Goal: Task Accomplishment & Management: Manage account settings

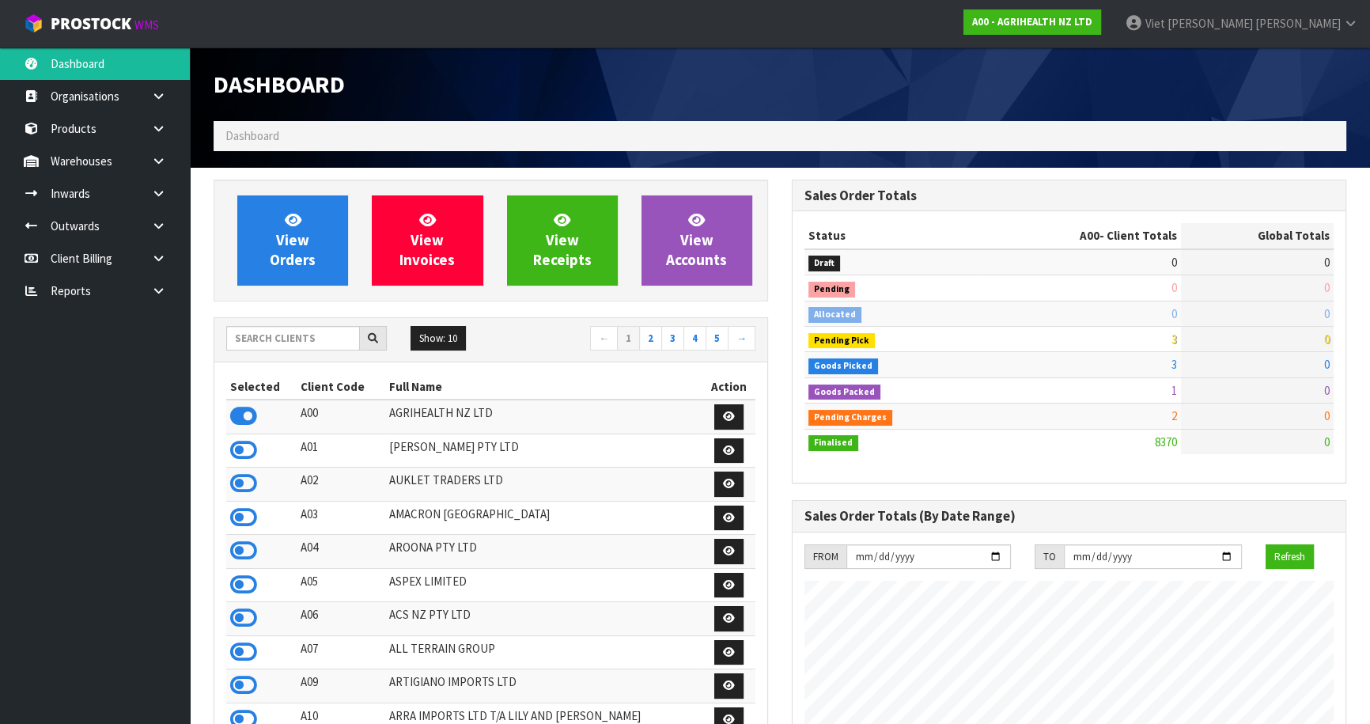
scroll to position [1196, 577]
click at [282, 335] on input "text" at bounding box center [293, 338] width 134 height 25
click at [263, 338] on input "text" at bounding box center [293, 338] width 134 height 25
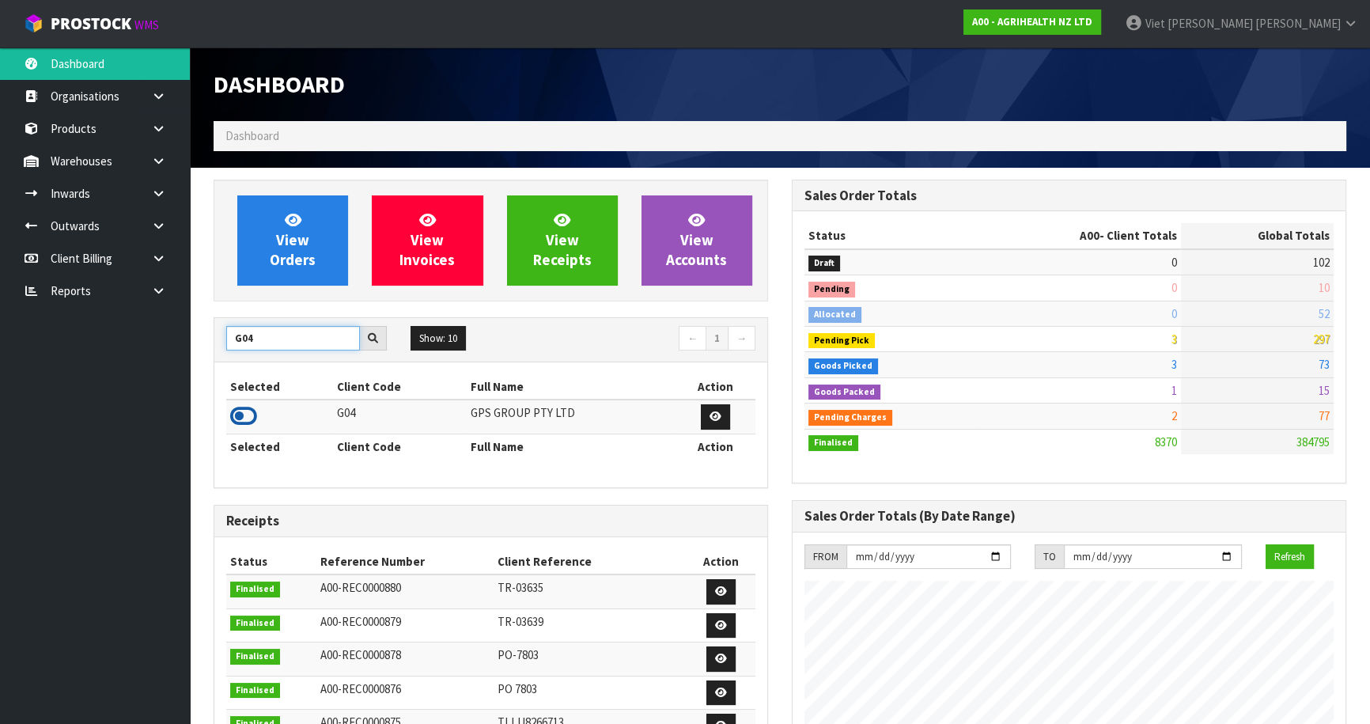
type input "G04"
click at [239, 413] on icon at bounding box center [243, 416] width 27 height 24
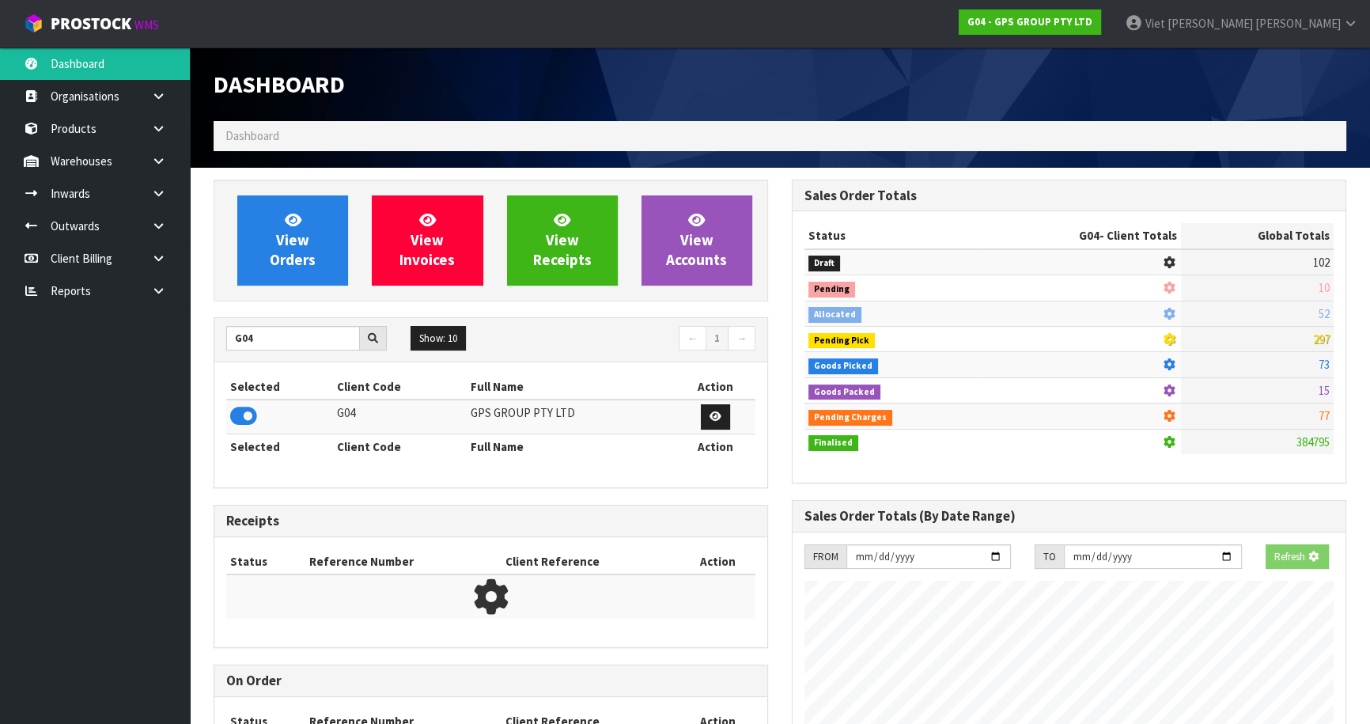
scroll to position [789888, 790276]
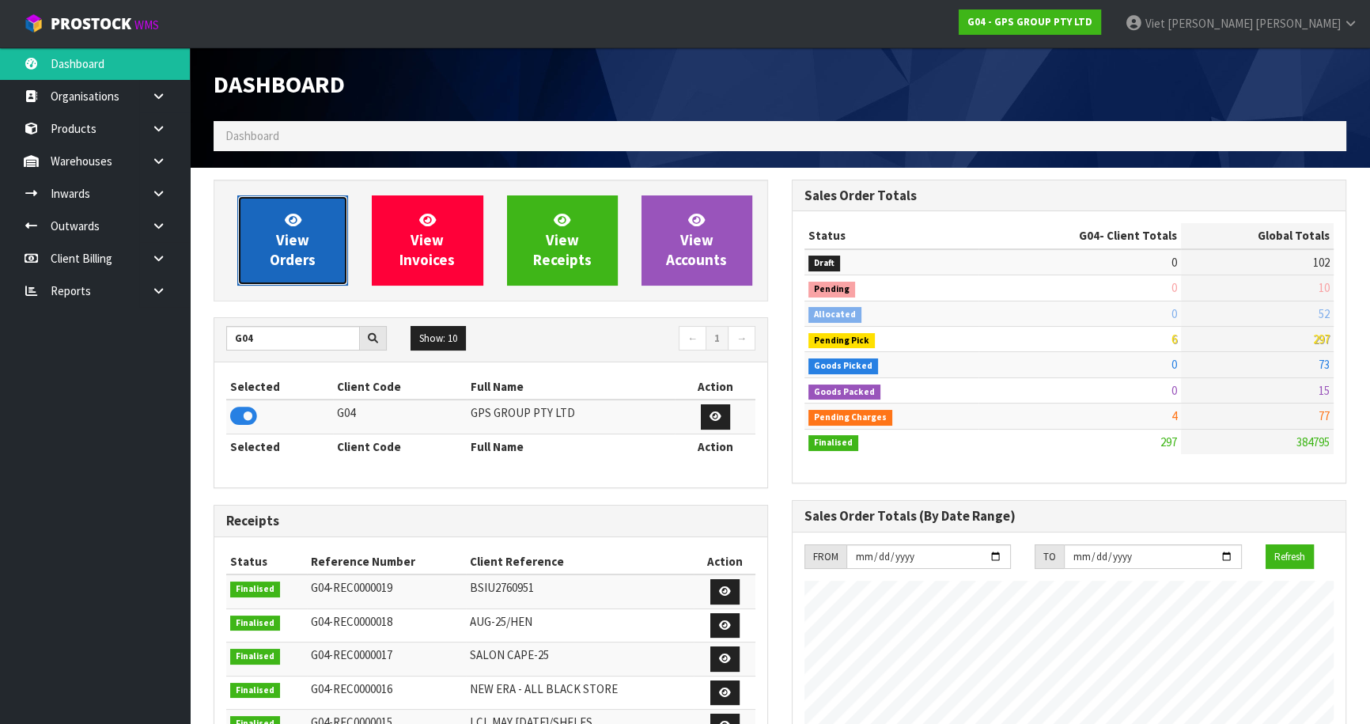
click at [273, 236] on link "View Orders" at bounding box center [292, 240] width 111 height 90
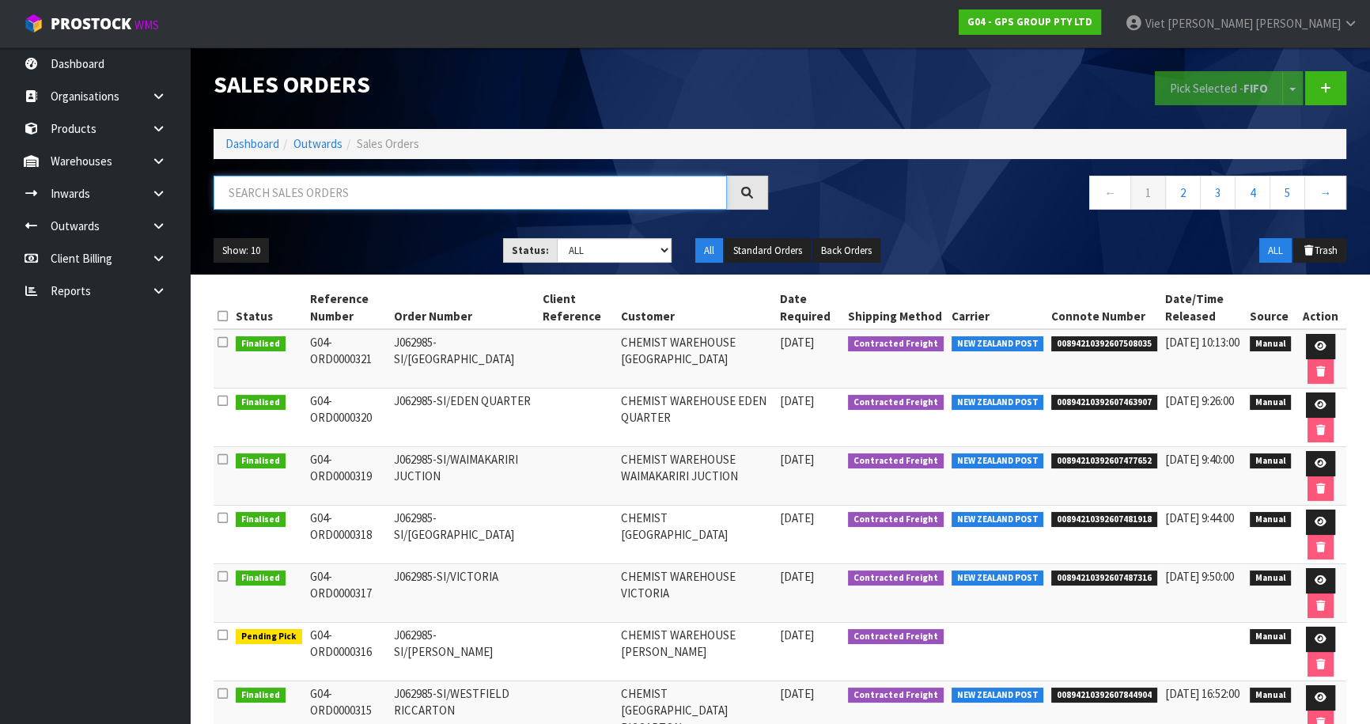
click at [360, 197] on input "text" at bounding box center [470, 193] width 513 height 34
type input "JOB-0416233"
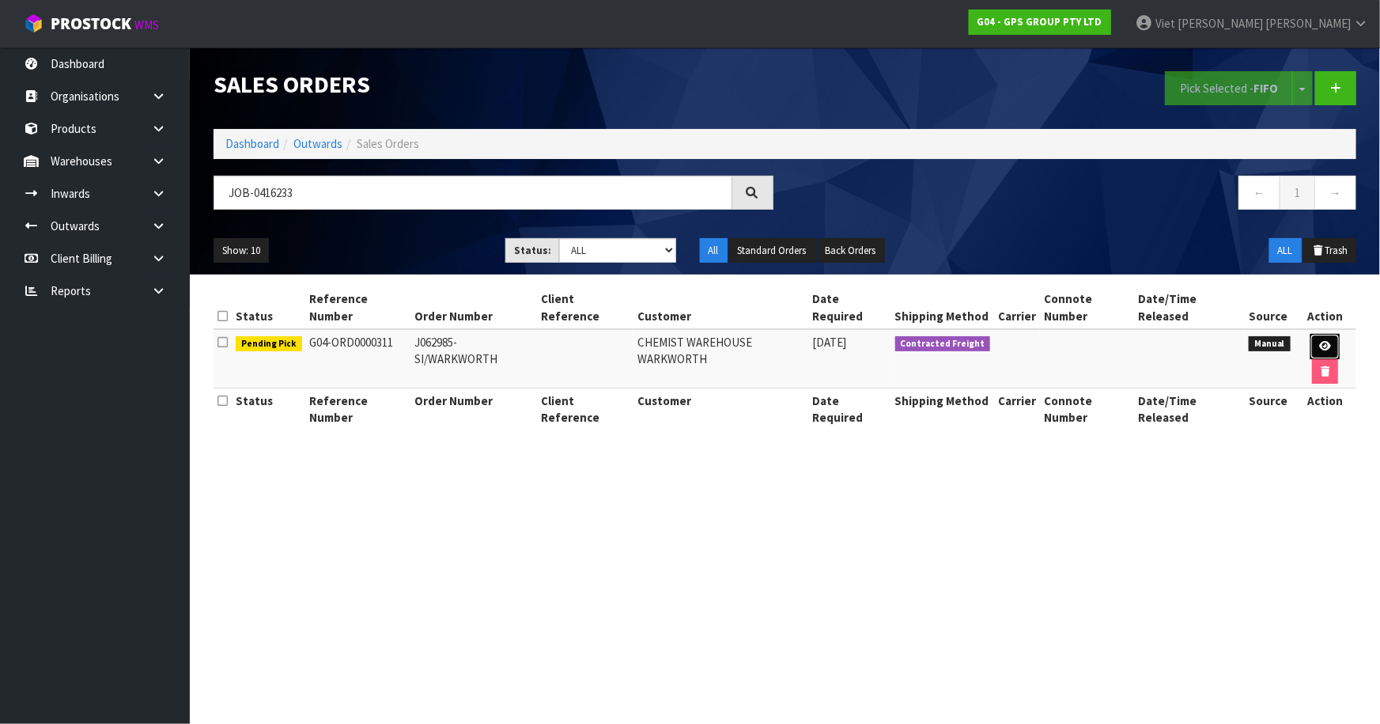
click at [1320, 342] on icon at bounding box center [1325, 346] width 12 height 10
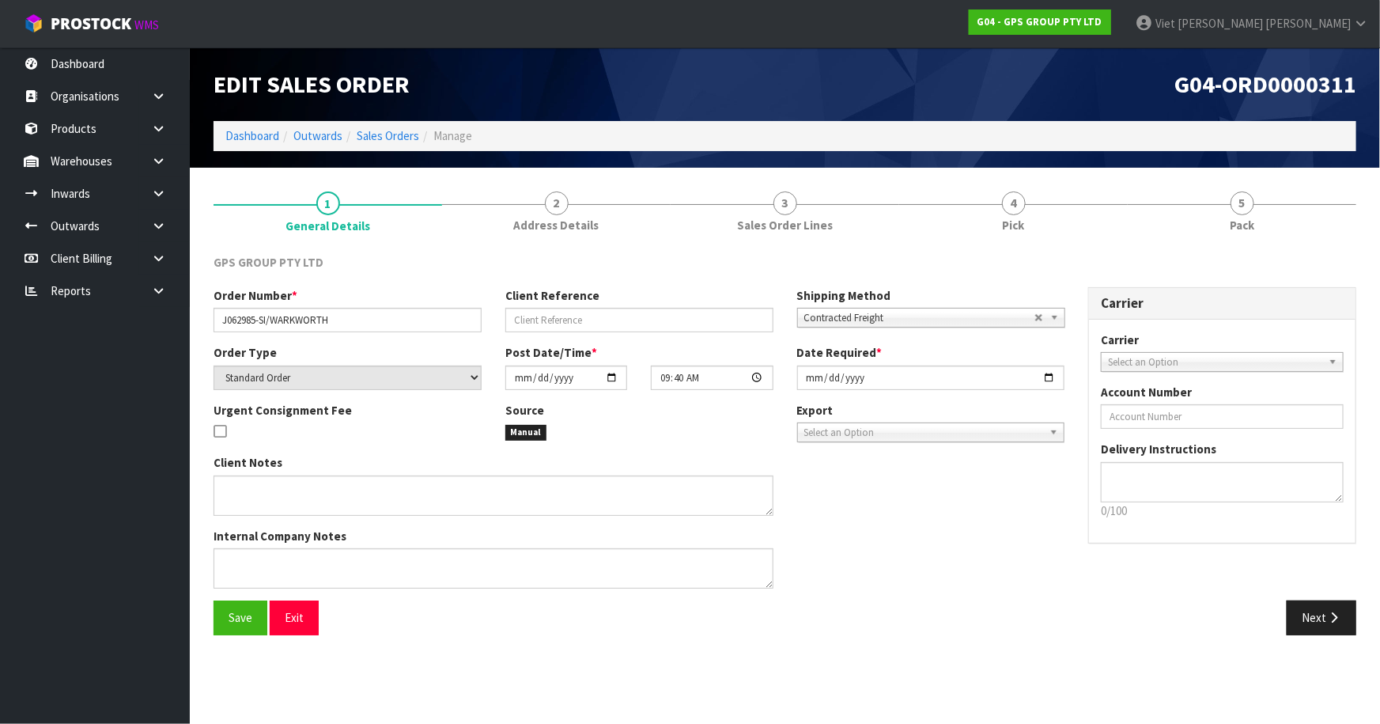
click at [999, 251] on div "GPS GROUP PTY LTD Order Number * J062985-SI/WARKWORTH Client Reference Shipping…" at bounding box center [785, 444] width 1143 height 404
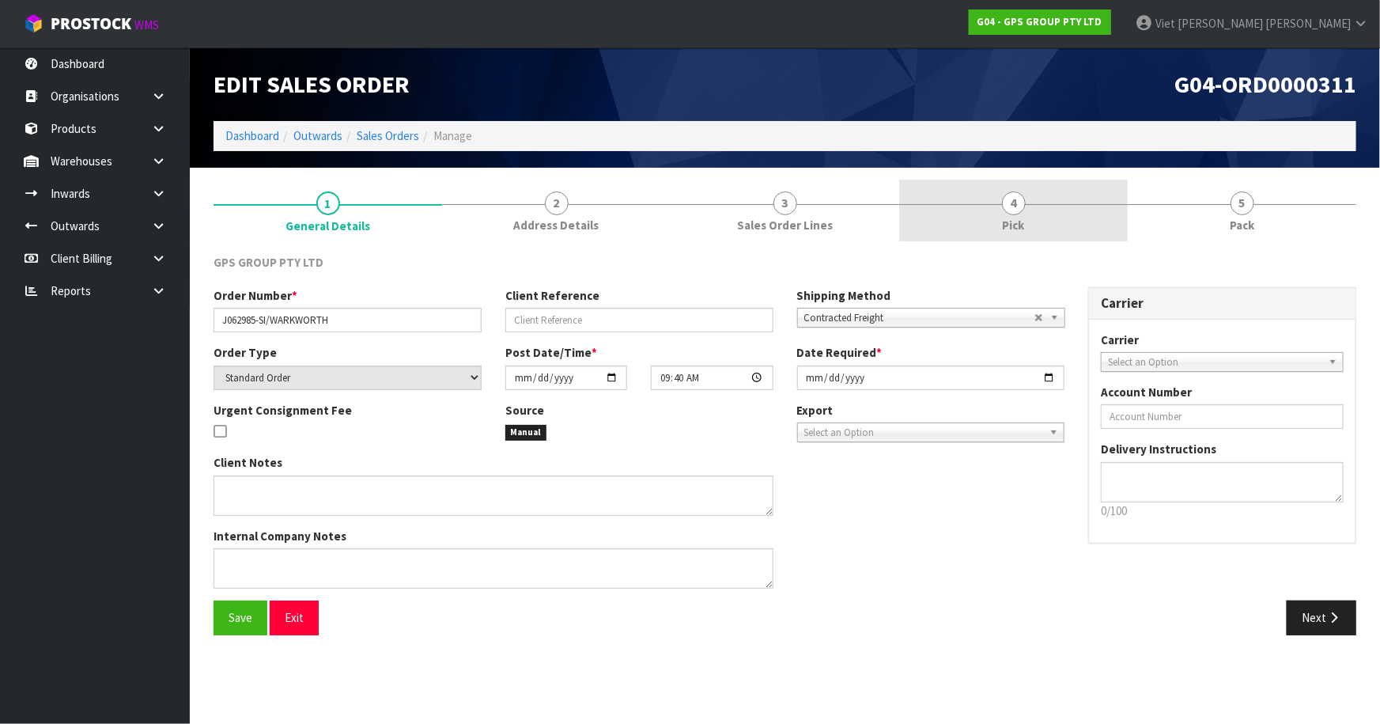
click at [1040, 214] on link "4 Pick" at bounding box center [1013, 211] width 229 height 62
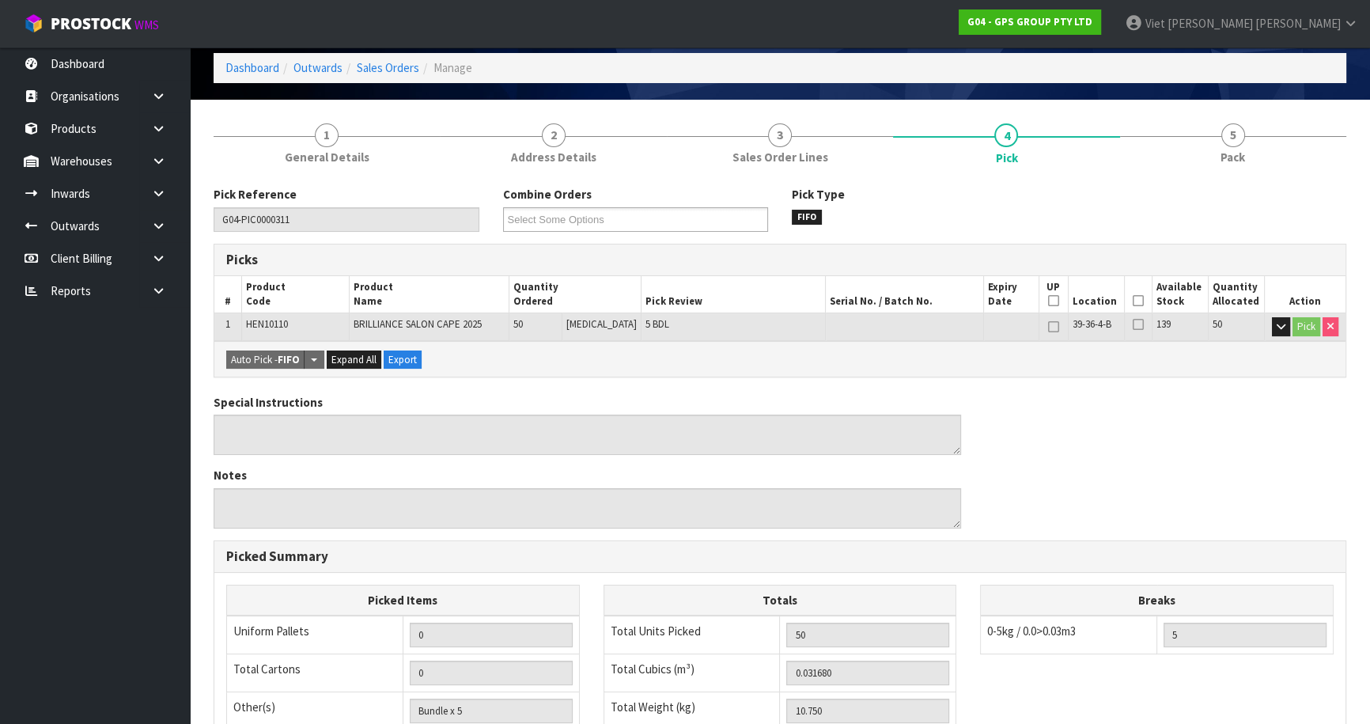
scroll to position [71, 0]
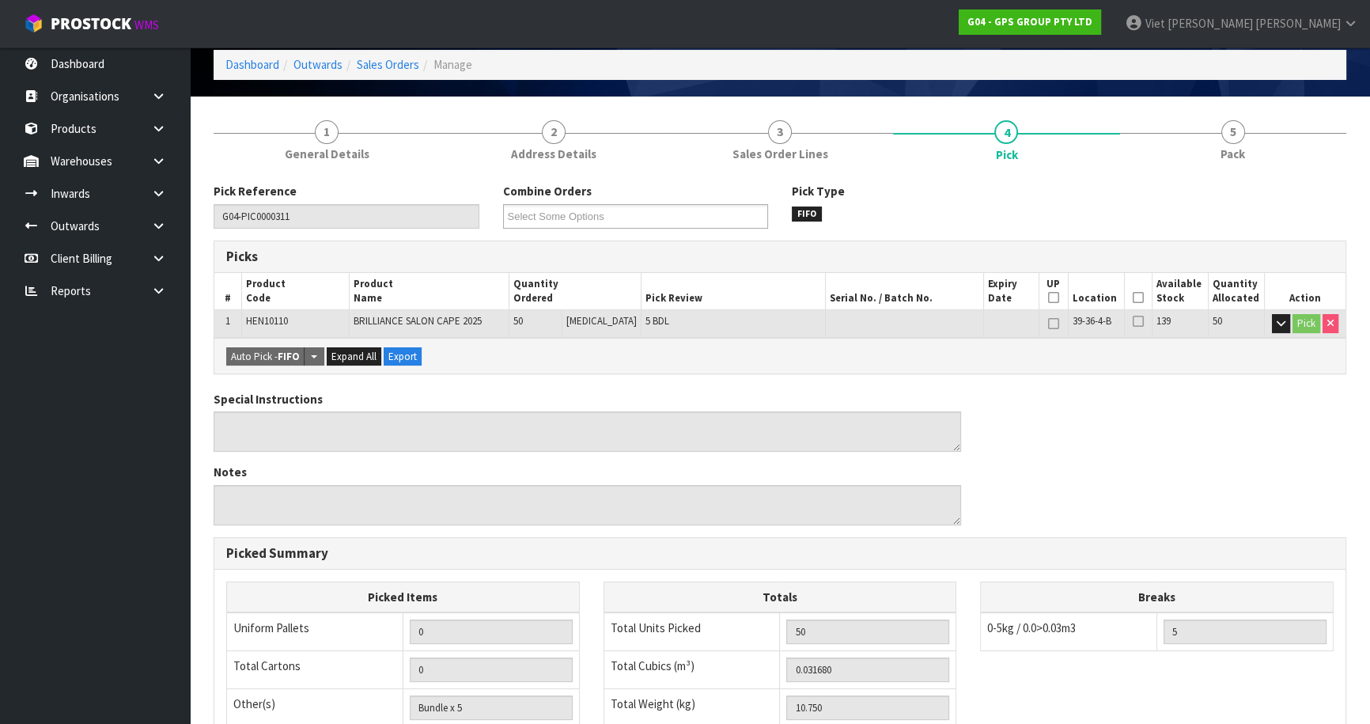
click at [1133, 297] on icon at bounding box center [1138, 297] width 11 height 1
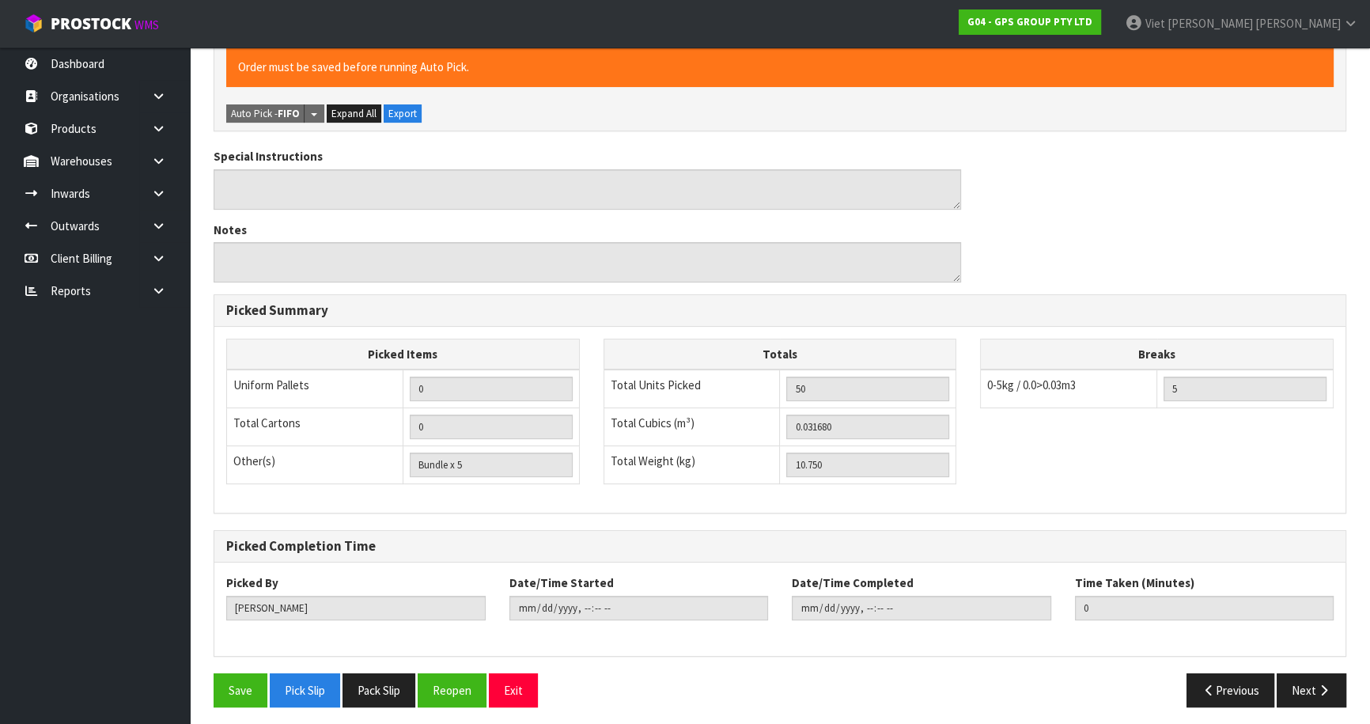
scroll to position [376, 0]
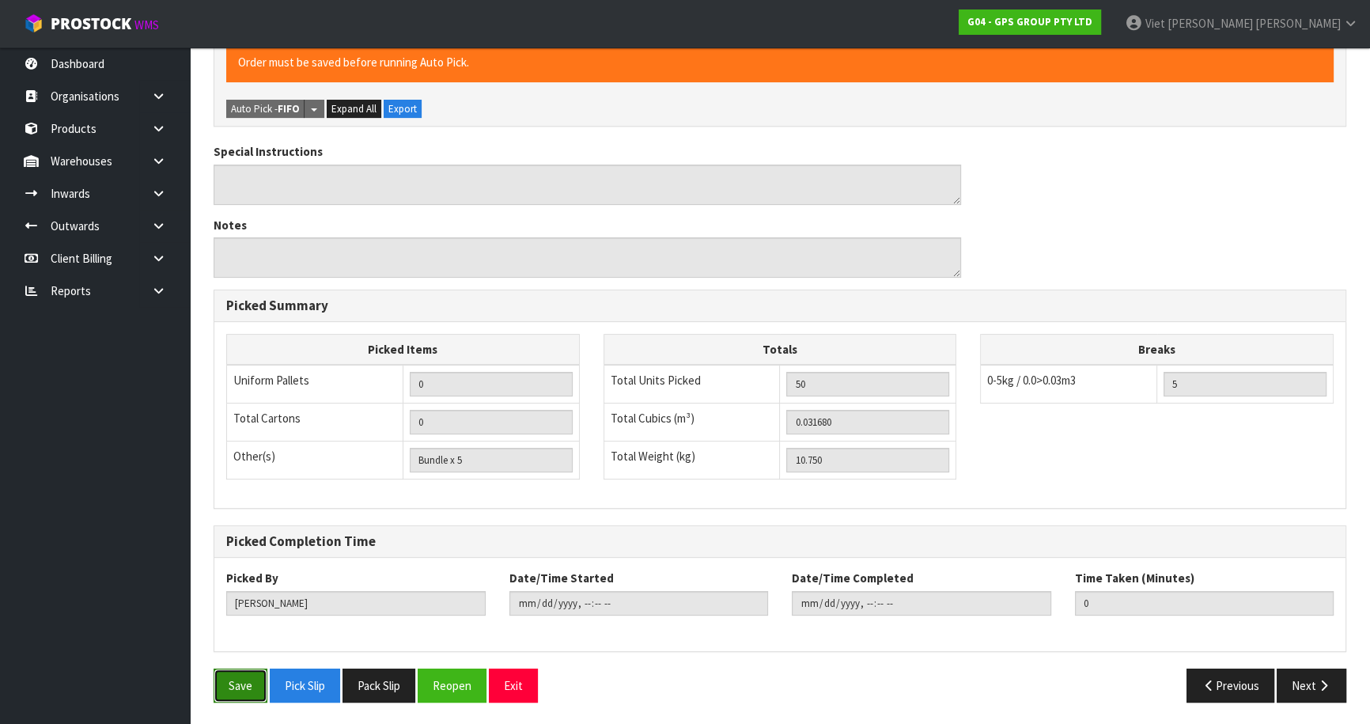
click at [238, 690] on button "Save" at bounding box center [241, 685] width 54 height 34
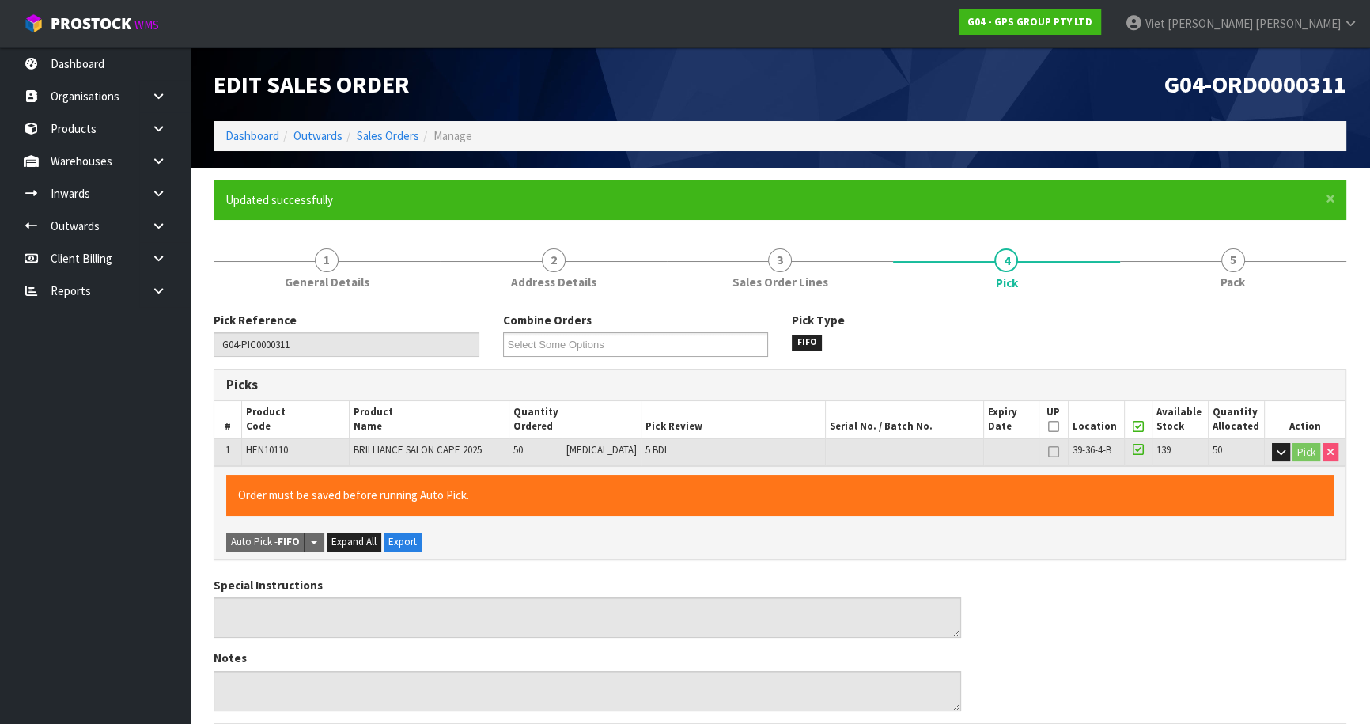
type input "Viet [PERSON_NAME]"
type input "2025-10-08T13:48:55"
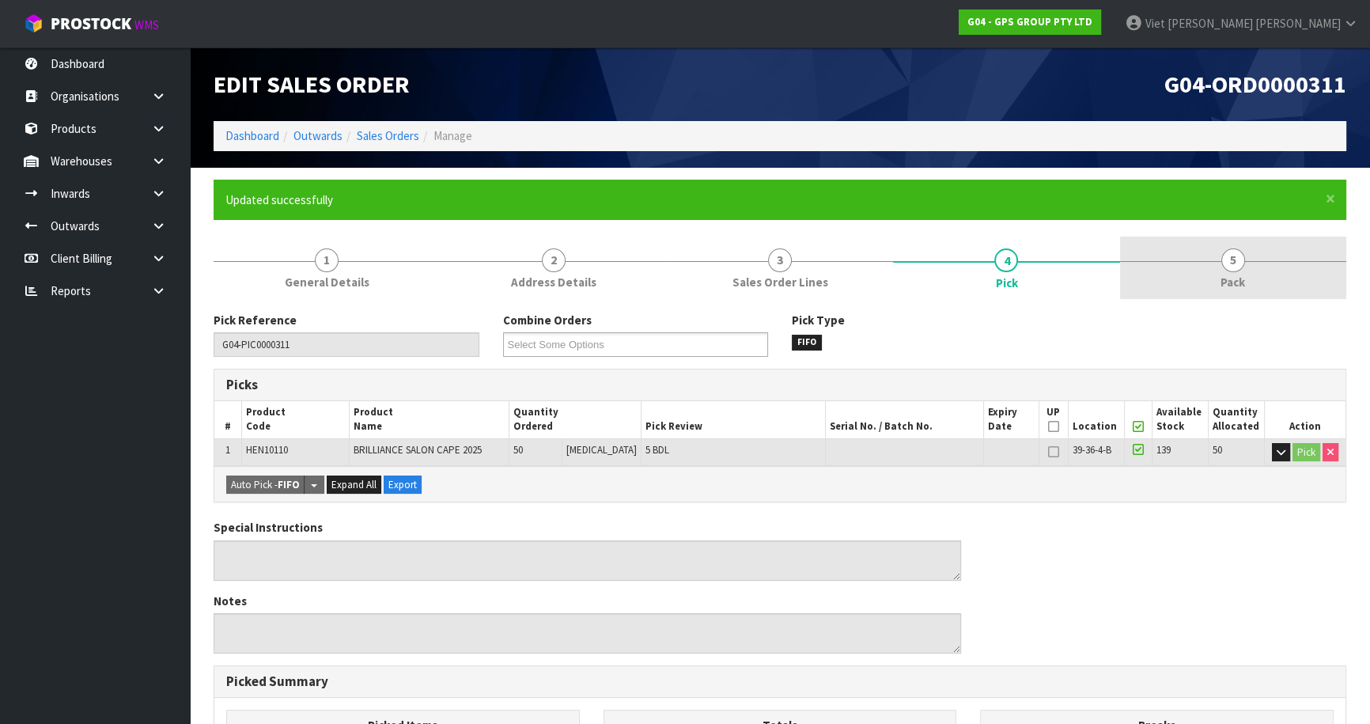
drag, startPoint x: 1238, startPoint y: 278, endPoint x: 1229, endPoint y: 278, distance: 8.7
click at [1231, 278] on span "Pack" at bounding box center [1232, 282] width 25 height 17
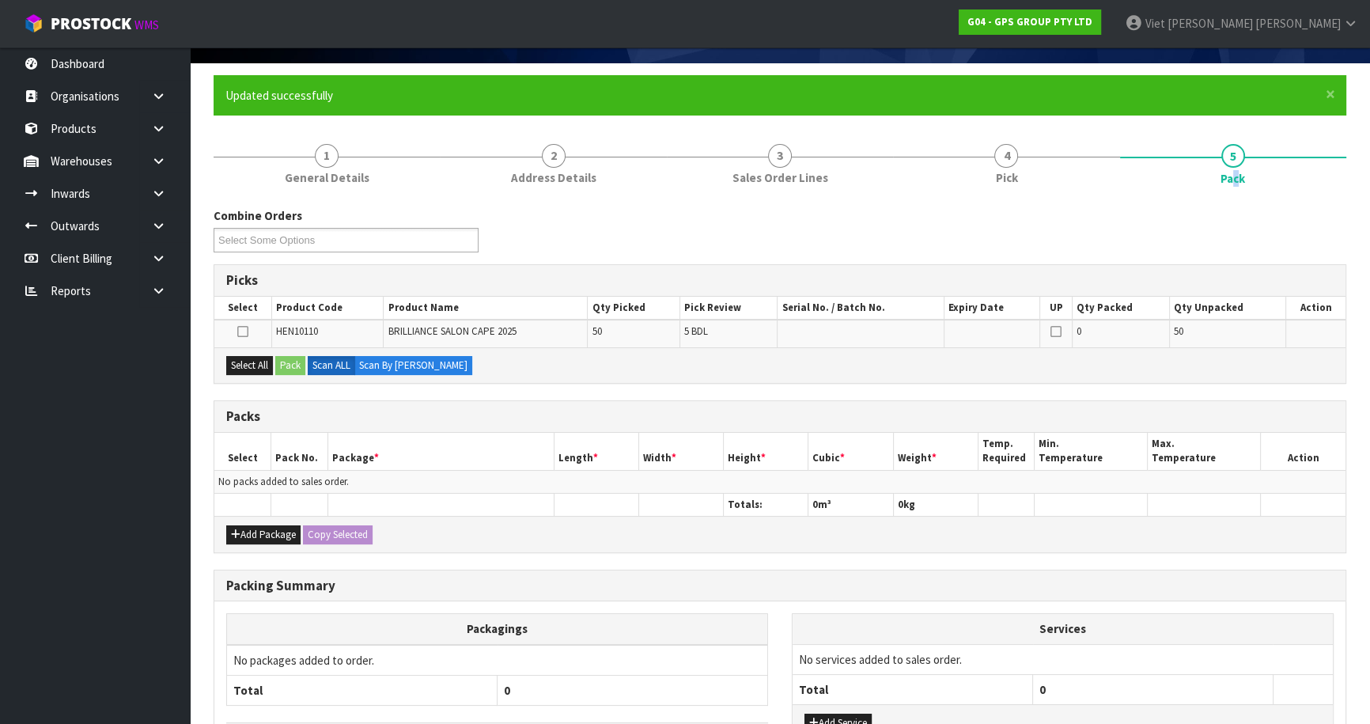
scroll to position [222, 0]
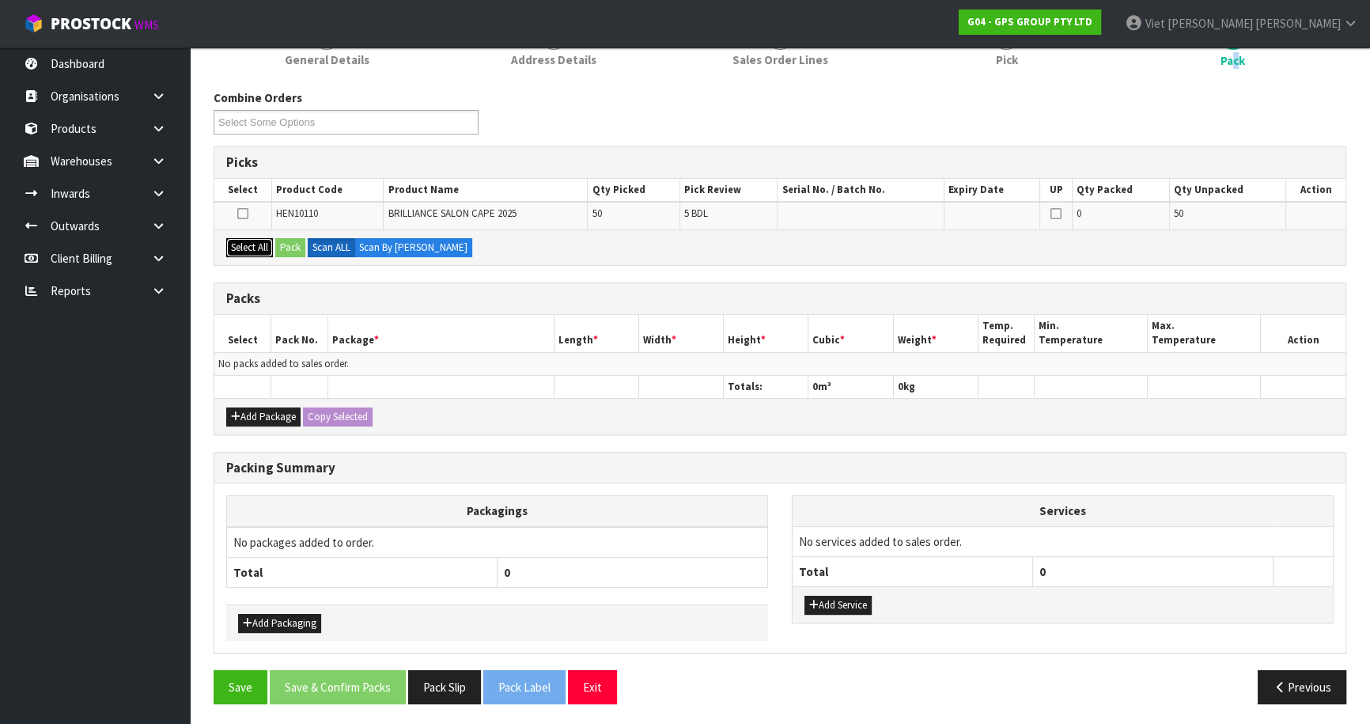
click at [252, 246] on button "Select All" at bounding box center [249, 247] width 47 height 19
click at [292, 245] on button "Pack" at bounding box center [290, 247] width 30 height 19
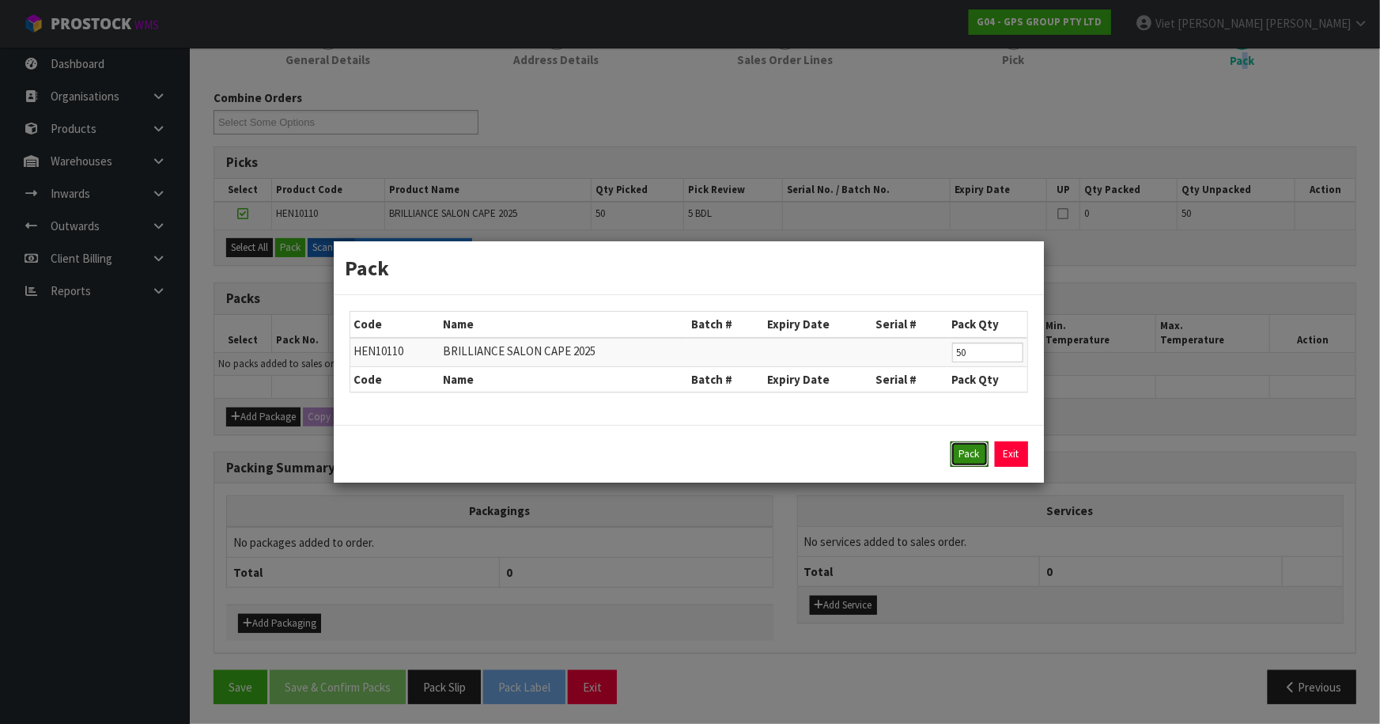
drag, startPoint x: 968, startPoint y: 450, endPoint x: 955, endPoint y: 446, distance: 13.3
click at [966, 450] on button "Pack" at bounding box center [970, 453] width 38 height 25
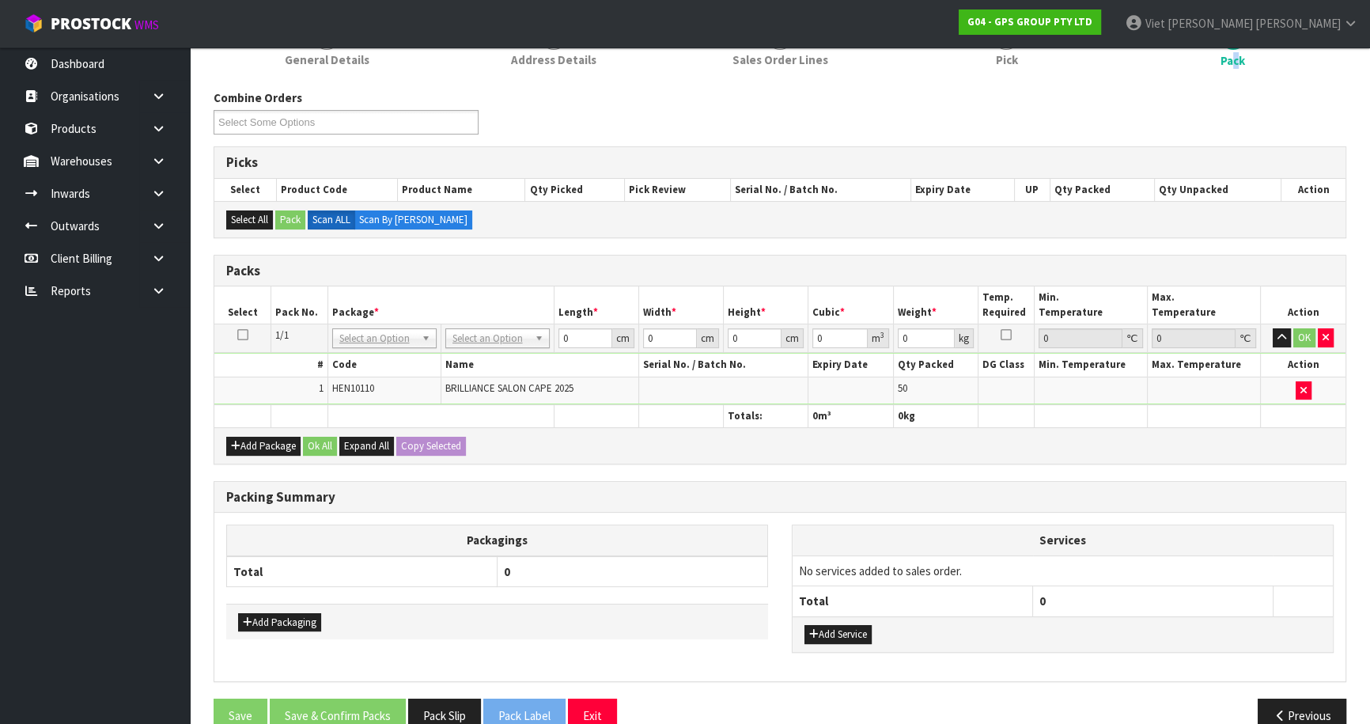
drag, startPoint x: 530, startPoint y: 338, endPoint x: 522, endPoint y: 340, distance: 8.3
click at [495, 357] on input "text" at bounding box center [496, 359] width 96 height 20
type input "oc"
type input "10.75"
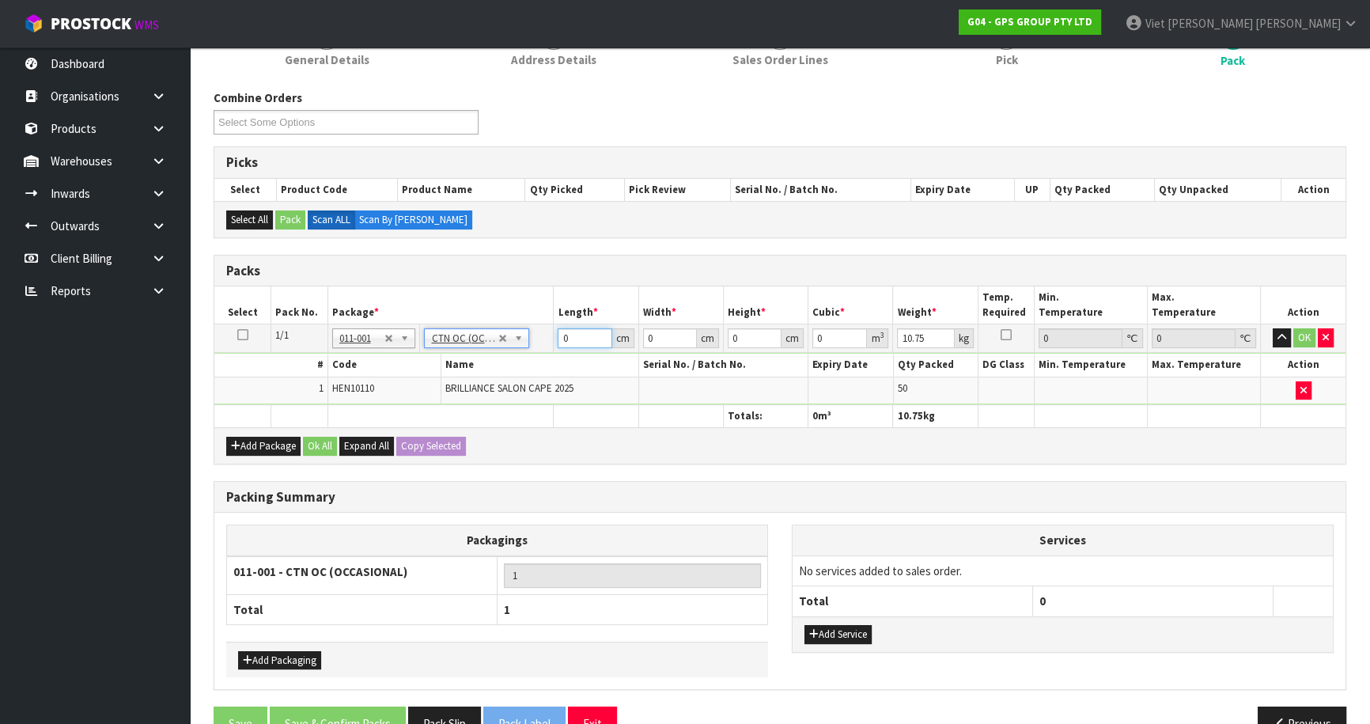
drag, startPoint x: 569, startPoint y: 338, endPoint x: 538, endPoint y: 344, distance: 32.1
click at [538, 344] on tr "1/1 NONE 007-001 007-002 007-004 007-009 007-013 007-014 007-015 007-017 007-01…" at bounding box center [779, 338] width 1131 height 28
type input "49"
type input "36"
type input "2"
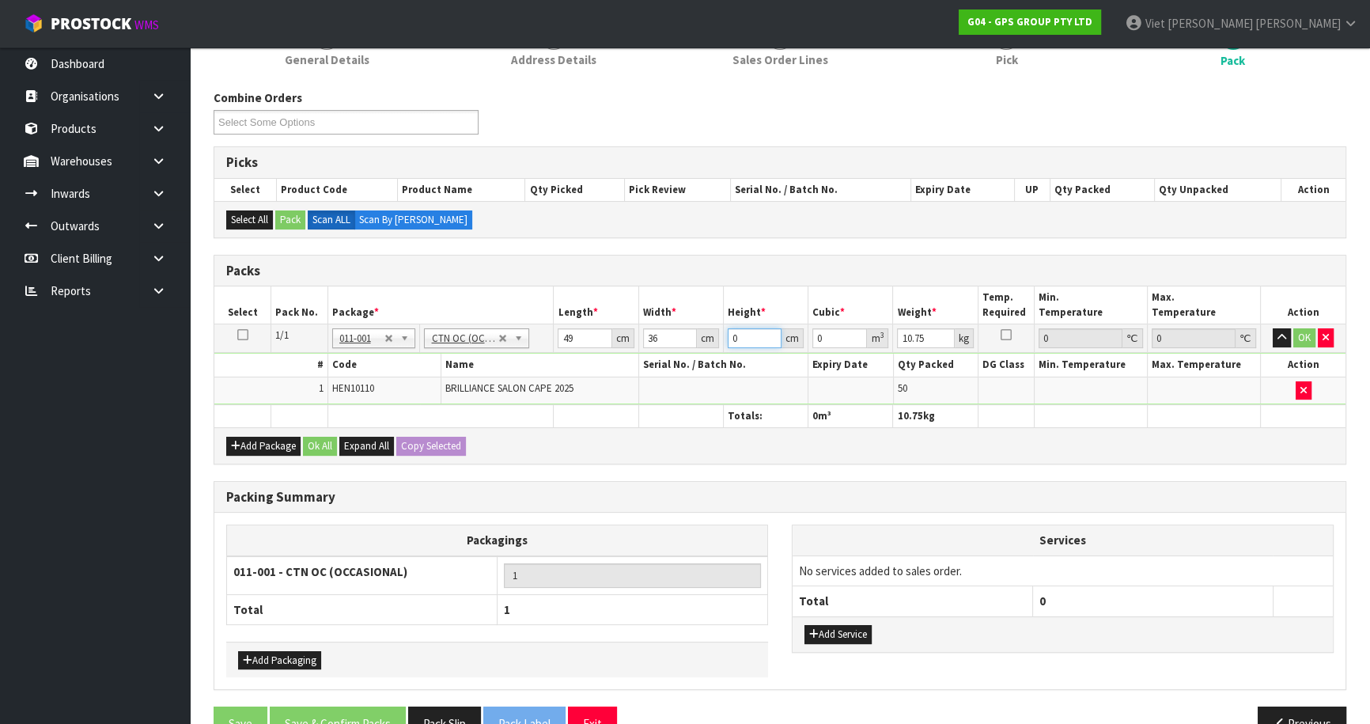
type input "0.003528"
type input "29"
type input "0.051156"
type input "29"
type input "12"
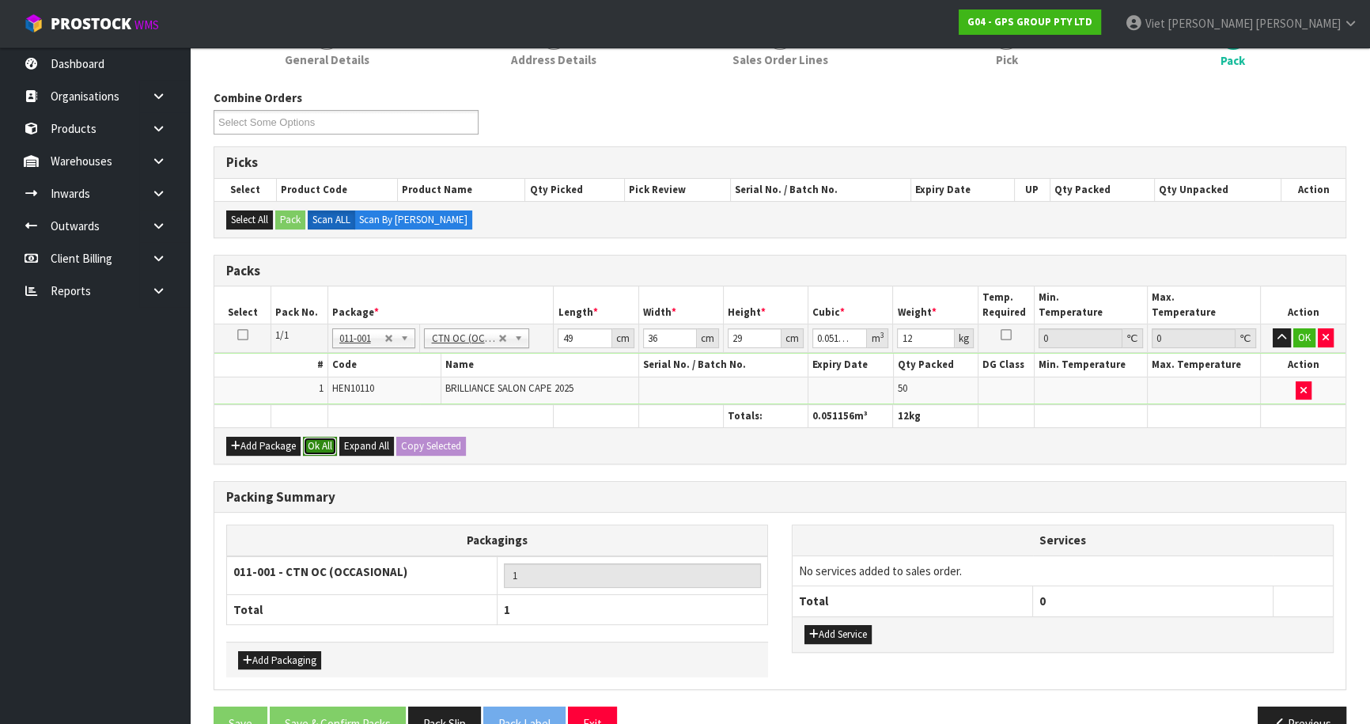
click at [319, 444] on button "Ok All" at bounding box center [320, 446] width 34 height 19
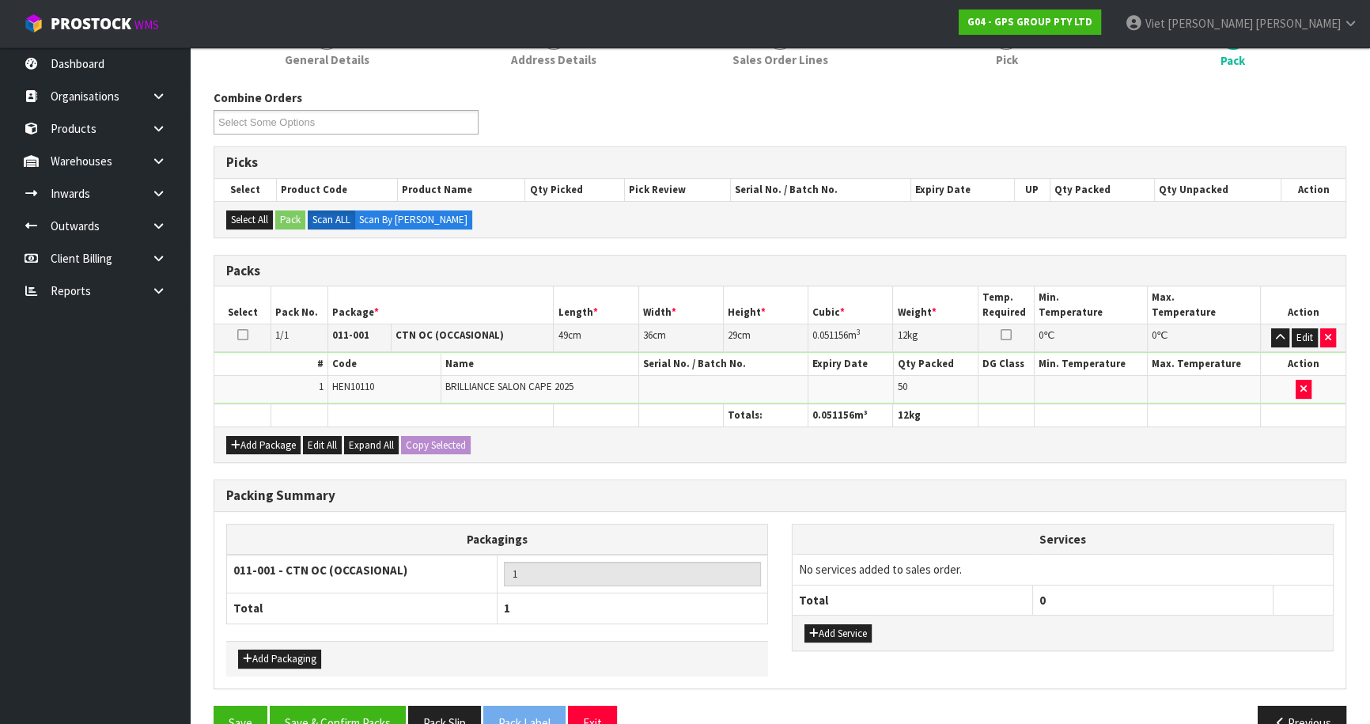
scroll to position [258, 0]
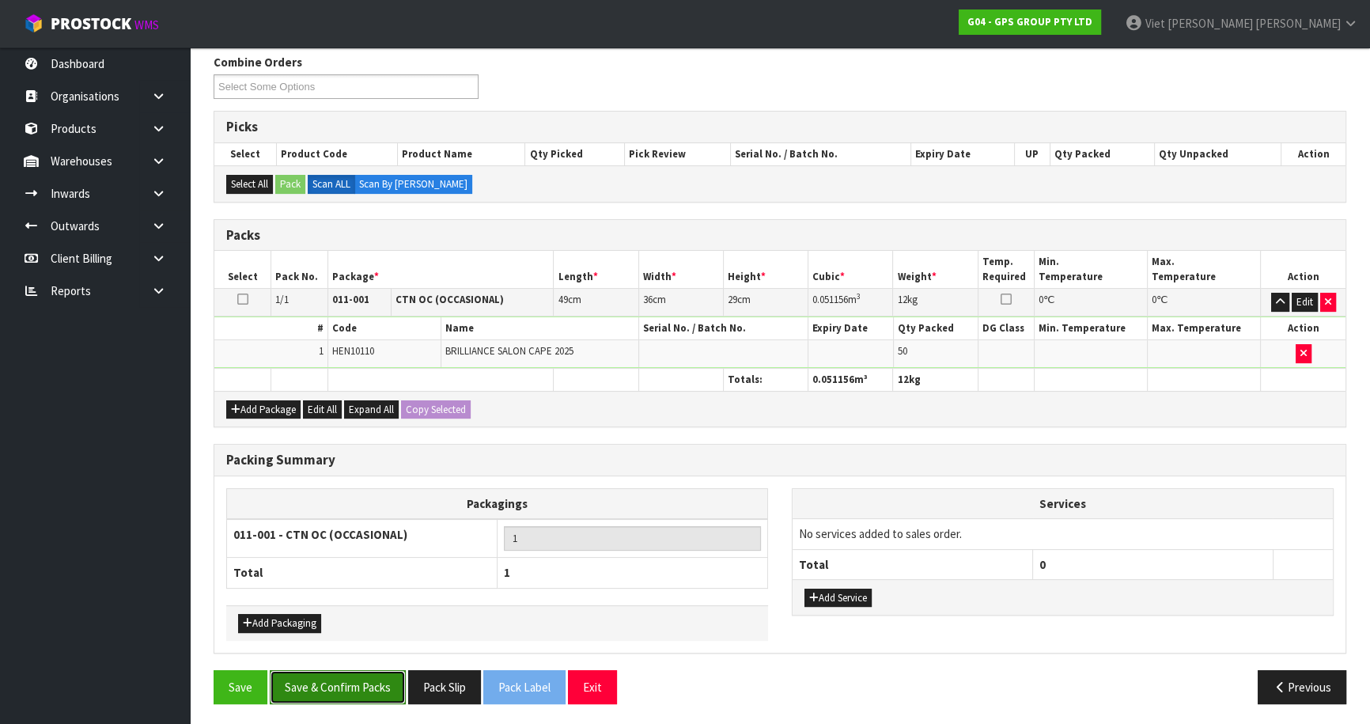
click at [343, 679] on button "Save & Confirm Packs" at bounding box center [338, 687] width 136 height 34
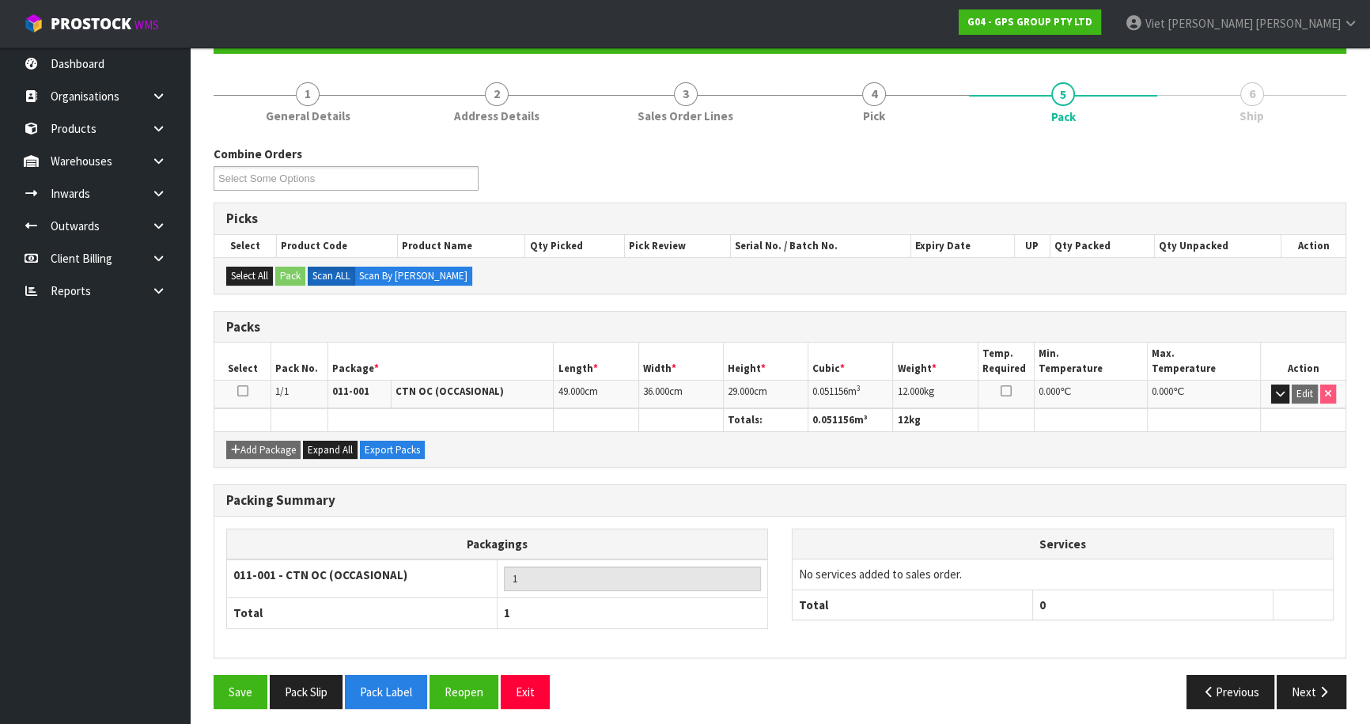
scroll to position [172, 0]
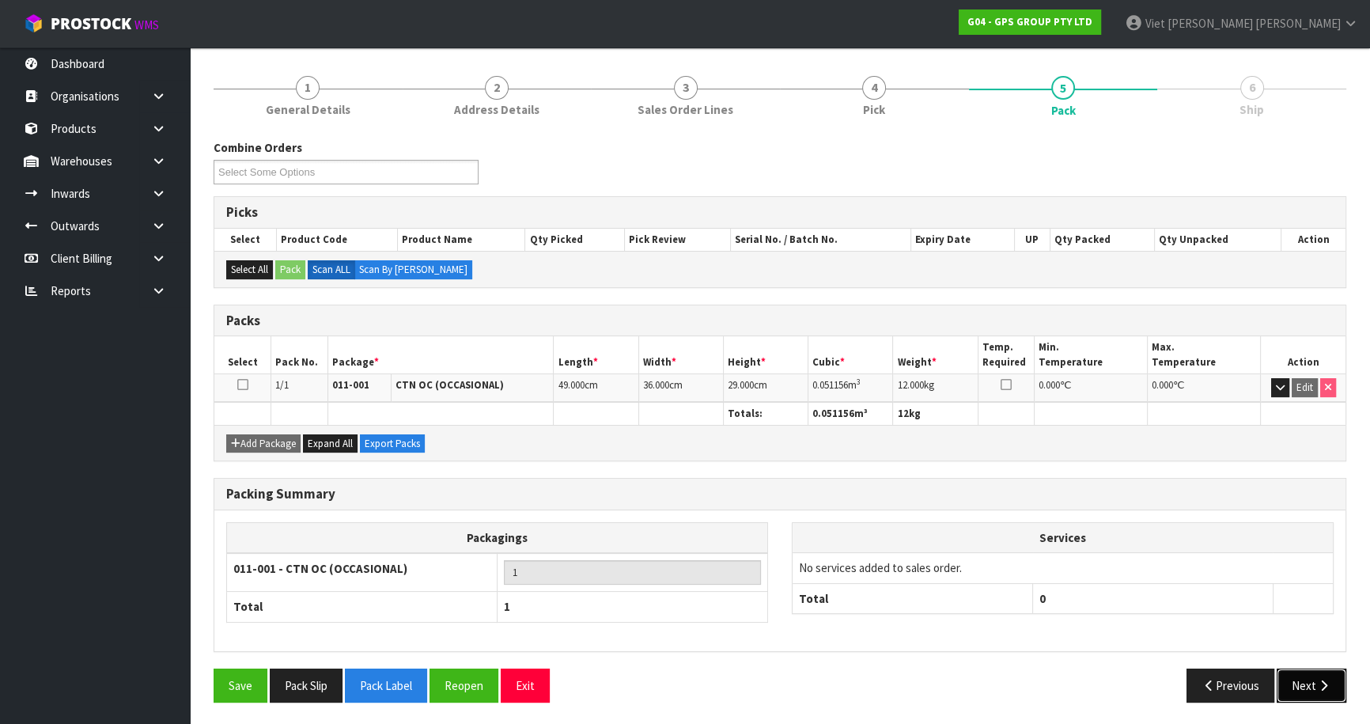
click at [1310, 682] on button "Next" at bounding box center [1311, 685] width 70 height 34
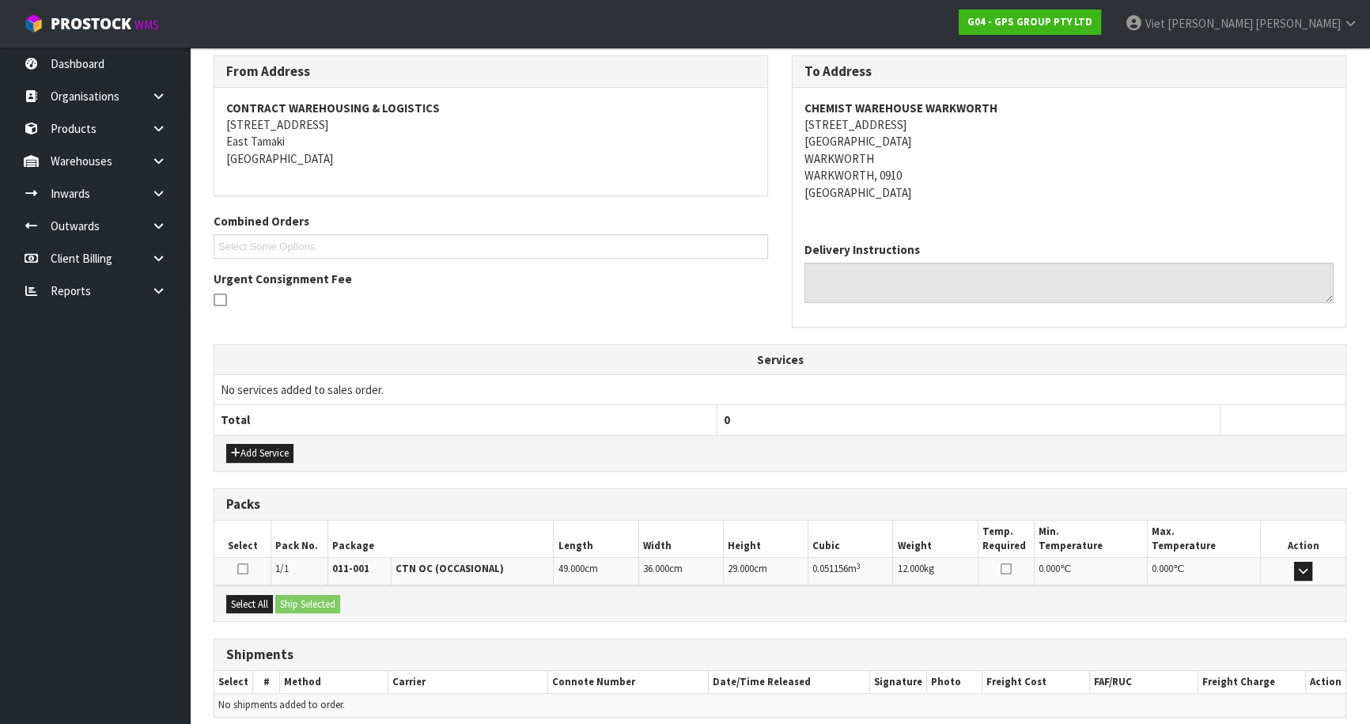
scroll to position [321, 0]
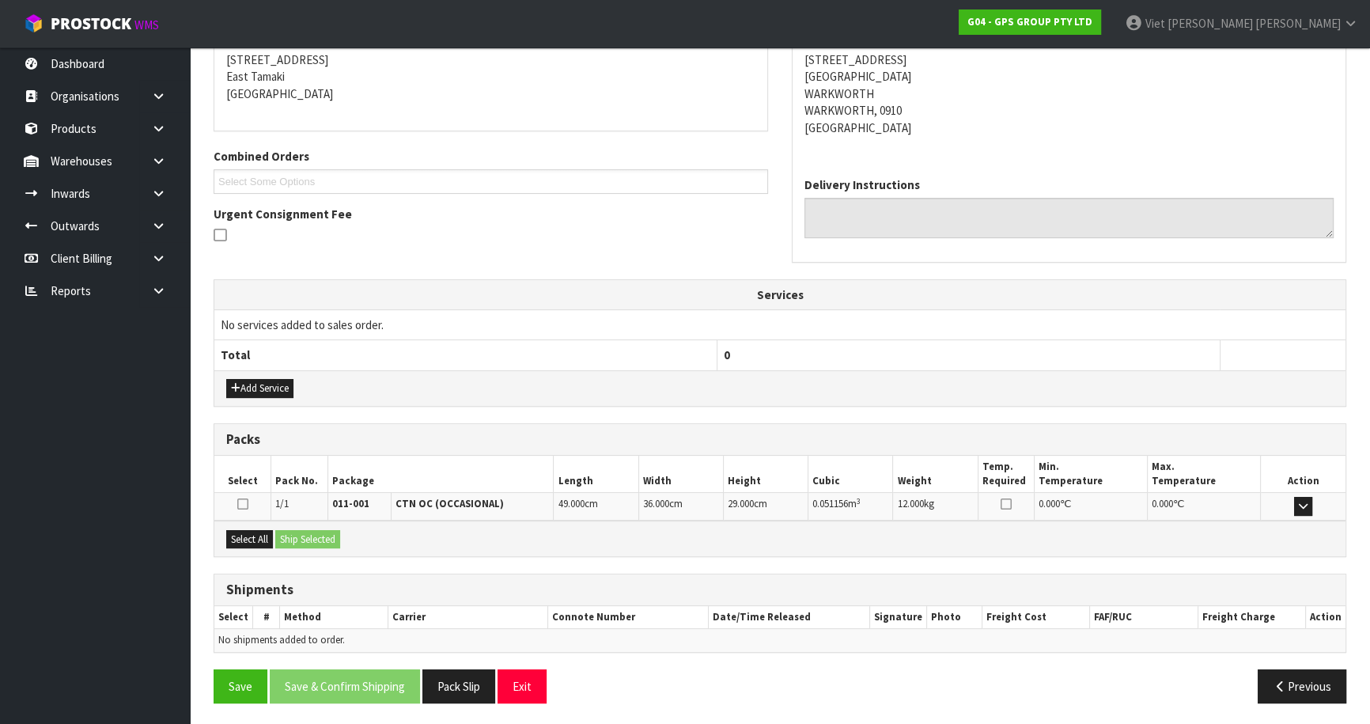
click at [237, 546] on div "Select All Ship Selected" at bounding box center [779, 538] width 1131 height 36
click at [246, 538] on button "Select All" at bounding box center [249, 539] width 47 height 19
click at [312, 538] on button "Ship Selected" at bounding box center [307, 539] width 65 height 19
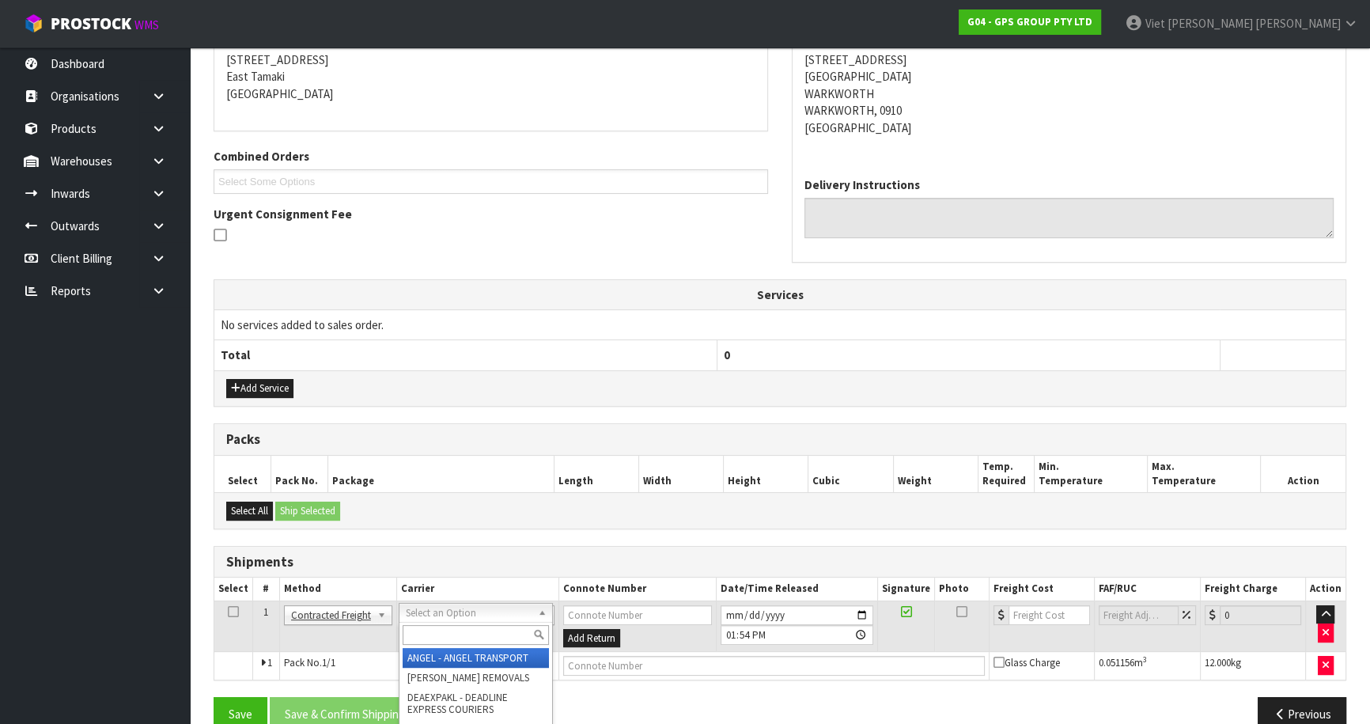
click at [442, 634] on input "text" at bounding box center [476, 635] width 146 height 20
type input "nzp"
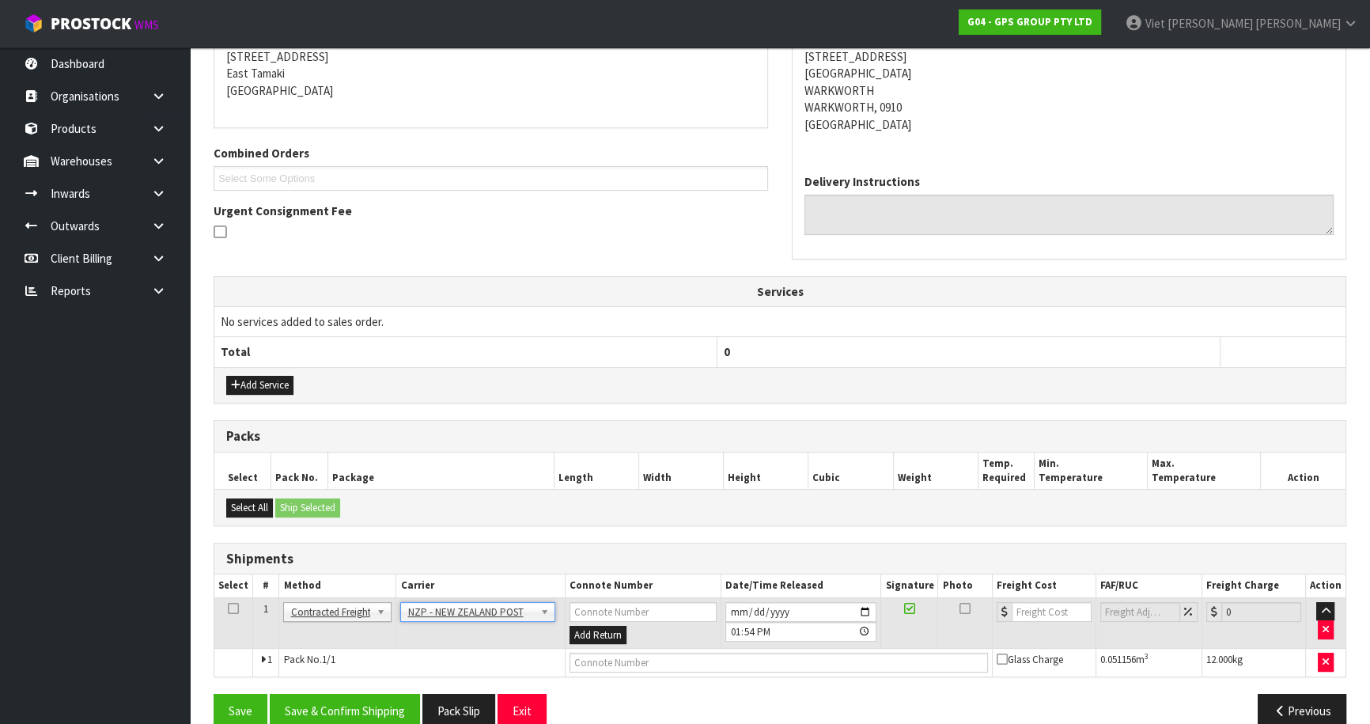
scroll to position [350, 0]
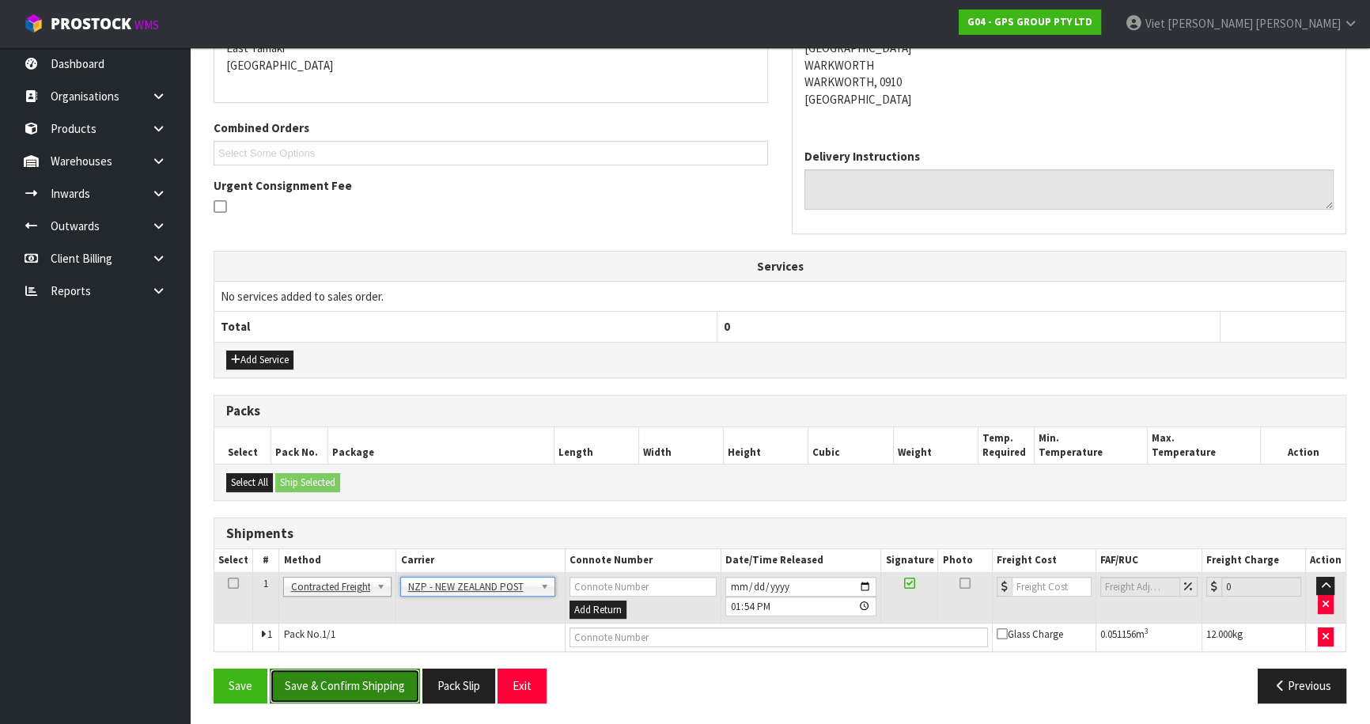
click at [345, 684] on button "Save & Confirm Shipping" at bounding box center [345, 685] width 150 height 34
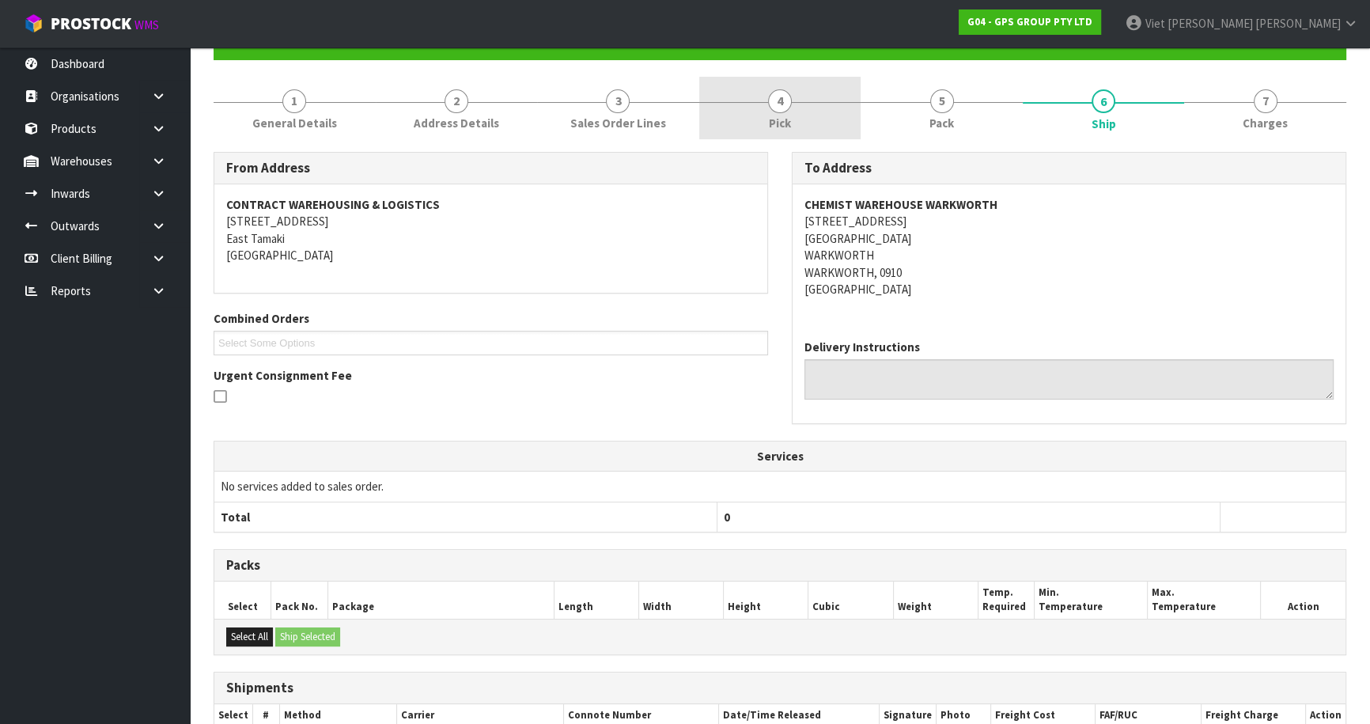
scroll to position [40, 0]
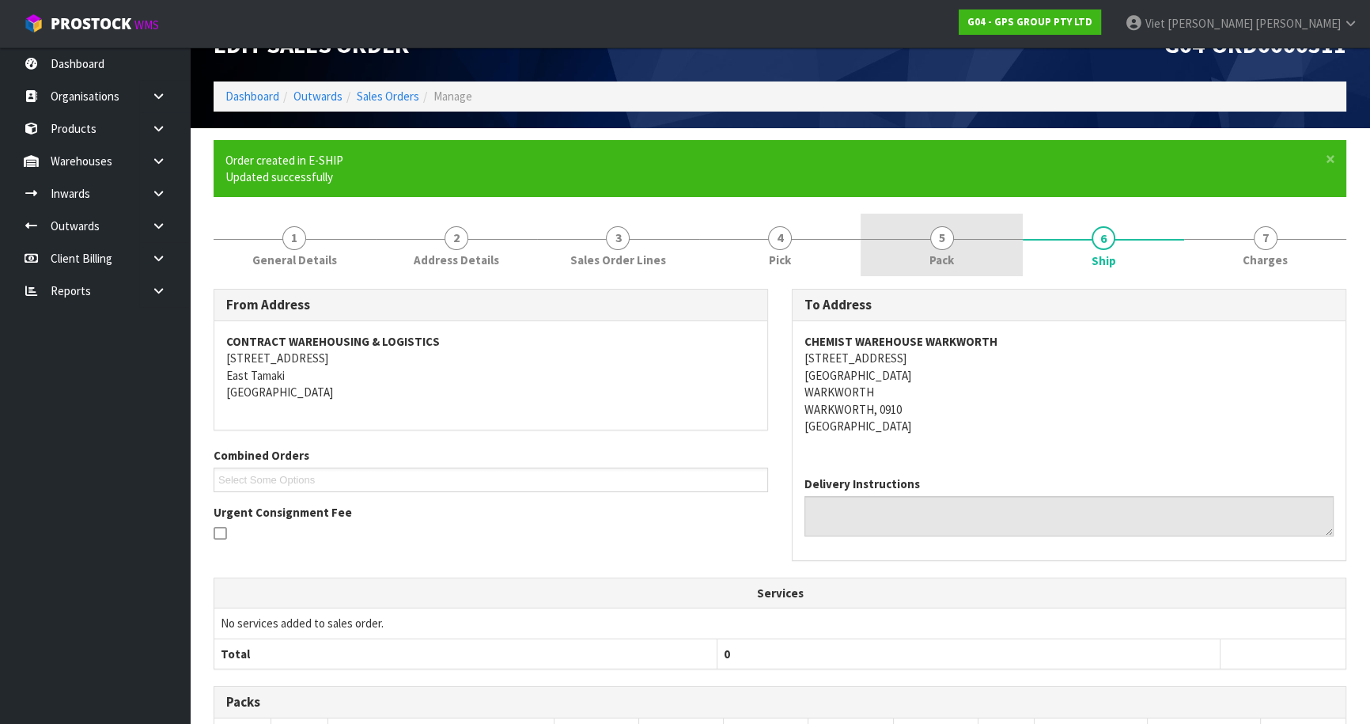
drag, startPoint x: 941, startPoint y: 243, endPoint x: 933, endPoint y: 253, distance: 13.0
click at [940, 244] on span "5" at bounding box center [942, 238] width 24 height 24
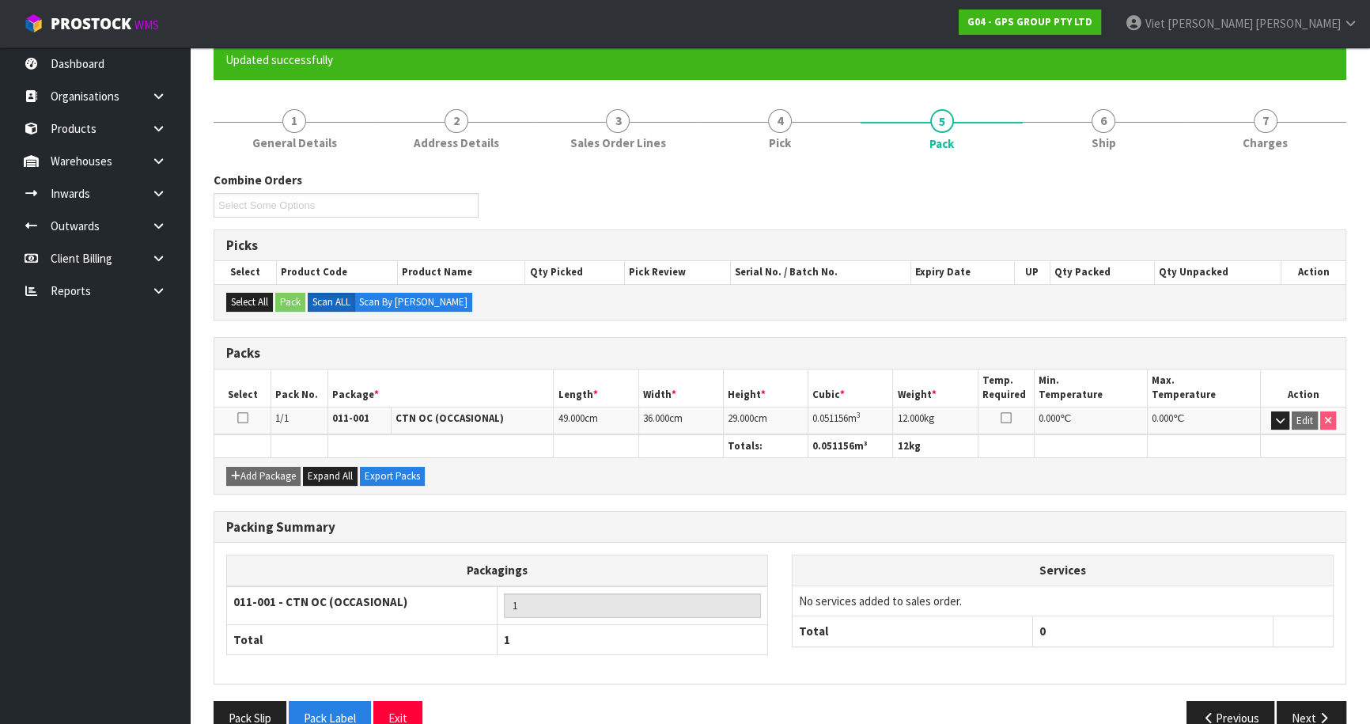
scroll to position [183, 0]
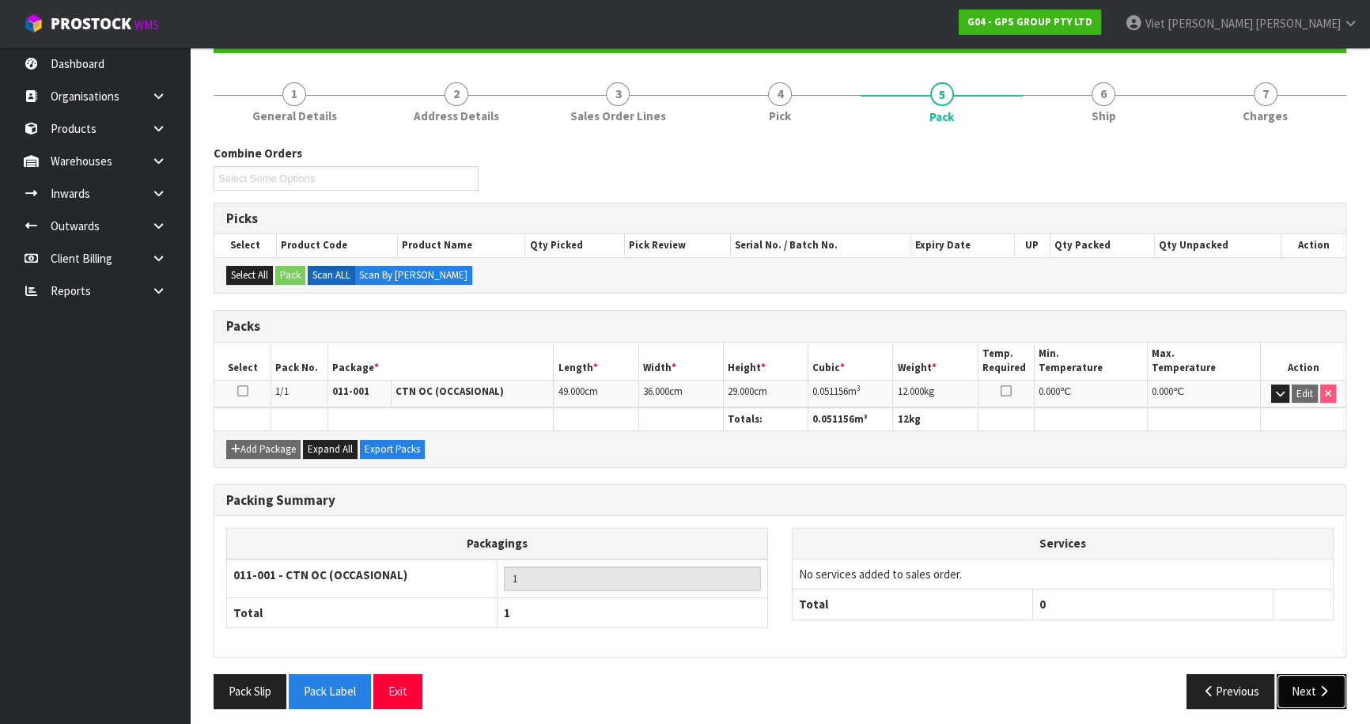
drag, startPoint x: 1314, startPoint y: 692, endPoint x: 1304, endPoint y: 687, distance: 11.3
click at [1314, 692] on button "Next" at bounding box center [1311, 691] width 70 height 34
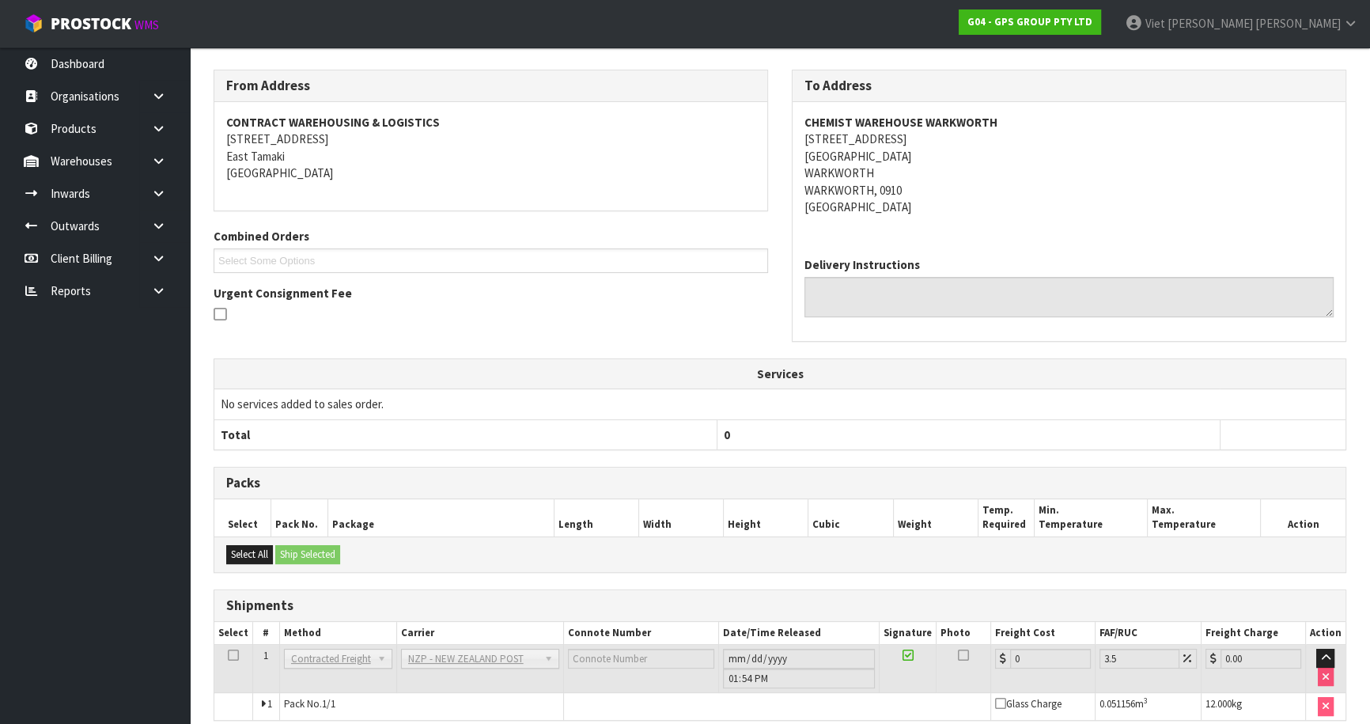
scroll to position [327, 0]
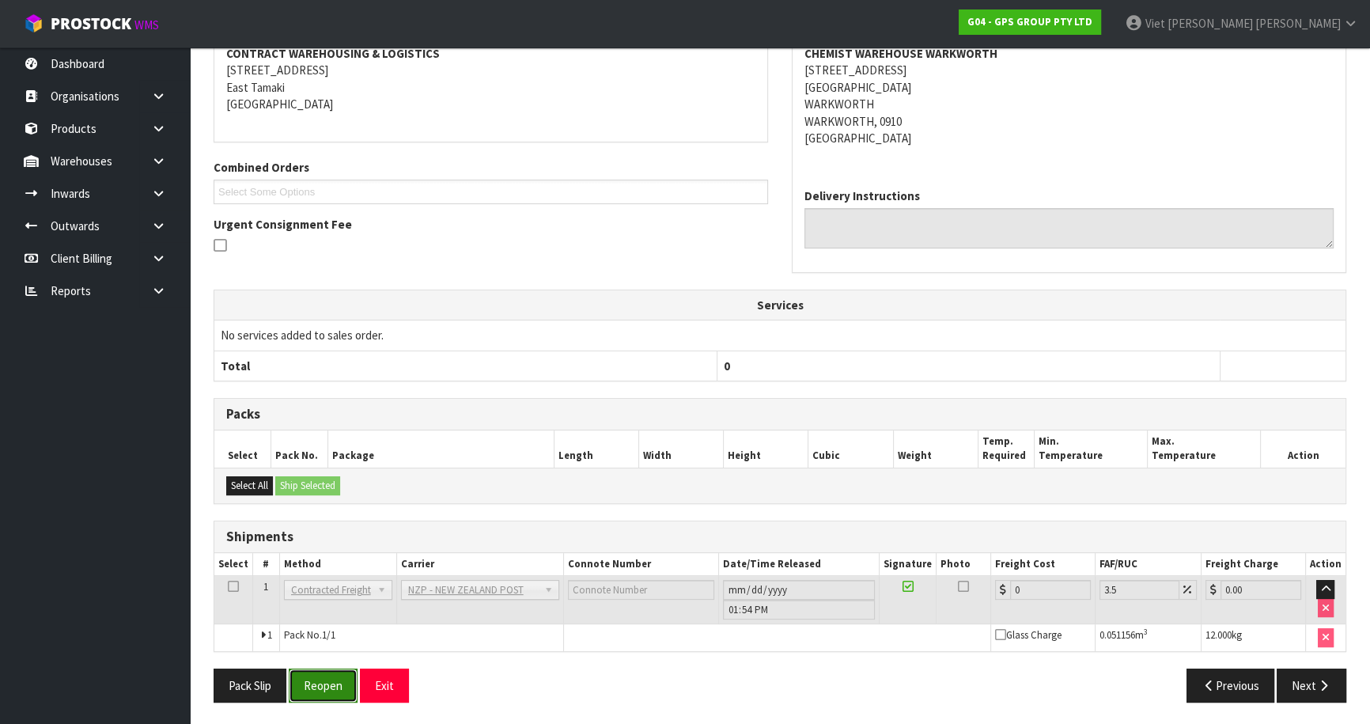
click at [319, 676] on button "Reopen" at bounding box center [323, 685] width 69 height 34
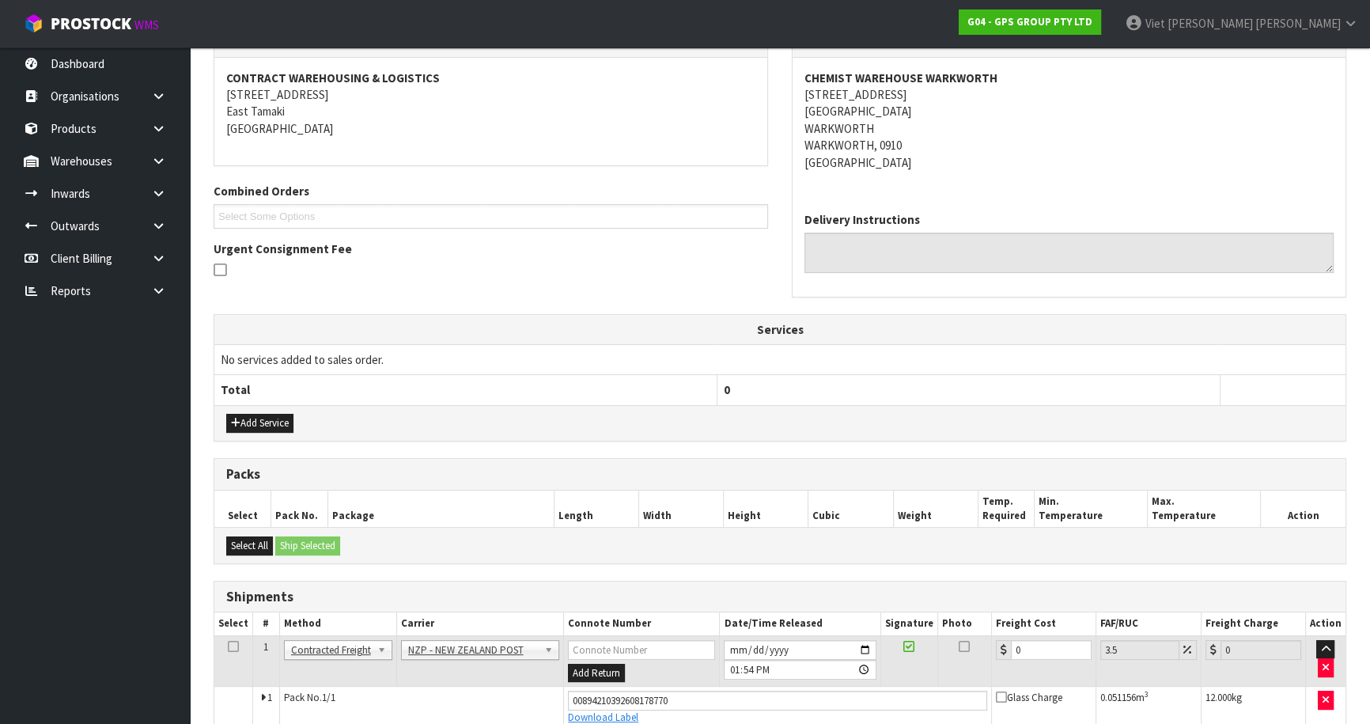
scroll to position [364, 0]
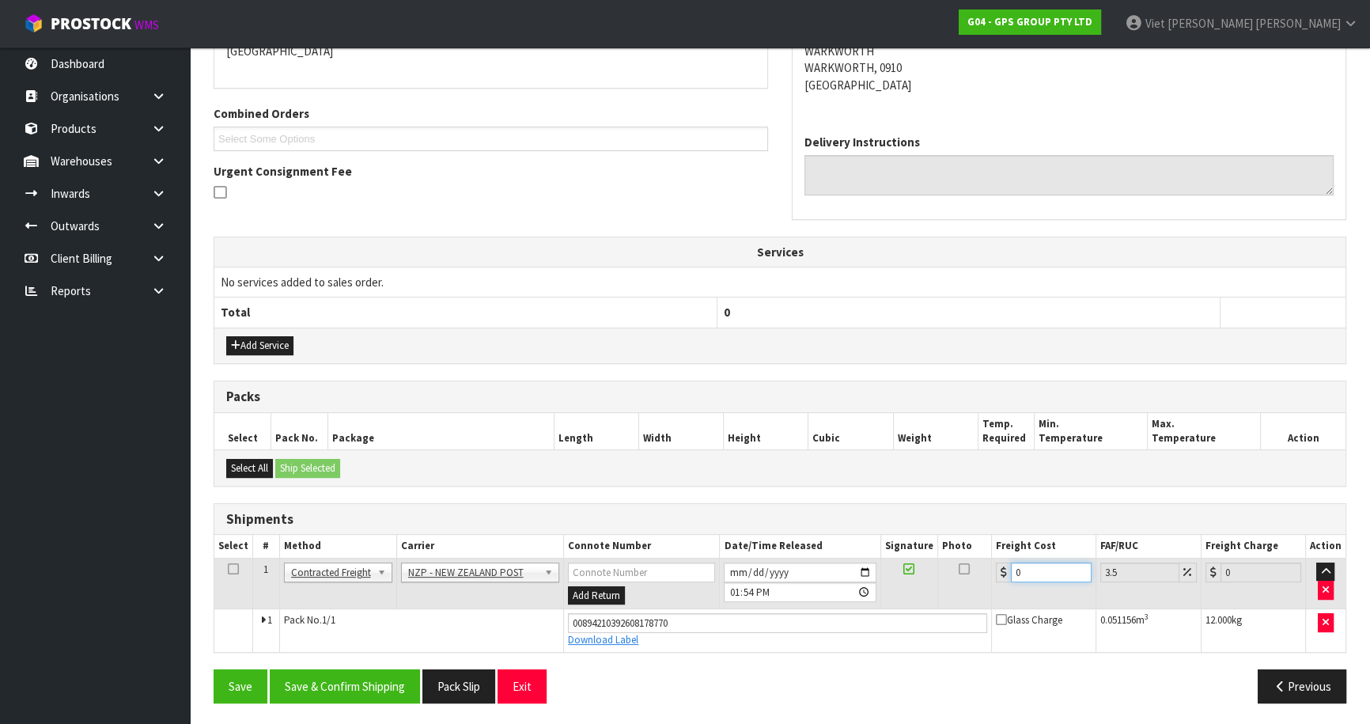
drag, startPoint x: 1028, startPoint y: 565, endPoint x: 1009, endPoint y: 570, distance: 19.6
click at [1009, 570] on div "0" at bounding box center [1044, 572] width 96 height 20
type input "4"
type input "4.14"
type input "4.3"
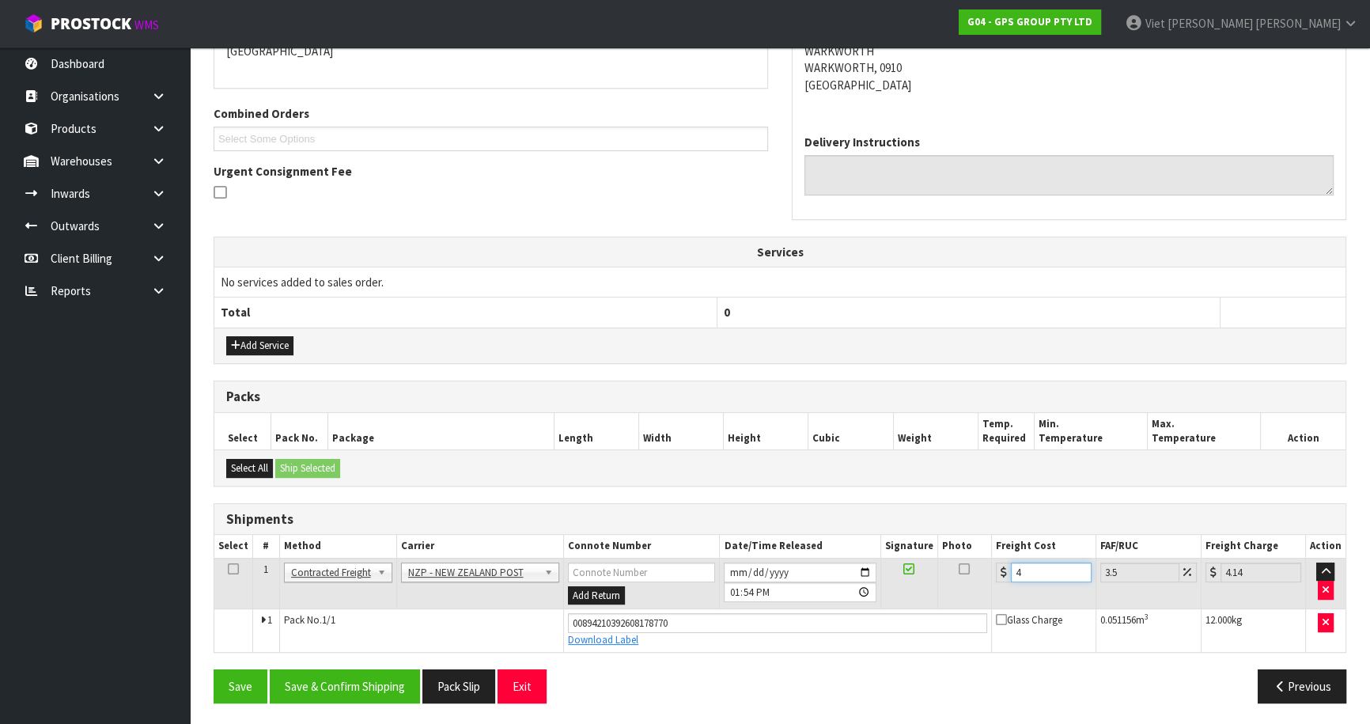
type input "4.45"
type input "4.33"
type input "4.48"
type input "4.33"
click at [354, 686] on button "Save & Confirm Shipping" at bounding box center [345, 686] width 150 height 34
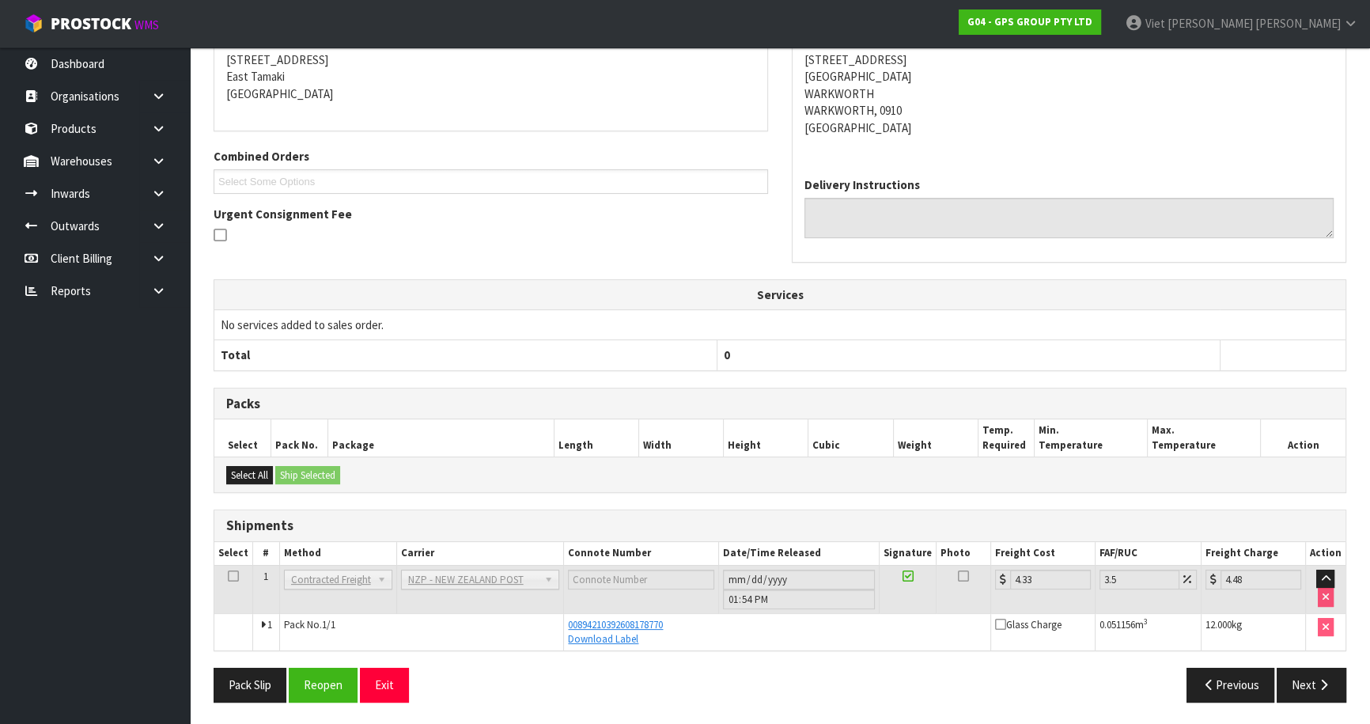
scroll to position [0, 0]
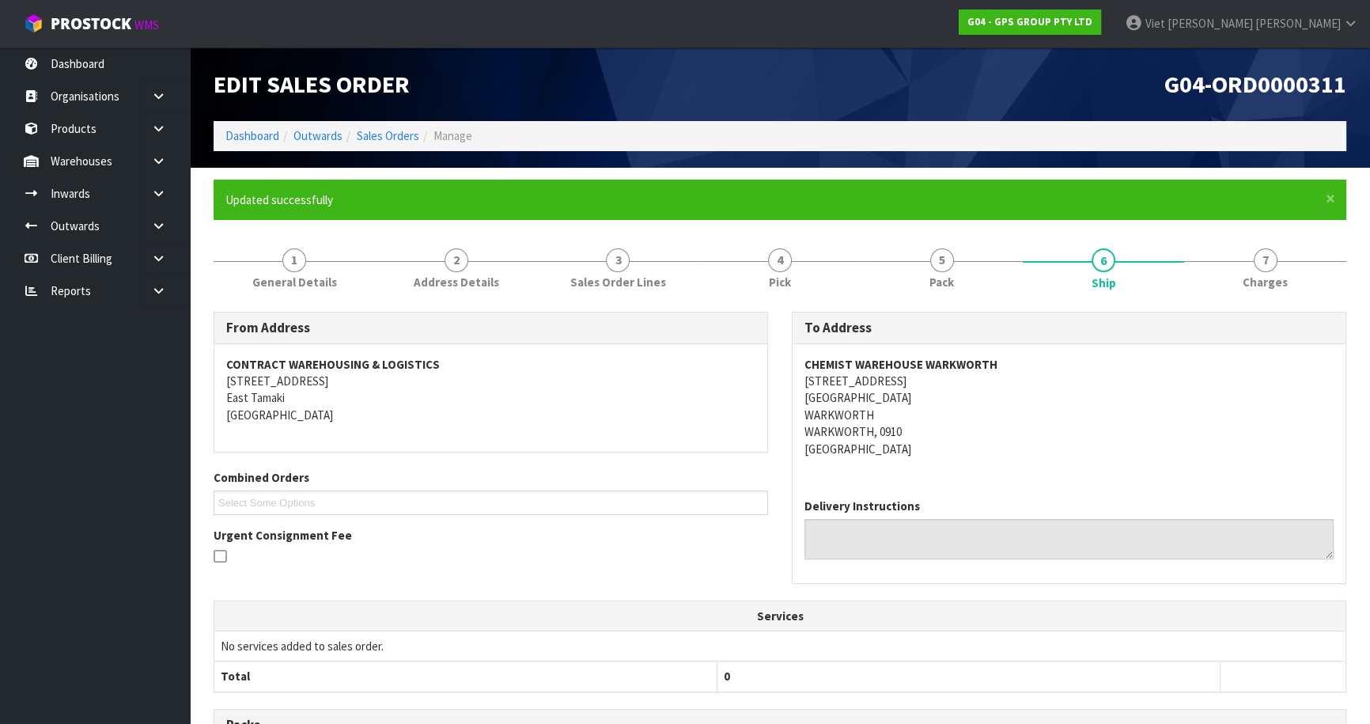
drag, startPoint x: 422, startPoint y: 131, endPoint x: 419, endPoint y: 145, distance: 13.8
click at [422, 132] on li "Manage" at bounding box center [445, 135] width 53 height 17
click at [418, 146] on ol "Dashboard Outwards Sales Orders Manage" at bounding box center [780, 135] width 1133 height 29
click at [408, 138] on link "Sales Orders" at bounding box center [388, 135] width 62 height 15
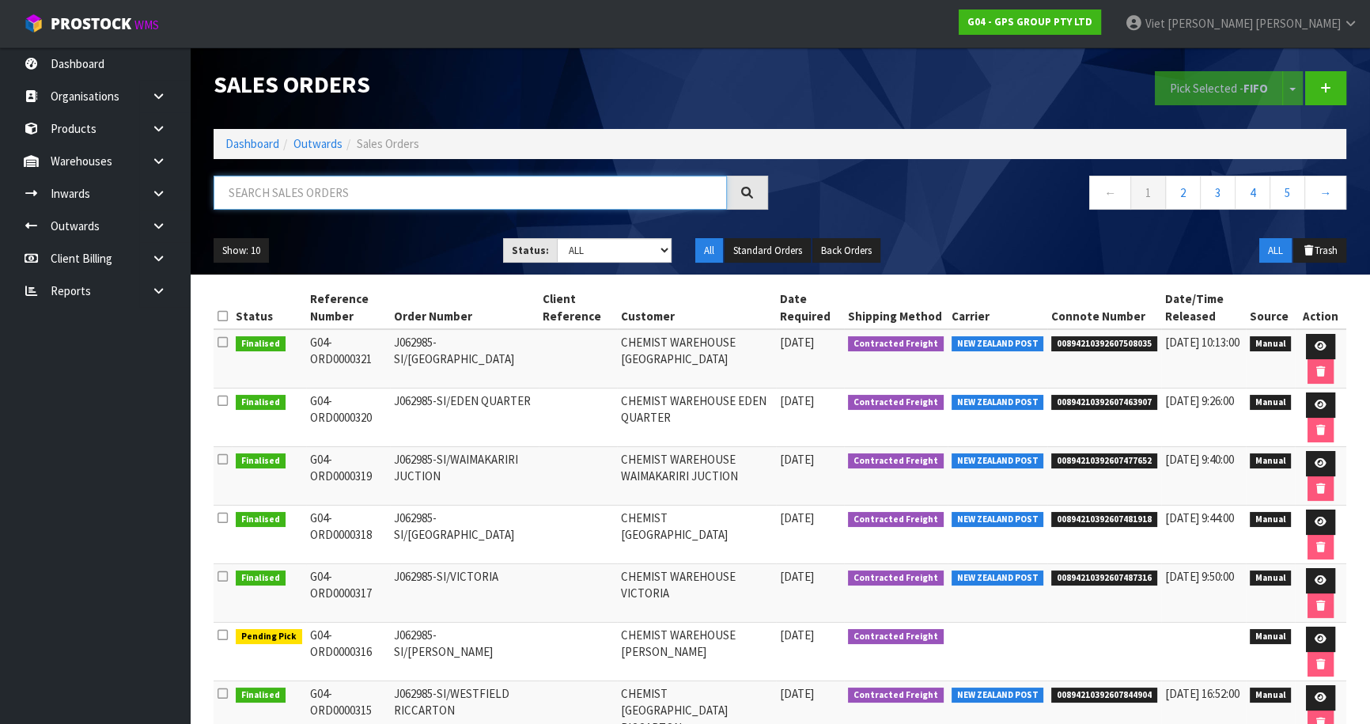
click at [463, 186] on input "text" at bounding box center [470, 193] width 513 height 34
type input "JOB-0416183"
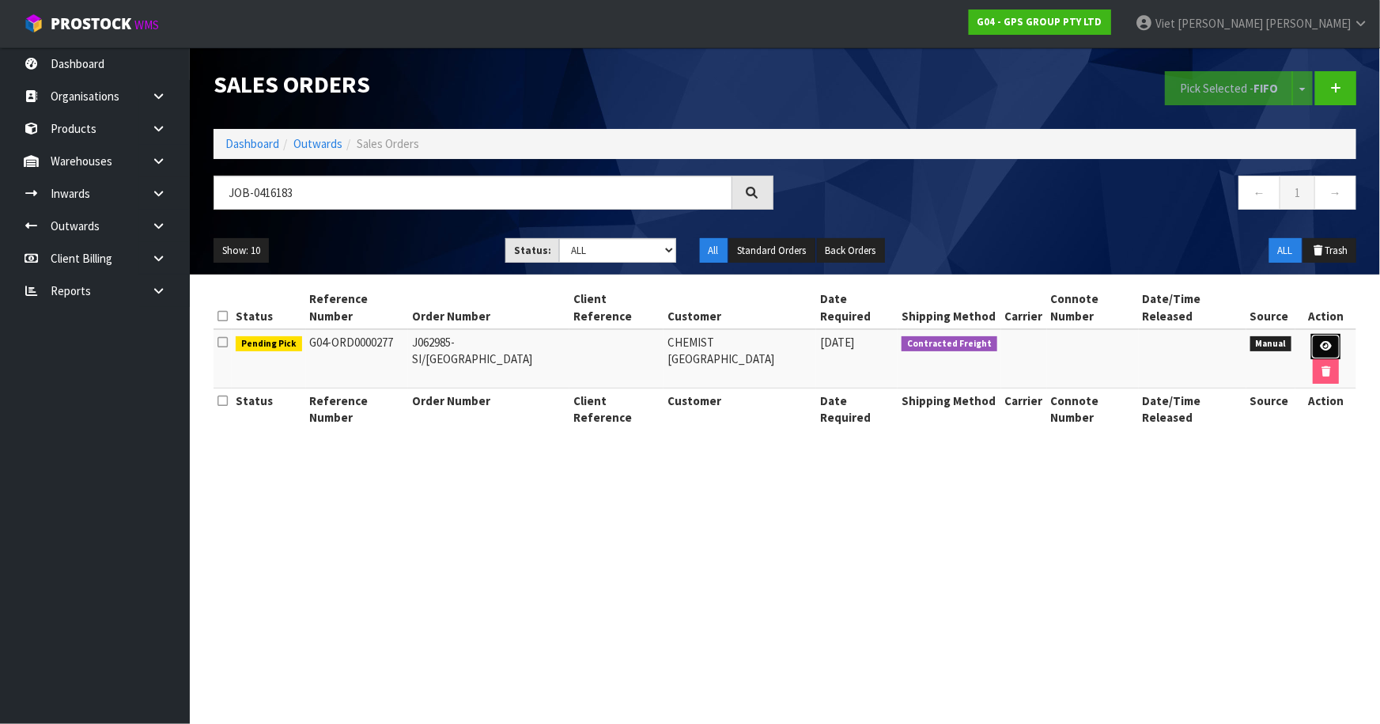
click at [1337, 346] on link at bounding box center [1325, 346] width 29 height 25
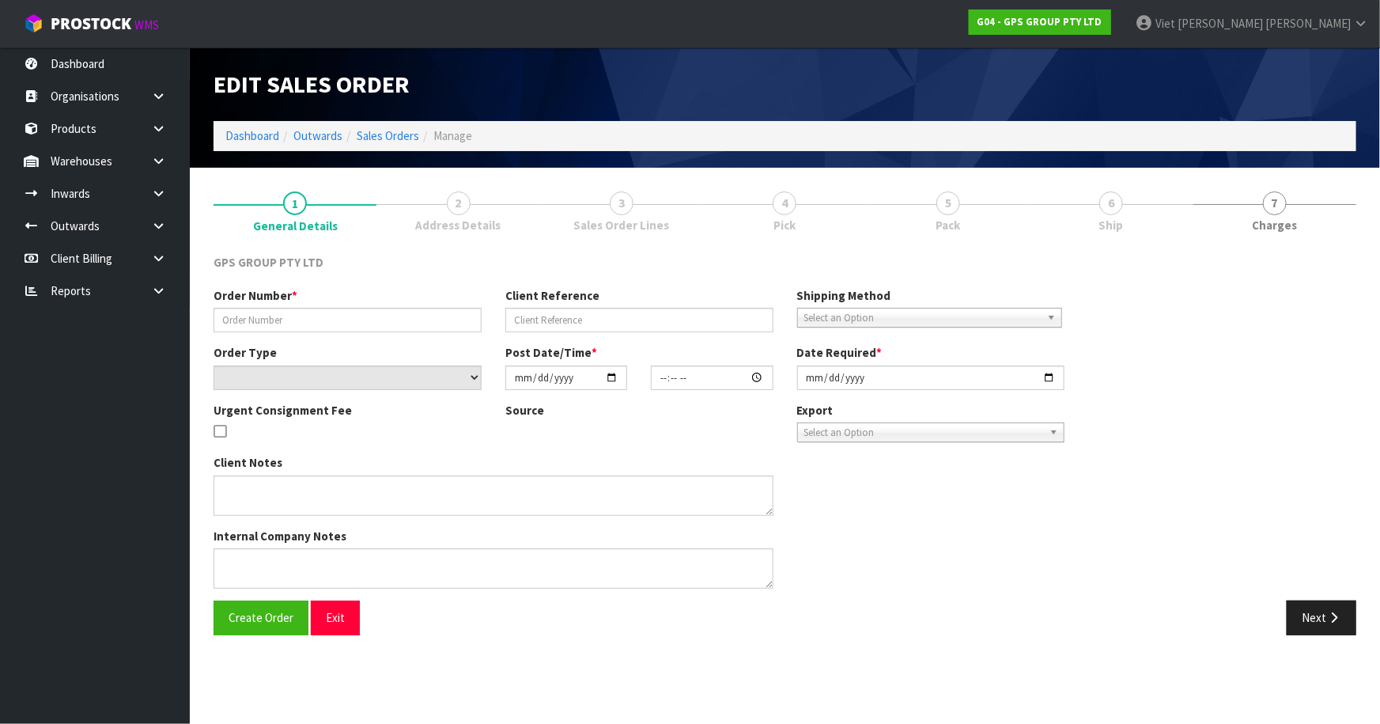
type input "J062985-SI/[GEOGRAPHIC_DATA]"
select select "number:0"
type input "[DATE]"
type input "08:57:00.000"
type input "[DATE]"
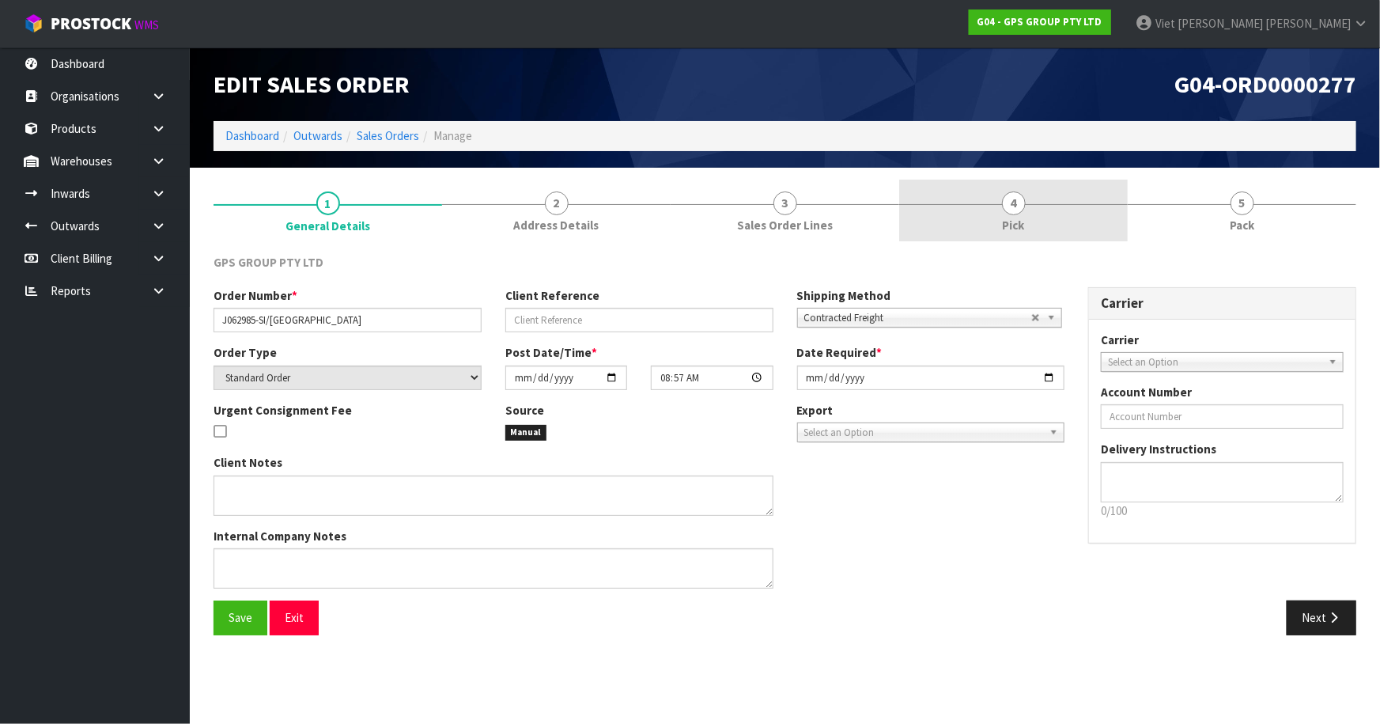
click at [953, 212] on link "4 Pick" at bounding box center [1013, 211] width 229 height 62
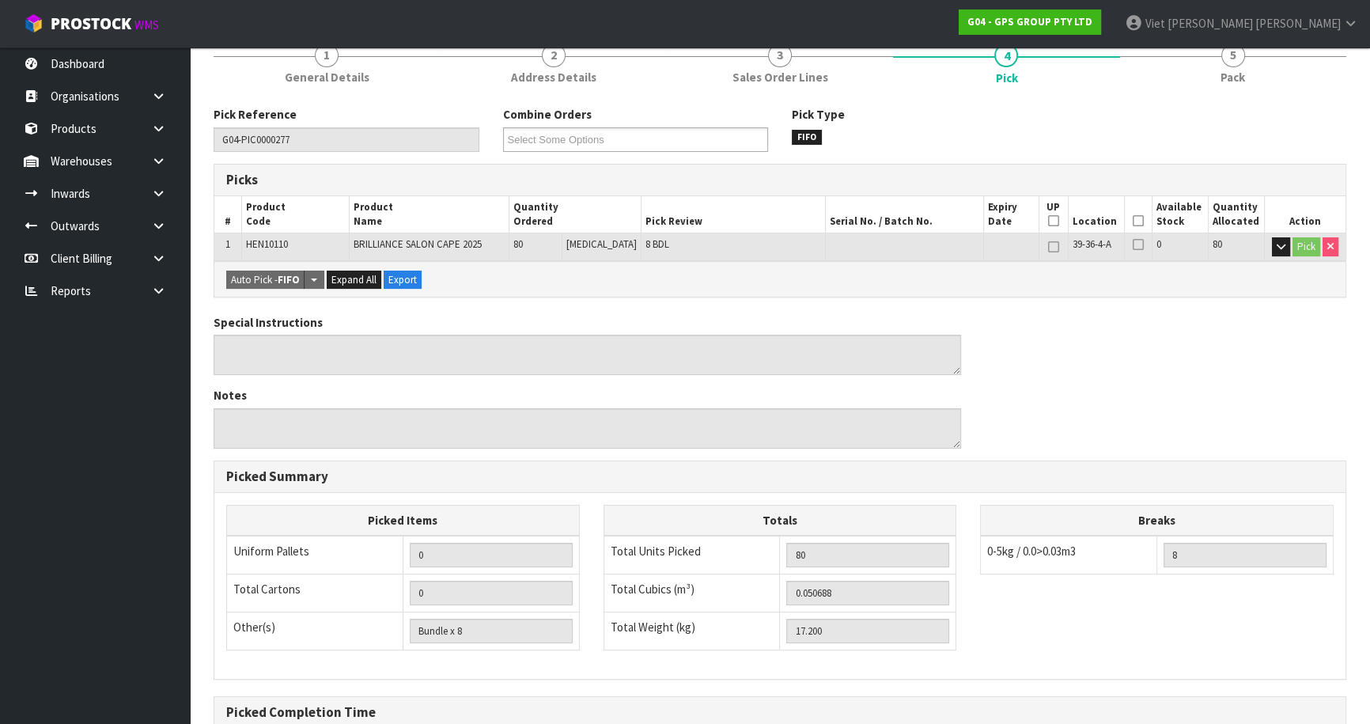
scroll to position [318, 0]
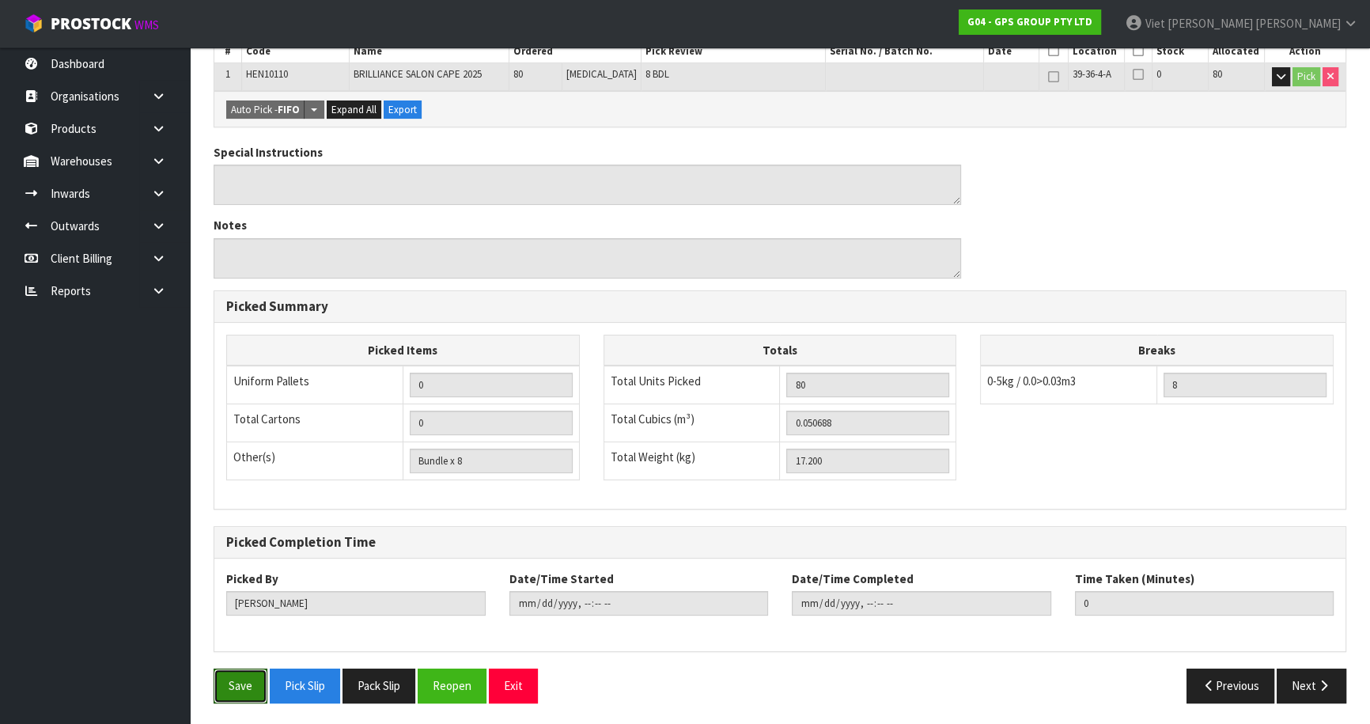
drag, startPoint x: 237, startPoint y: 675, endPoint x: 617, endPoint y: 528, distance: 406.8
click at [237, 675] on button "Save" at bounding box center [241, 685] width 54 height 34
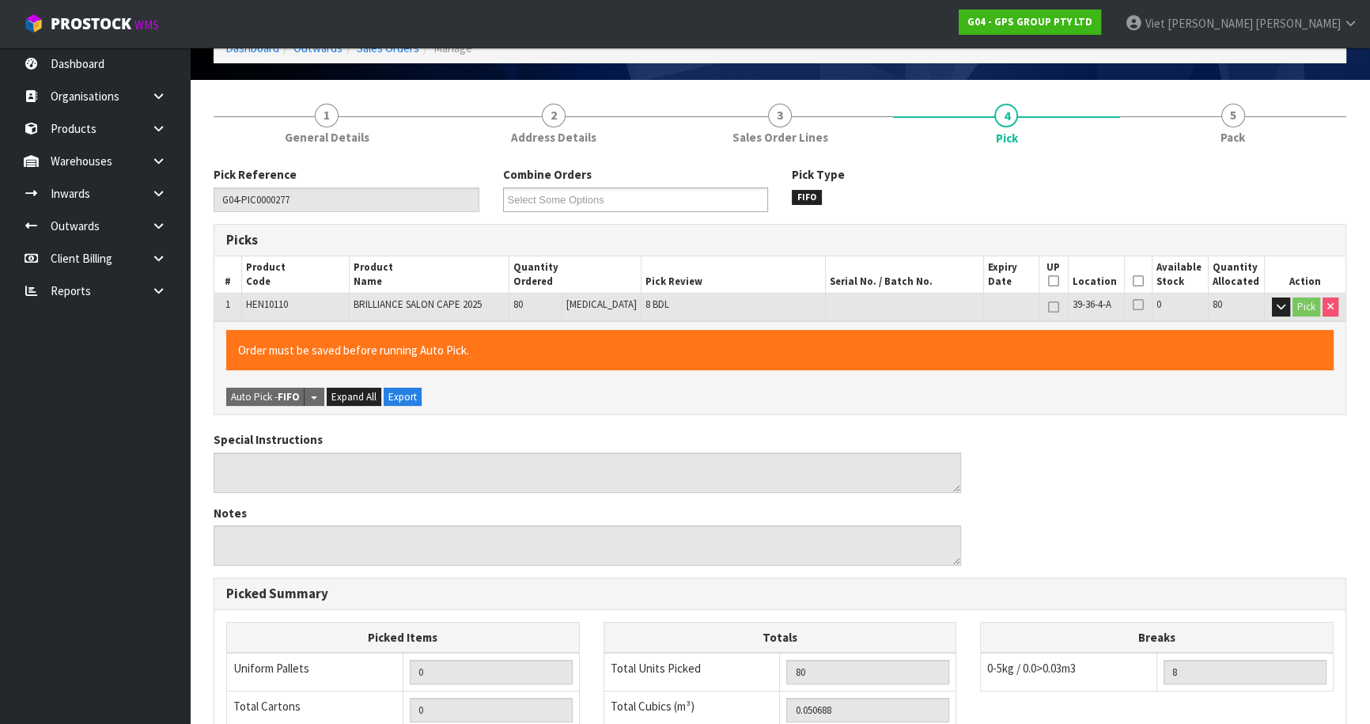
scroll to position [0, 0]
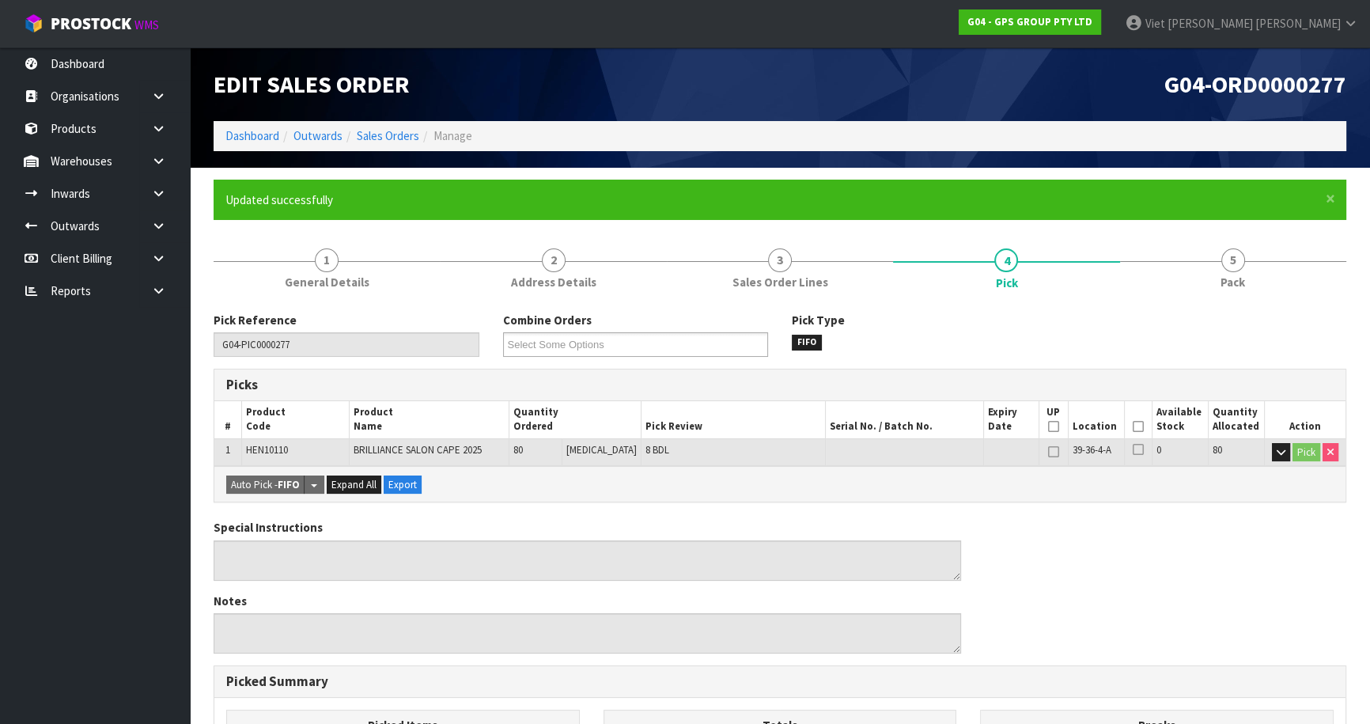
type input "Viet [PERSON_NAME]"
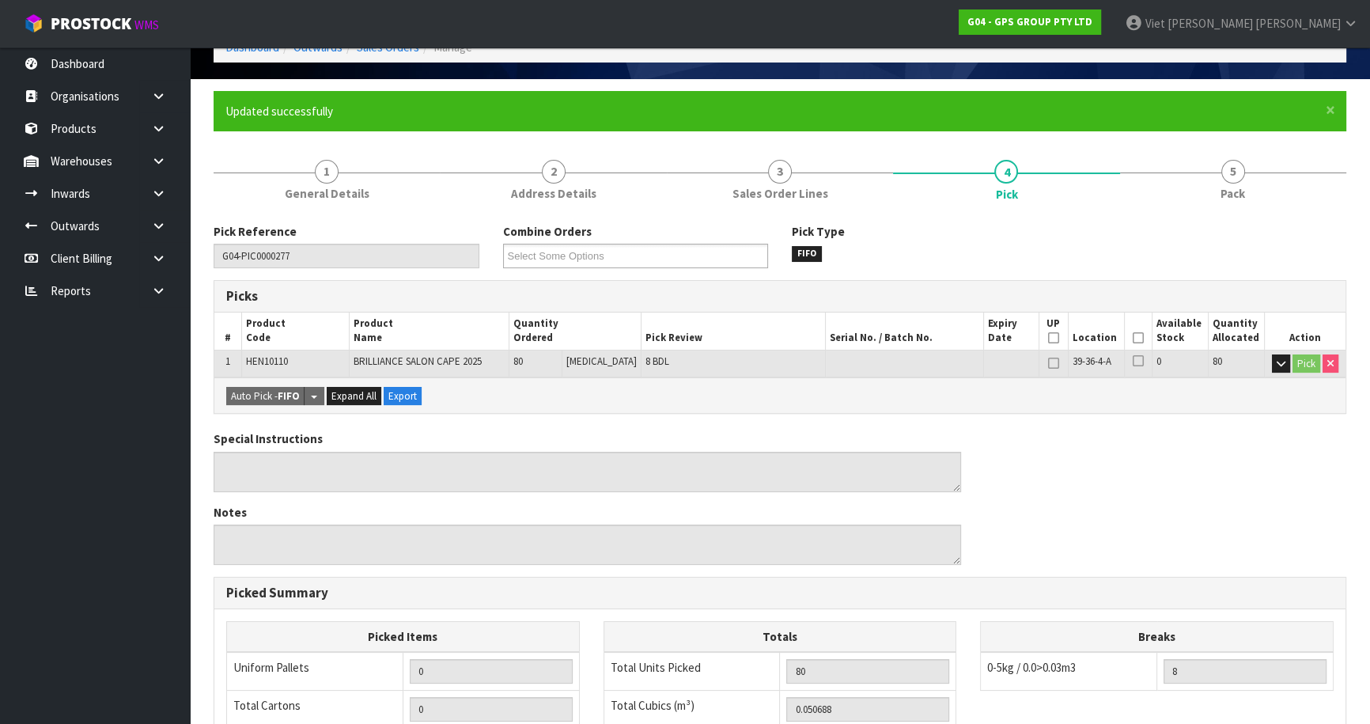
scroll to position [16, 0]
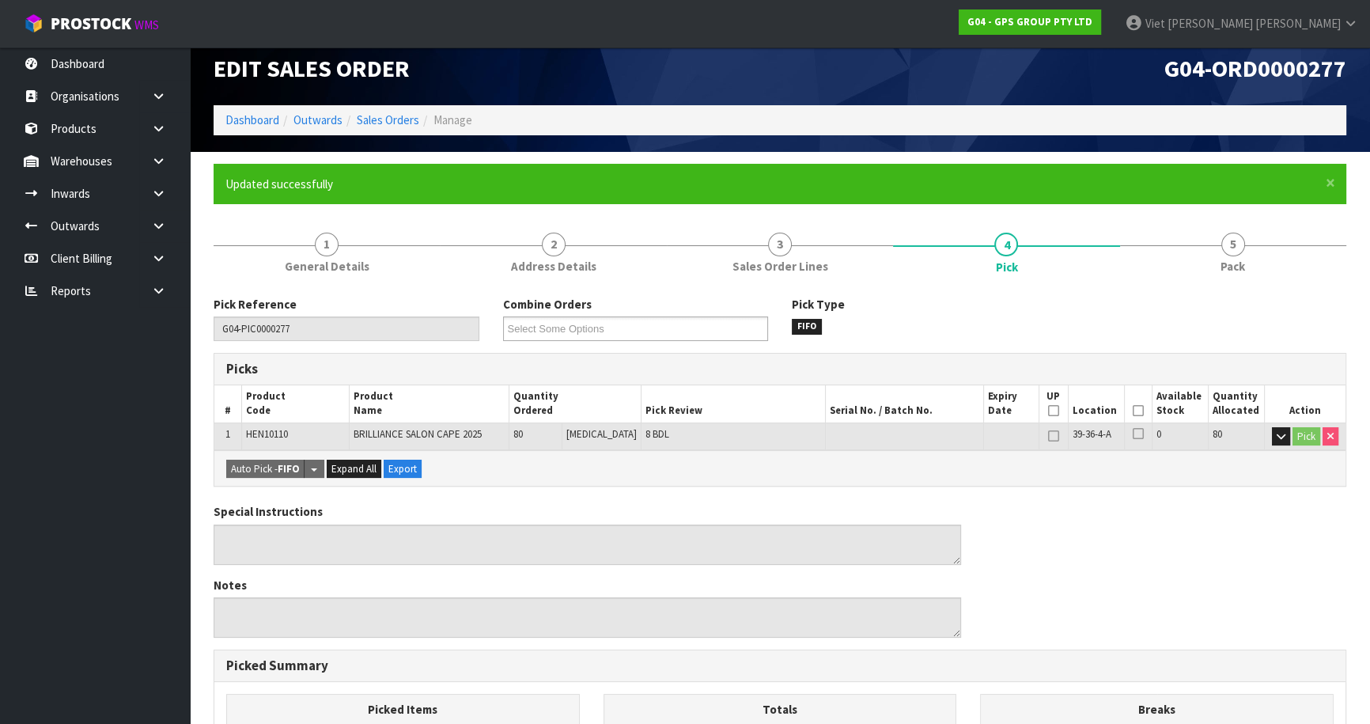
drag, startPoint x: 1136, startPoint y: 427, endPoint x: 841, endPoint y: 573, distance: 329.3
click at [1139, 427] on td at bounding box center [1138, 436] width 28 height 28
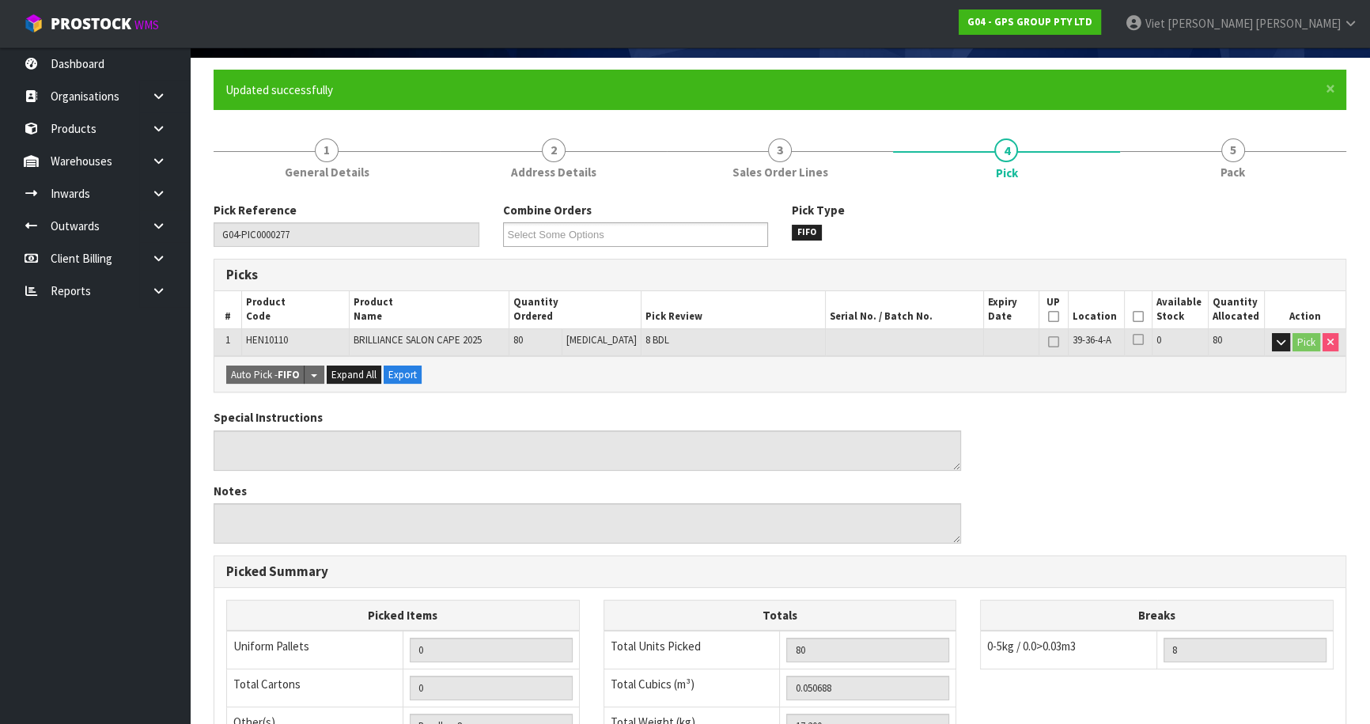
scroll to position [0, 0]
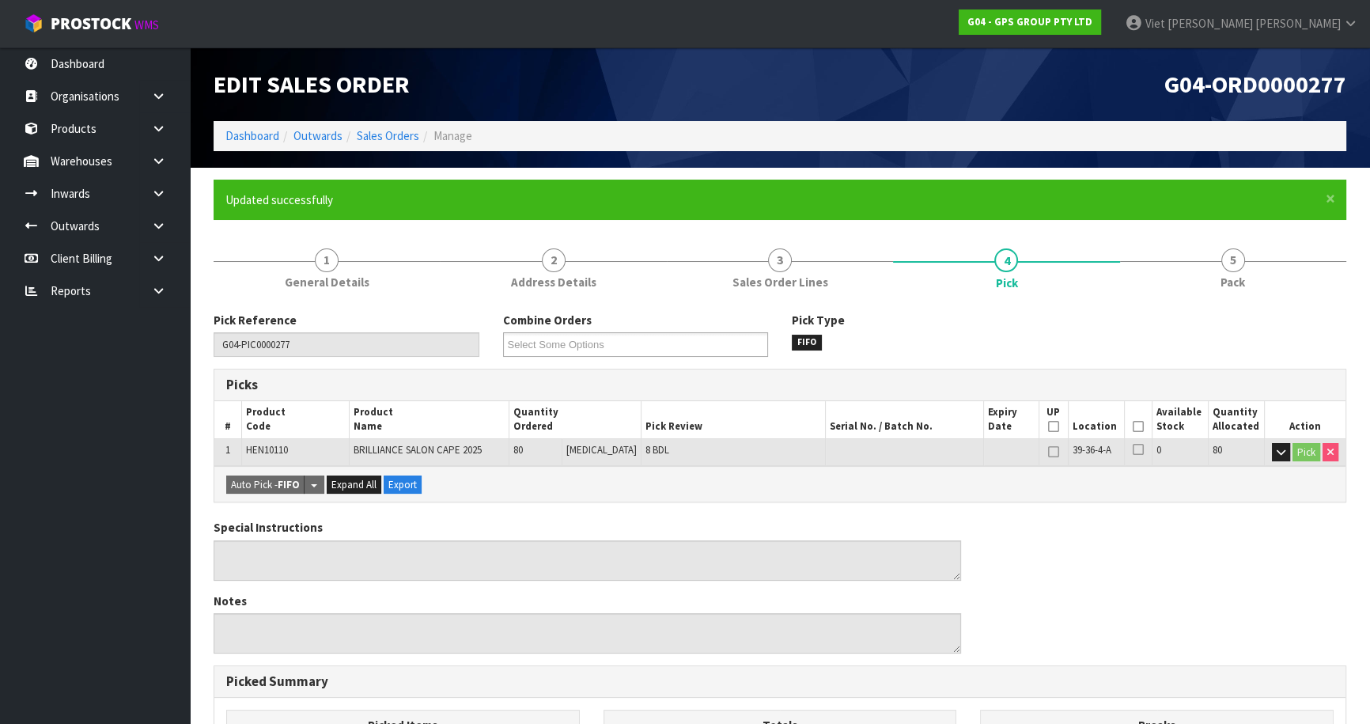
click at [1133, 426] on icon at bounding box center [1138, 426] width 11 height 1
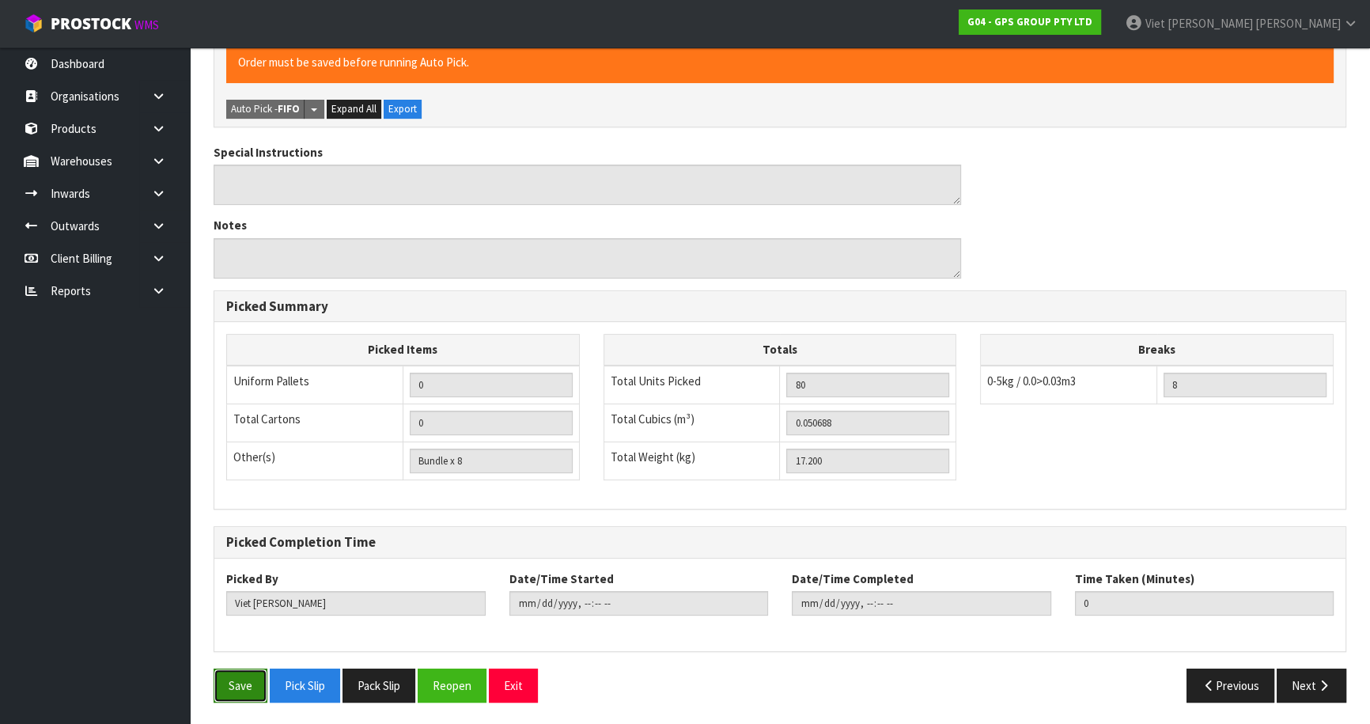
click at [246, 679] on button "Save" at bounding box center [241, 685] width 54 height 34
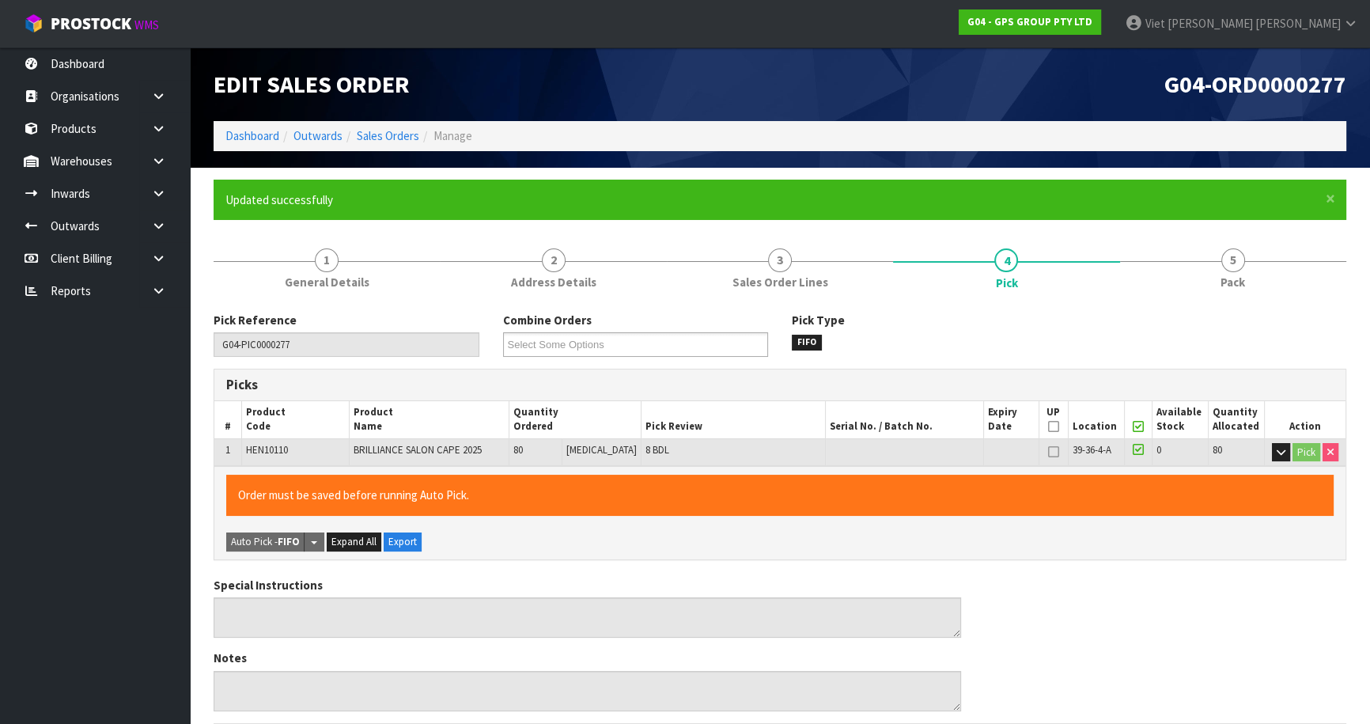
type input "2025-10-08T14:05:57"
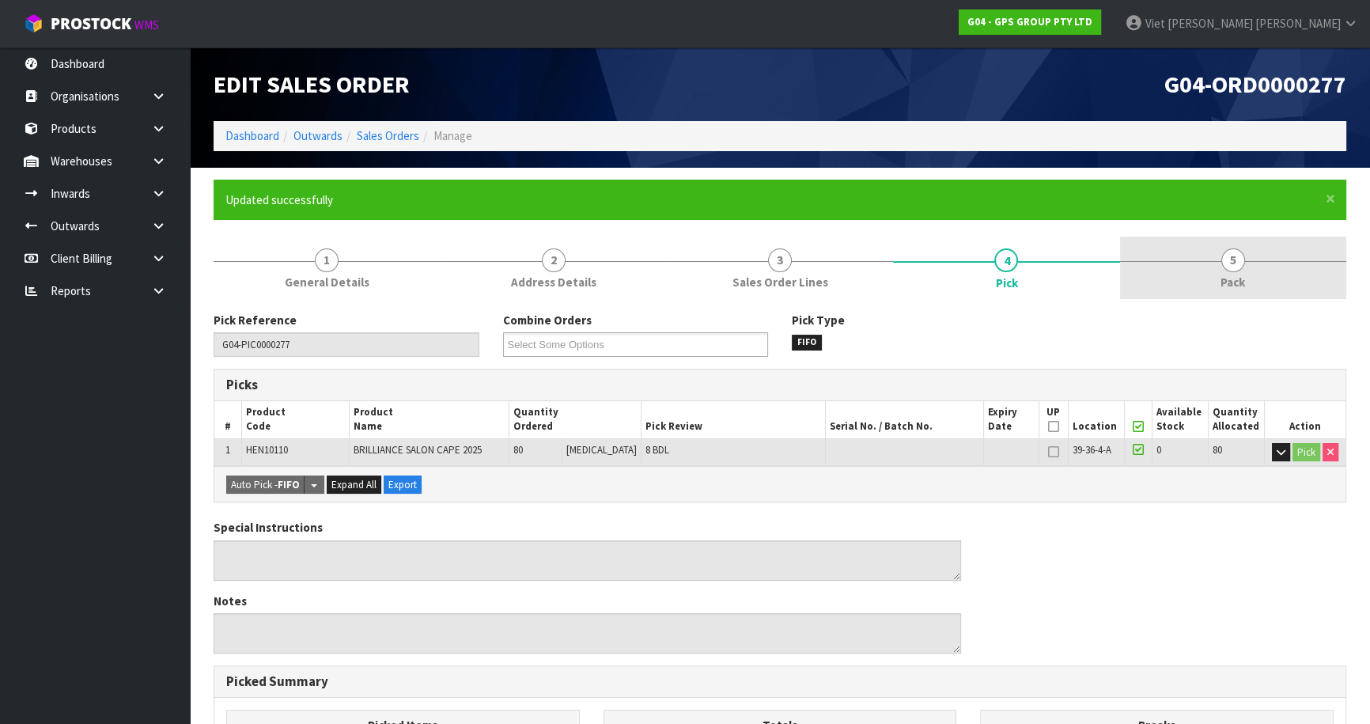
click at [1163, 292] on link "5 Pack" at bounding box center [1233, 267] width 226 height 62
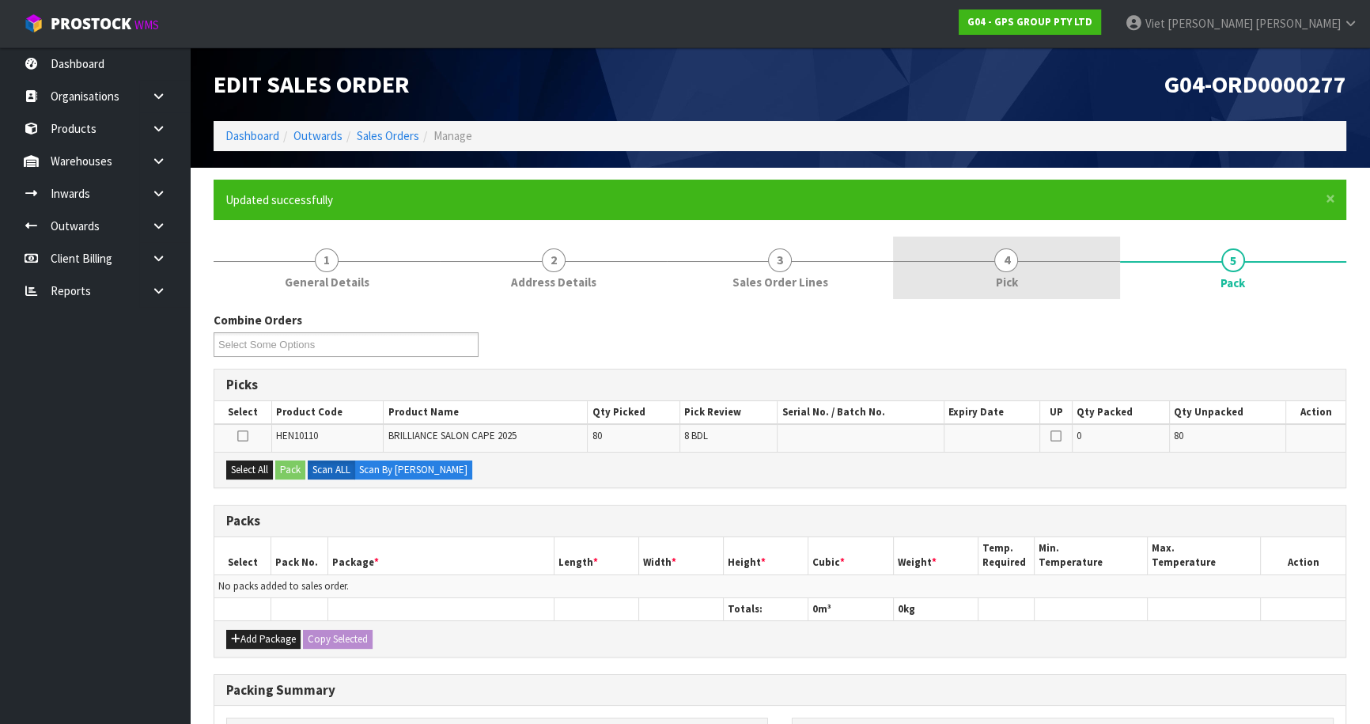
click at [1098, 293] on link "4 Pick" at bounding box center [1006, 267] width 226 height 62
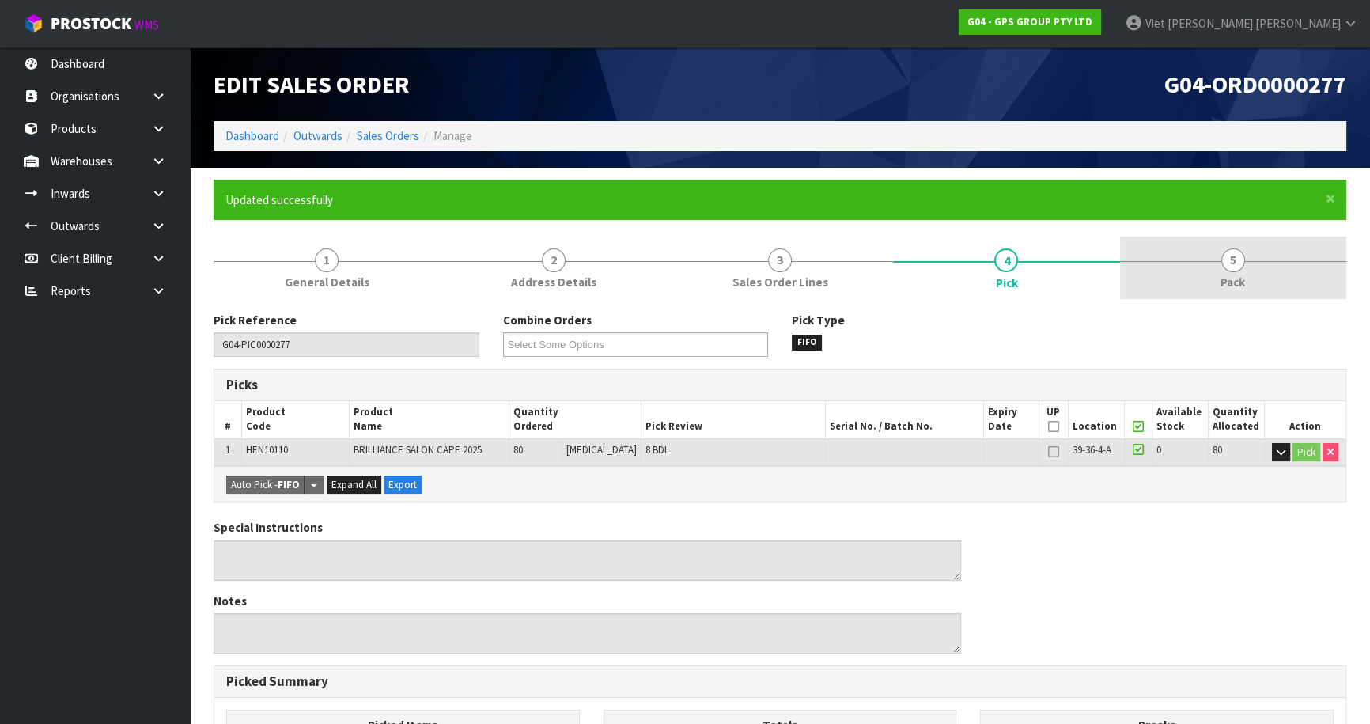
drag, startPoint x: 1192, startPoint y: 256, endPoint x: 1127, endPoint y: 288, distance: 72.2
click at [1193, 256] on link "5 Pack" at bounding box center [1233, 267] width 226 height 62
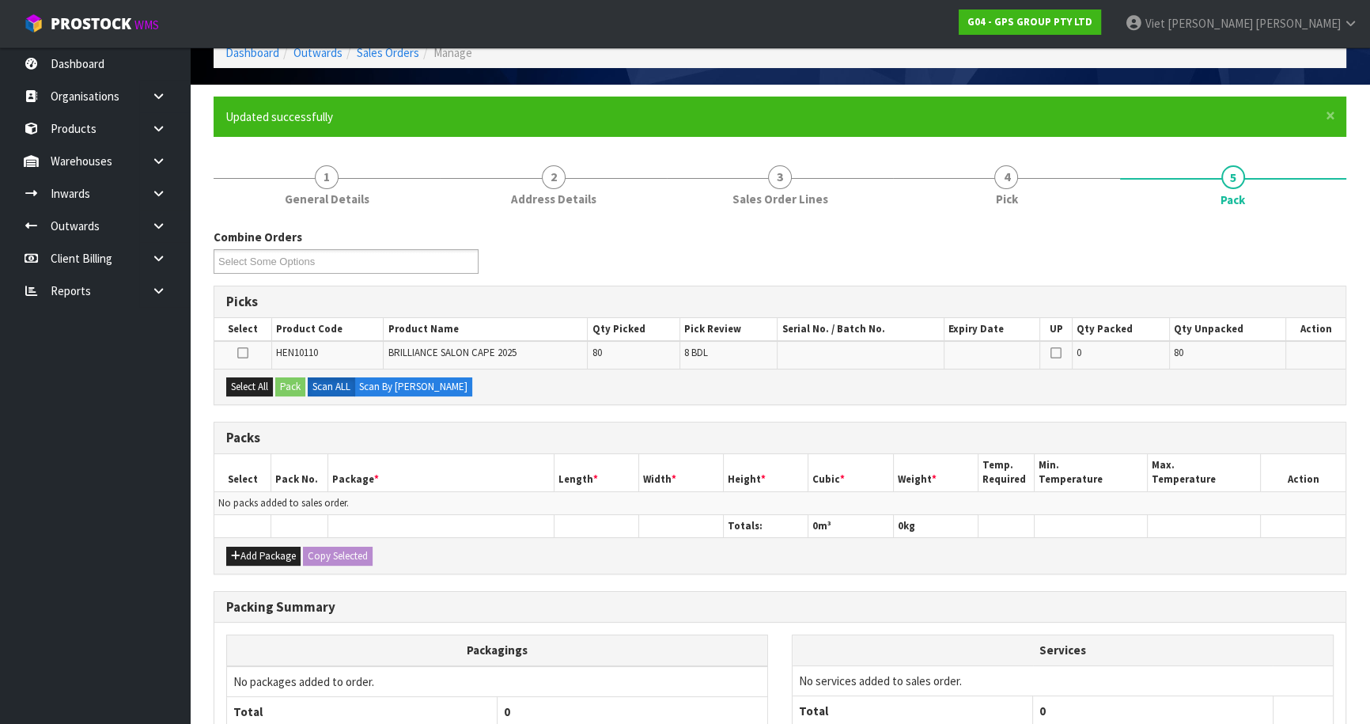
scroll to position [71, 0]
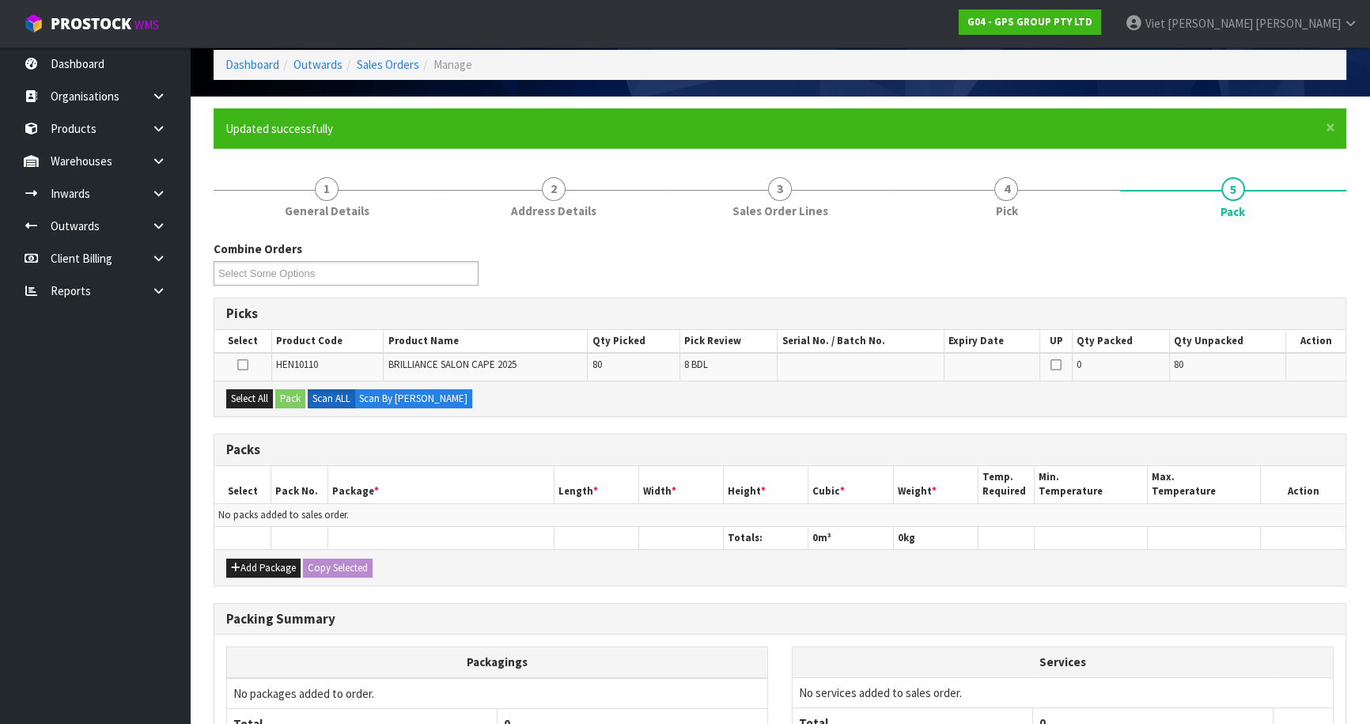
drag, startPoint x: 1221, startPoint y: 376, endPoint x: 932, endPoint y: 432, distance: 294.8
click at [1218, 376] on td "80" at bounding box center [1227, 366] width 117 height 27
click at [241, 365] on icon at bounding box center [242, 365] width 11 height 1
click at [0, 0] on input "checkbox" at bounding box center [0, 0] width 0 height 0
click at [295, 395] on button "Pack" at bounding box center [290, 398] width 30 height 19
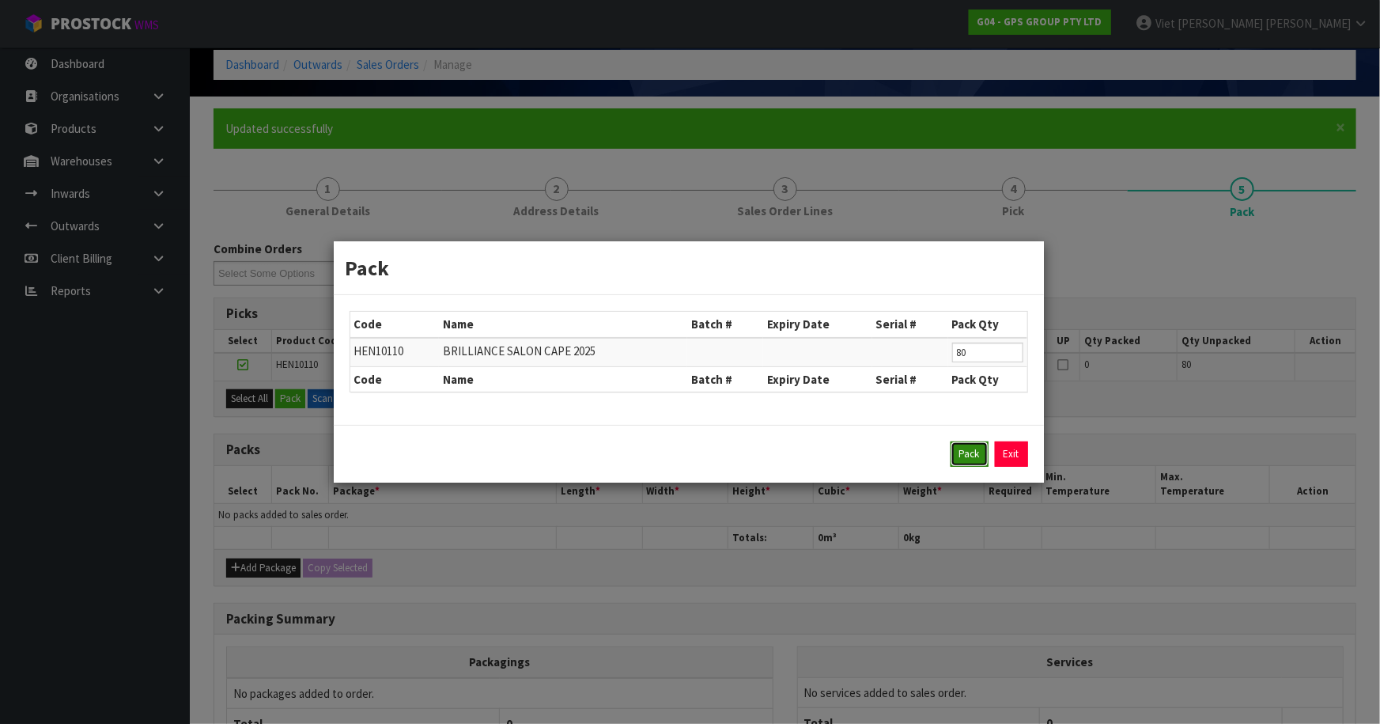
click at [958, 451] on button "Pack" at bounding box center [970, 453] width 38 height 25
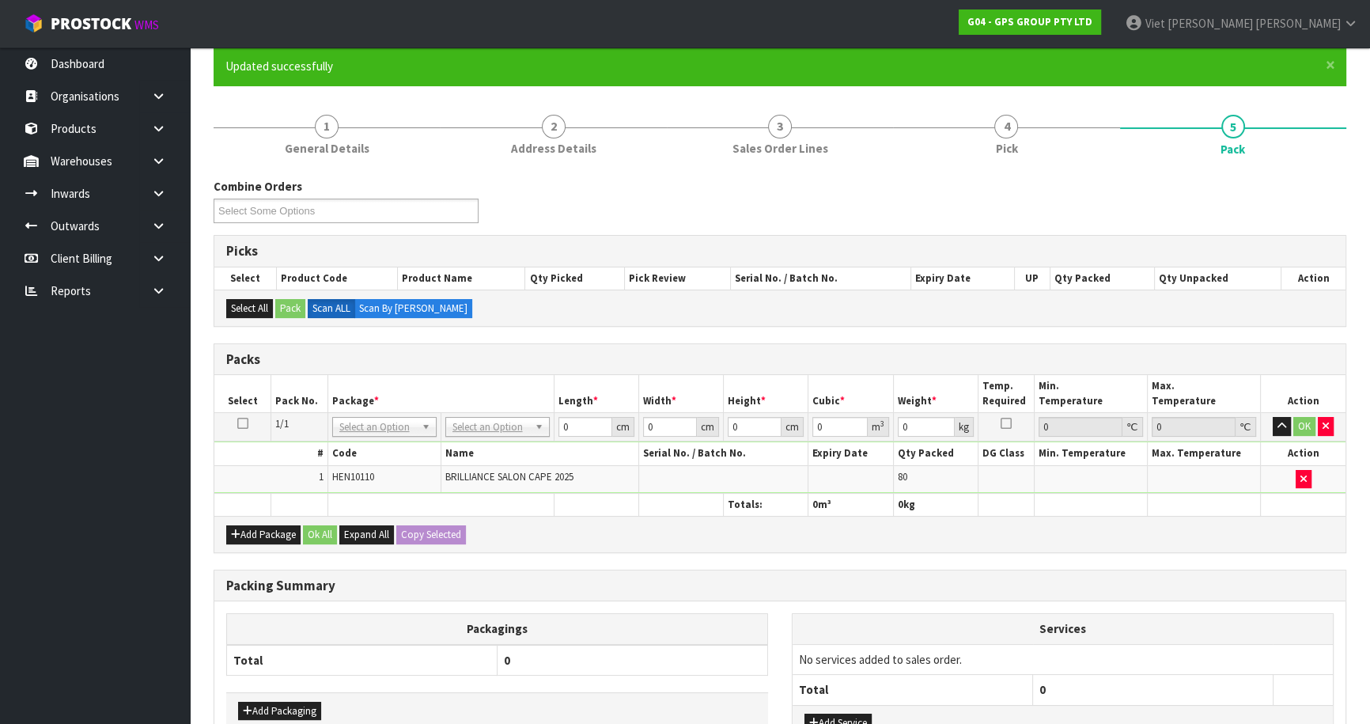
scroll to position [215, 0]
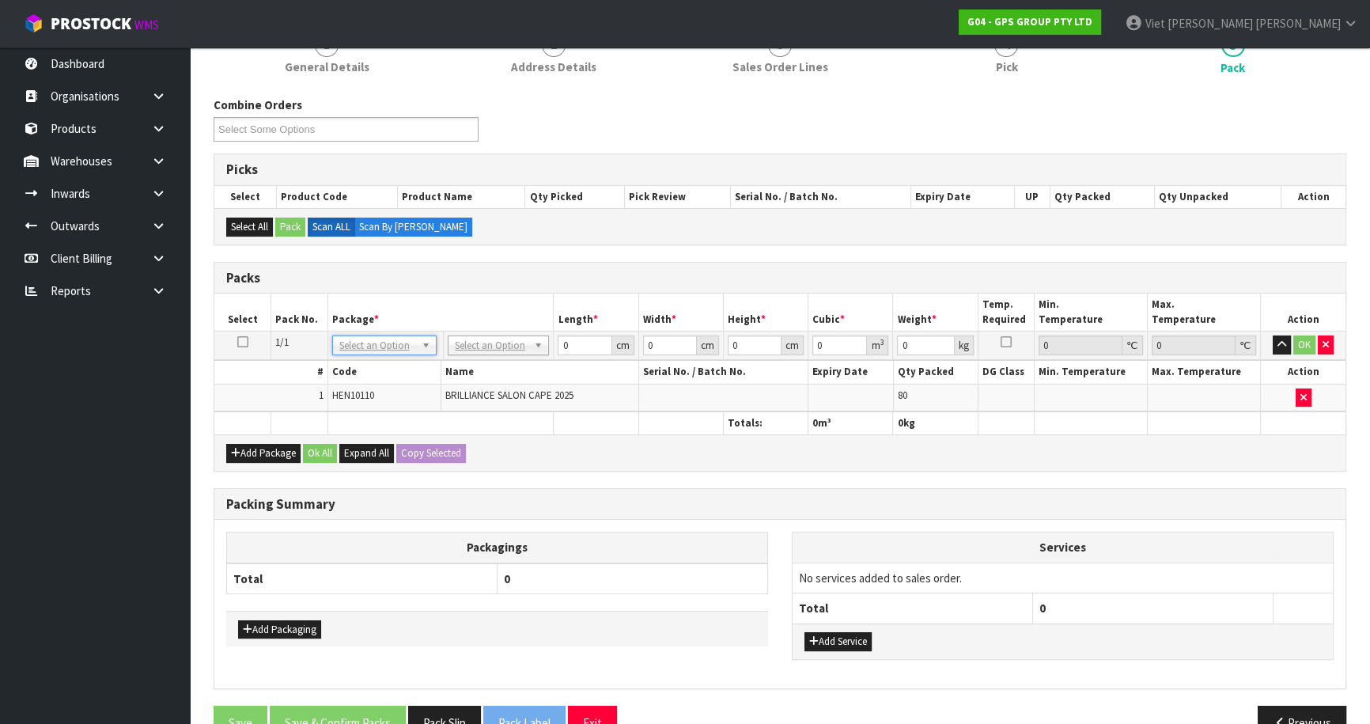
drag, startPoint x: 405, startPoint y: 346, endPoint x: 391, endPoint y: 350, distance: 15.0
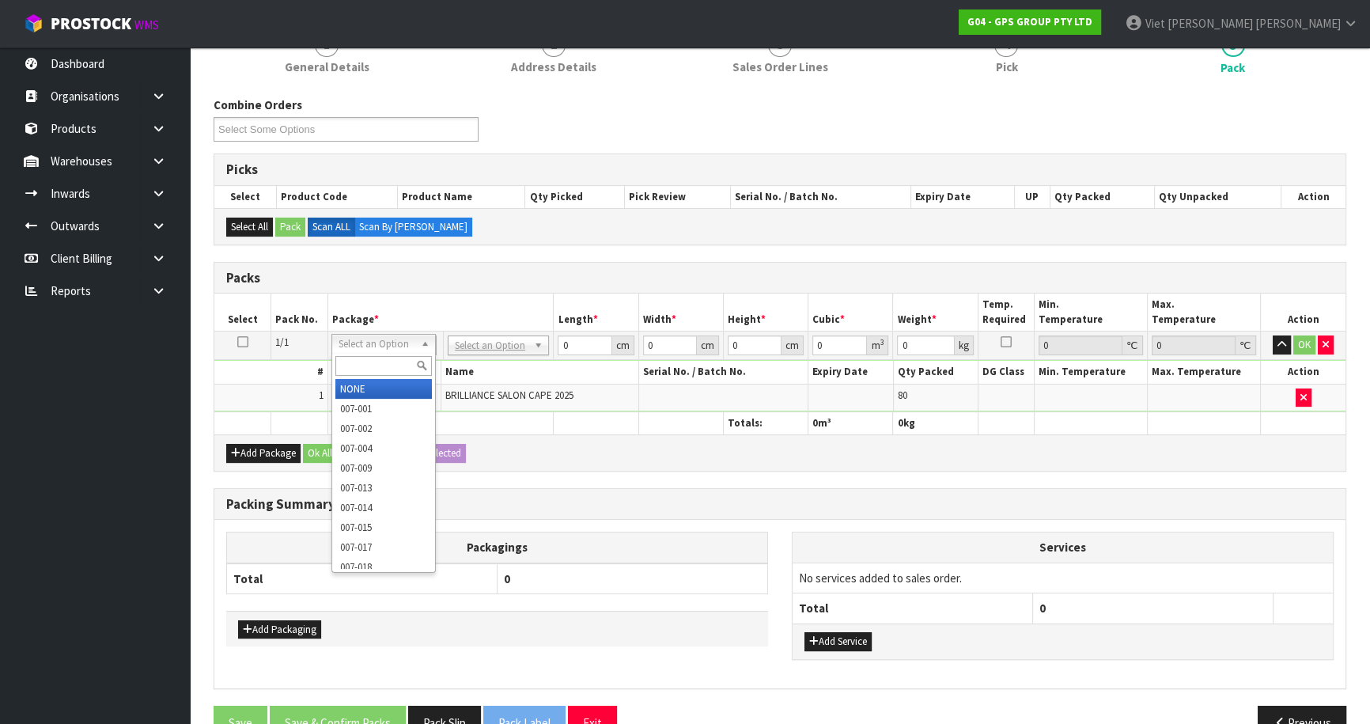
click at [383, 354] on div at bounding box center [383, 366] width 103 height 26
click at [380, 365] on input "text" at bounding box center [383, 366] width 96 height 20
click at [380, 365] on input "oc" at bounding box center [383, 366] width 96 height 20
type input "oc"
click at [523, 361] on th "Name" at bounding box center [540, 372] width 198 height 23
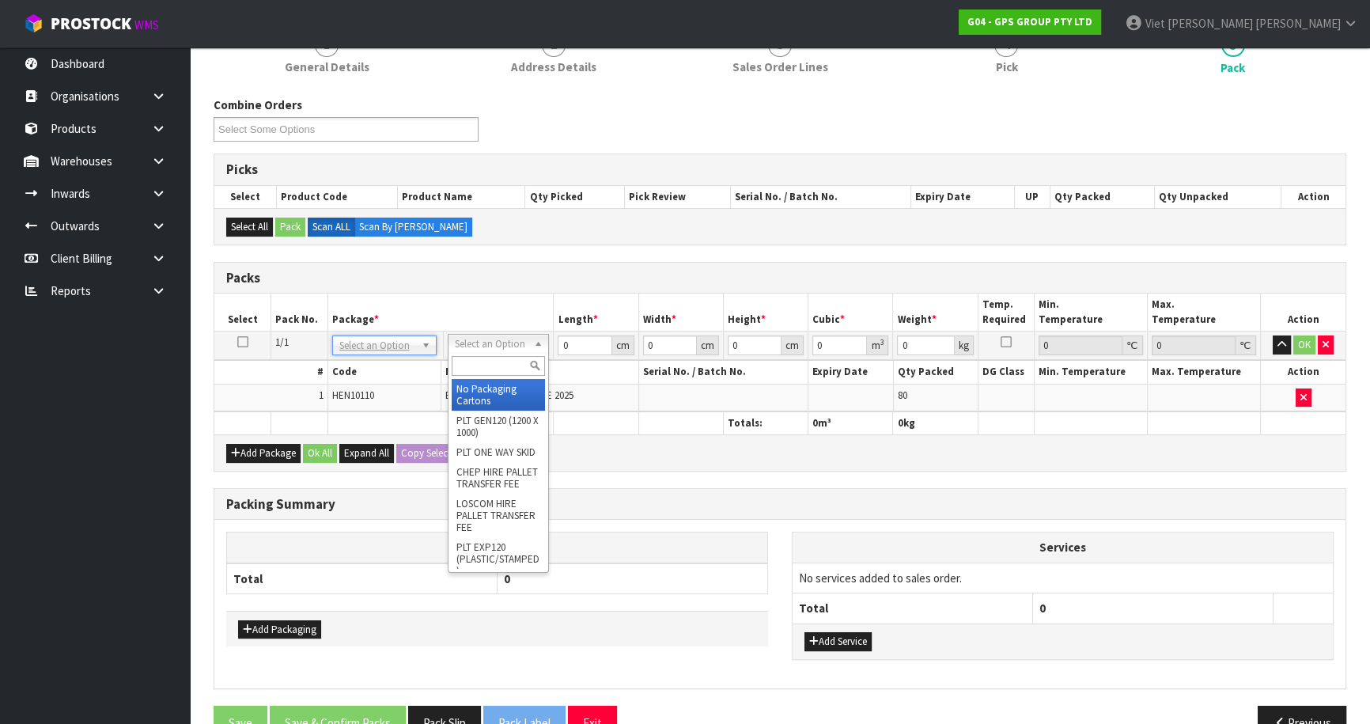
click at [485, 369] on input "text" at bounding box center [499, 366] width 94 height 20
type input "oc"
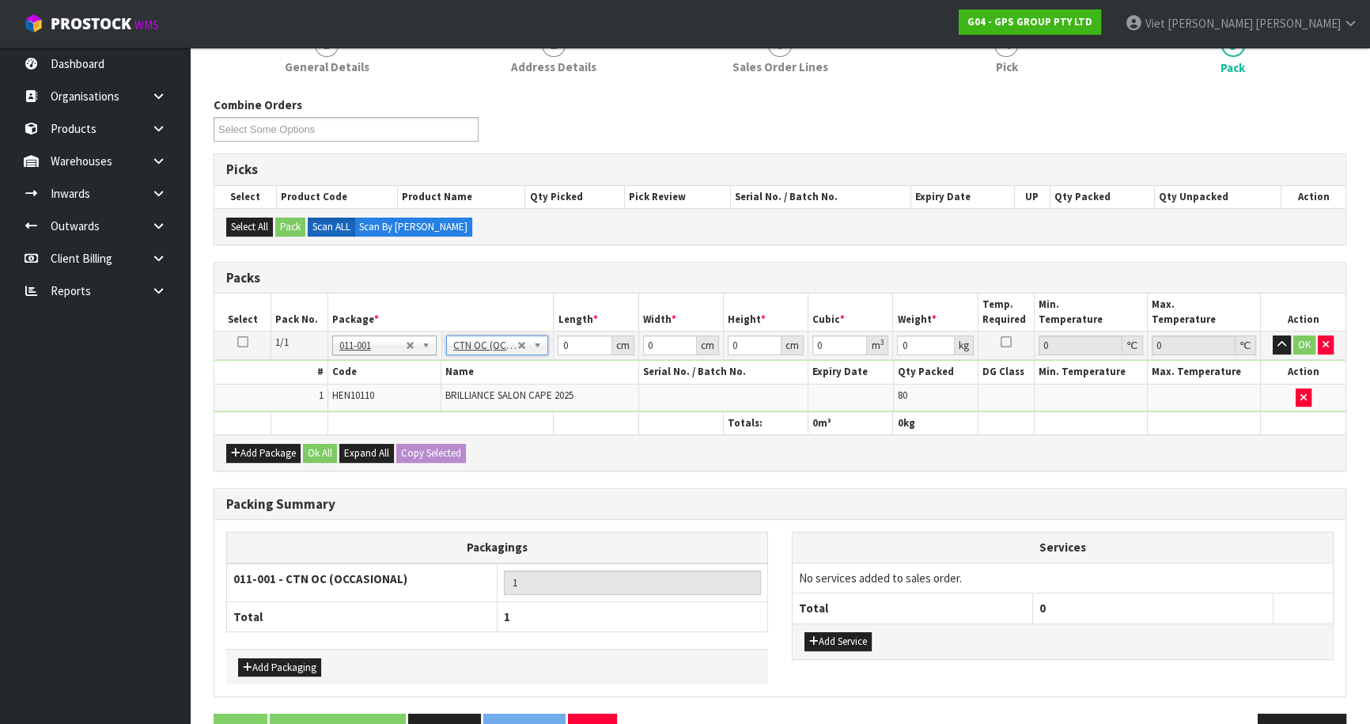
type input "17.2"
click at [577, 338] on input "0" at bounding box center [585, 345] width 54 height 20
type input "50"
type input "35"
type input "3"
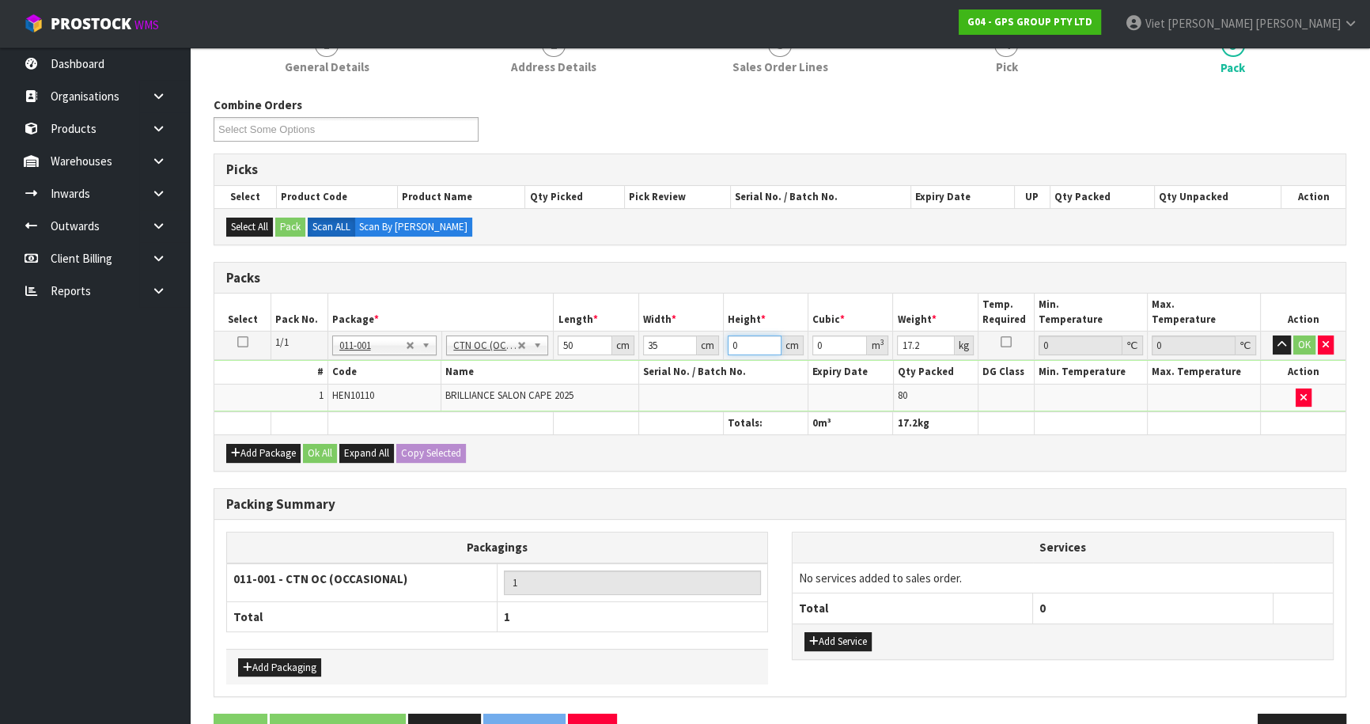
type input "0.00525"
type input "34"
type input "0.0595"
type input "34"
type input "19"
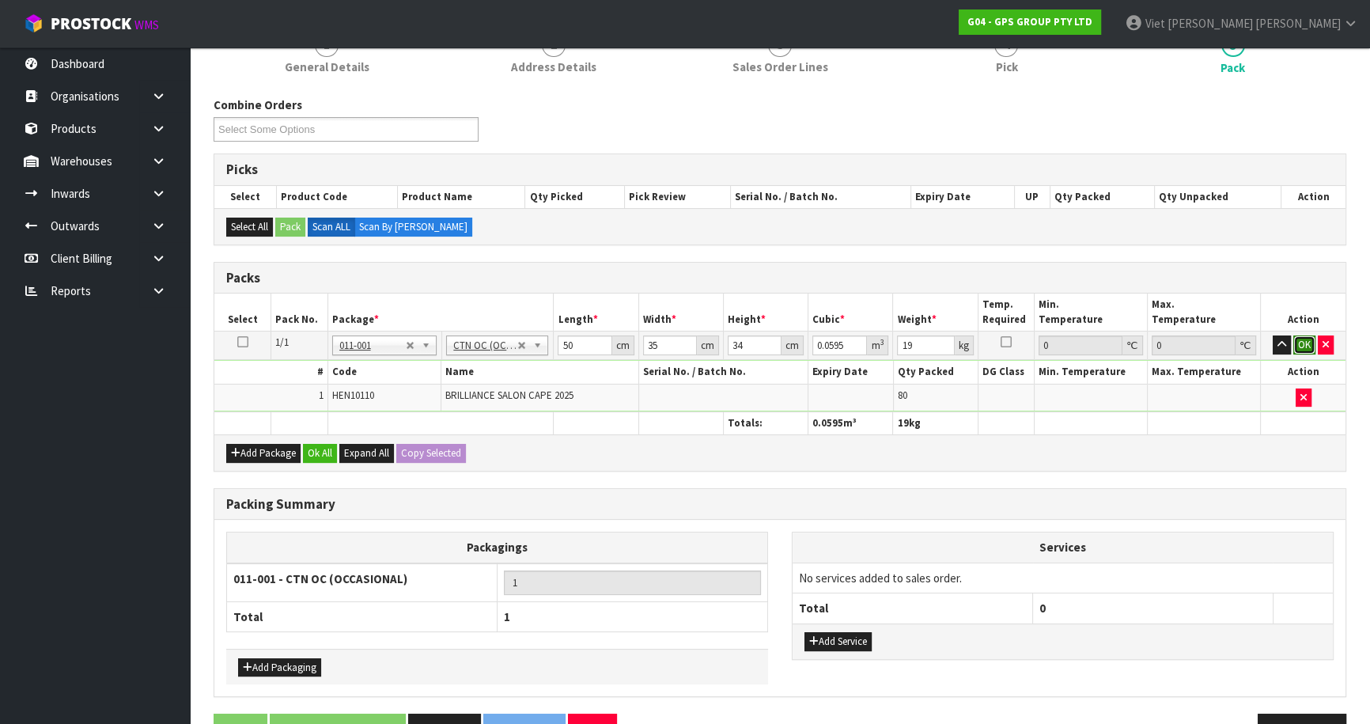
click at [1301, 348] on button "OK" at bounding box center [1304, 344] width 22 height 19
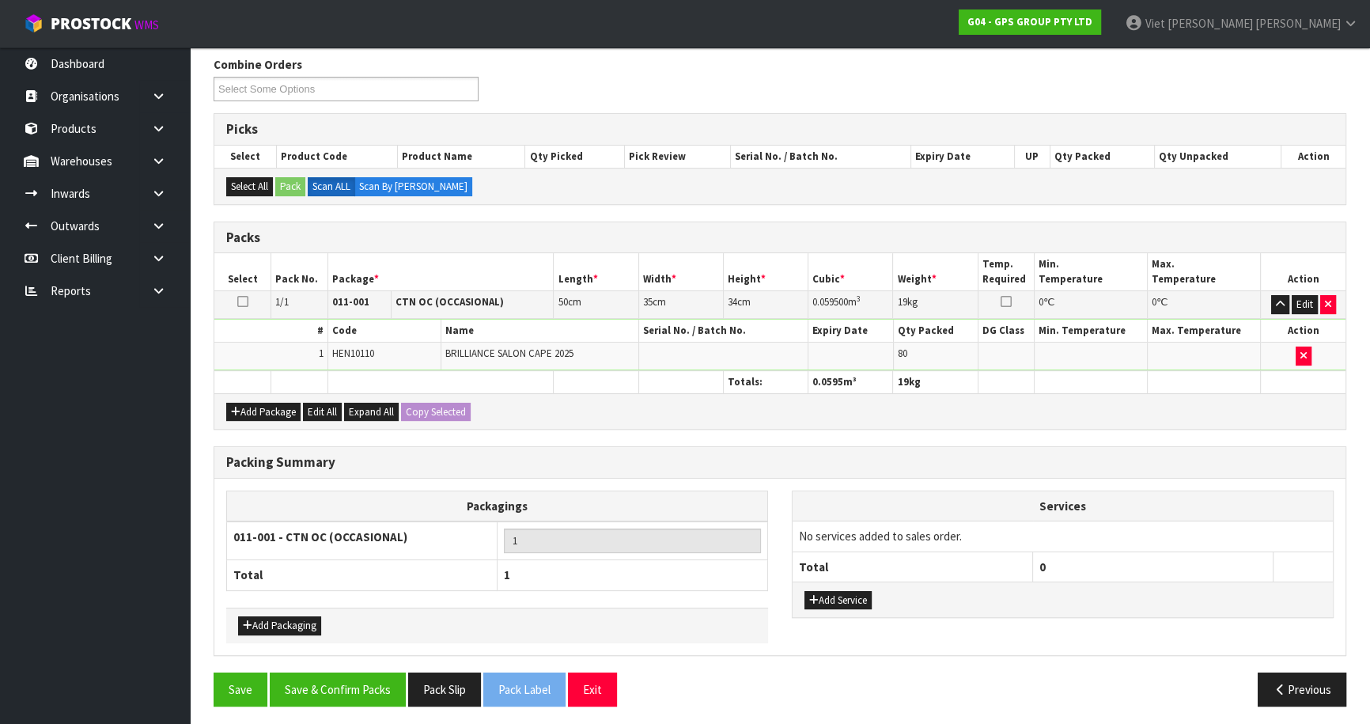
scroll to position [258, 0]
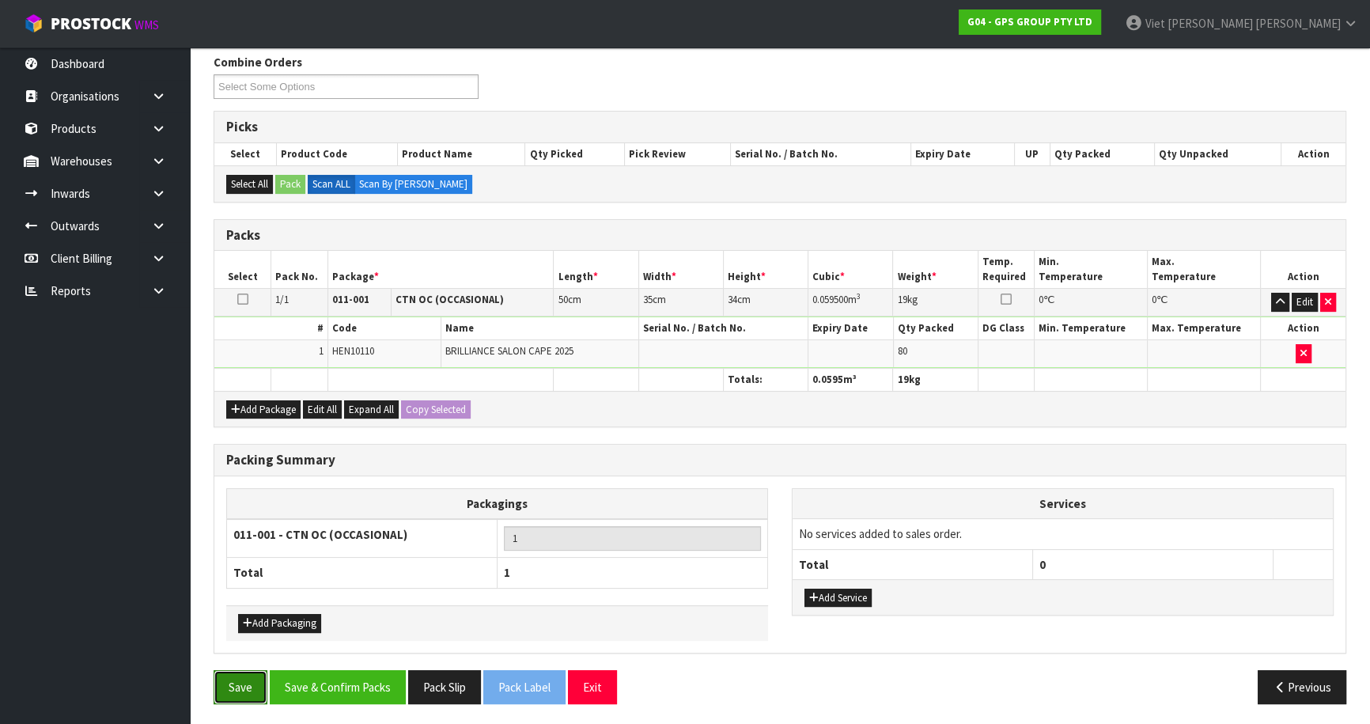
click at [221, 672] on button "Save" at bounding box center [241, 687] width 54 height 34
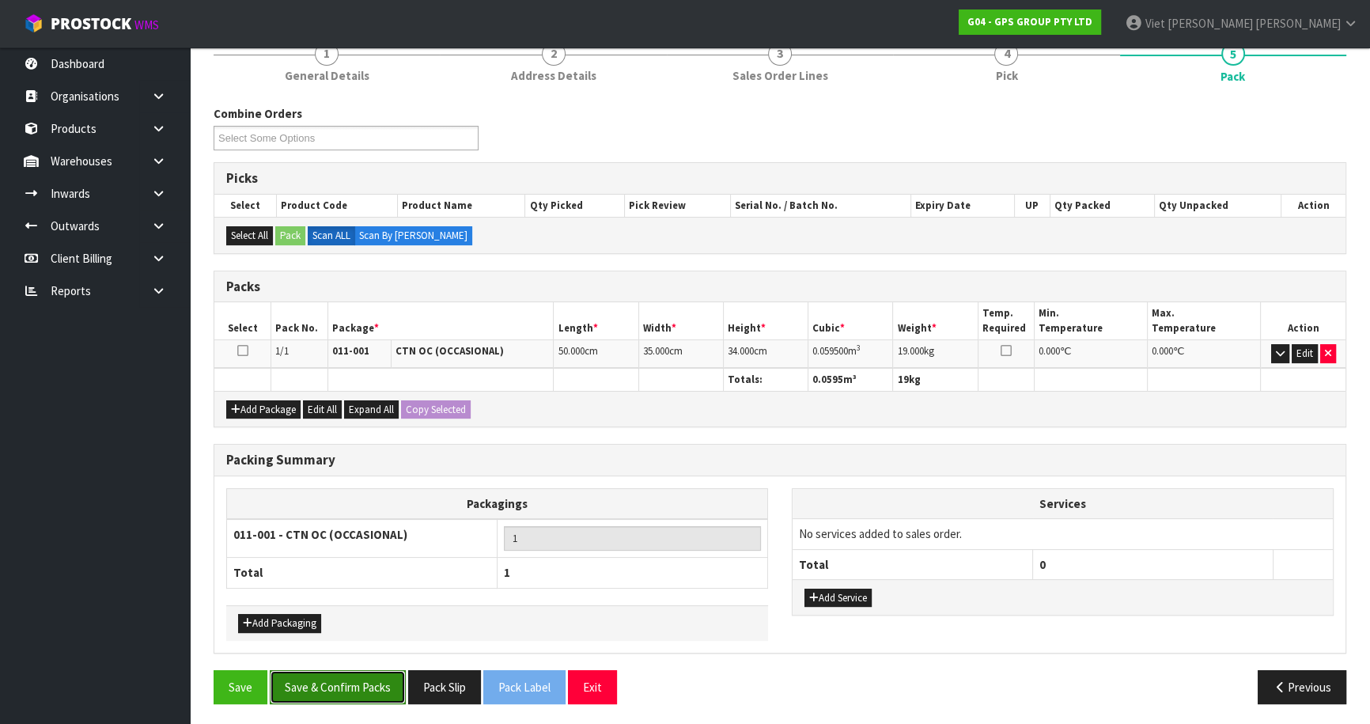
click at [374, 682] on button "Save & Confirm Packs" at bounding box center [338, 687] width 136 height 34
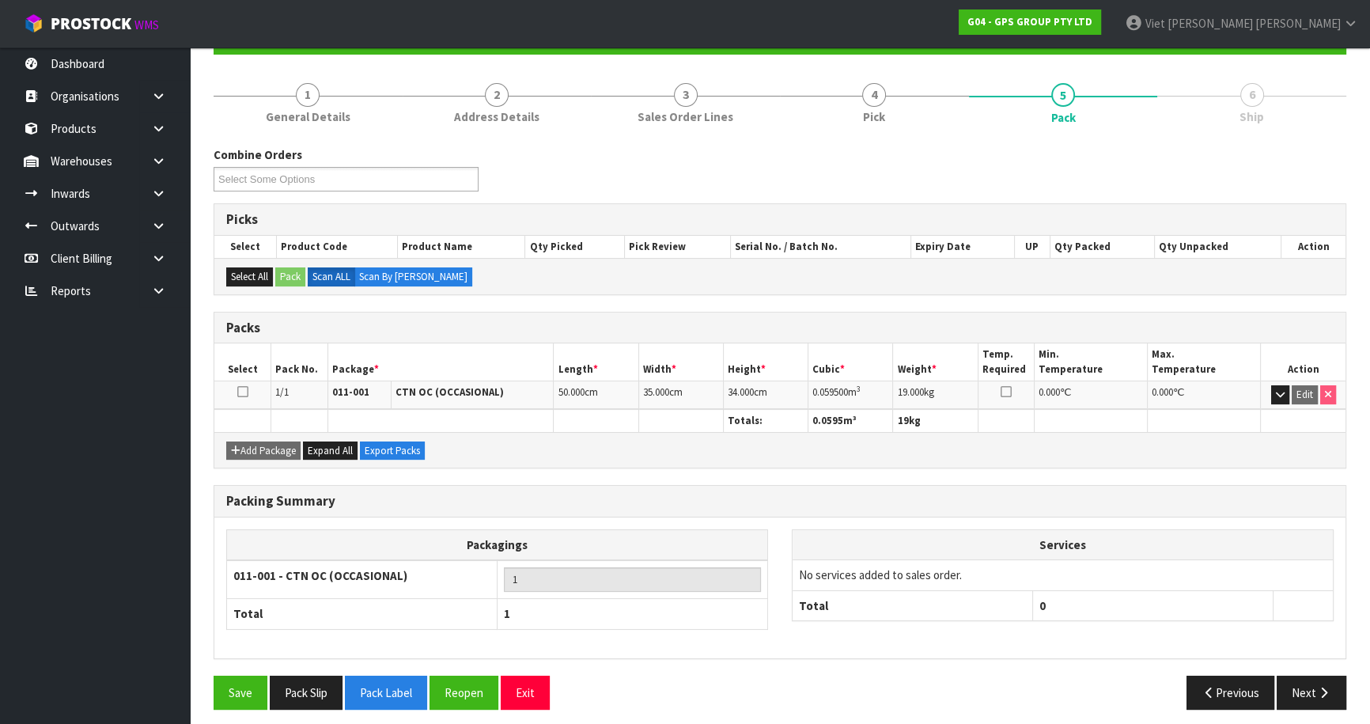
scroll to position [172, 0]
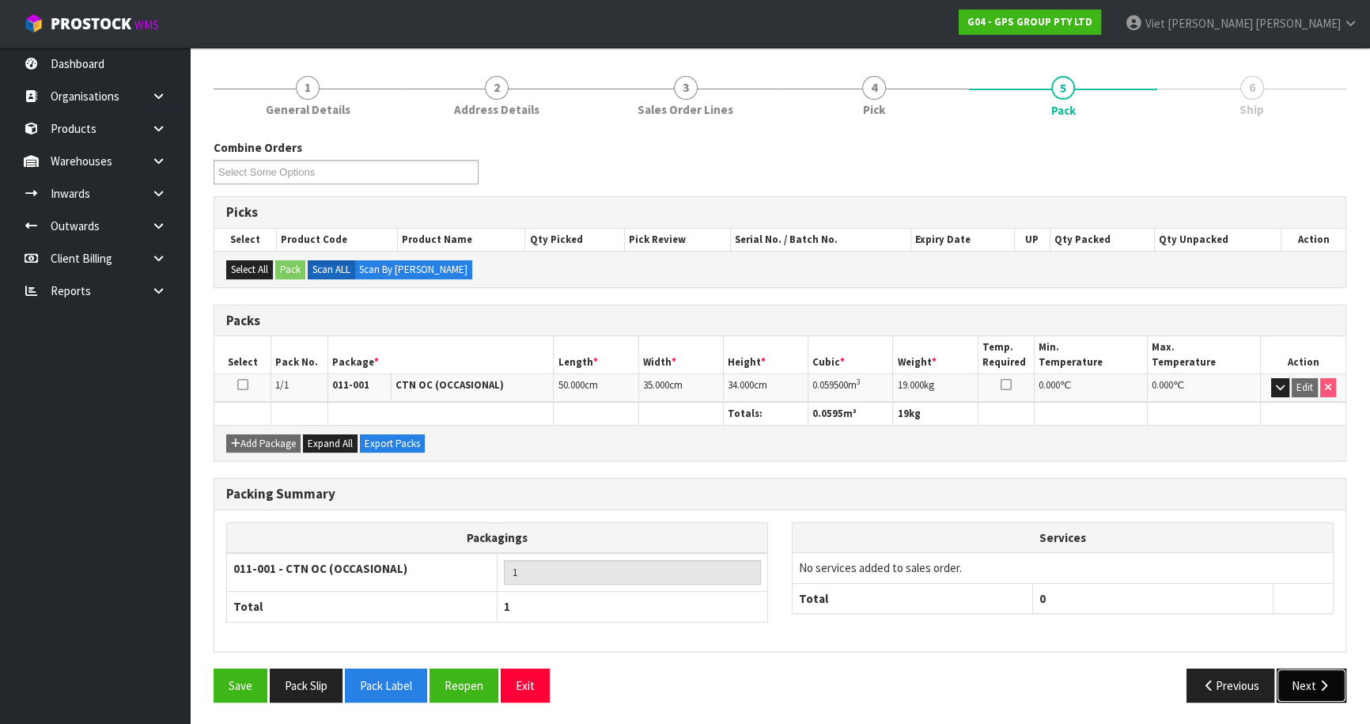
click at [1292, 690] on button "Next" at bounding box center [1311, 685] width 70 height 34
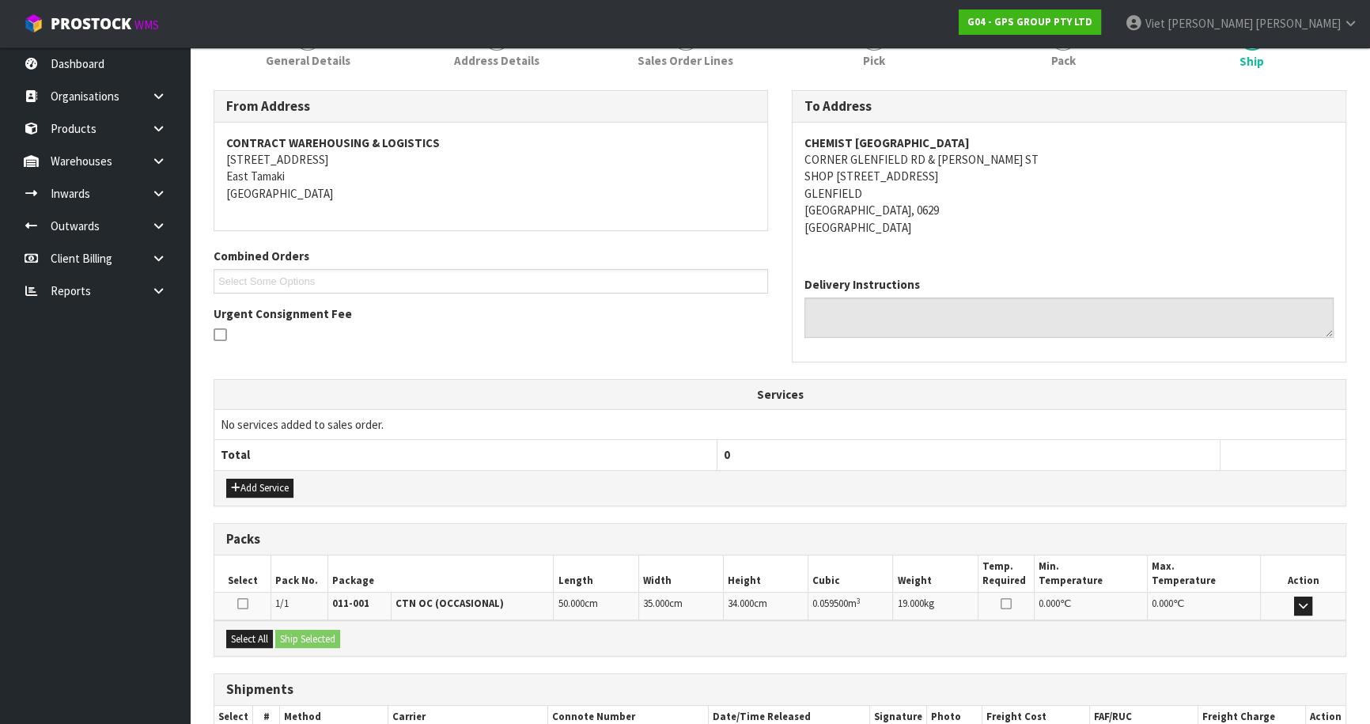
scroll to position [316, 0]
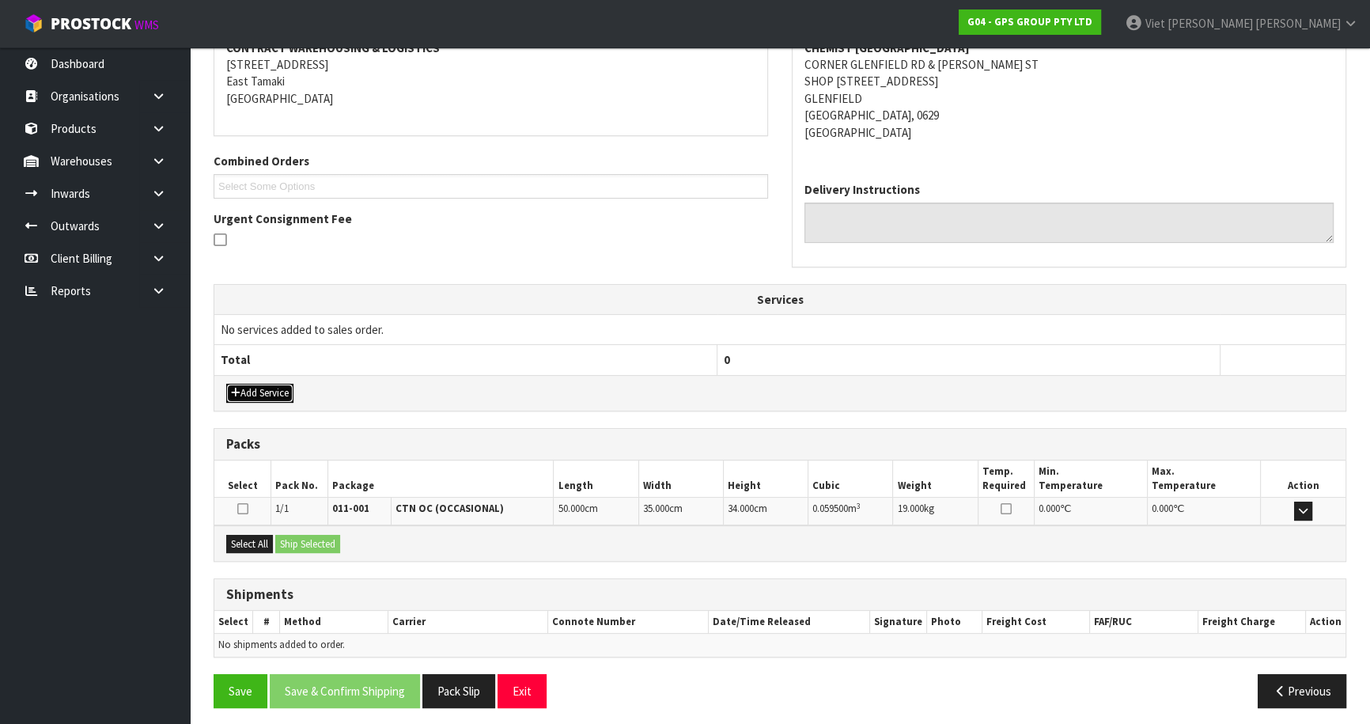
click at [274, 389] on button "Add Service" at bounding box center [259, 393] width 67 height 19
click at [274, 389] on div "Add Service" at bounding box center [779, 393] width 1131 height 36
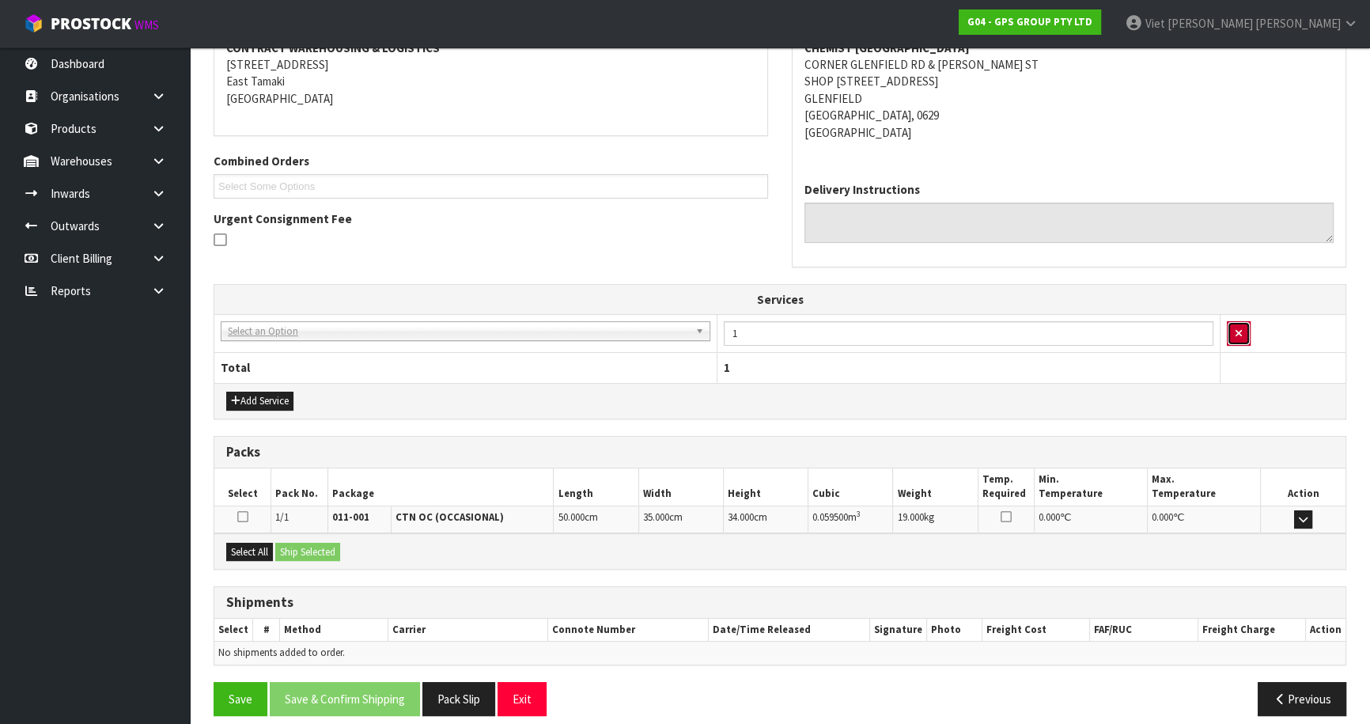
click at [1249, 331] on button "button" at bounding box center [1239, 333] width 24 height 25
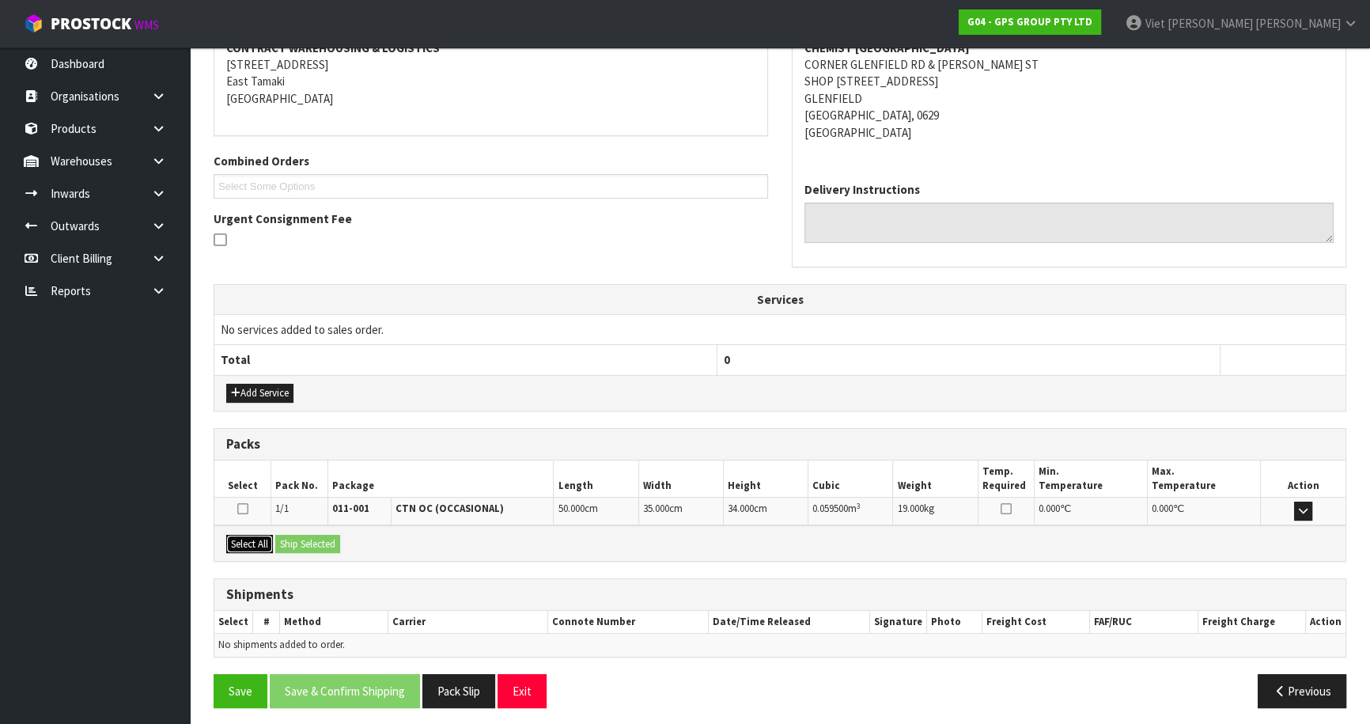
click at [260, 541] on button "Select All" at bounding box center [249, 544] width 47 height 19
click at [293, 543] on button "Ship Selected" at bounding box center [307, 544] width 65 height 19
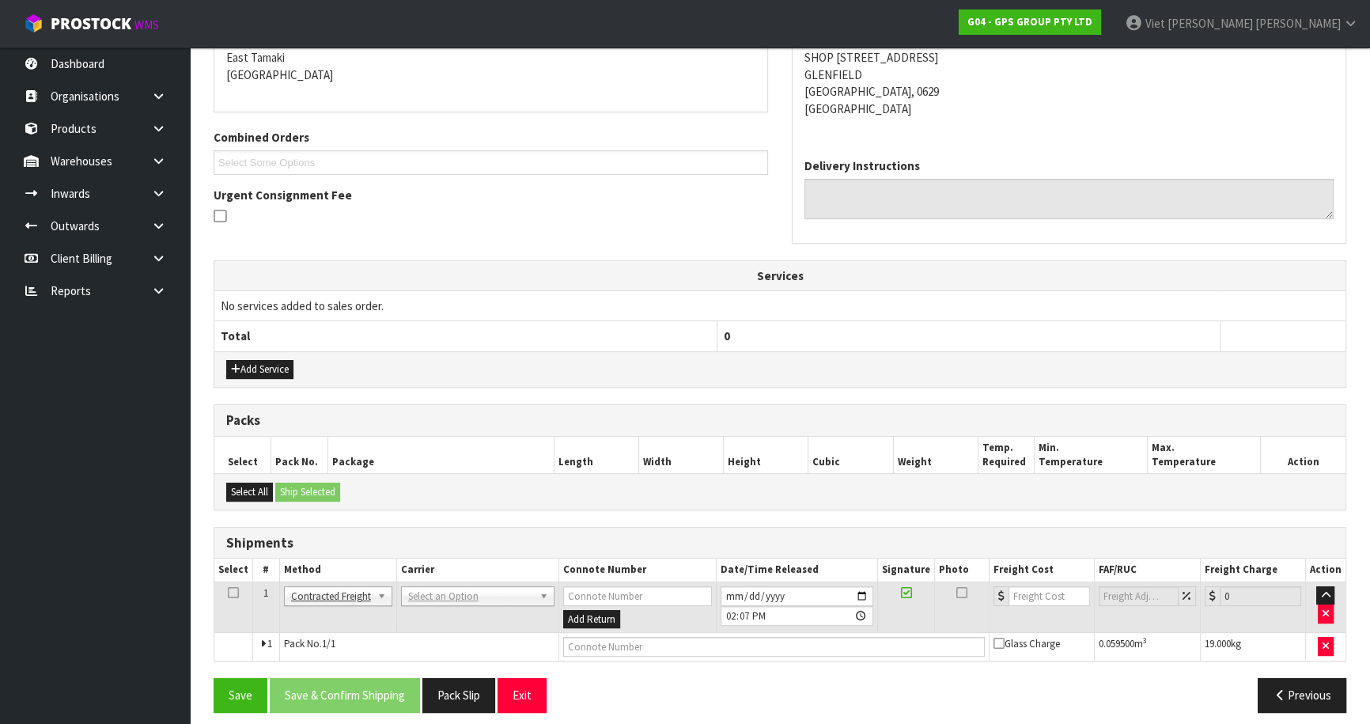
scroll to position [350, 0]
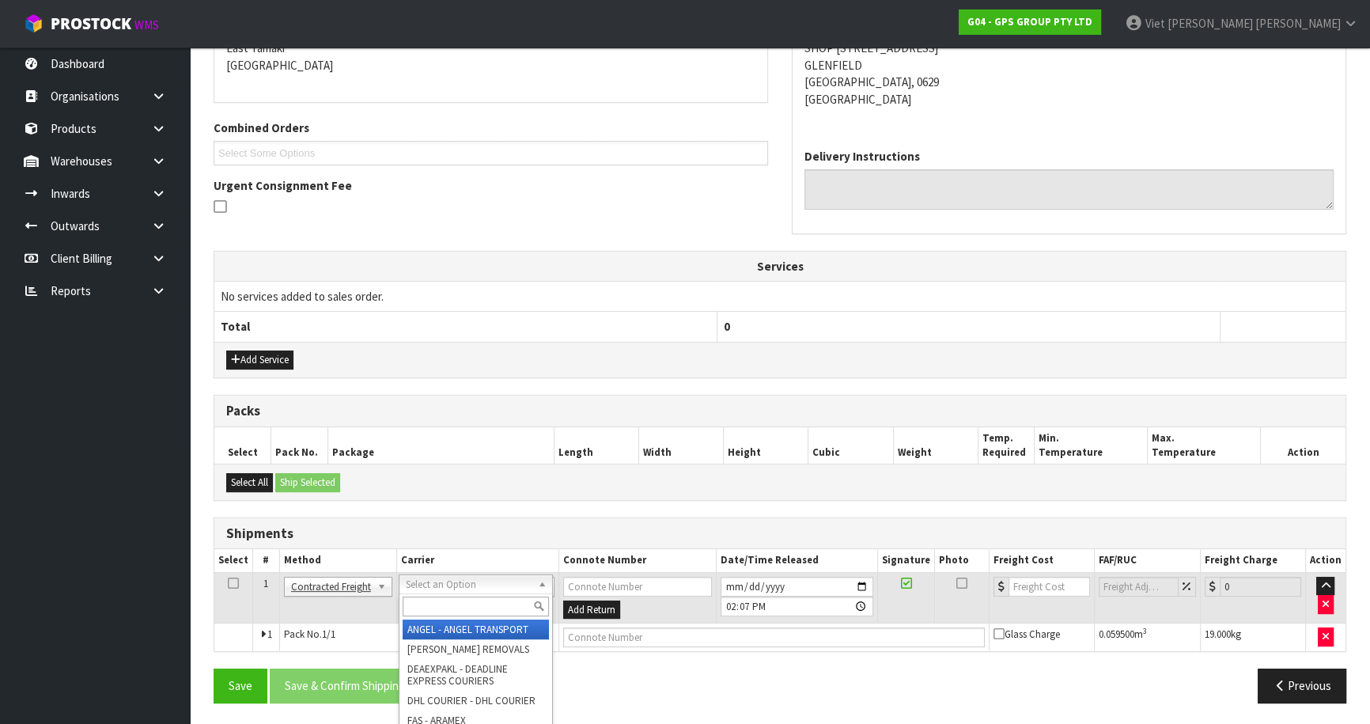
click at [483, 607] on input "text" at bounding box center [476, 606] width 146 height 20
type input "nzp"
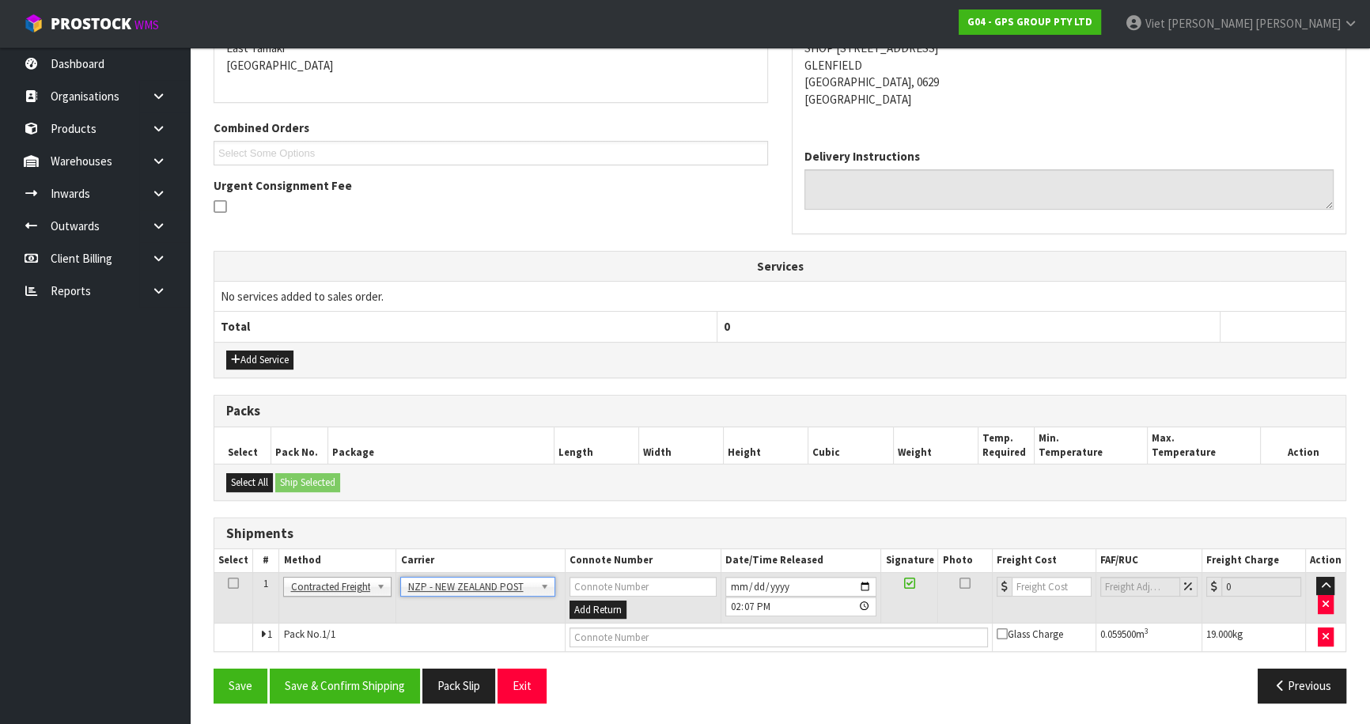
click at [751, 652] on div "From Address CONTRACT WAREHOUSING & LOGISTICS 17 Allens Road East Tamaki Auckla…" at bounding box center [780, 338] width 1133 height 753
click at [239, 694] on button "Save" at bounding box center [241, 685] width 54 height 34
click at [320, 682] on button "Save & Confirm Shipping" at bounding box center [345, 685] width 150 height 34
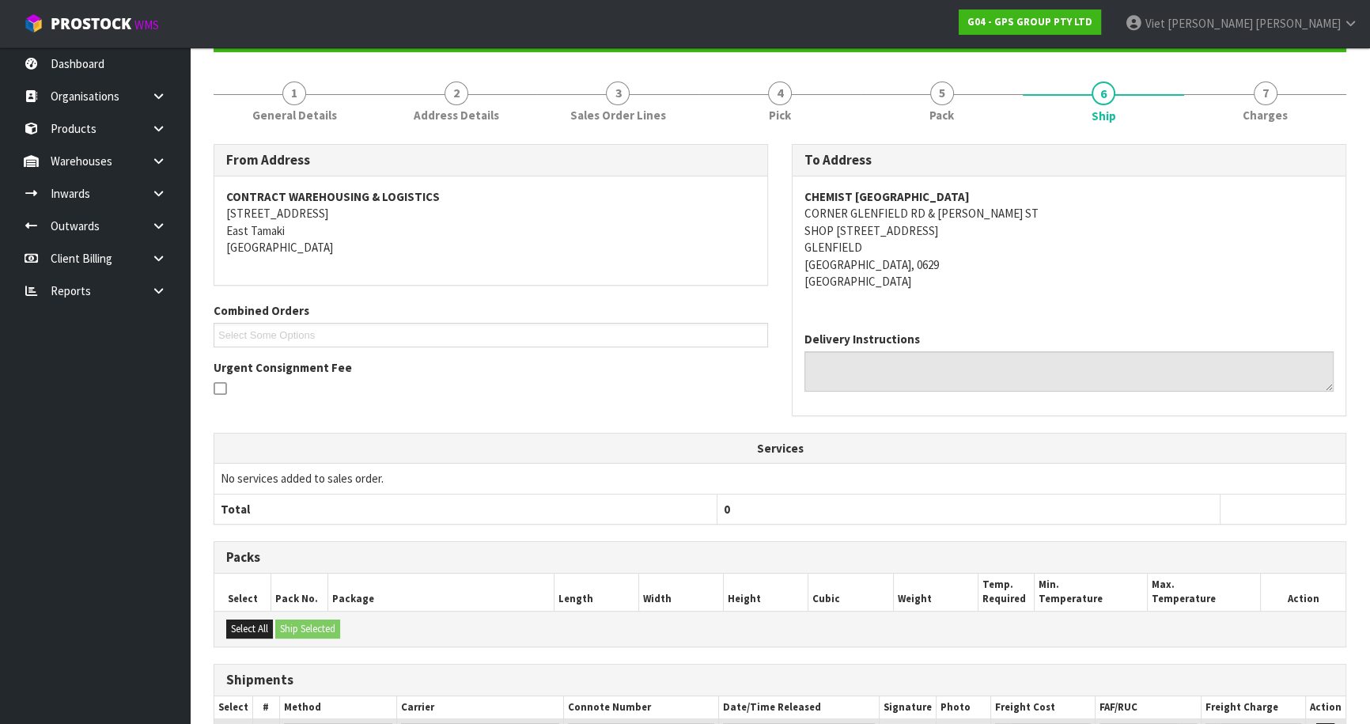
scroll to position [327, 0]
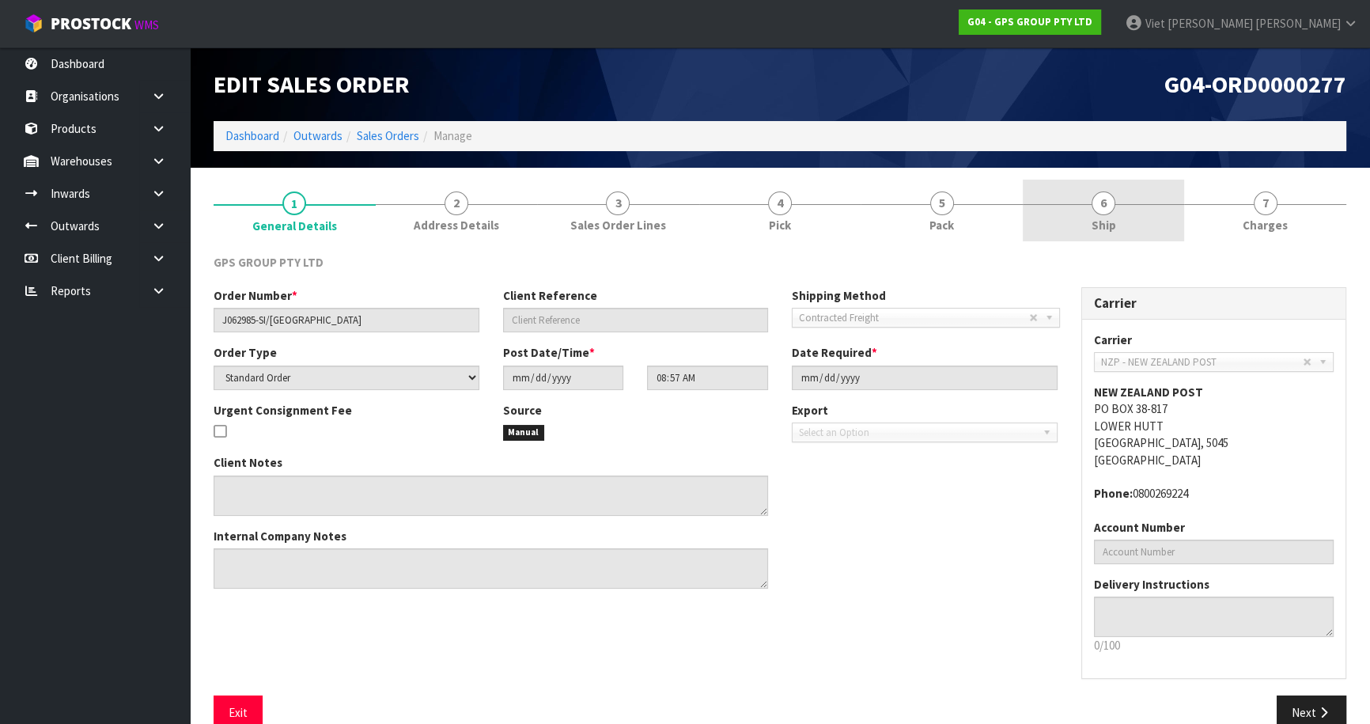
click at [1107, 214] on link "6 Ship" at bounding box center [1104, 211] width 162 height 62
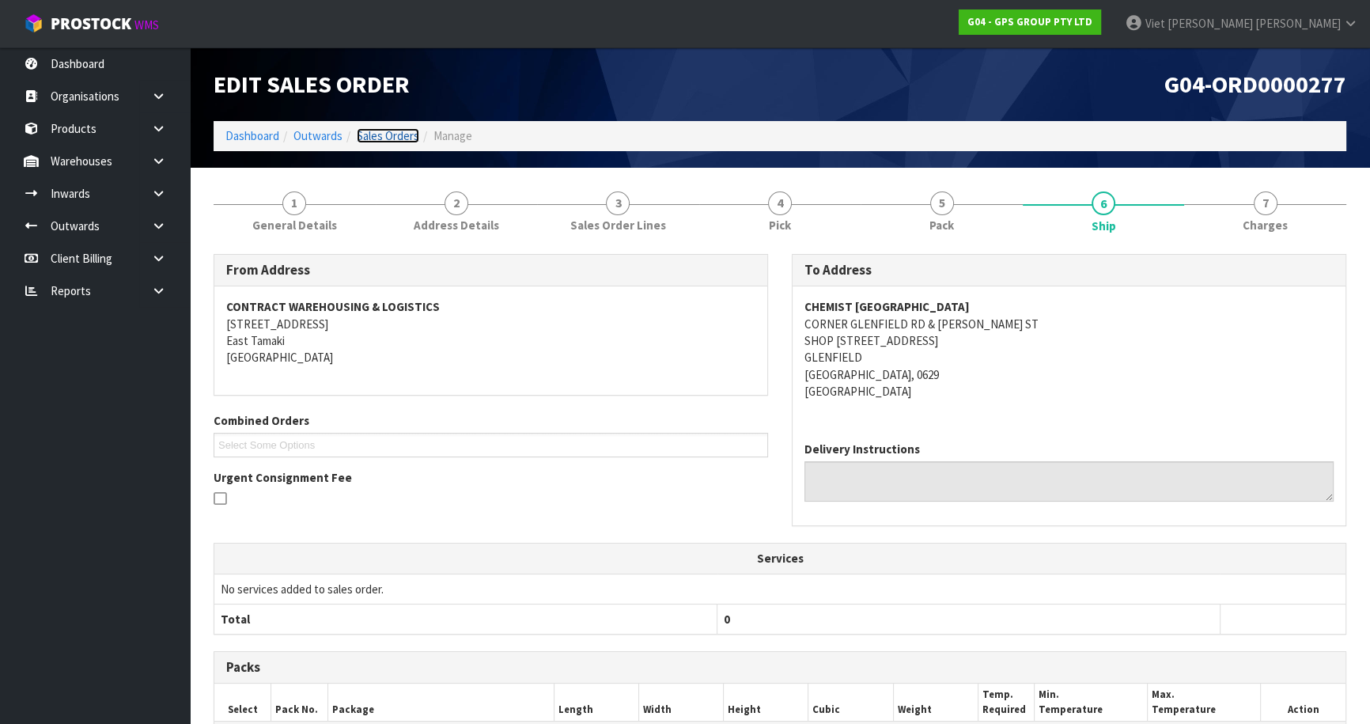
drag, startPoint x: 370, startPoint y: 134, endPoint x: 475, endPoint y: 146, distance: 105.9
click at [370, 134] on link "Sales Orders" at bounding box center [388, 135] width 62 height 15
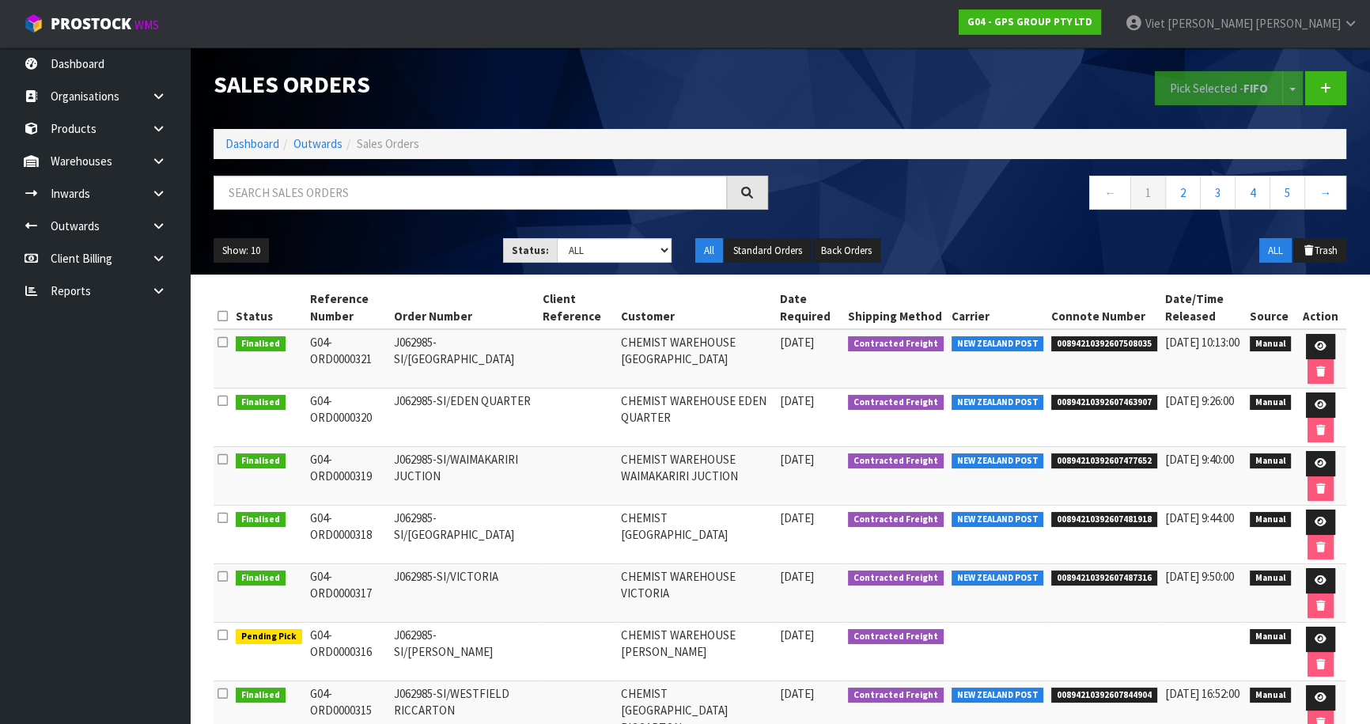
click at [474, 173] on div "Sales Orders Pick Selected - FIFO Split button! FIFO - First In First Out FEFO …" at bounding box center [780, 160] width 1156 height 227
click at [464, 188] on input "text" at bounding box center [470, 193] width 513 height 34
type input "JOB-0416181"
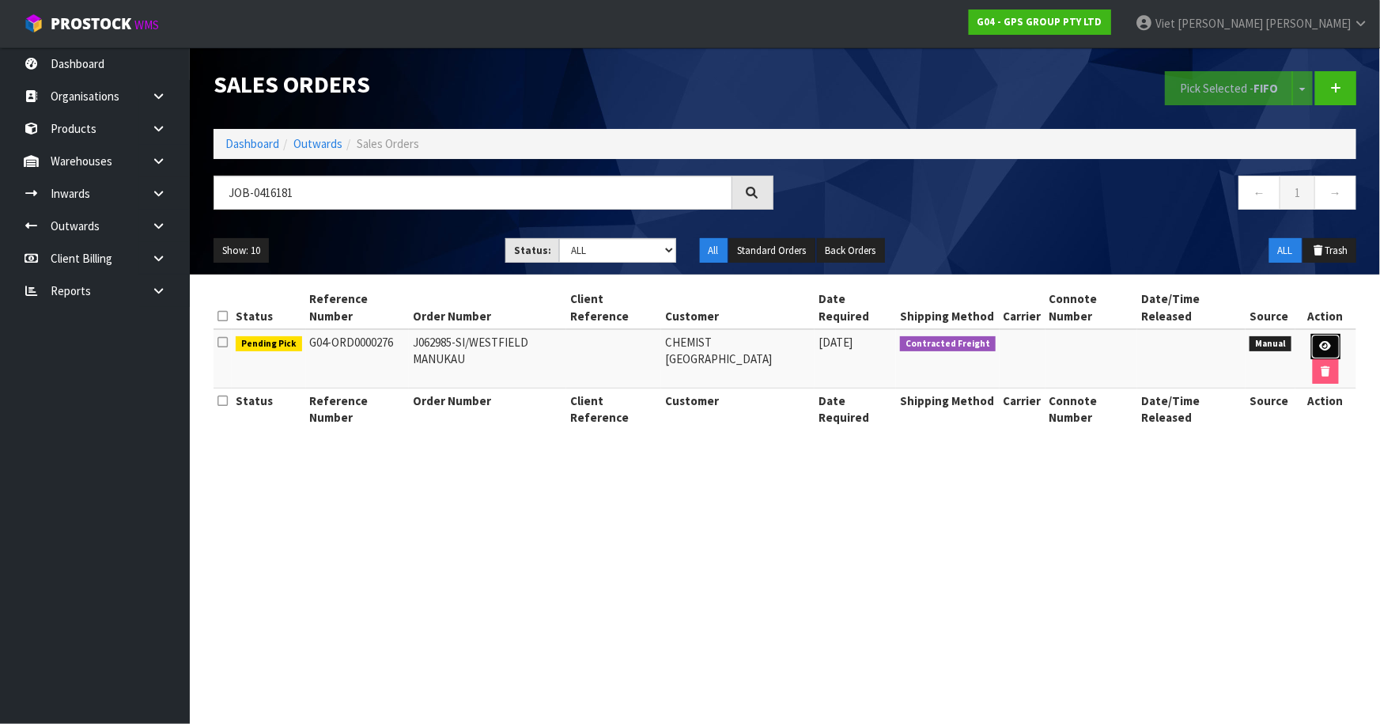
click at [1334, 342] on link at bounding box center [1325, 346] width 29 height 25
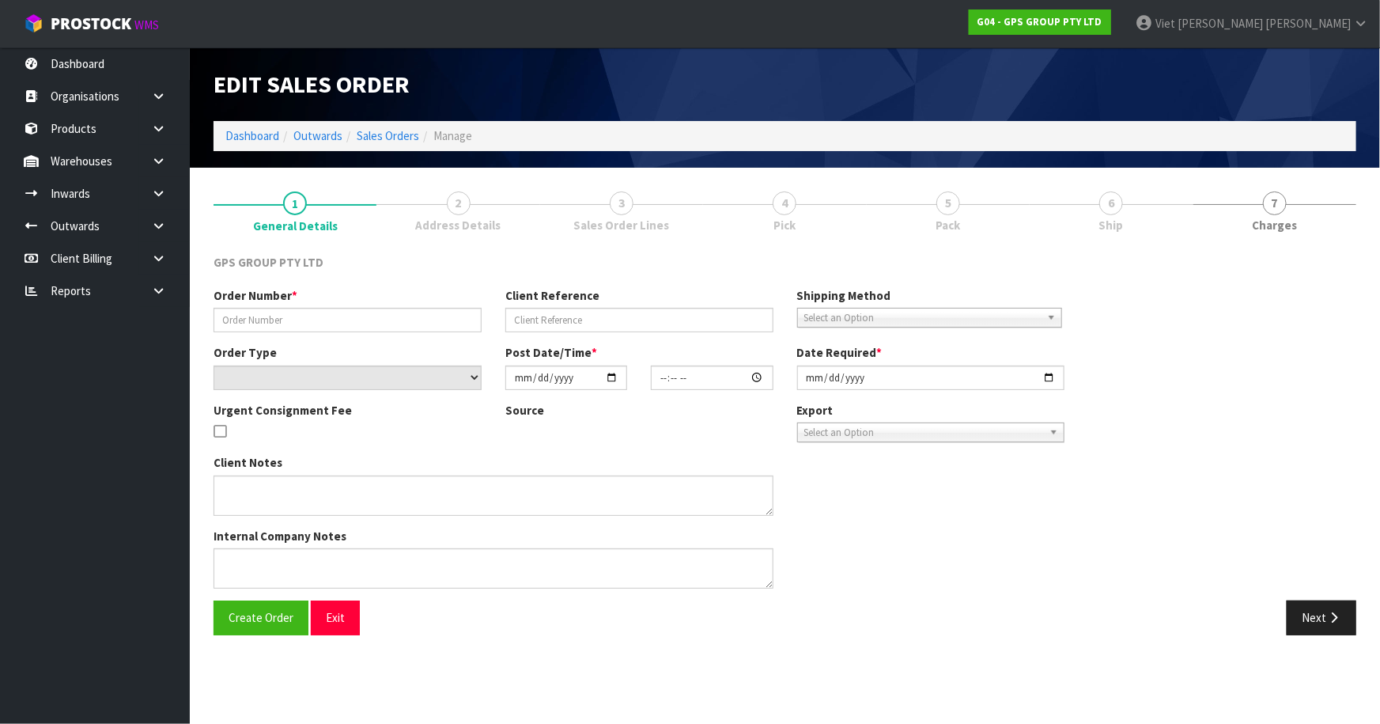
type input "J062985-SI/WESTFIELD MANUKAU"
select select "number:0"
type input "[DATE]"
type input "08:56:00.000"
type input "[DATE]"
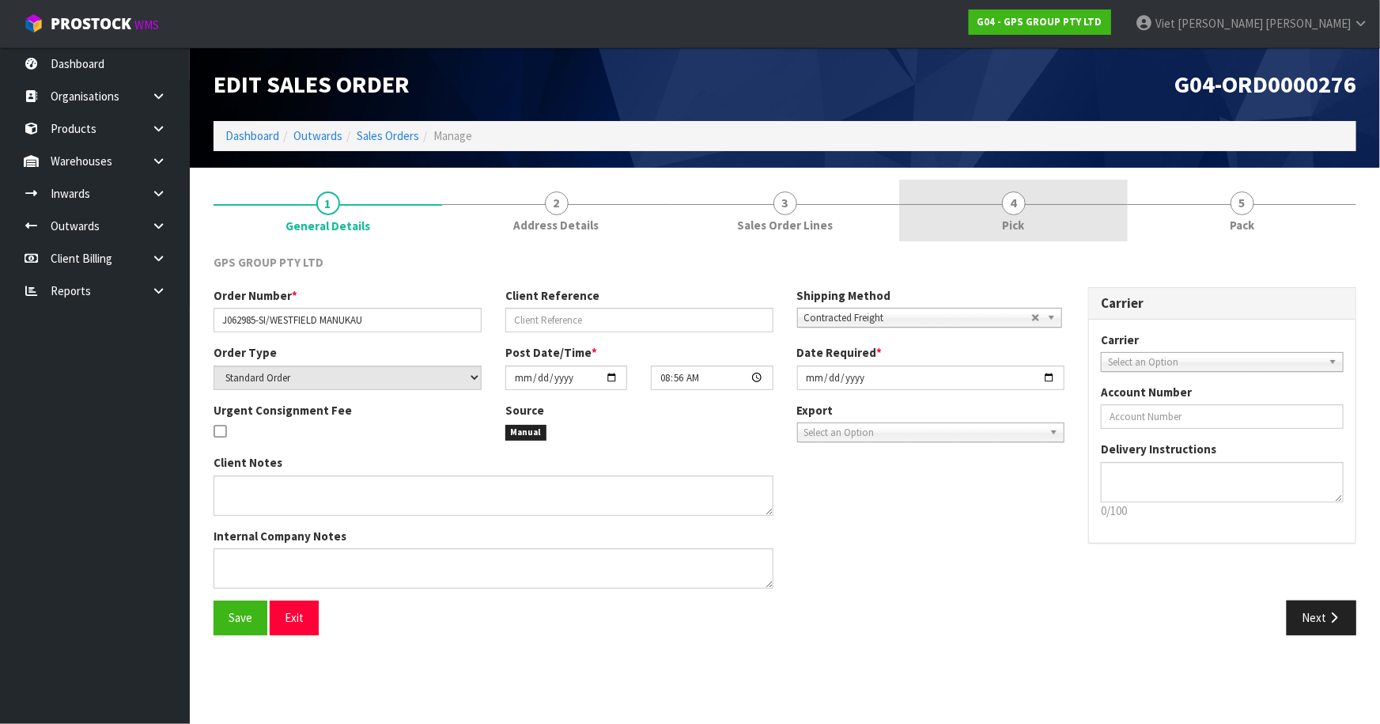
click at [1000, 210] on link "4 Pick" at bounding box center [1013, 211] width 229 height 62
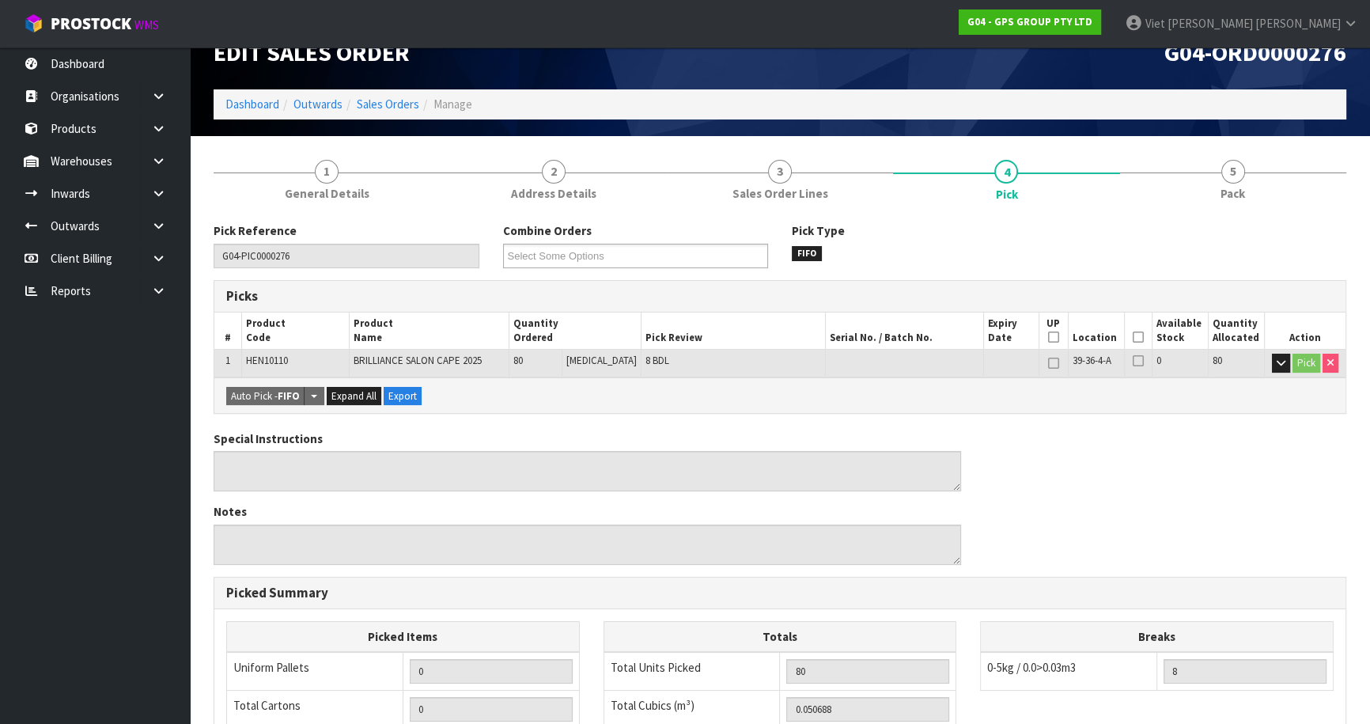
scroll to position [31, 0]
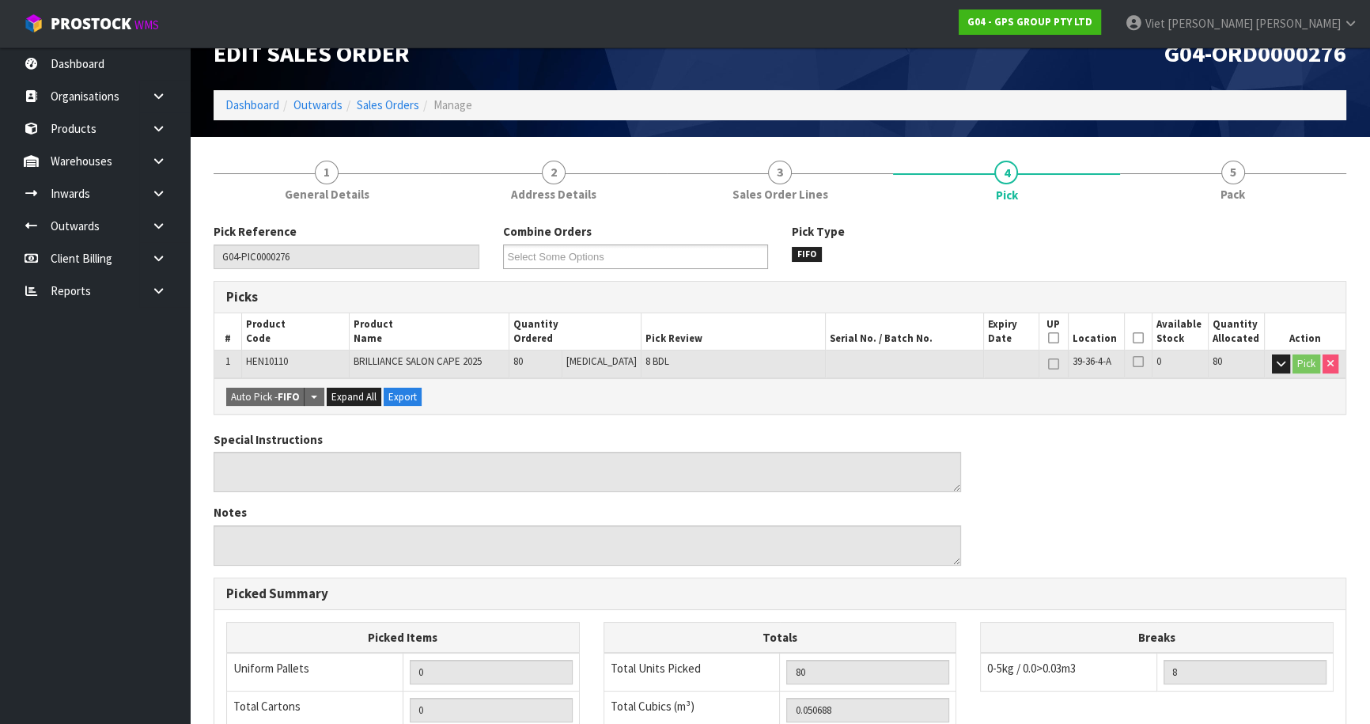
click at [1134, 330] on th "Picked" at bounding box center [1138, 331] width 28 height 37
click at [1133, 338] on icon at bounding box center [1138, 338] width 11 height 1
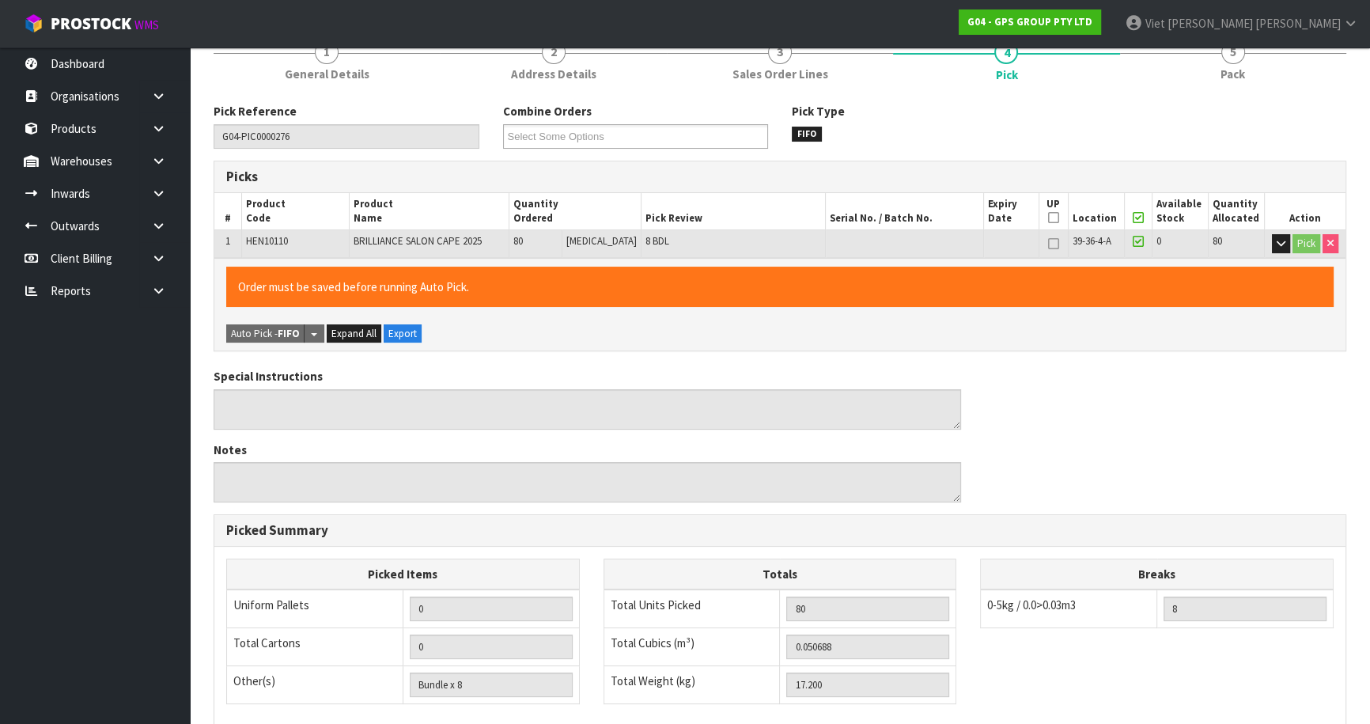
scroll to position [376, 0]
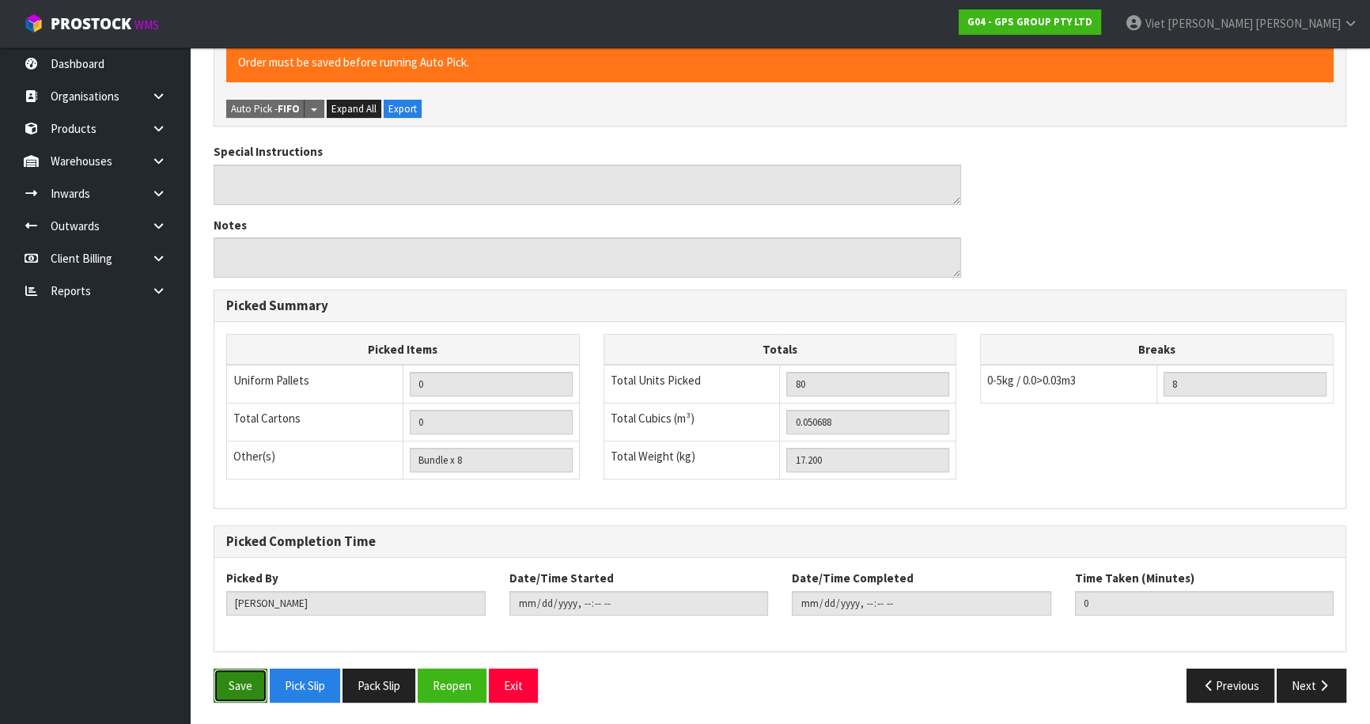
click at [247, 686] on button "Save" at bounding box center [241, 685] width 54 height 34
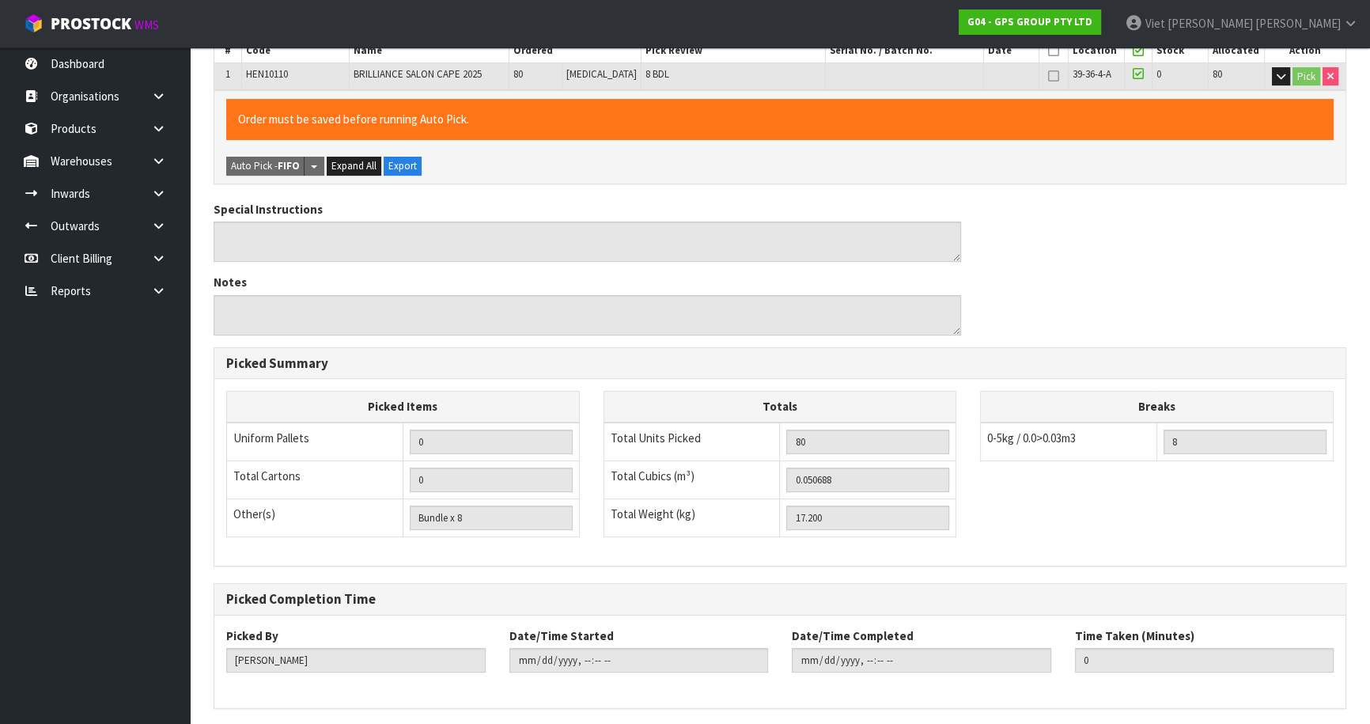
scroll to position [0, 0]
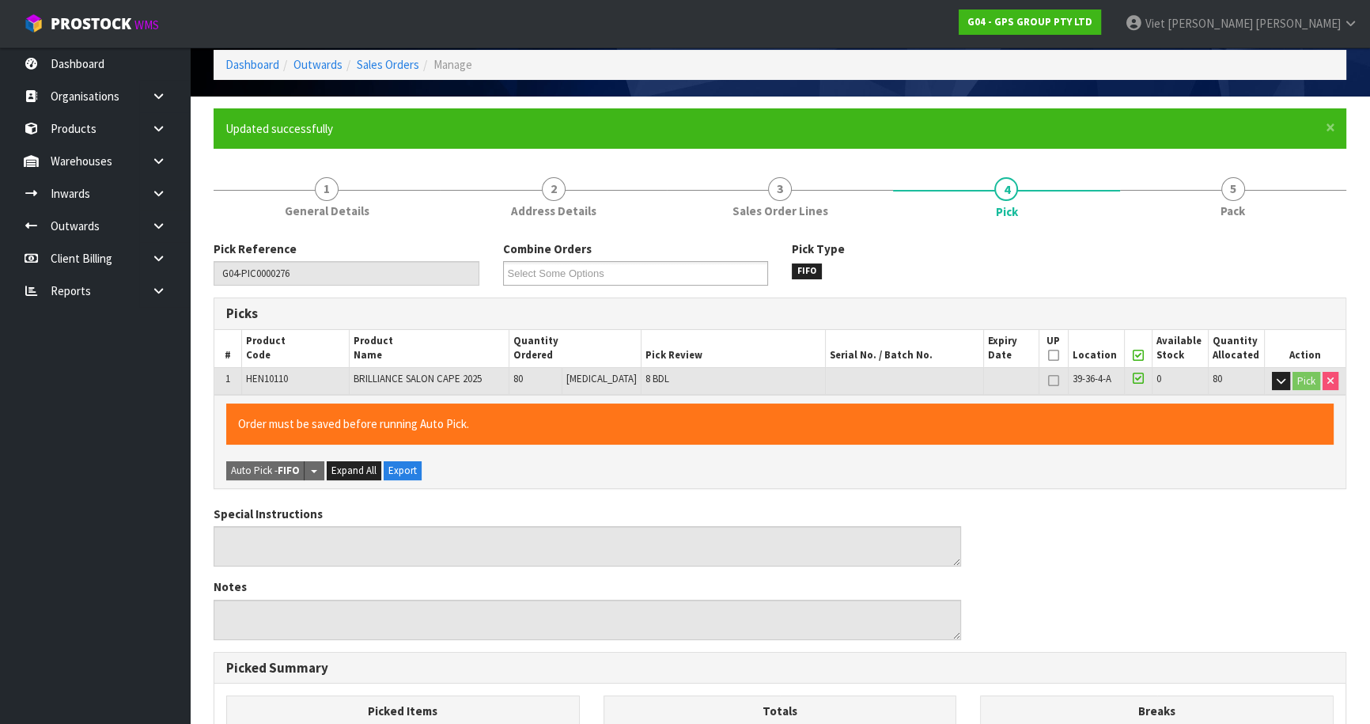
type input "Viet [PERSON_NAME]"
type input "[DATE]T14:18:37"
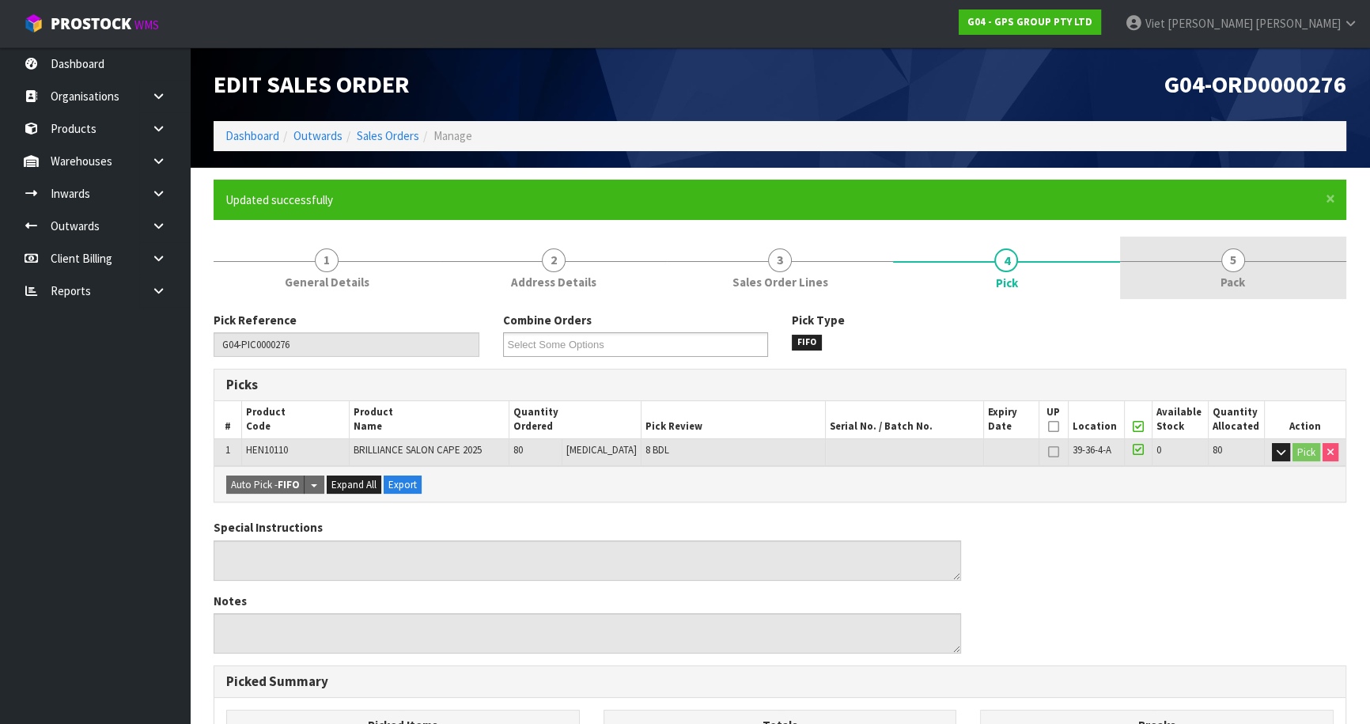
click at [1243, 274] on span "Pack" at bounding box center [1232, 282] width 25 height 17
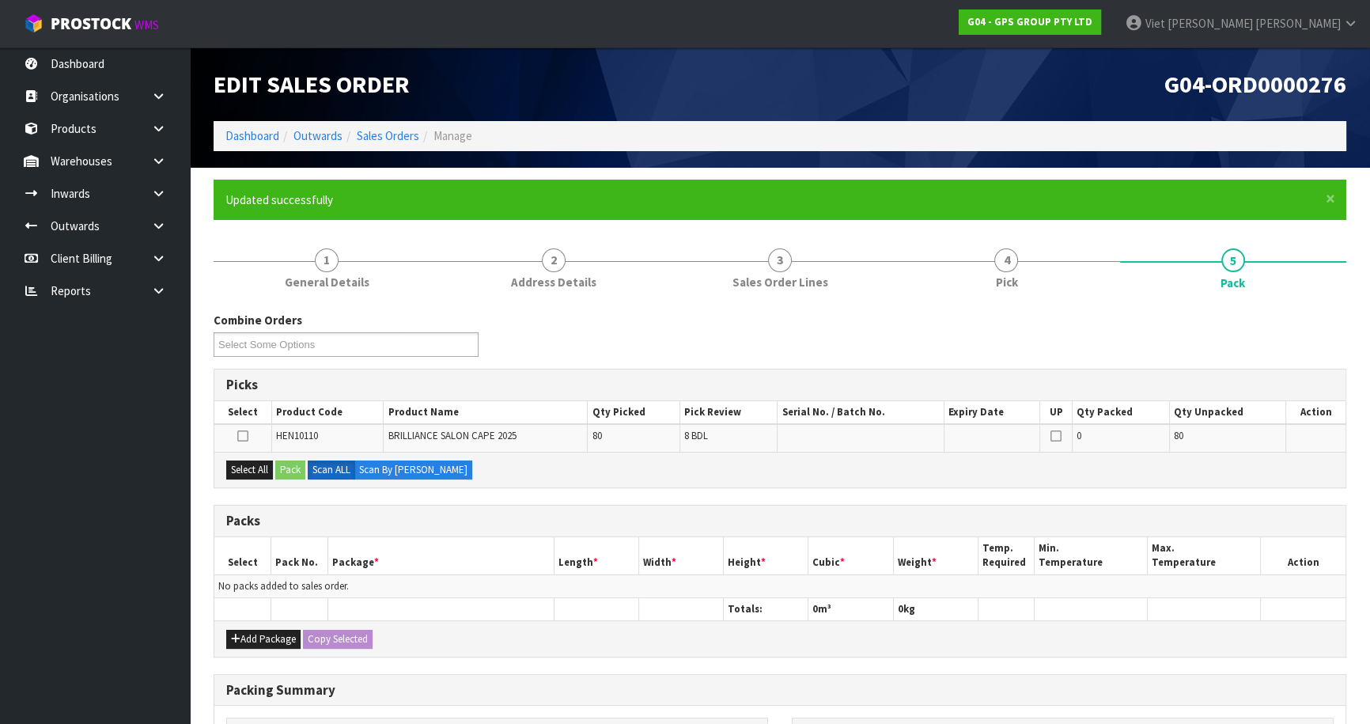
click at [241, 436] on icon at bounding box center [242, 436] width 11 height 1
click at [0, 0] on input "checkbox" at bounding box center [0, 0] width 0 height 0
click at [286, 471] on button "Pack" at bounding box center [290, 469] width 30 height 19
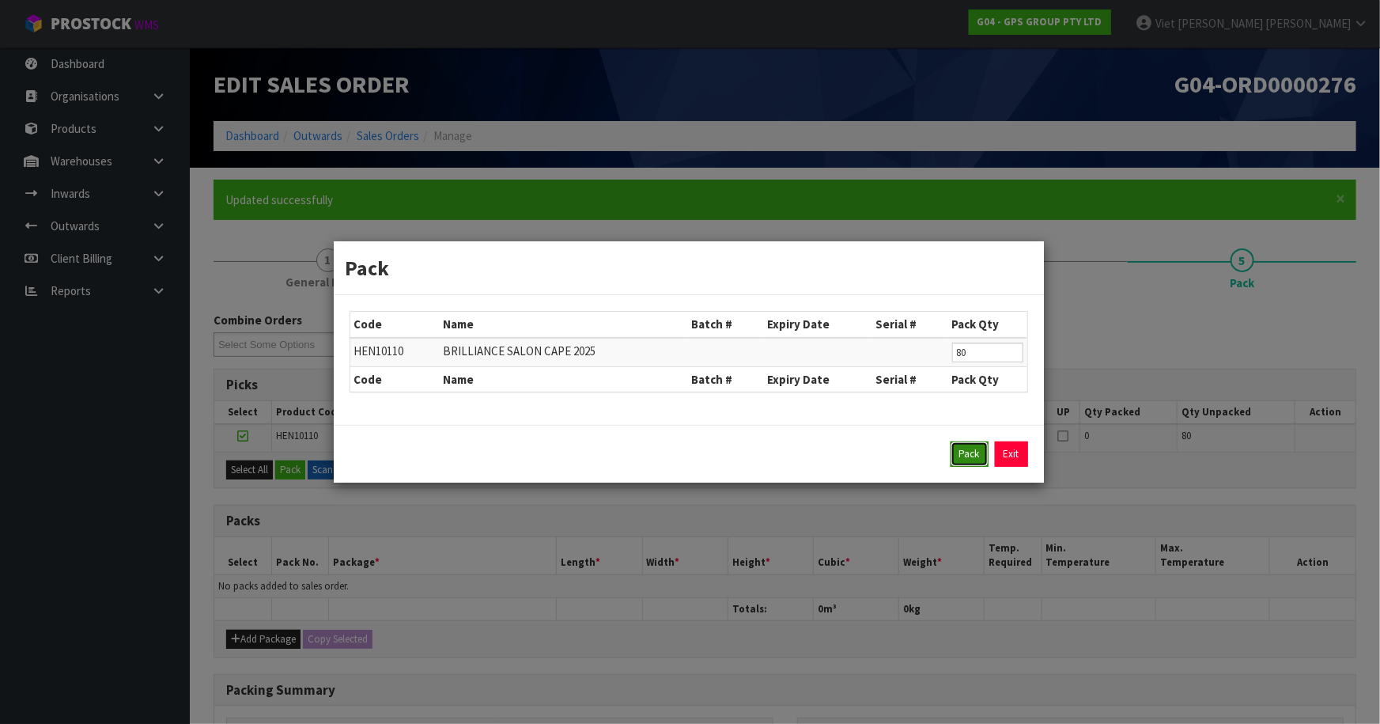
click at [974, 457] on button "Pack" at bounding box center [970, 453] width 38 height 25
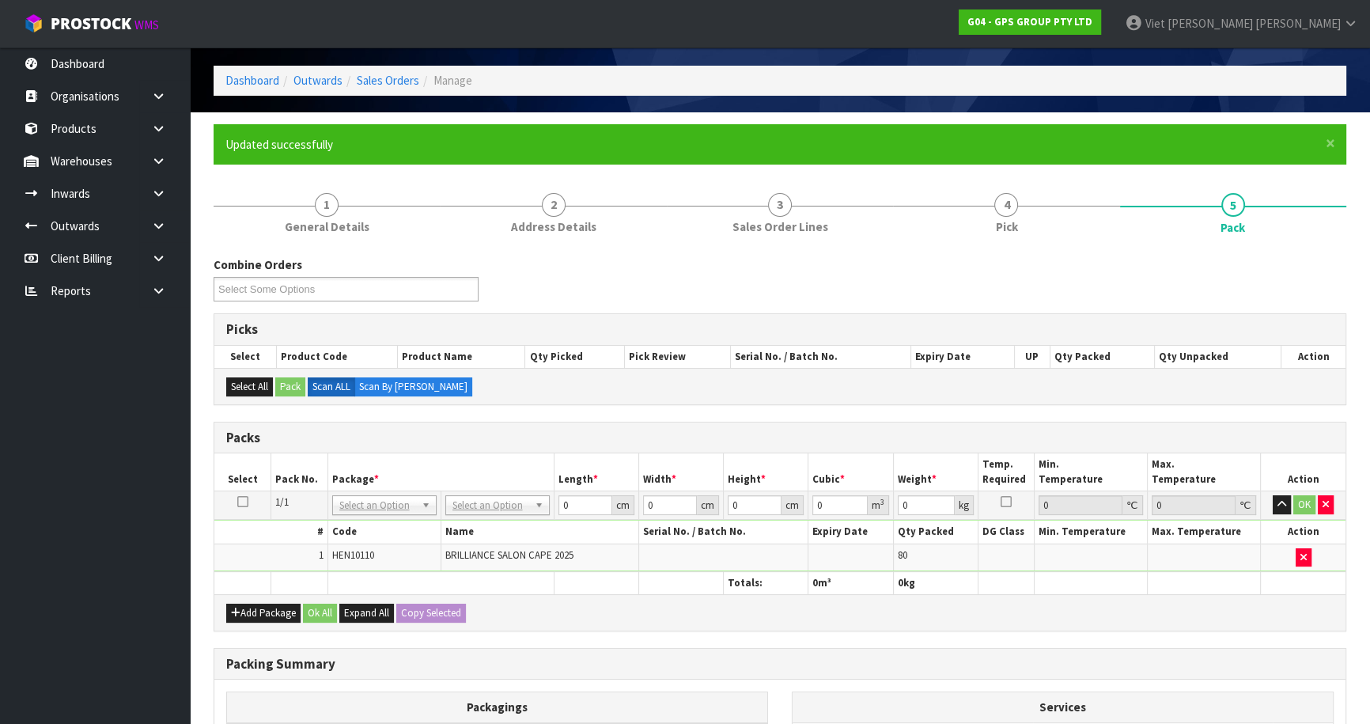
scroll to position [215, 0]
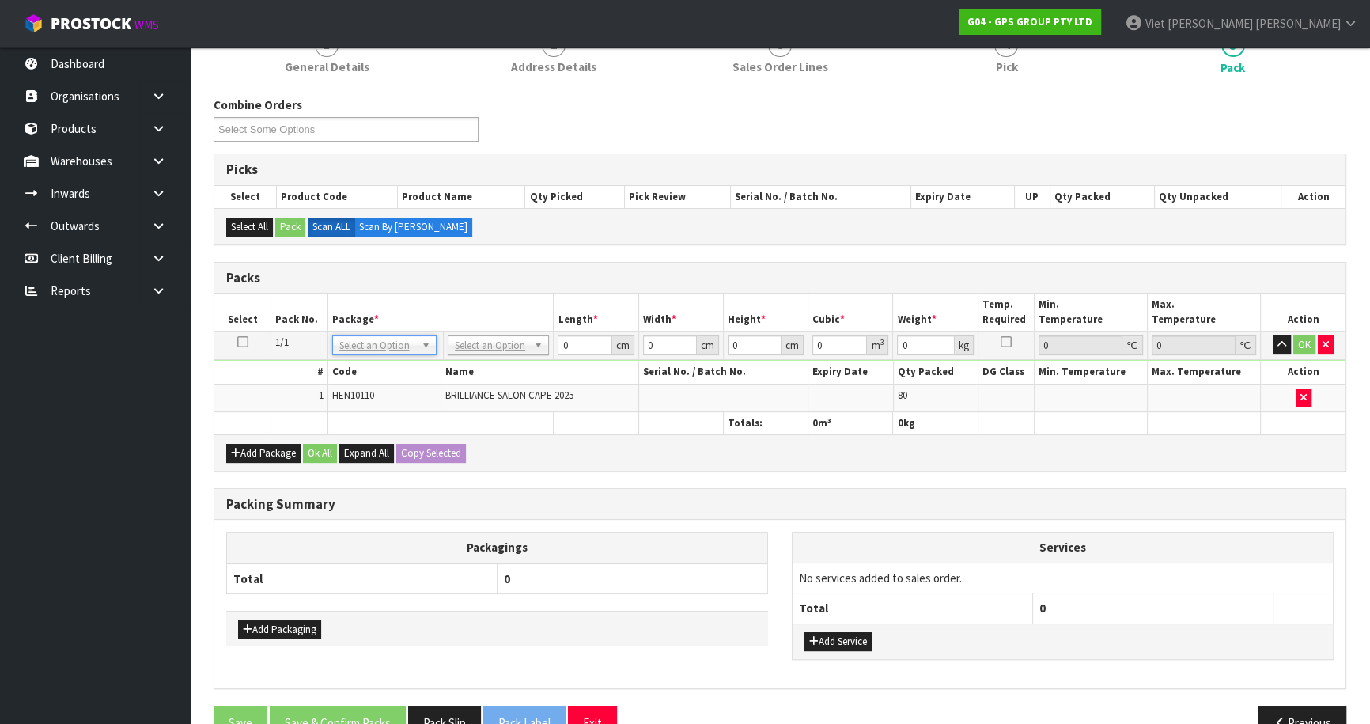
drag, startPoint x: 390, startPoint y: 348, endPoint x: 433, endPoint y: 346, distance: 43.6
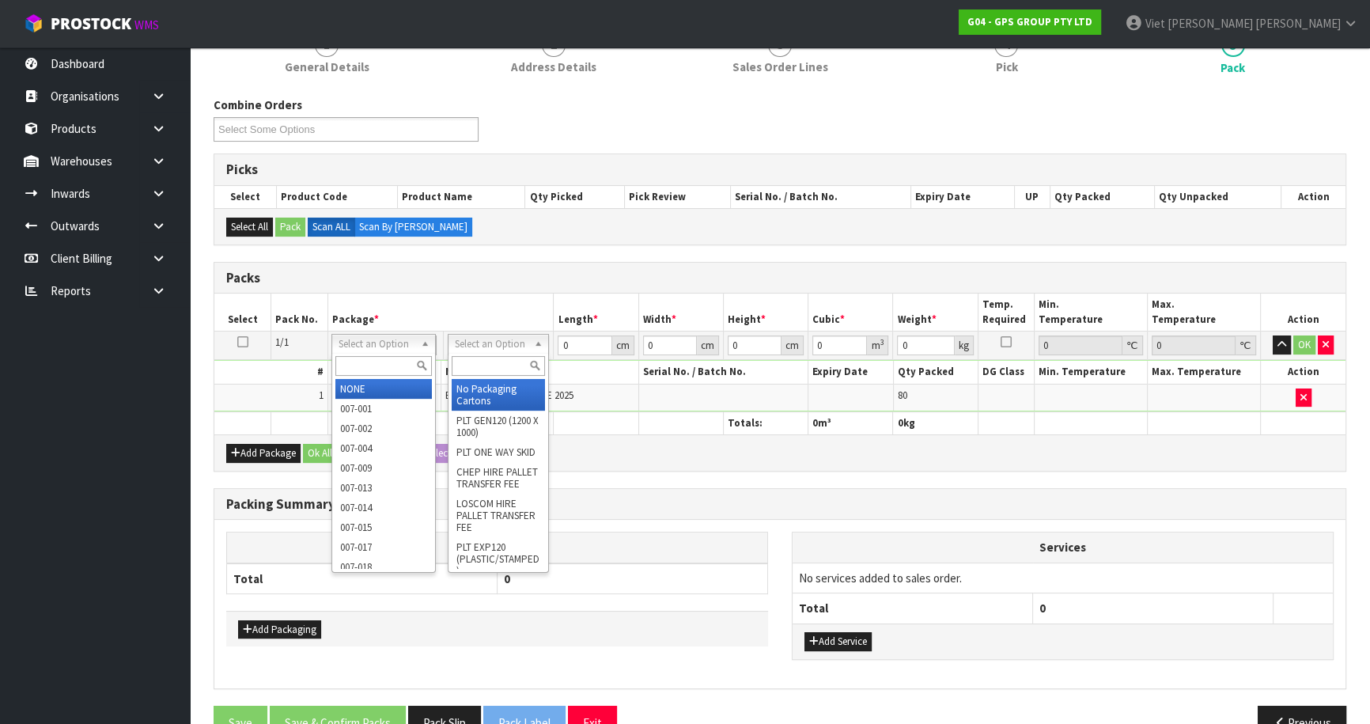
click at [492, 366] on input "text" at bounding box center [499, 366] width 94 height 20
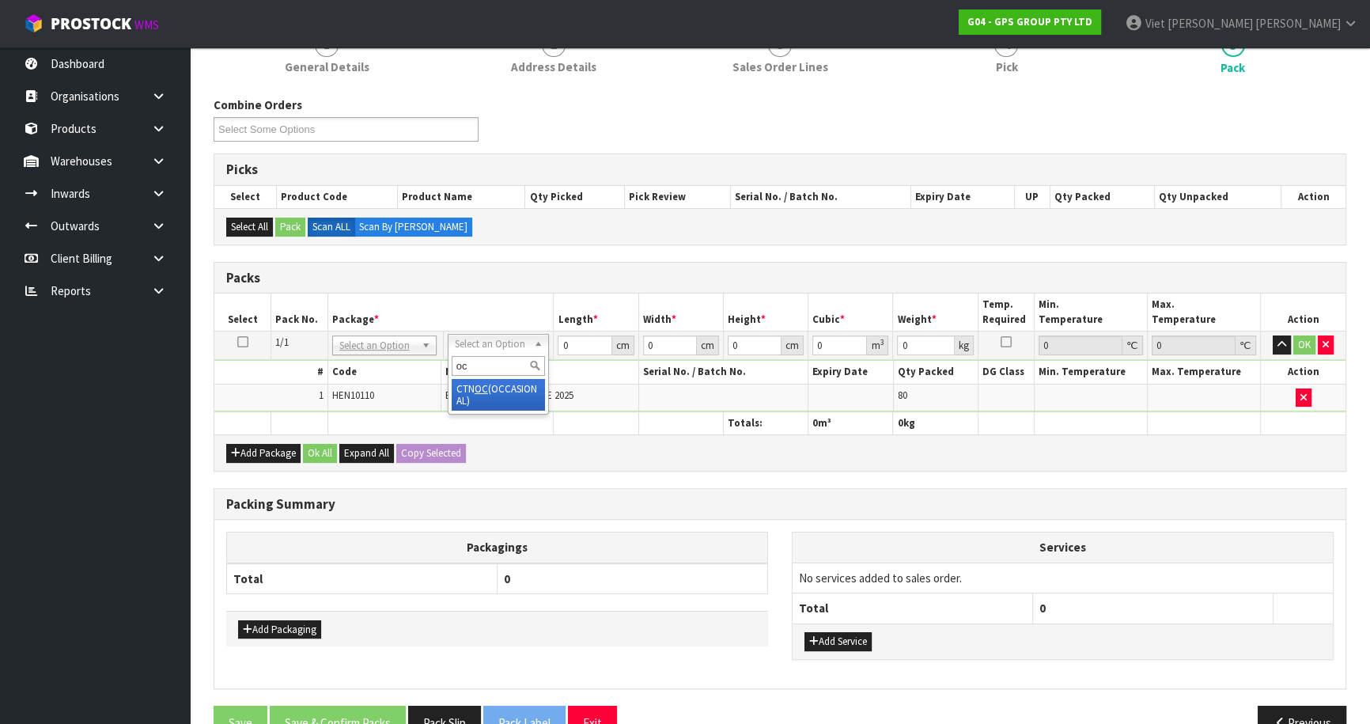
type input "oc"
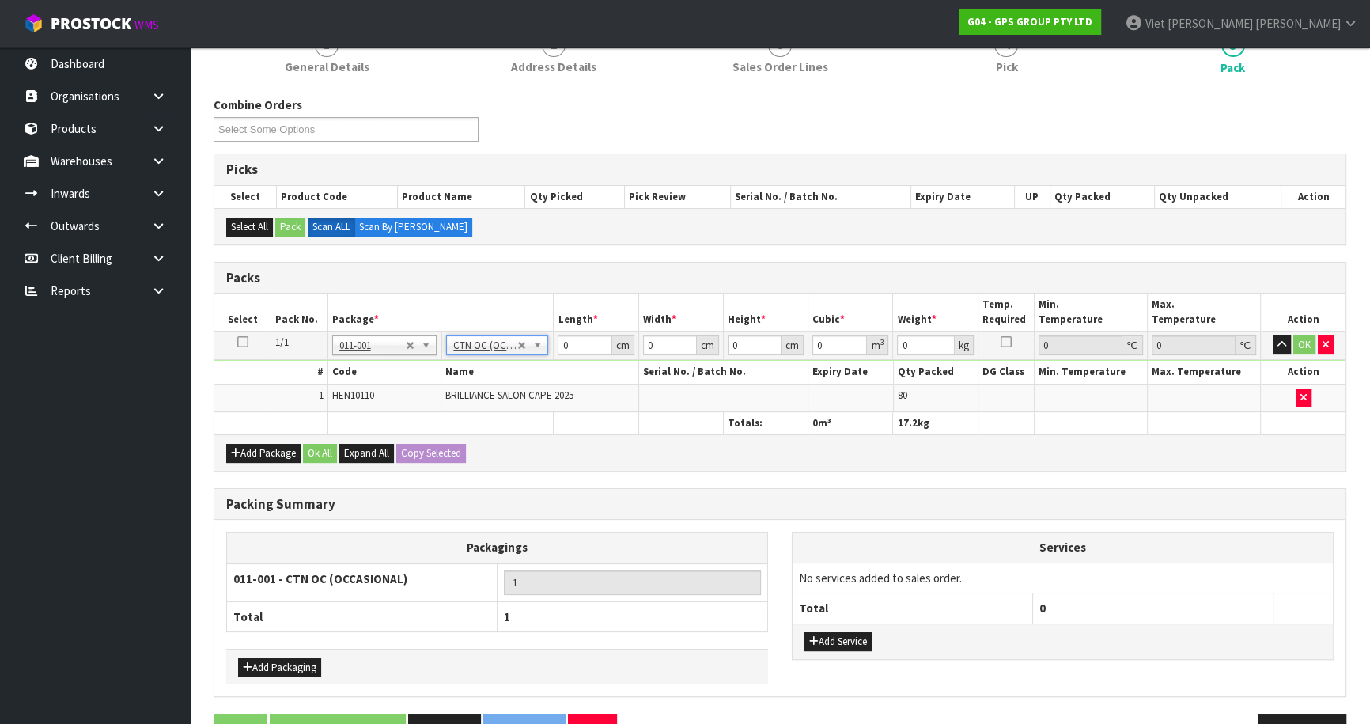
type input "17.2"
click at [645, 263] on div "Packs" at bounding box center [779, 279] width 1131 height 32
click at [580, 346] on input "0" at bounding box center [585, 345] width 54 height 20
type input "49"
type input "50"
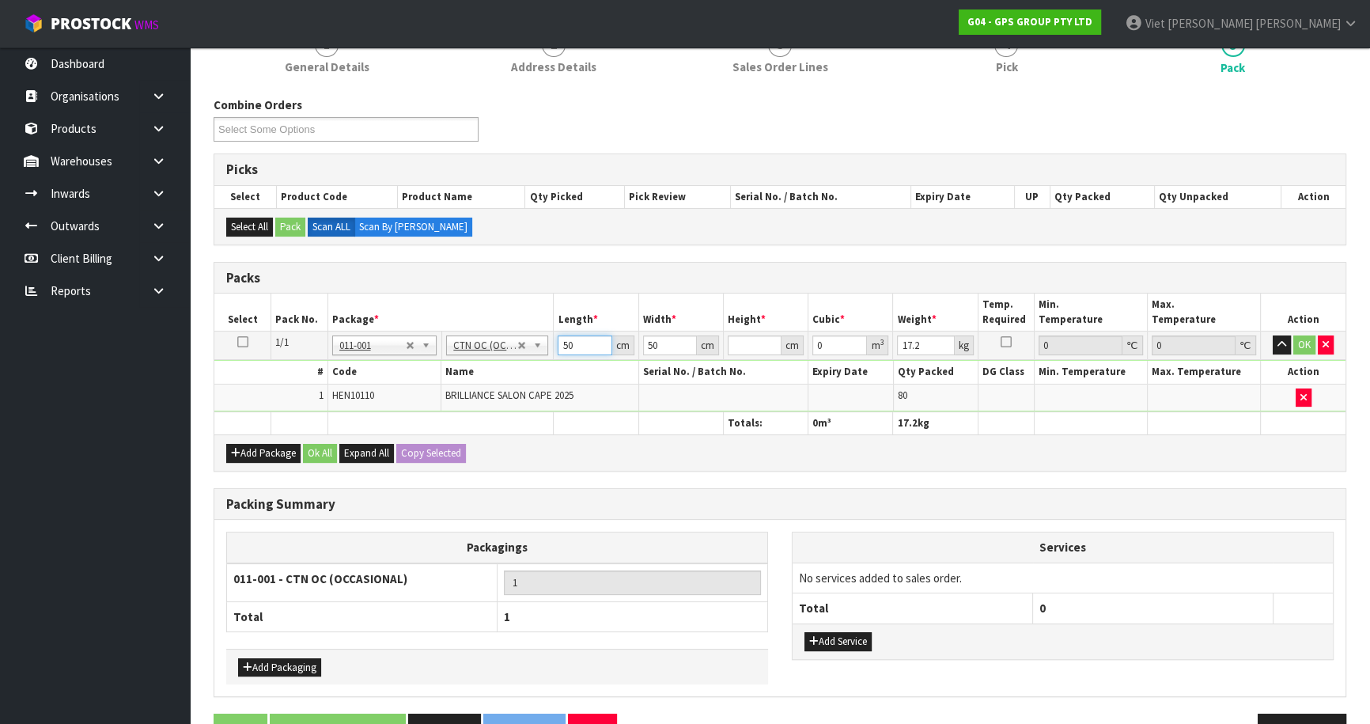
type input "50"
type input "35"
type input "3"
type input "0.00525"
type input "32"
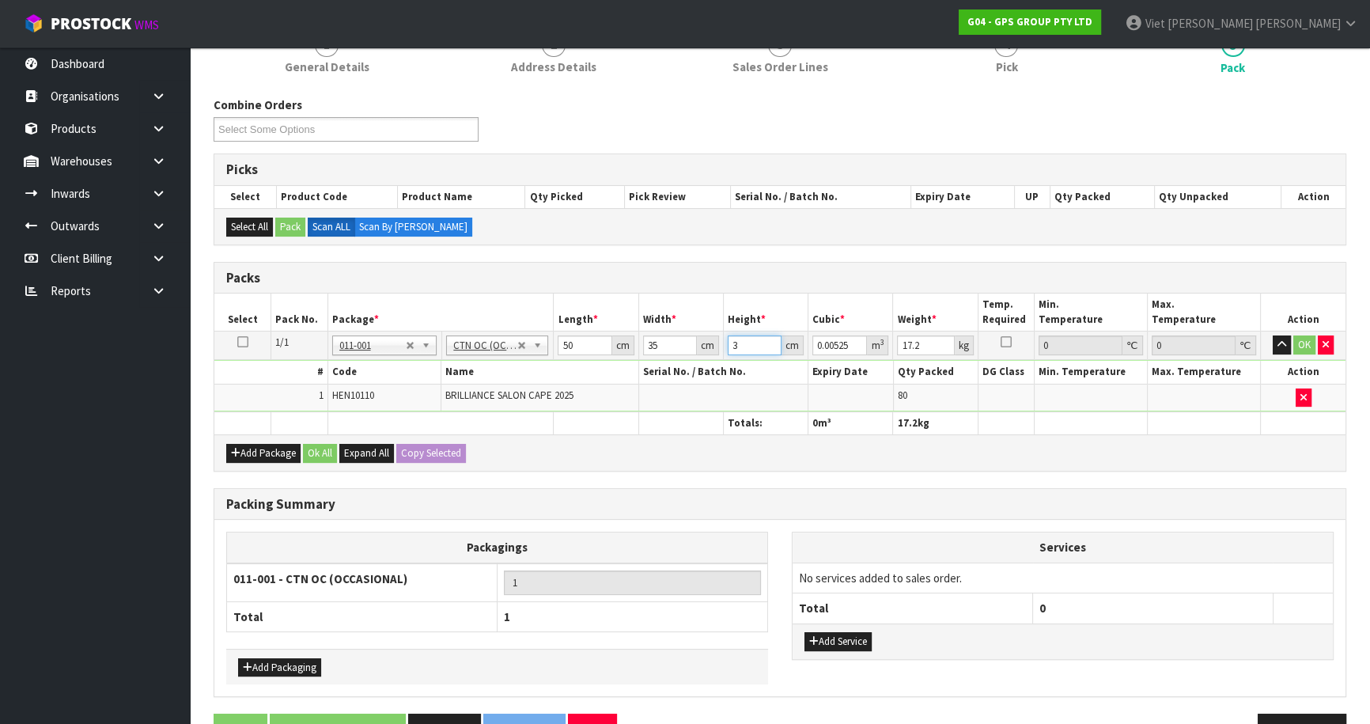
type input "0.056"
type input "32"
type input "18"
click button "OK" at bounding box center [1304, 344] width 22 height 19
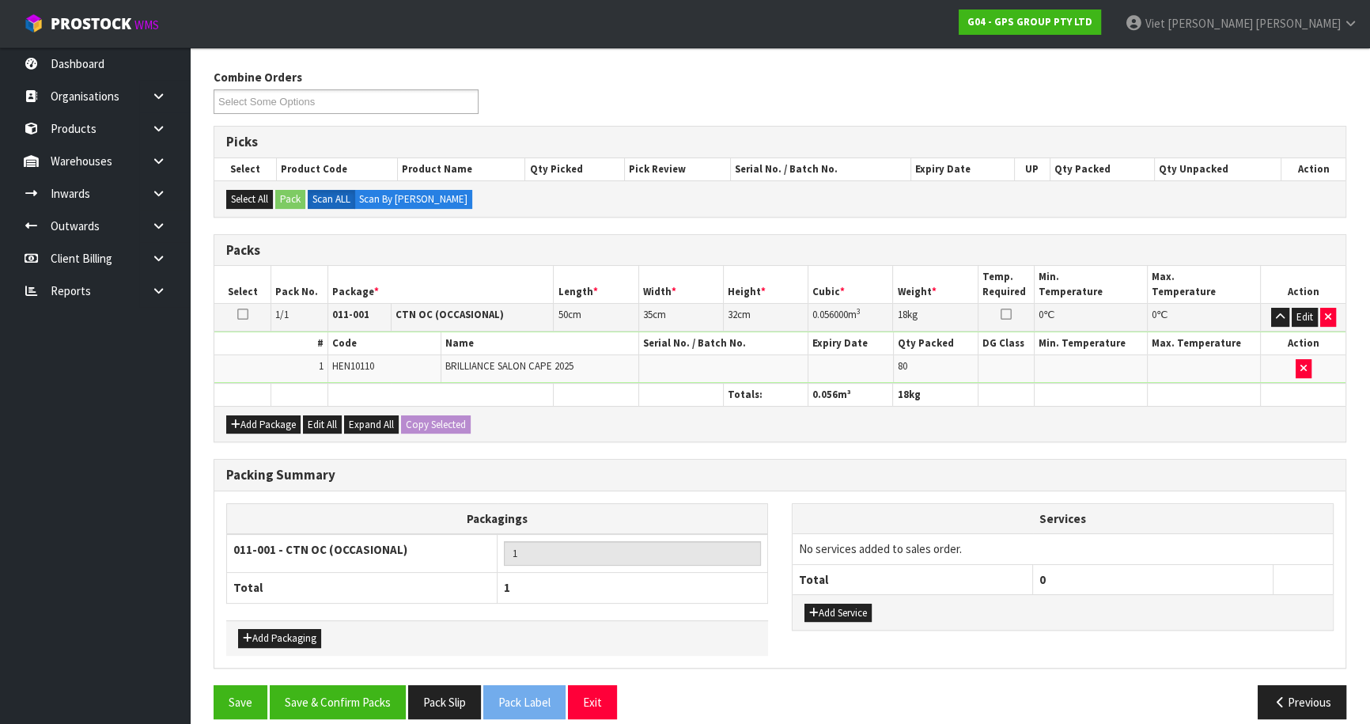
scroll to position [258, 0]
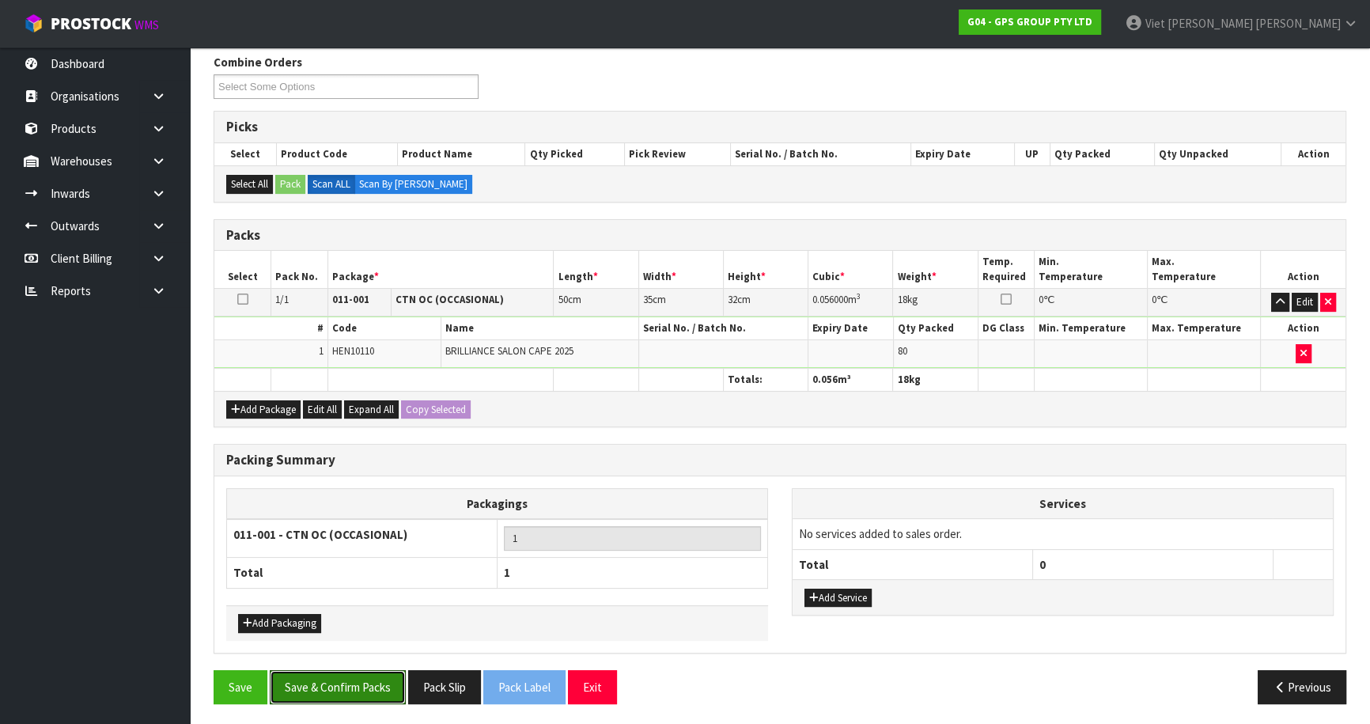
drag, startPoint x: 357, startPoint y: 679, endPoint x: 371, endPoint y: 652, distance: 30.4
click at [357, 679] on button "Save & Confirm Packs" at bounding box center [338, 687] width 136 height 34
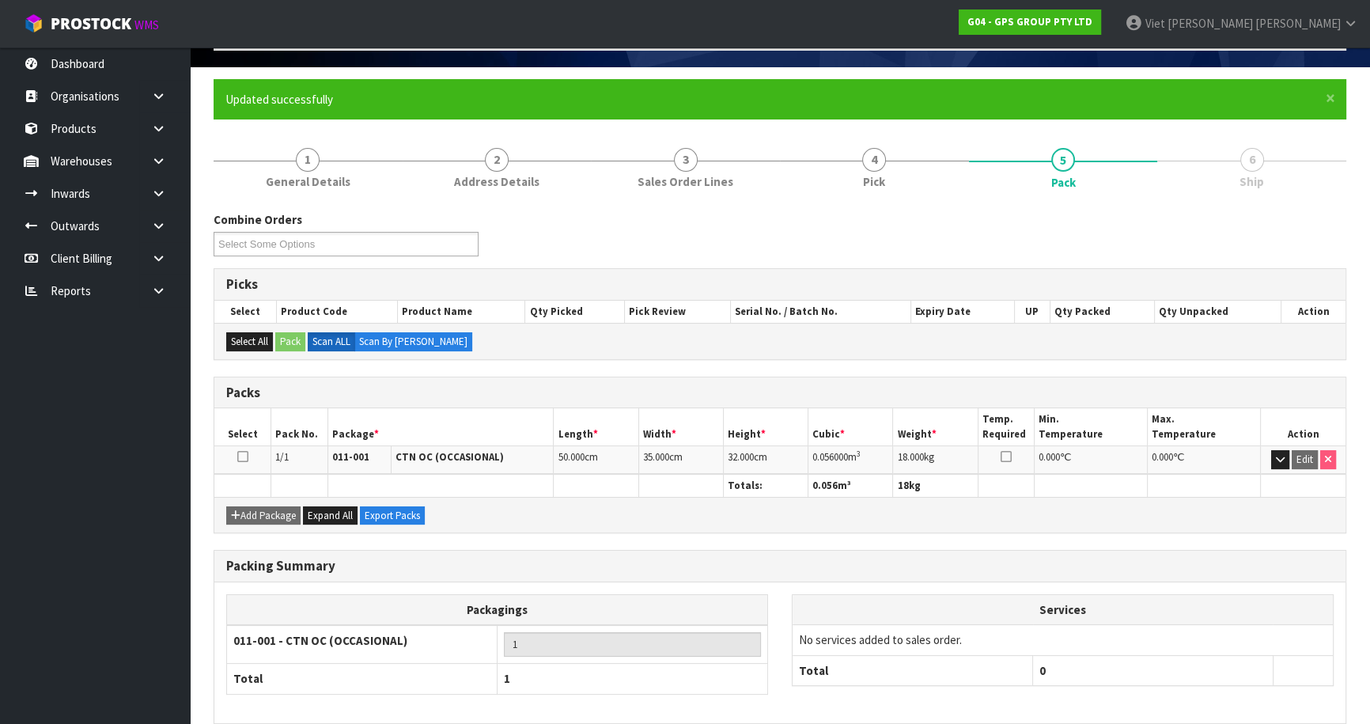
scroll to position [172, 0]
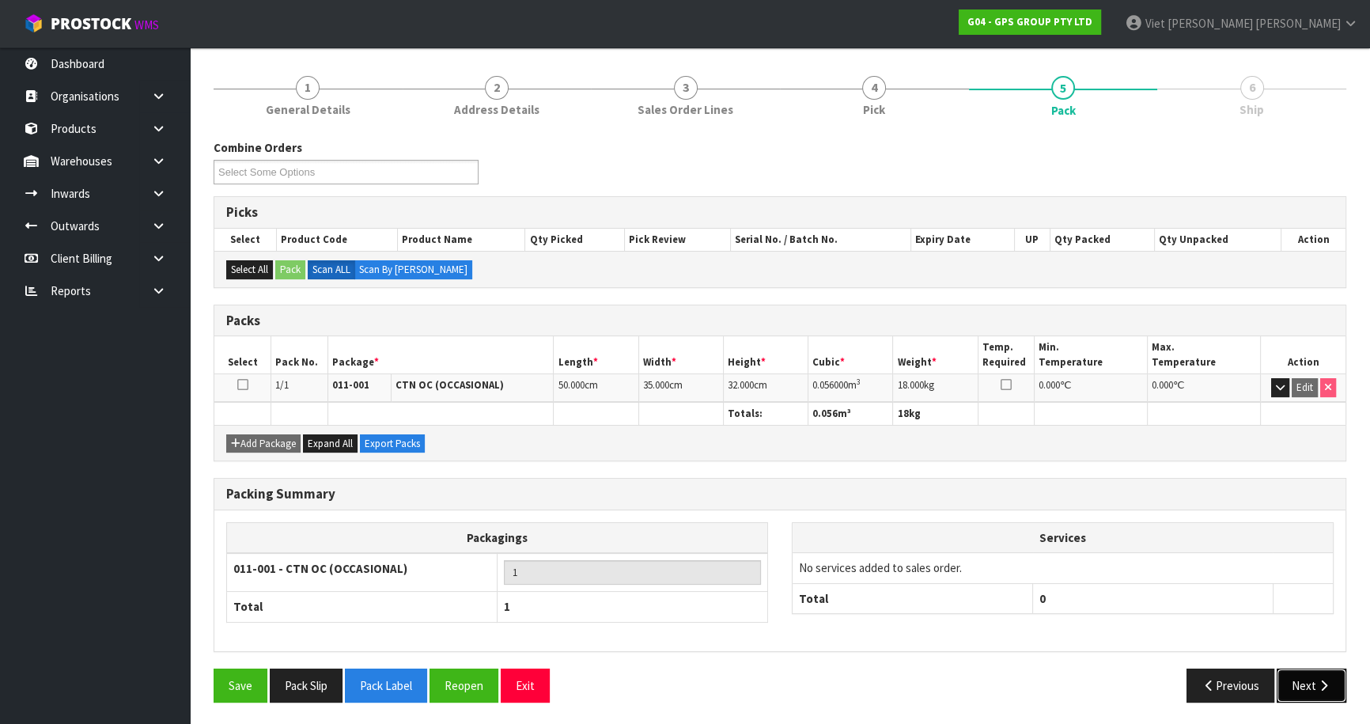
click at [1324, 672] on button "Next" at bounding box center [1311, 685] width 70 height 34
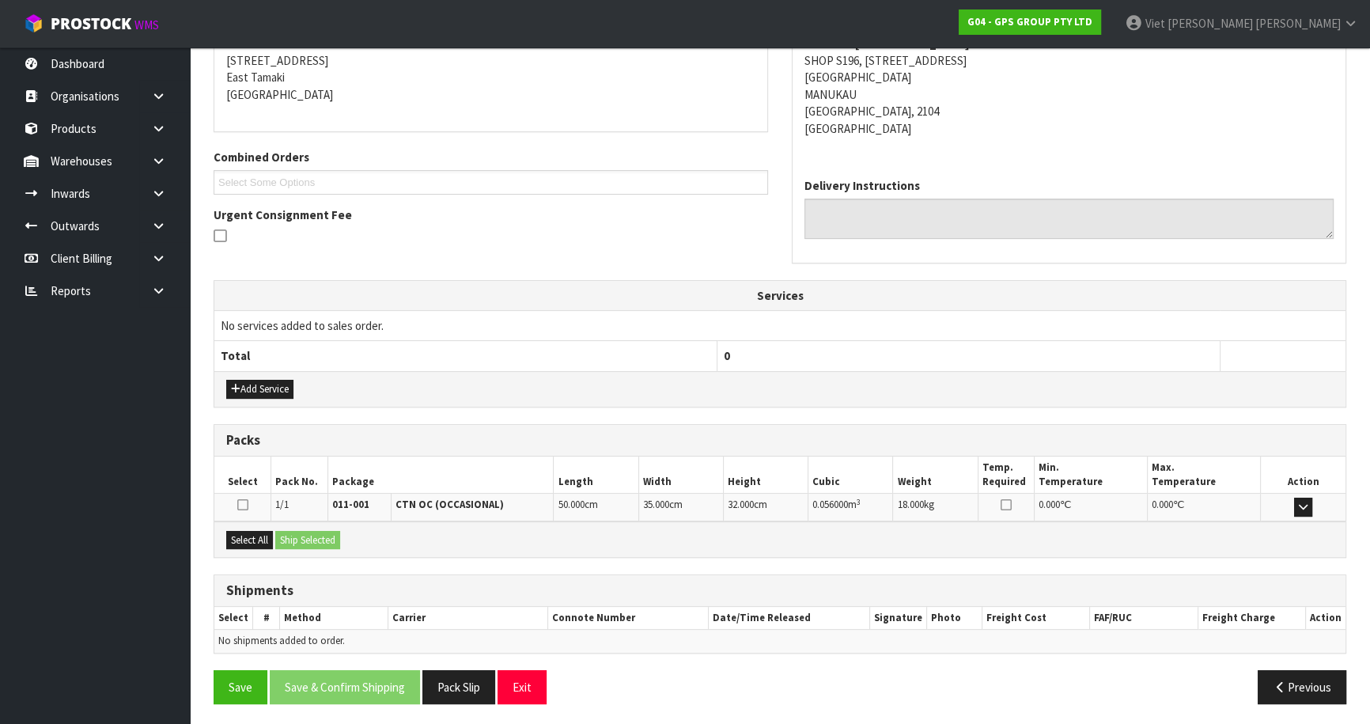
scroll to position [321, 0]
click at [238, 499] on icon at bounding box center [242, 503] width 11 height 13
click at [0, 0] on input "checkbox" at bounding box center [0, 0] width 0 height 0
click at [321, 538] on button "Ship Selected" at bounding box center [307, 539] width 65 height 19
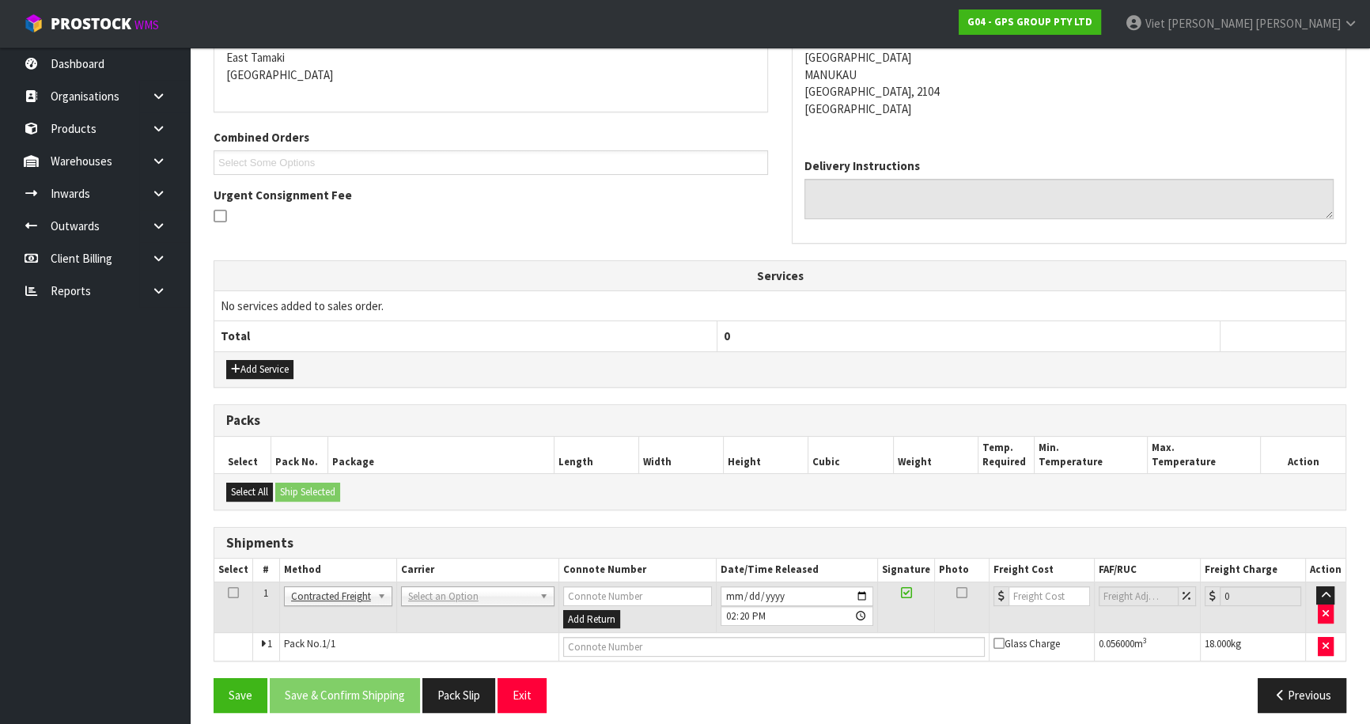
scroll to position [350, 0]
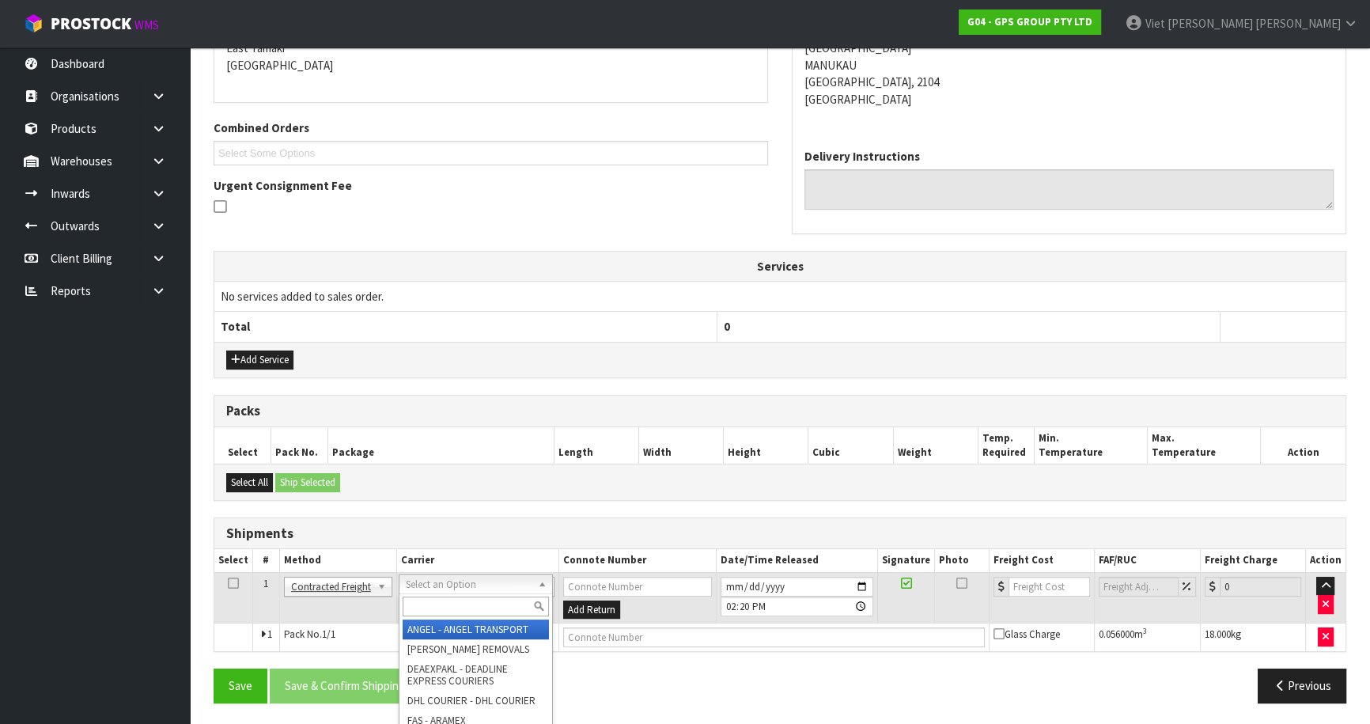
click at [462, 603] on input "text" at bounding box center [476, 606] width 146 height 20
type input "nzp"
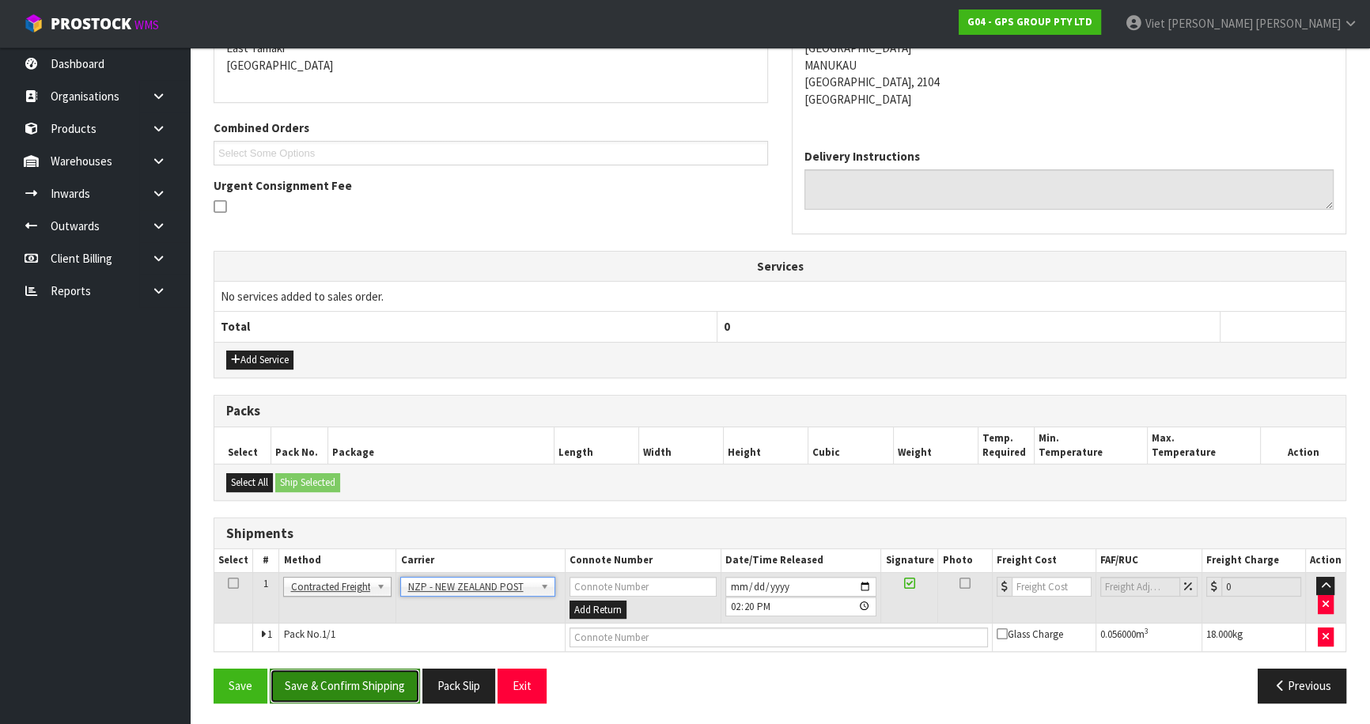
click at [389, 672] on button "Save & Confirm Shipping" at bounding box center [345, 685] width 150 height 34
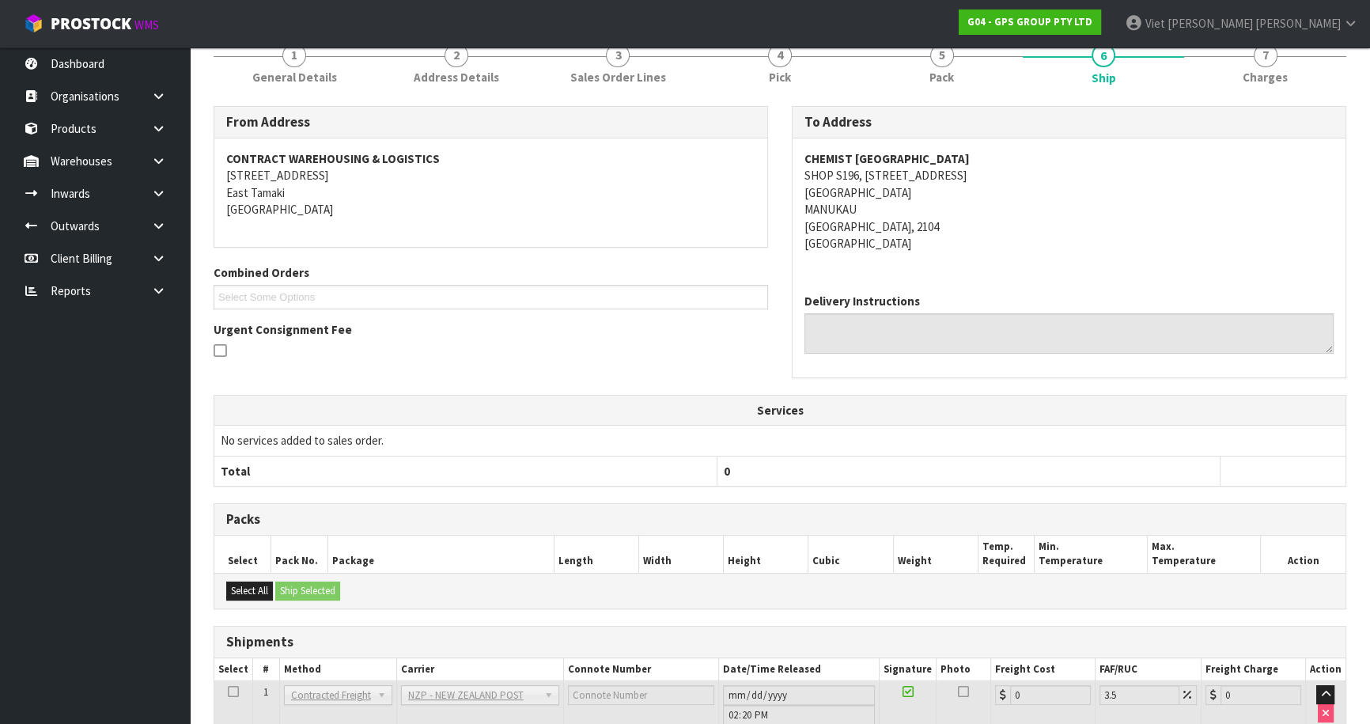
scroll to position [0, 0]
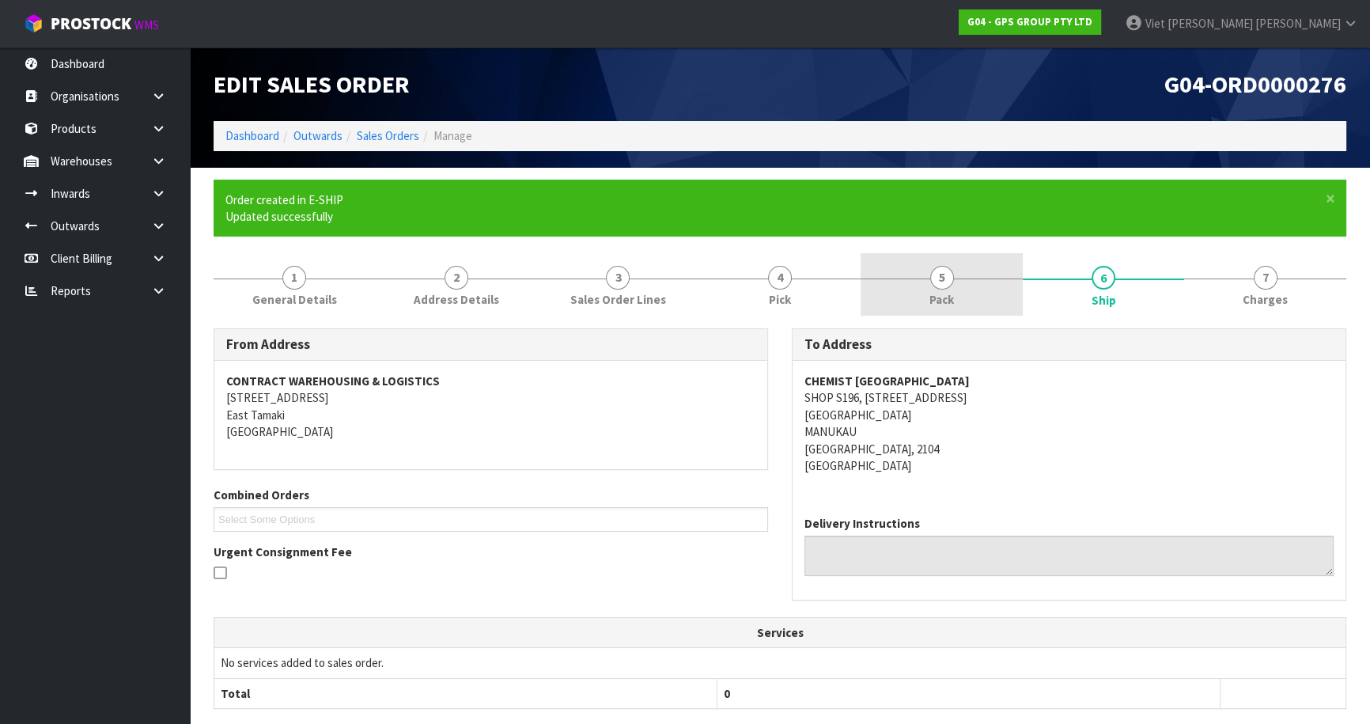
click at [952, 293] on span "Pack" at bounding box center [941, 299] width 25 height 17
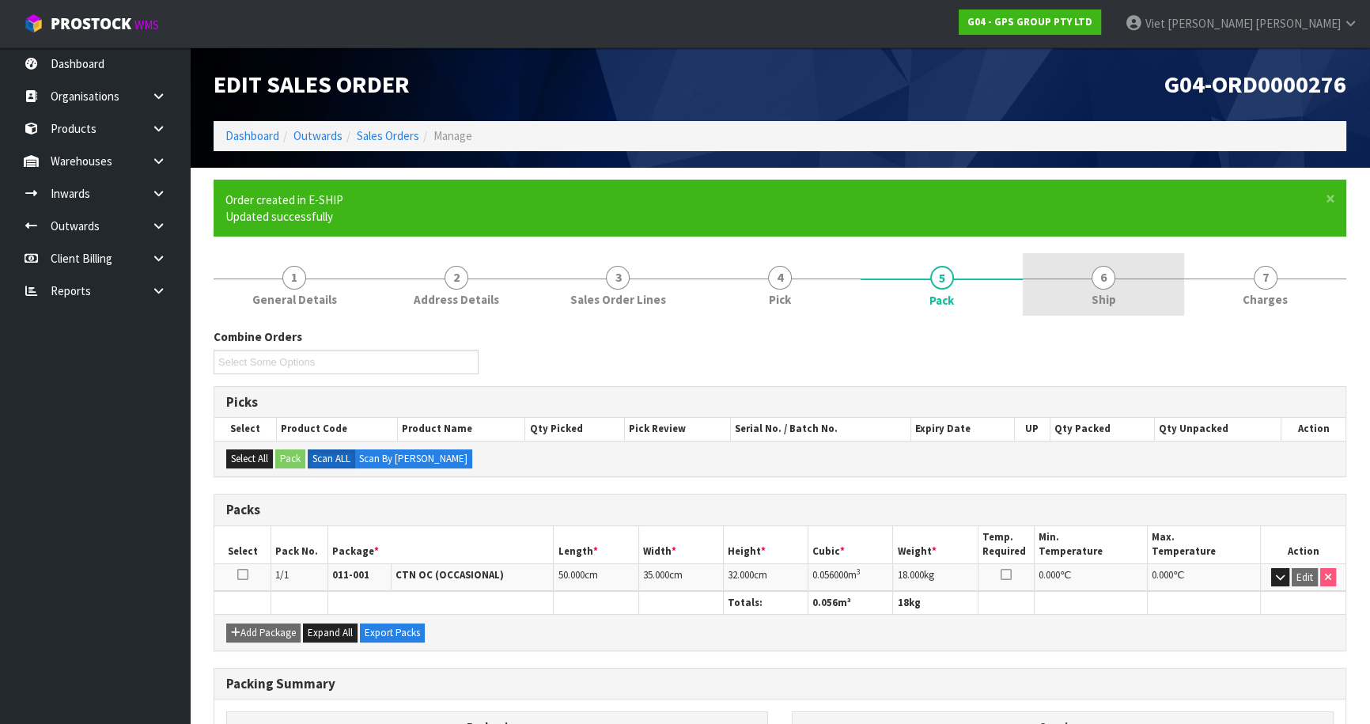
click at [1055, 281] on link "6 Ship" at bounding box center [1104, 284] width 162 height 62
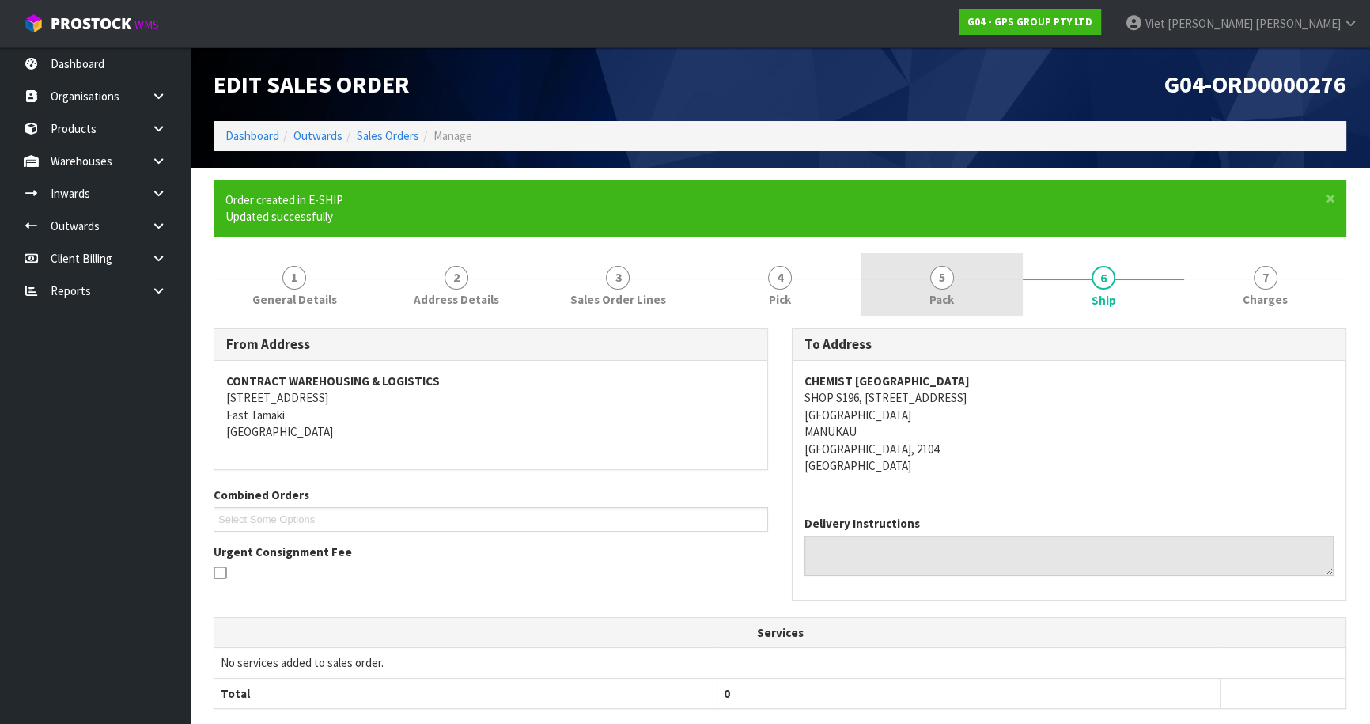
drag, startPoint x: 990, startPoint y: 323, endPoint x: 944, endPoint y: 303, distance: 49.9
click at [990, 323] on div "From Address CONTRACT WAREHOUSING & LOGISTICS [STREET_ADDRESS] Combined Orders …" at bounding box center [780, 678] width 1133 height 725
click at [943, 301] on span "Pack" at bounding box center [941, 299] width 25 height 17
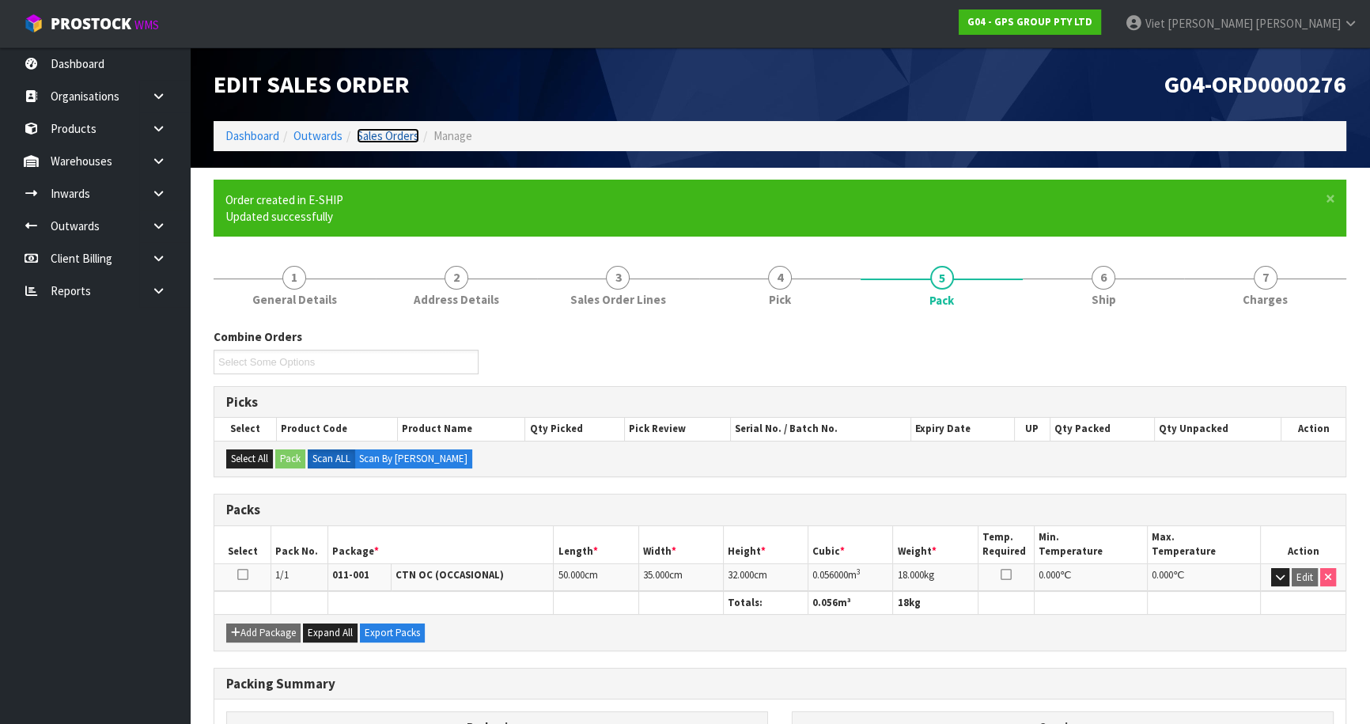
click at [408, 134] on link "Sales Orders" at bounding box center [388, 135] width 62 height 15
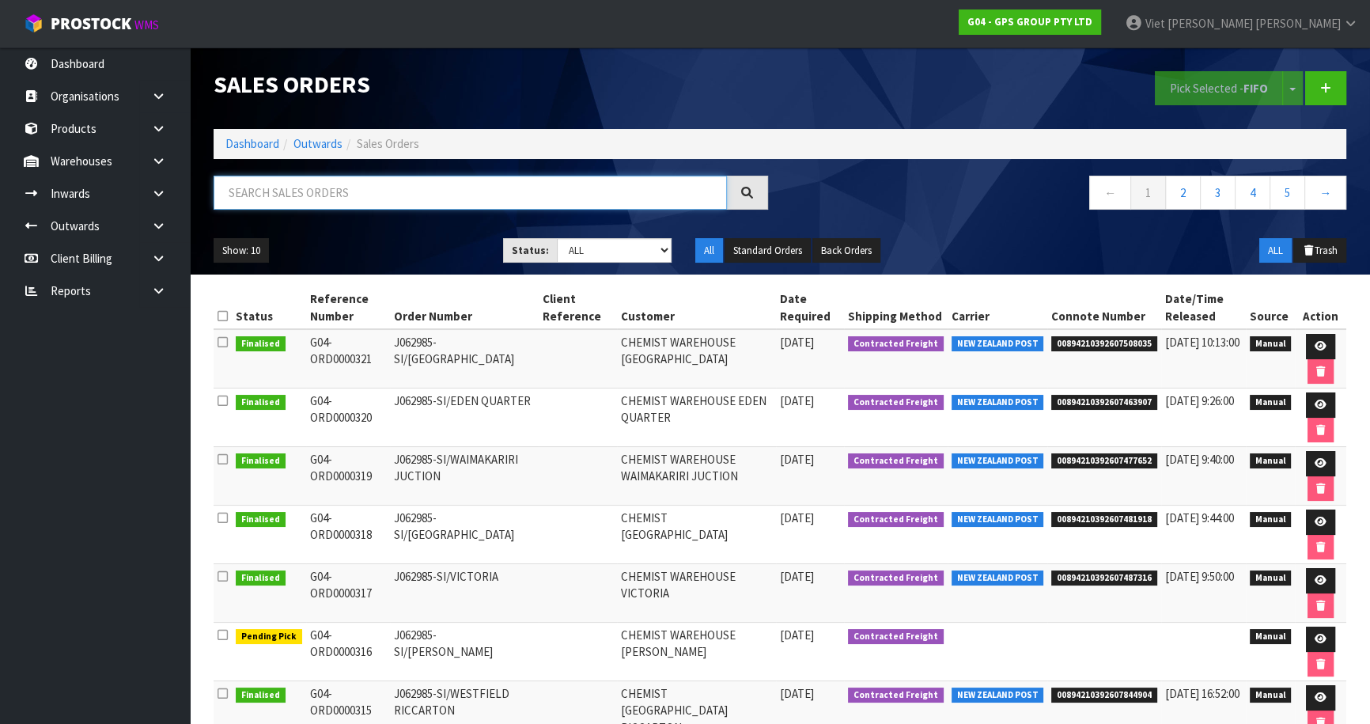
click at [537, 191] on input "text" at bounding box center [470, 193] width 513 height 34
click at [616, 200] on input "text" at bounding box center [470, 193] width 513 height 34
type input "JOB-0416242"
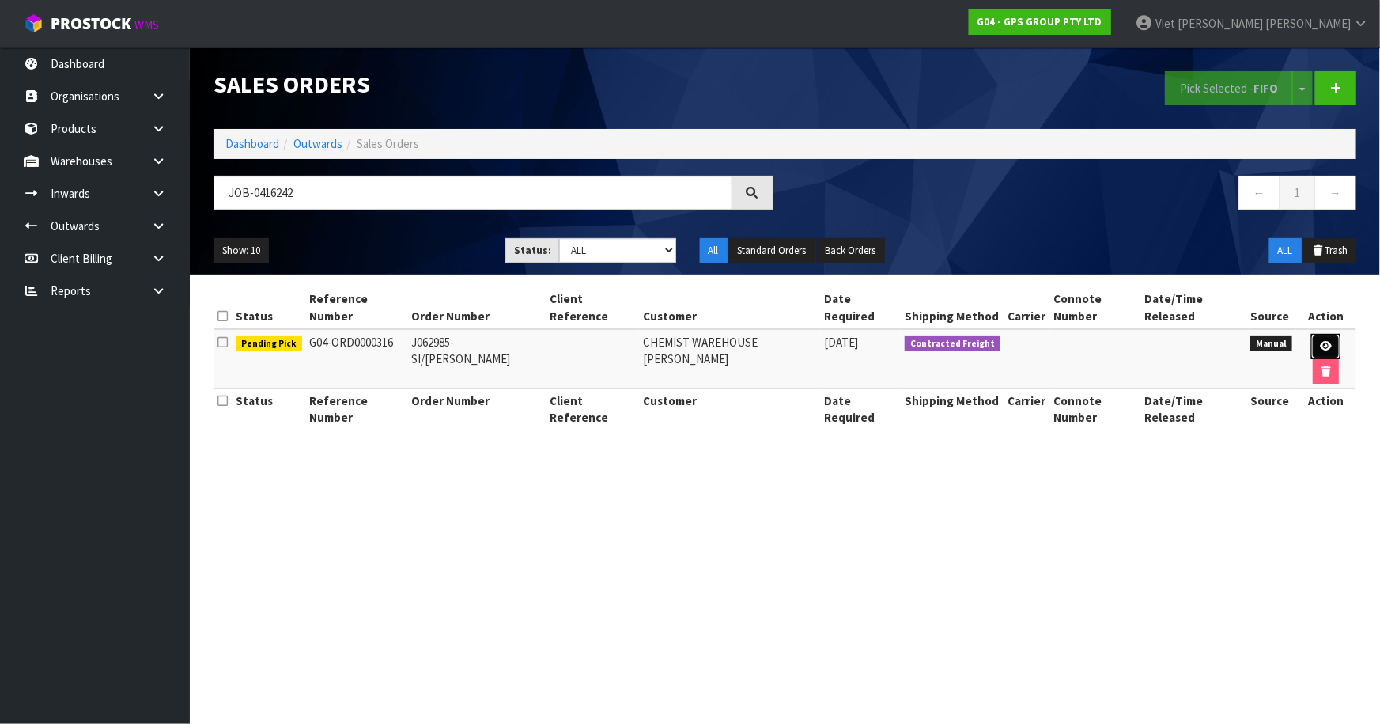
click at [1311, 334] on link at bounding box center [1325, 346] width 29 height 25
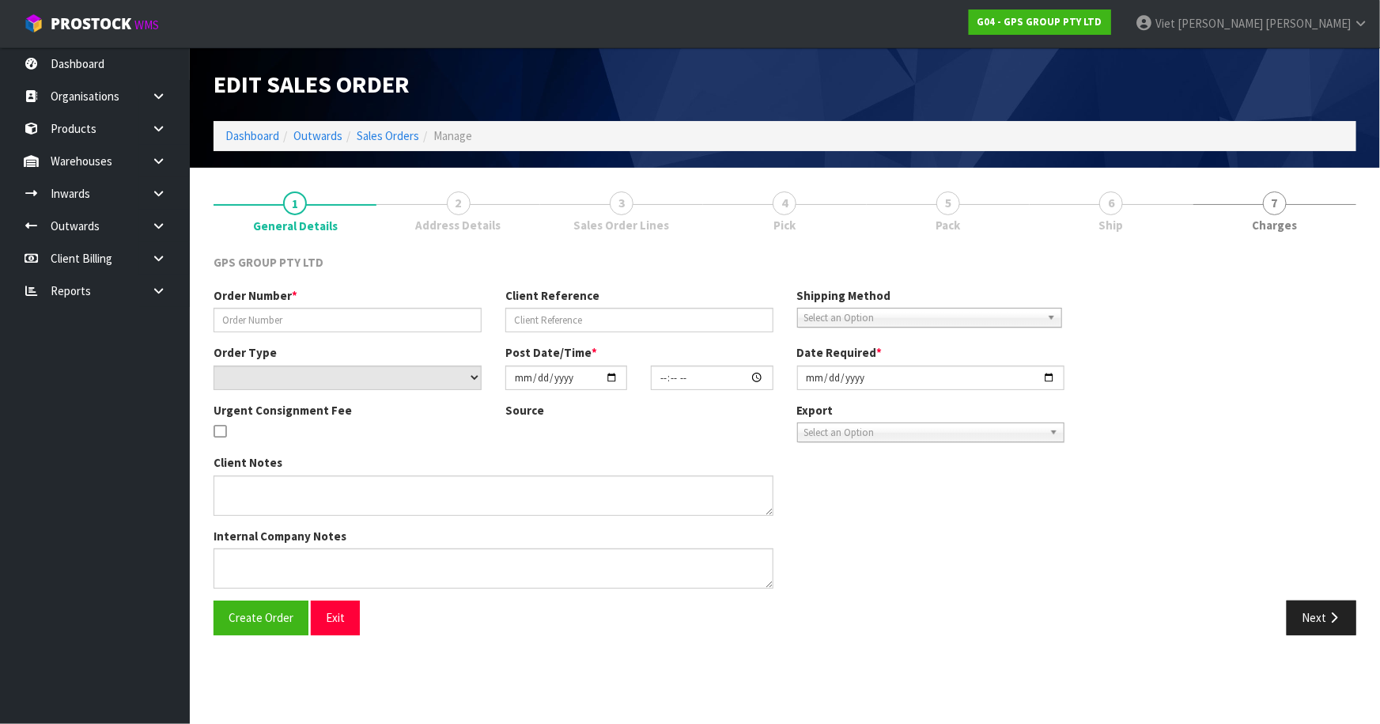
type input "J062985-SI/[PERSON_NAME]"
select select "number:0"
type input "[DATE]"
type input "09:45:00.000"
type input "[DATE]"
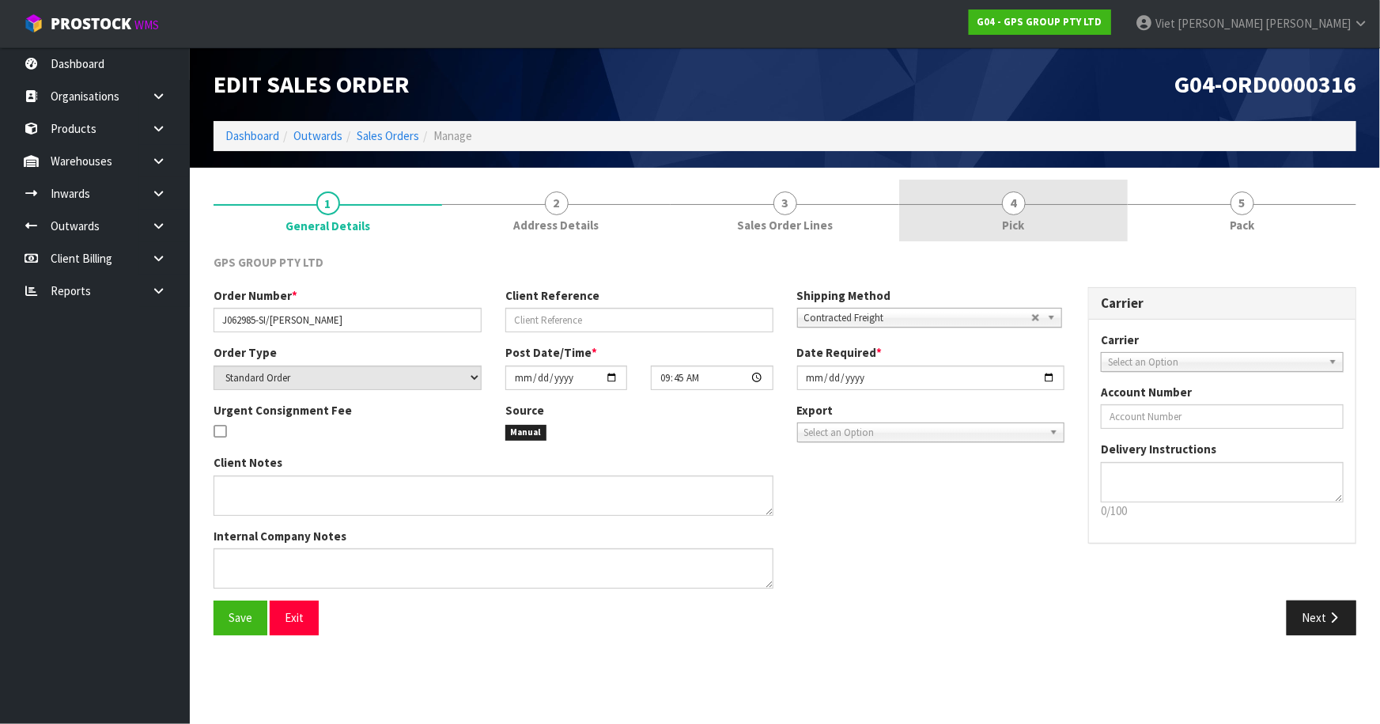
click at [993, 216] on link "4 Pick" at bounding box center [1013, 211] width 229 height 62
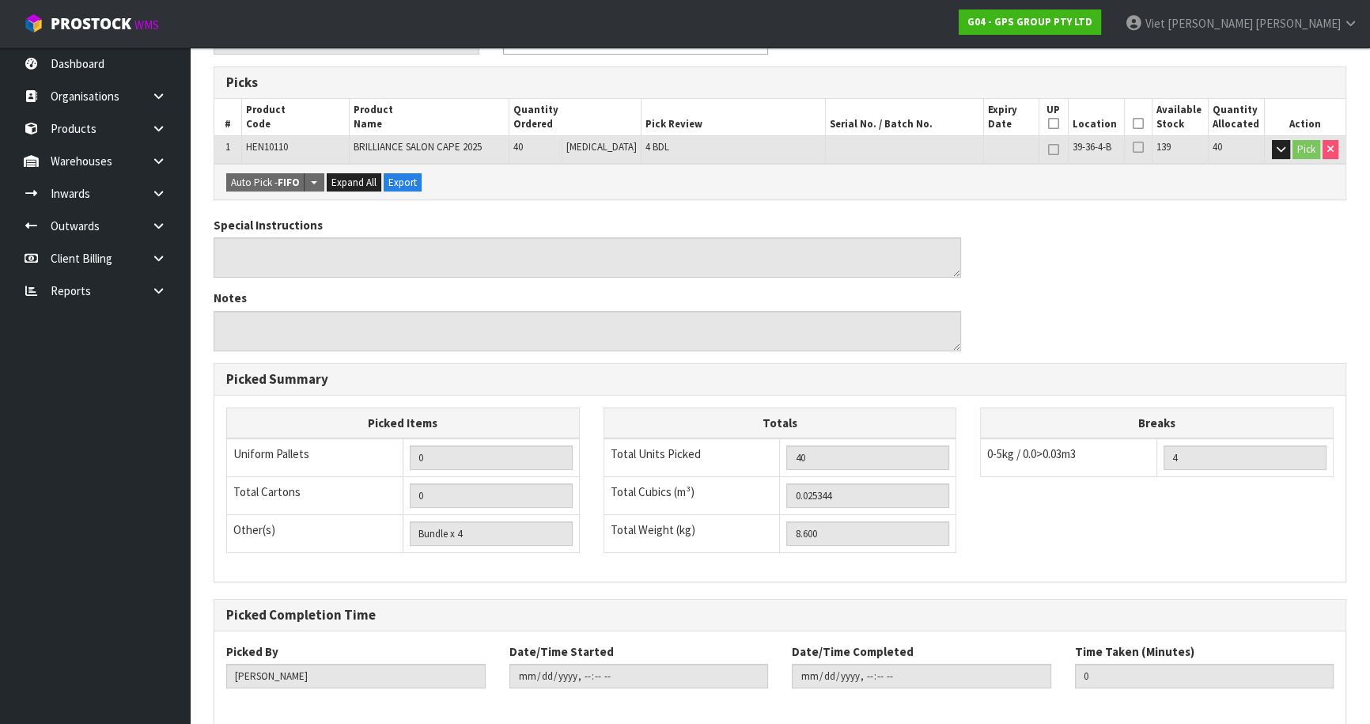
scroll to position [318, 0]
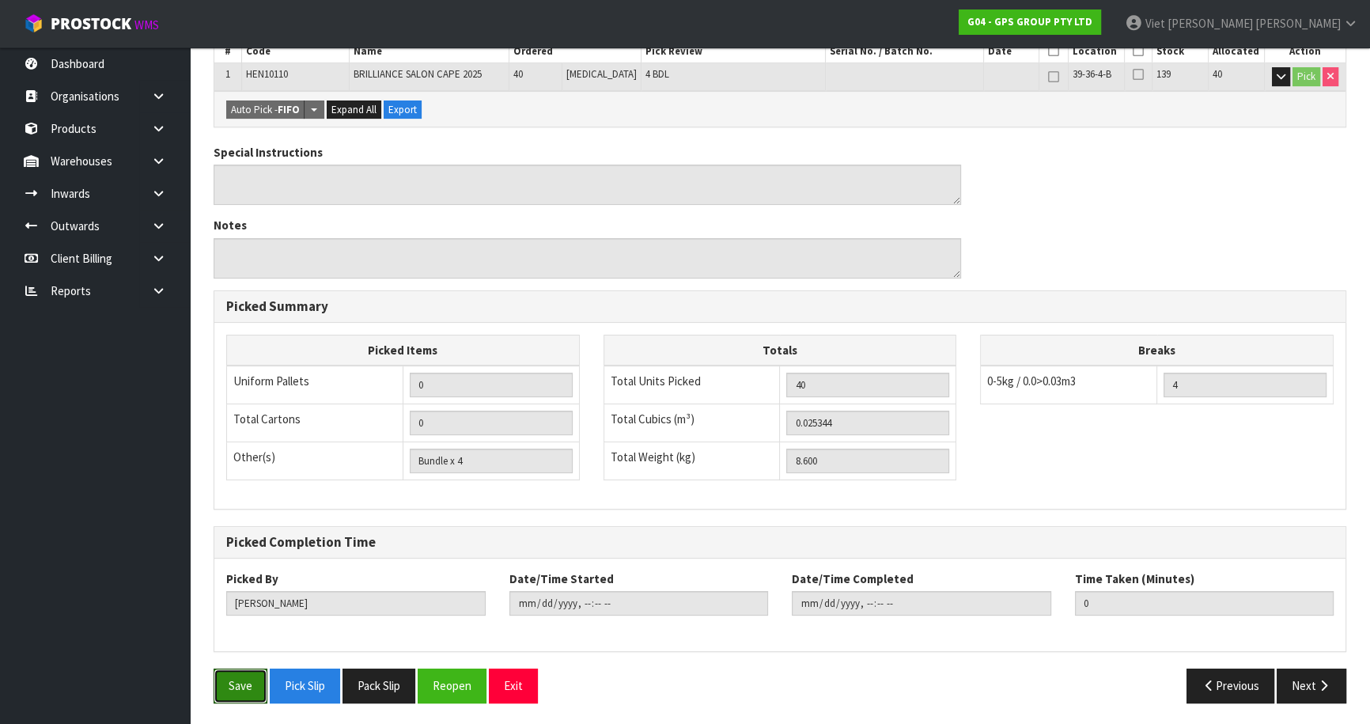
click at [217, 690] on button "Save" at bounding box center [241, 685] width 54 height 34
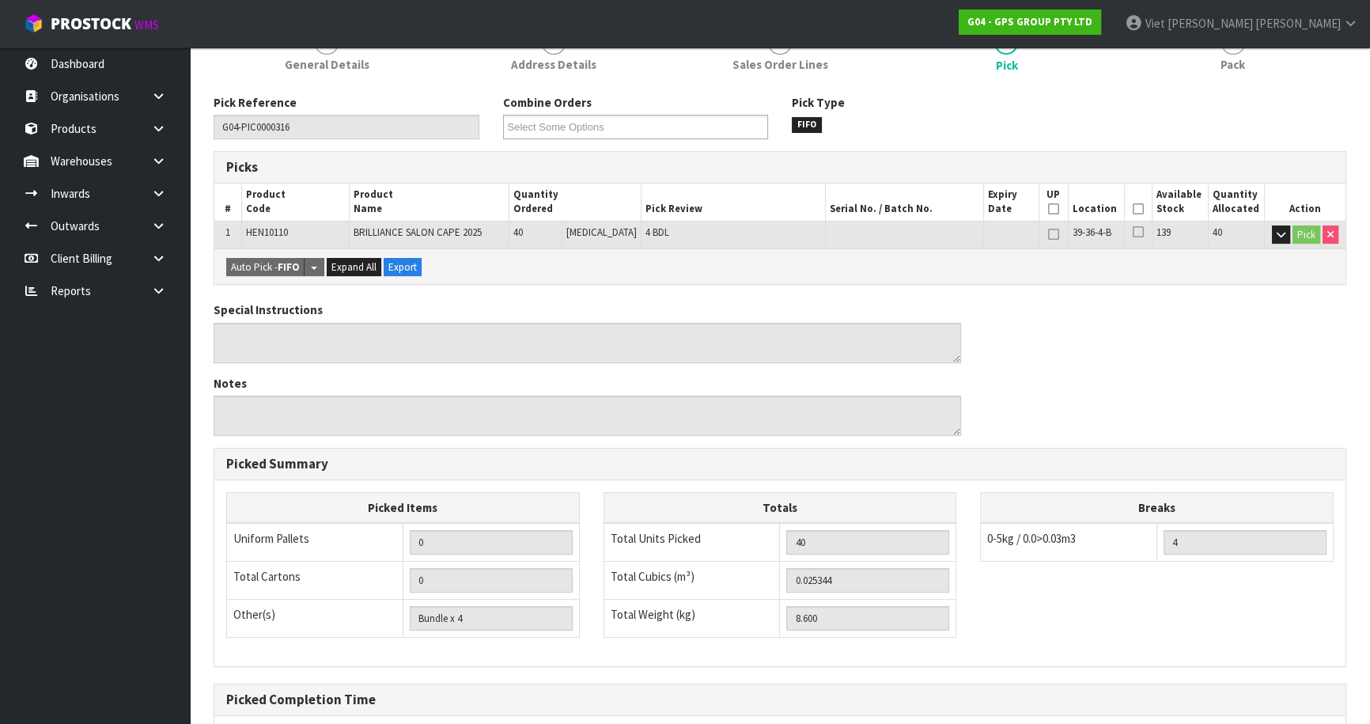
scroll to position [0, 0]
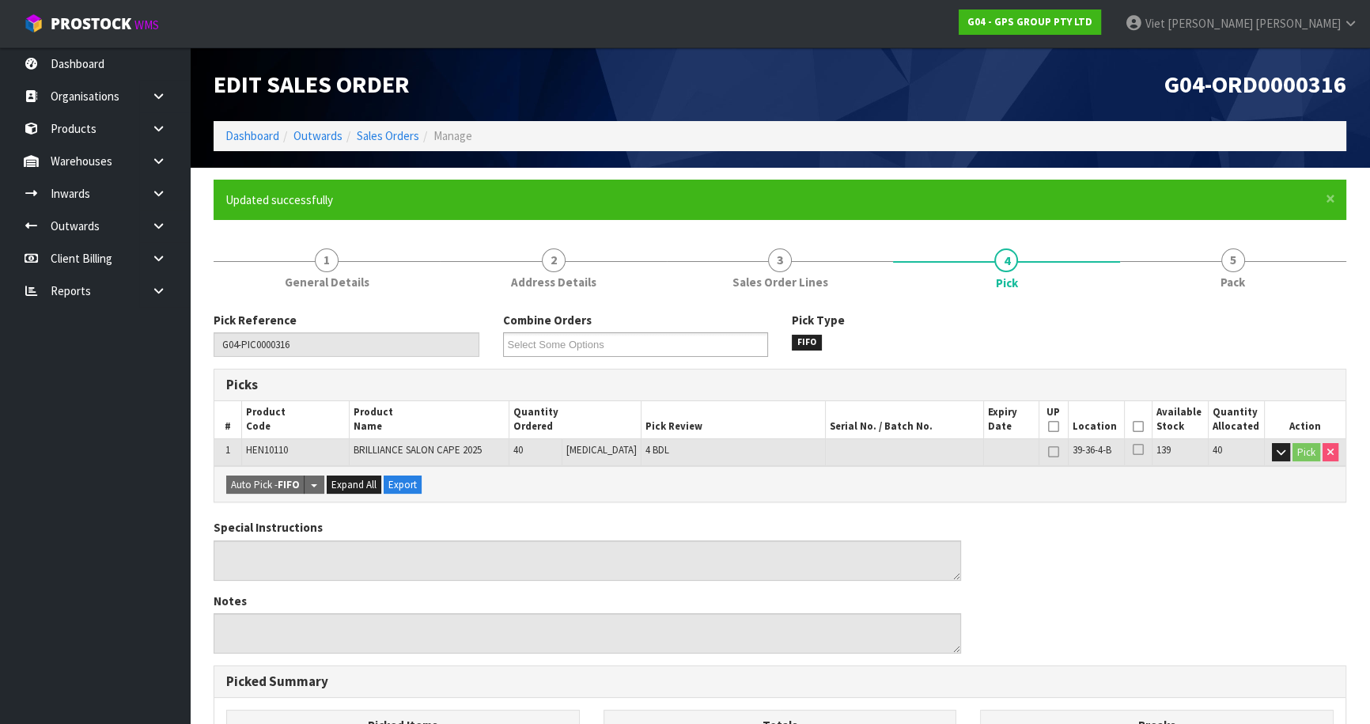
type input "Viet [PERSON_NAME]"
type input "[DATE]T14:34:09"
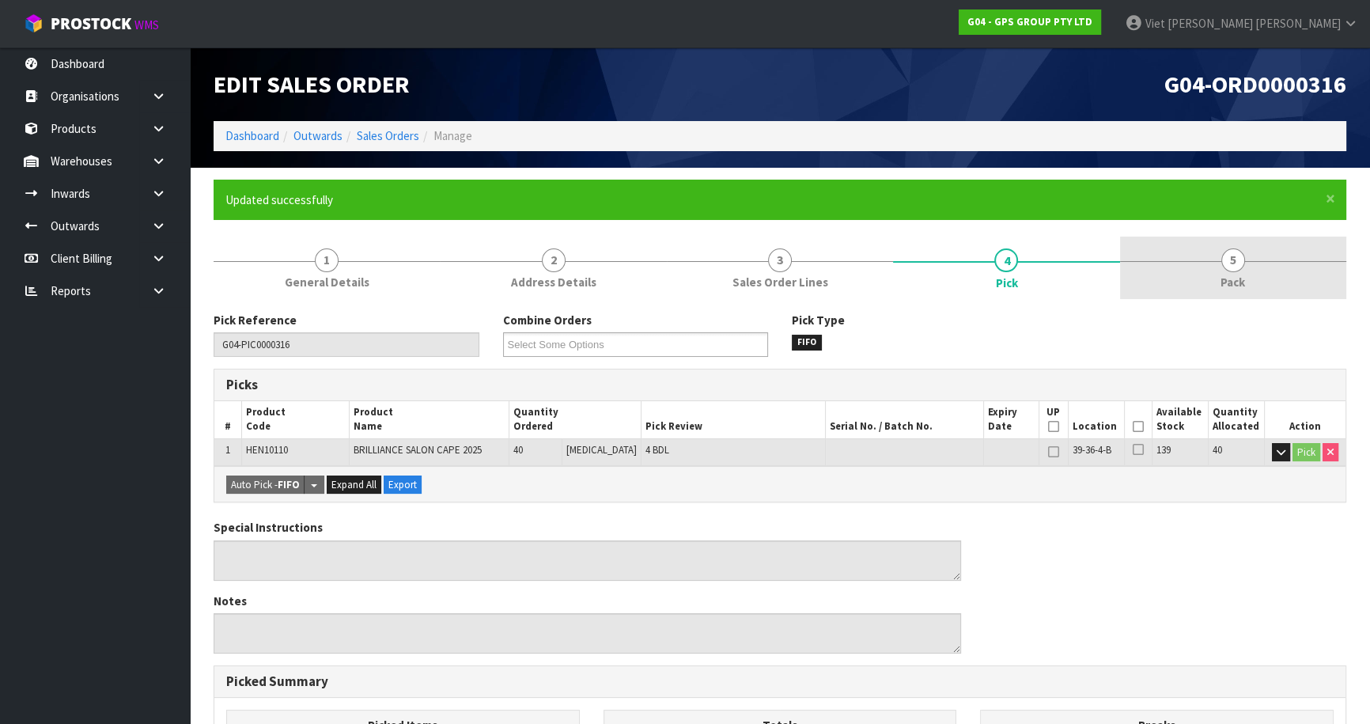
click at [1193, 280] on link "5 Pack" at bounding box center [1233, 267] width 226 height 62
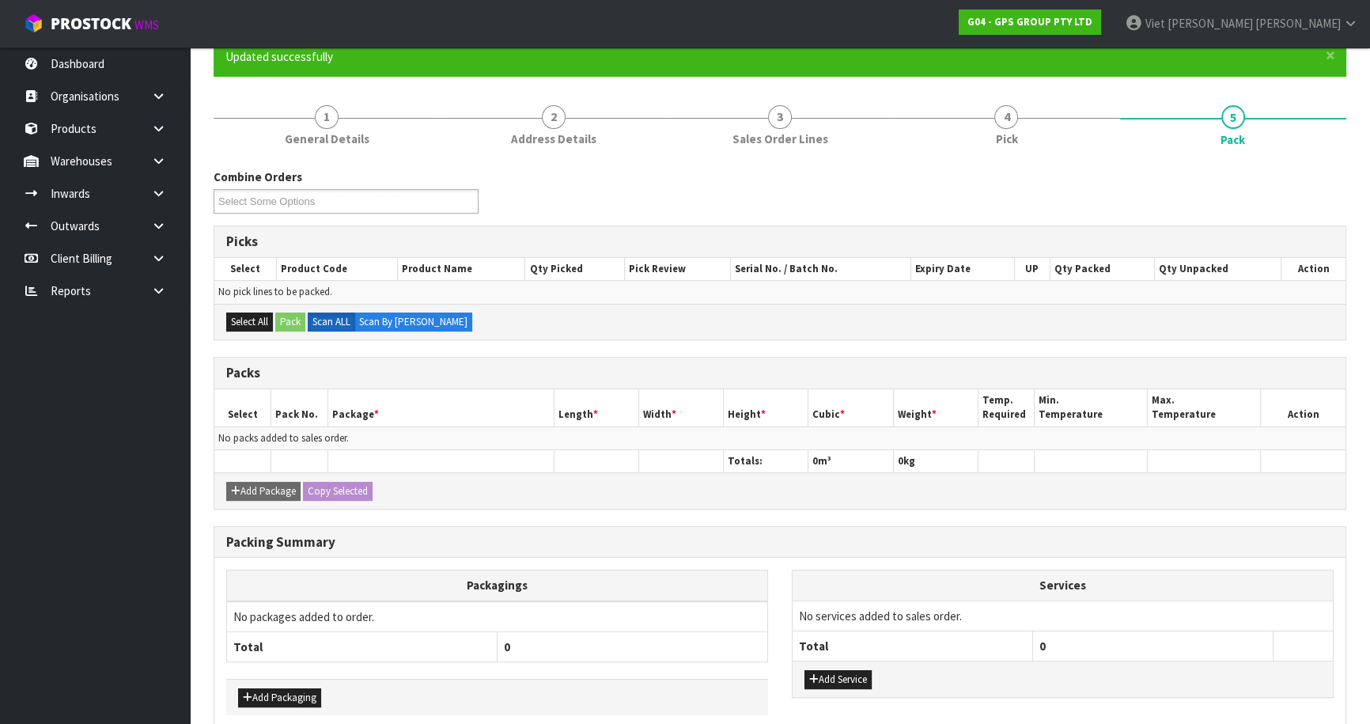
scroll to position [74, 0]
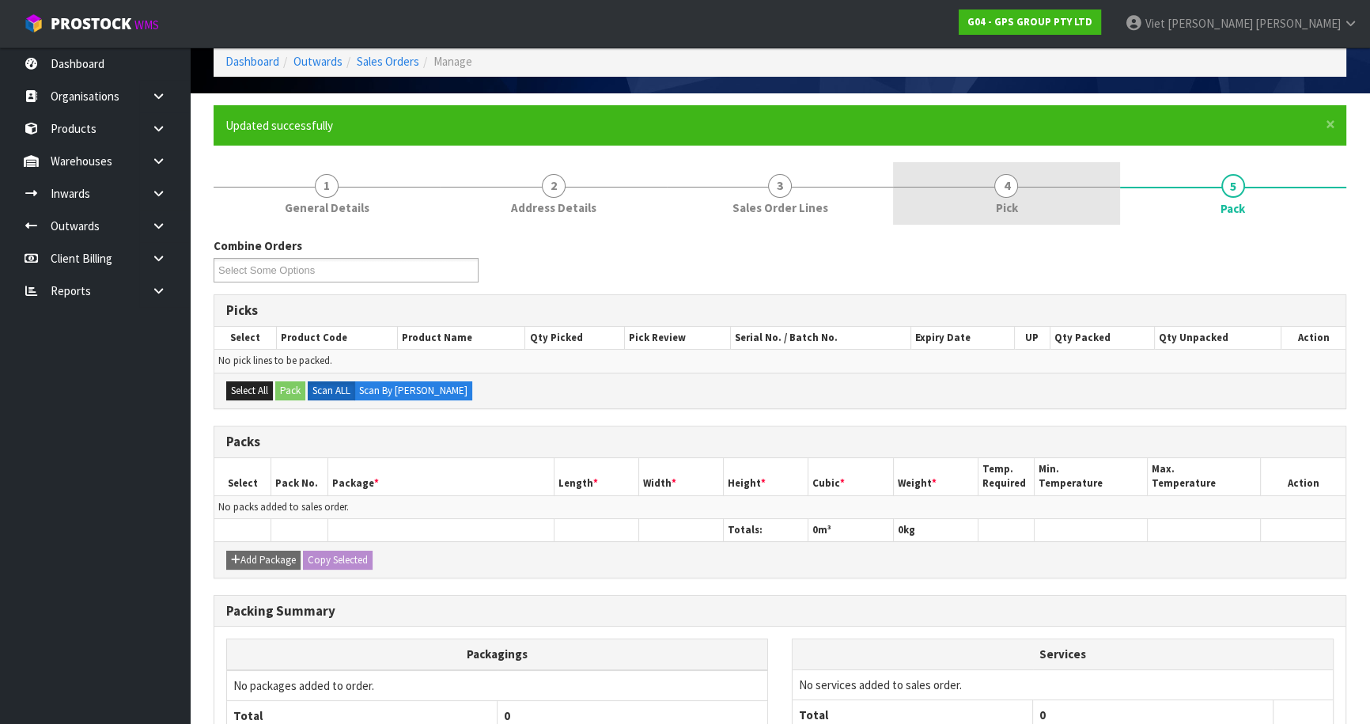
click at [1083, 181] on link "4 Pick" at bounding box center [1006, 193] width 226 height 62
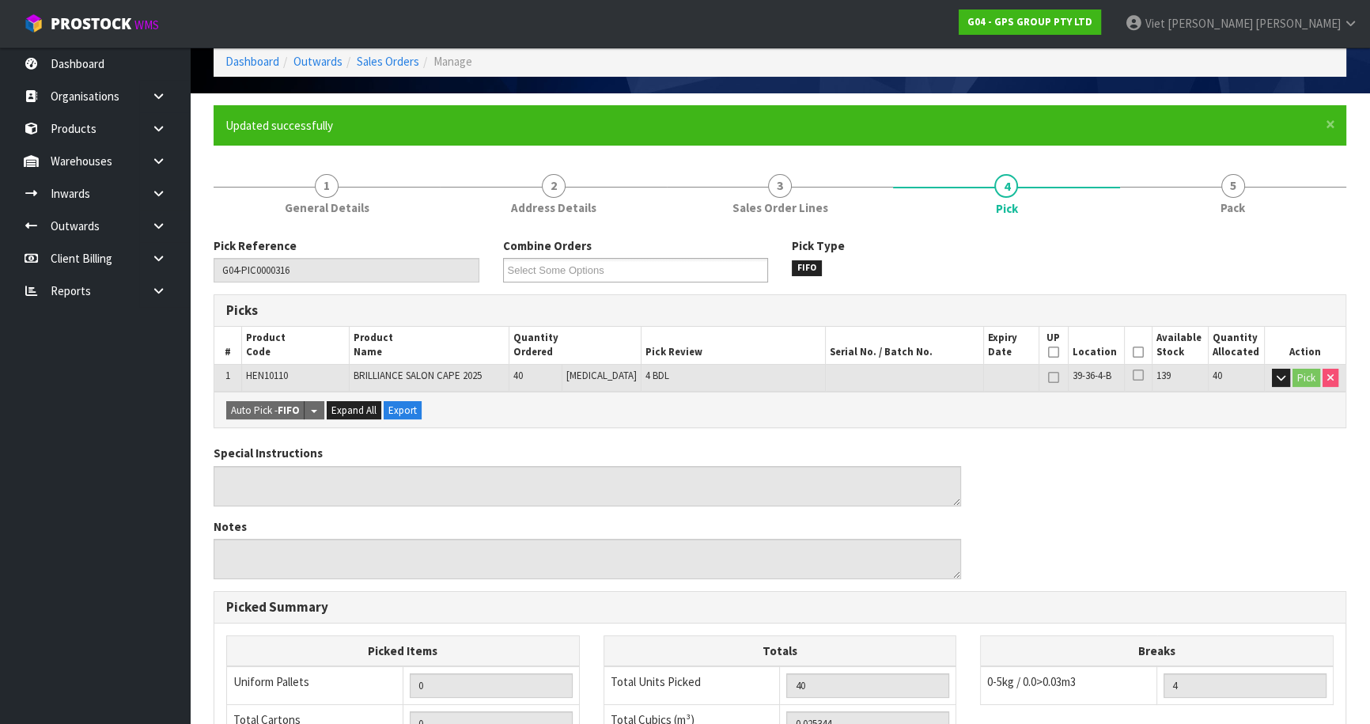
click at [1124, 354] on th "Picked" at bounding box center [1138, 345] width 28 height 37
click at [1136, 352] on icon at bounding box center [1138, 352] width 11 height 1
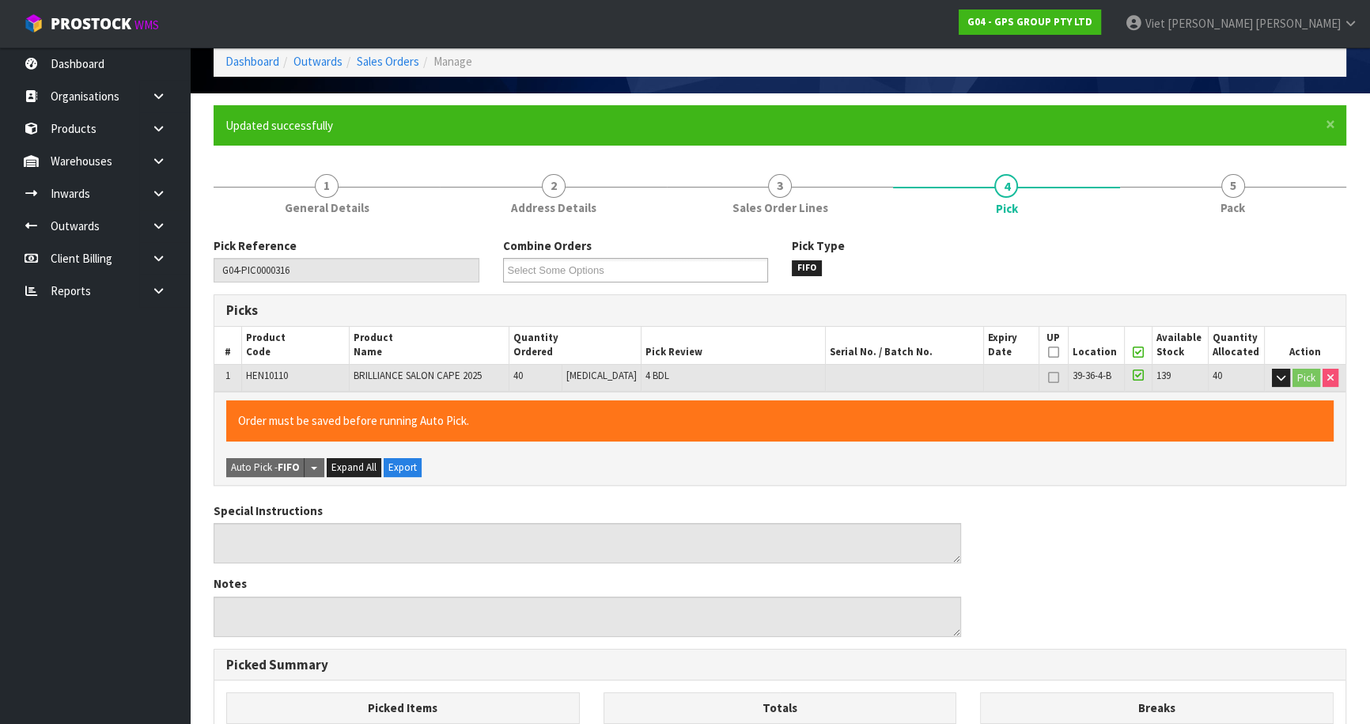
scroll to position [433, 0]
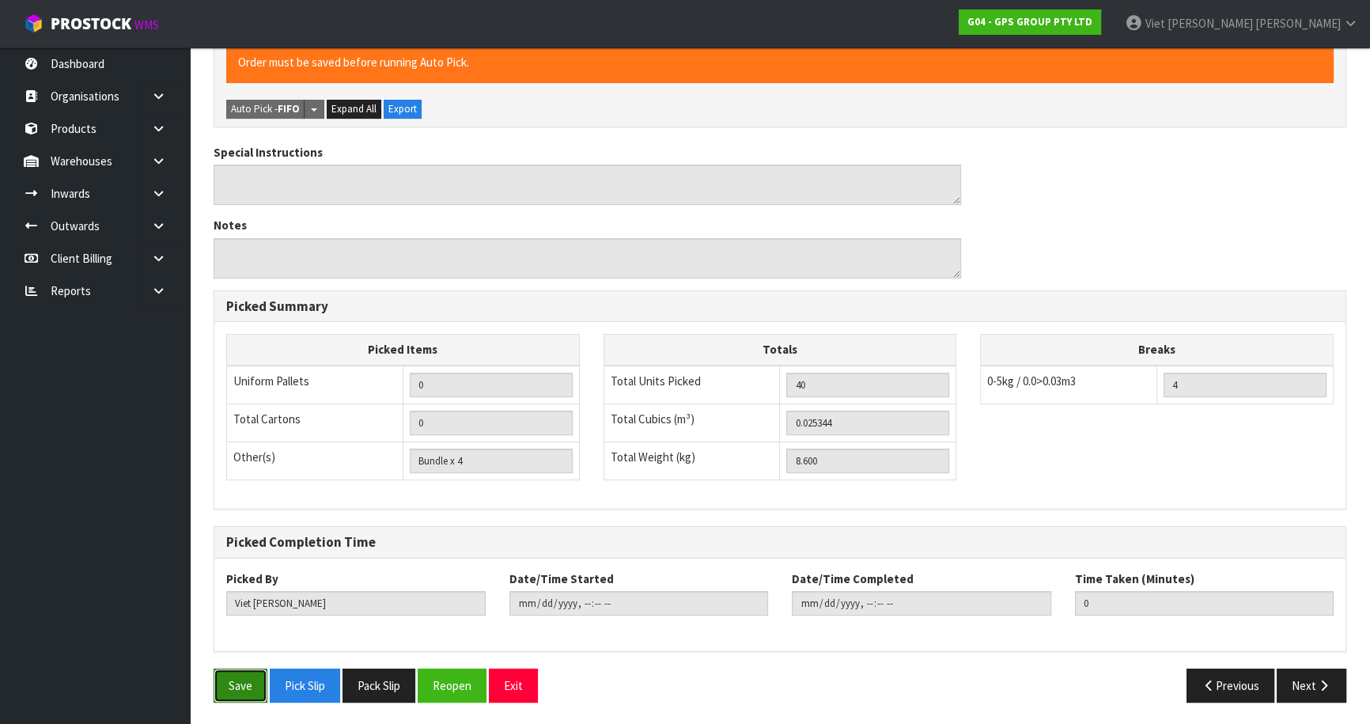
click at [260, 683] on button "Save" at bounding box center [241, 685] width 54 height 34
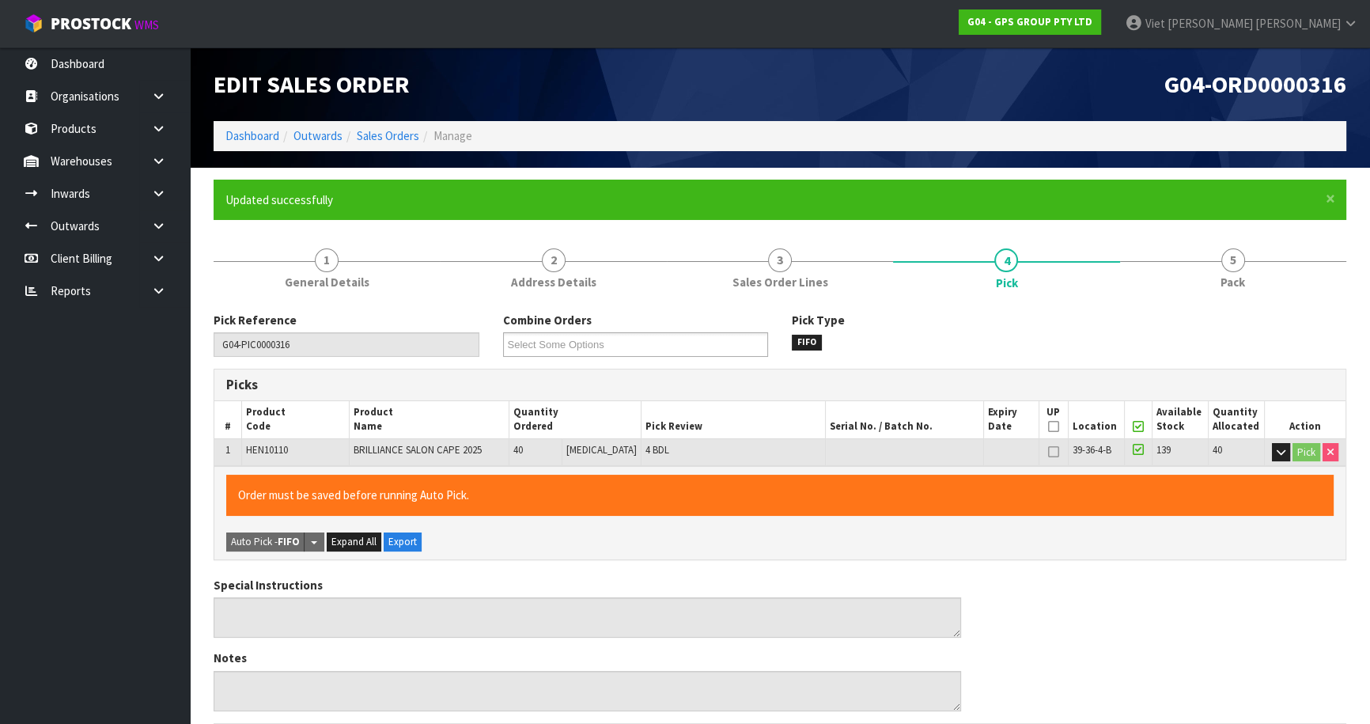
type input "[DATE]T14:34:17"
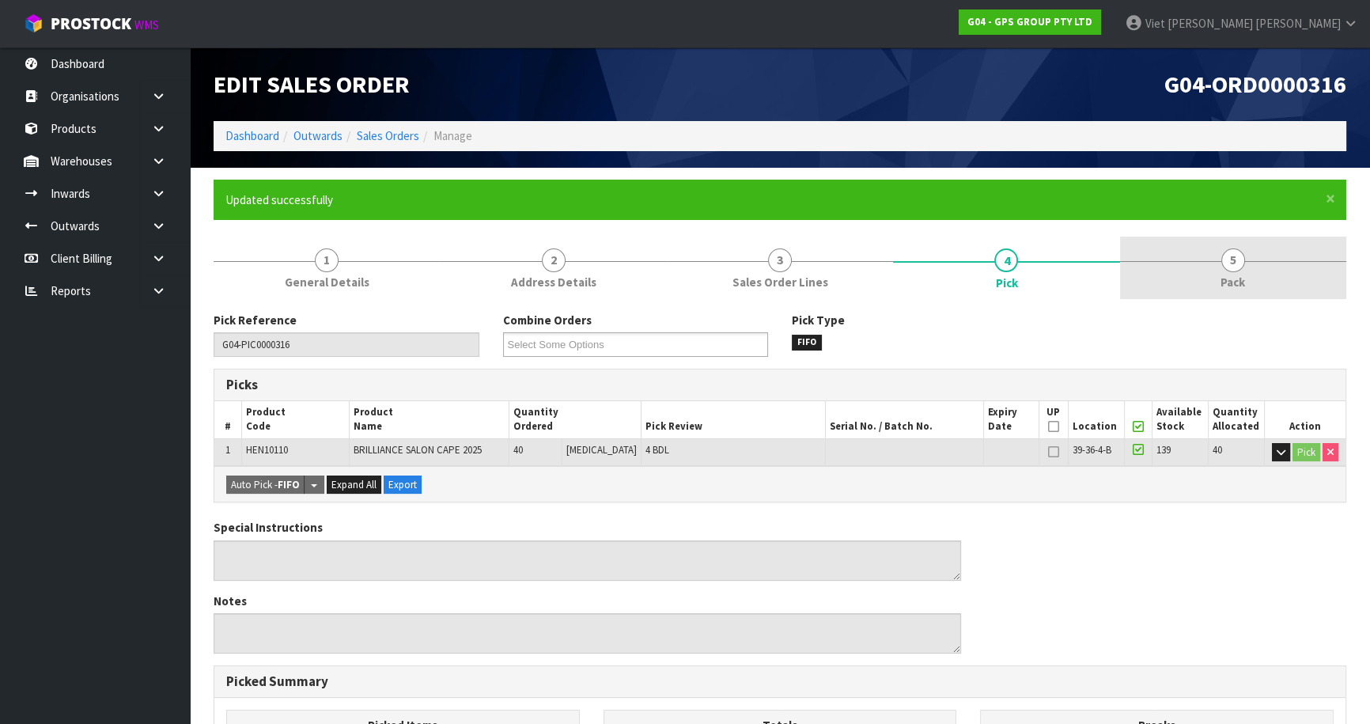
click at [1234, 271] on link "5 Pack" at bounding box center [1233, 267] width 226 height 62
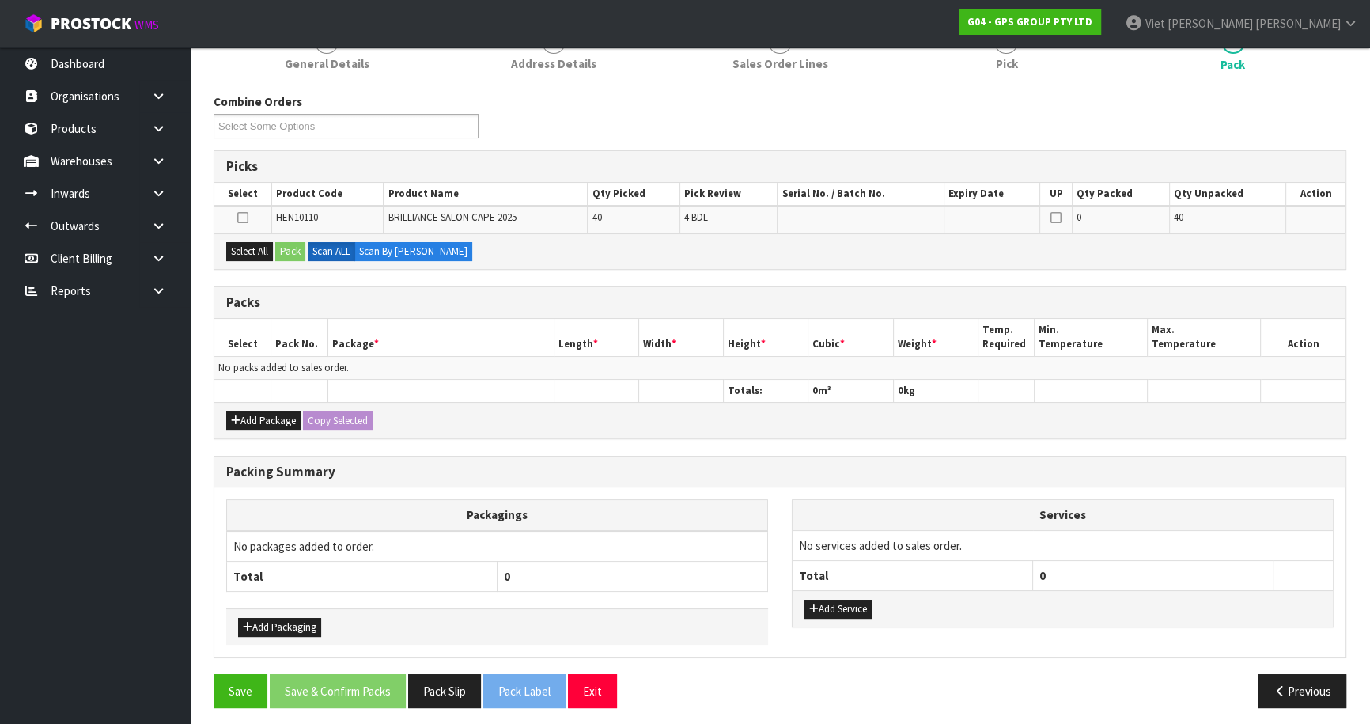
scroll to position [222, 0]
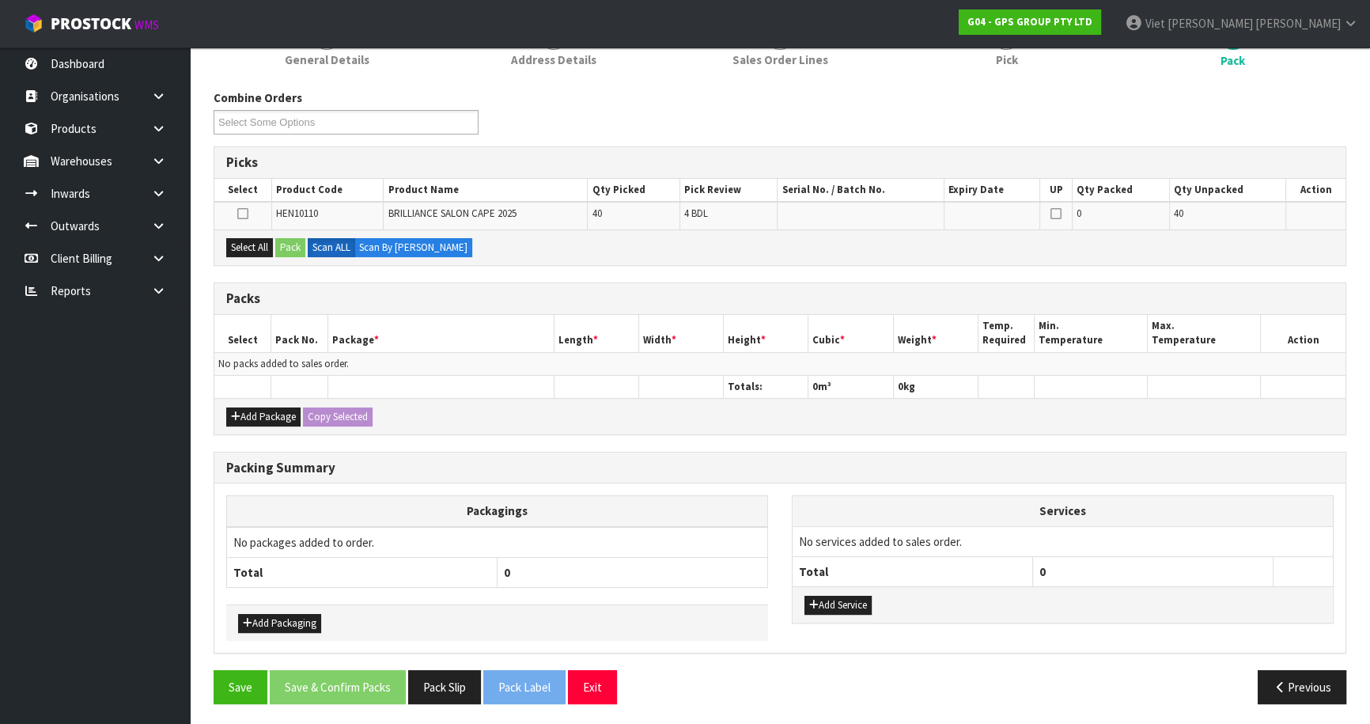
click at [238, 206] on label at bounding box center [242, 213] width 11 height 14
click at [0, 0] on input "checkbox" at bounding box center [0, 0] width 0 height 0
click at [296, 242] on button "Pack" at bounding box center [290, 247] width 30 height 19
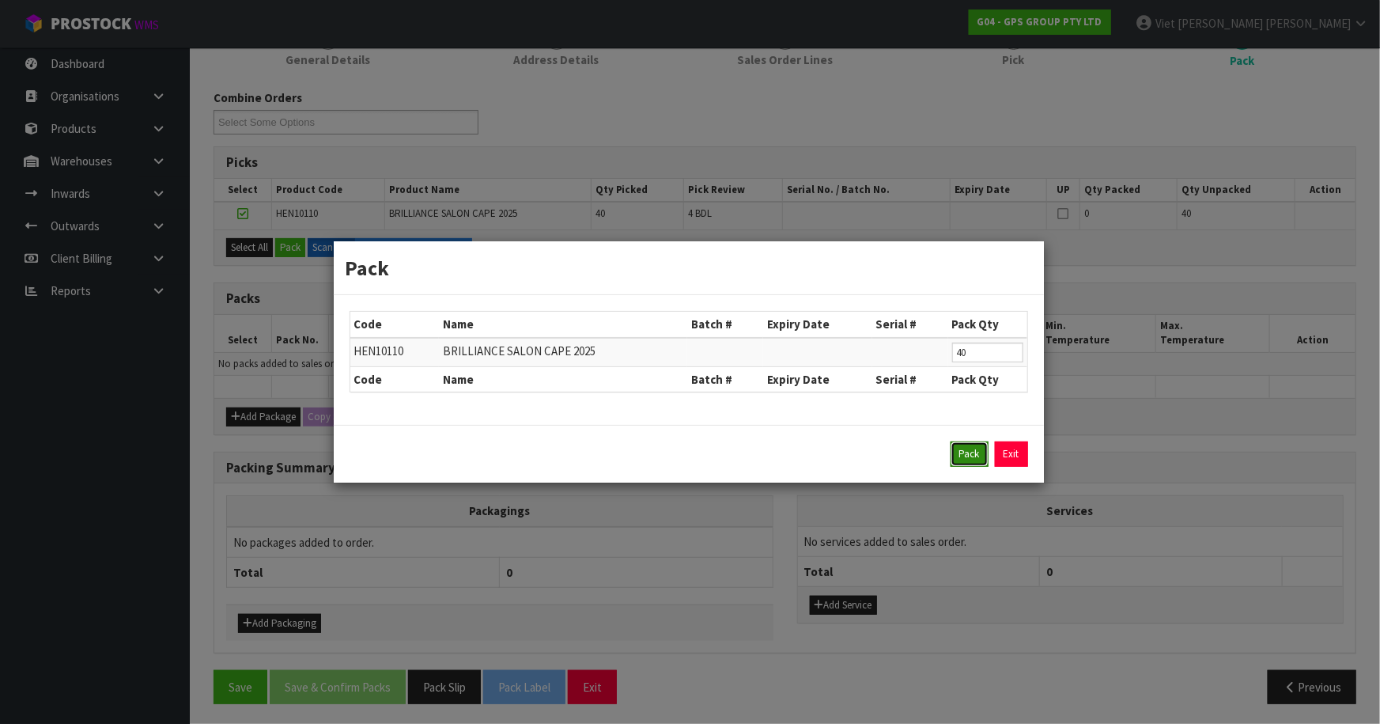
click at [979, 459] on button "Pack" at bounding box center [970, 453] width 38 height 25
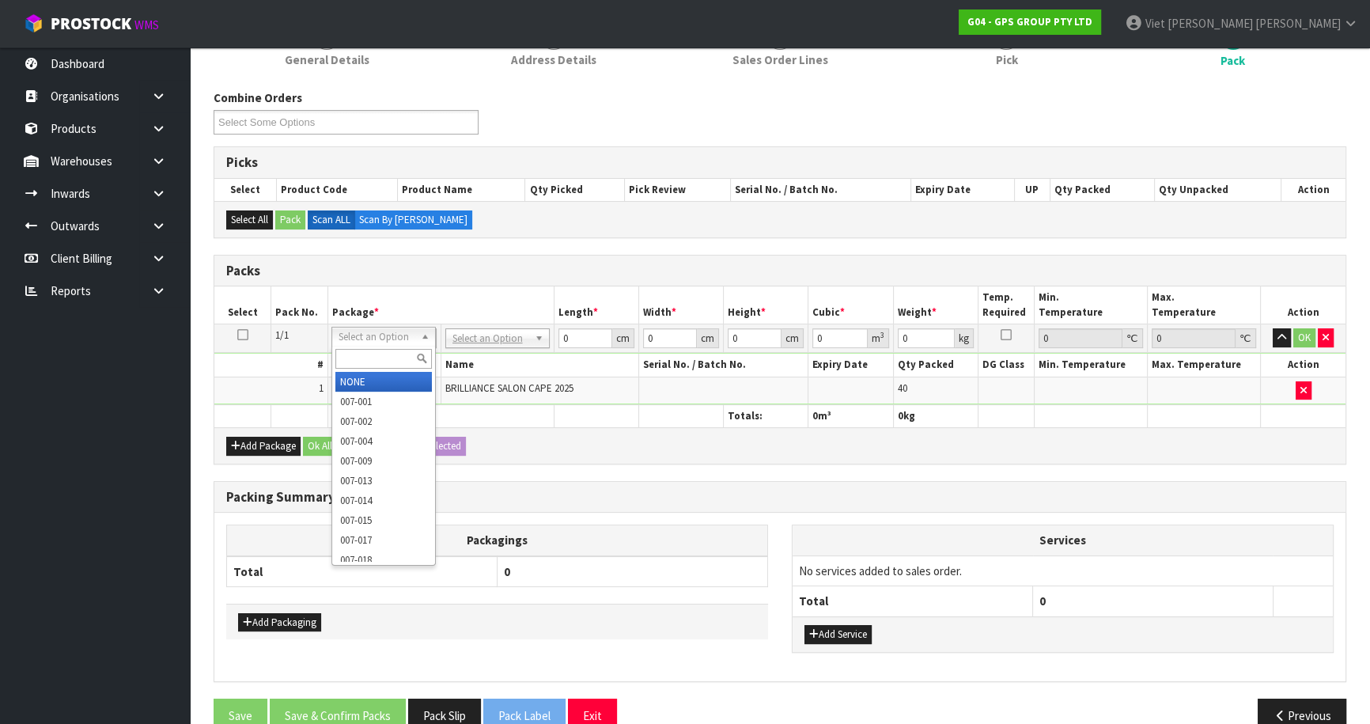
drag, startPoint x: 427, startPoint y: 338, endPoint x: 473, endPoint y: 324, distance: 47.8
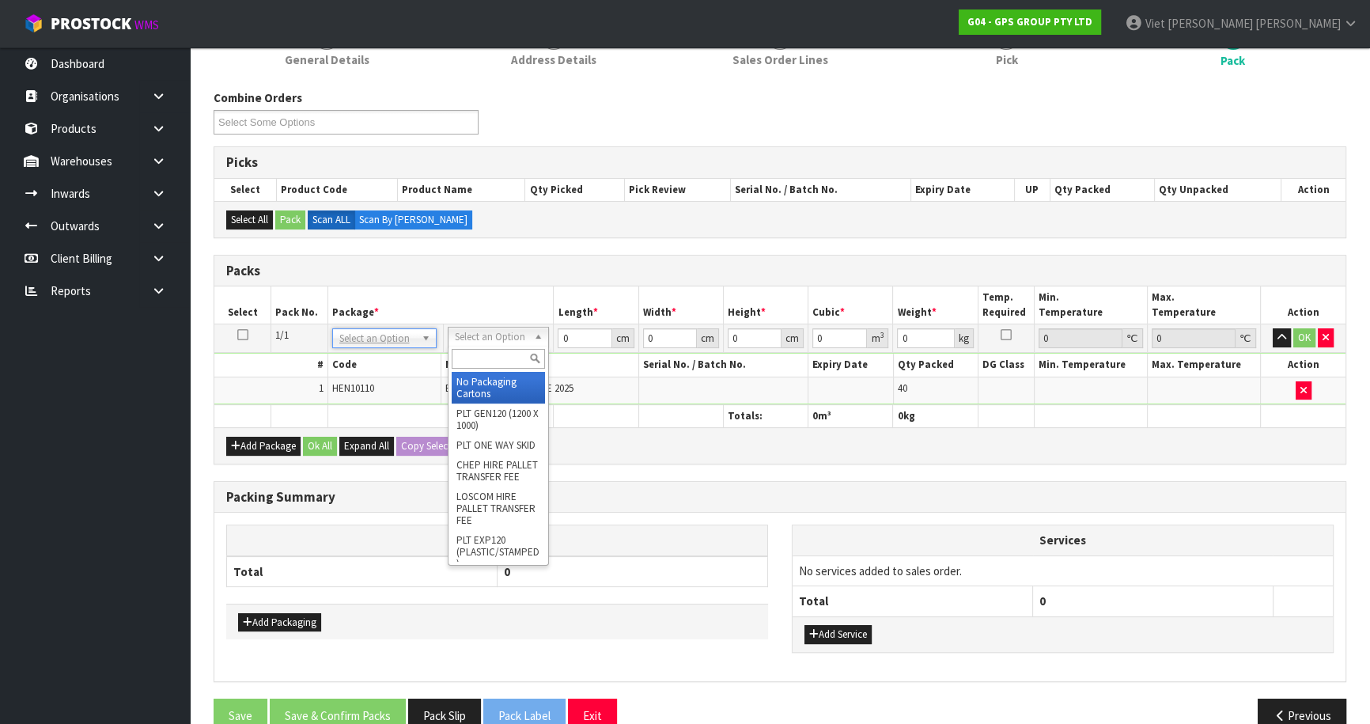
click at [489, 357] on input "text" at bounding box center [499, 359] width 94 height 20
type input "oc"
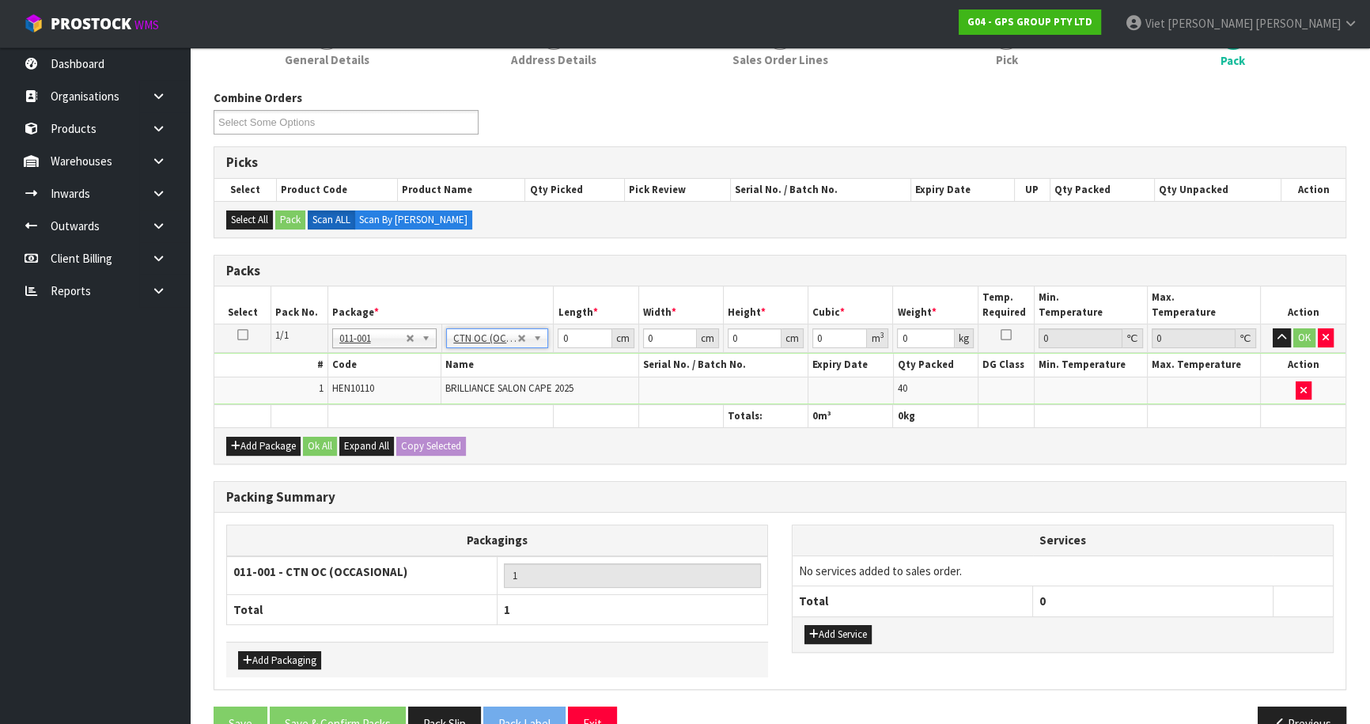
type input "8.6"
click at [579, 334] on input "0" at bounding box center [585, 338] width 54 height 20
type input "044"
type input "34"
type input "2"
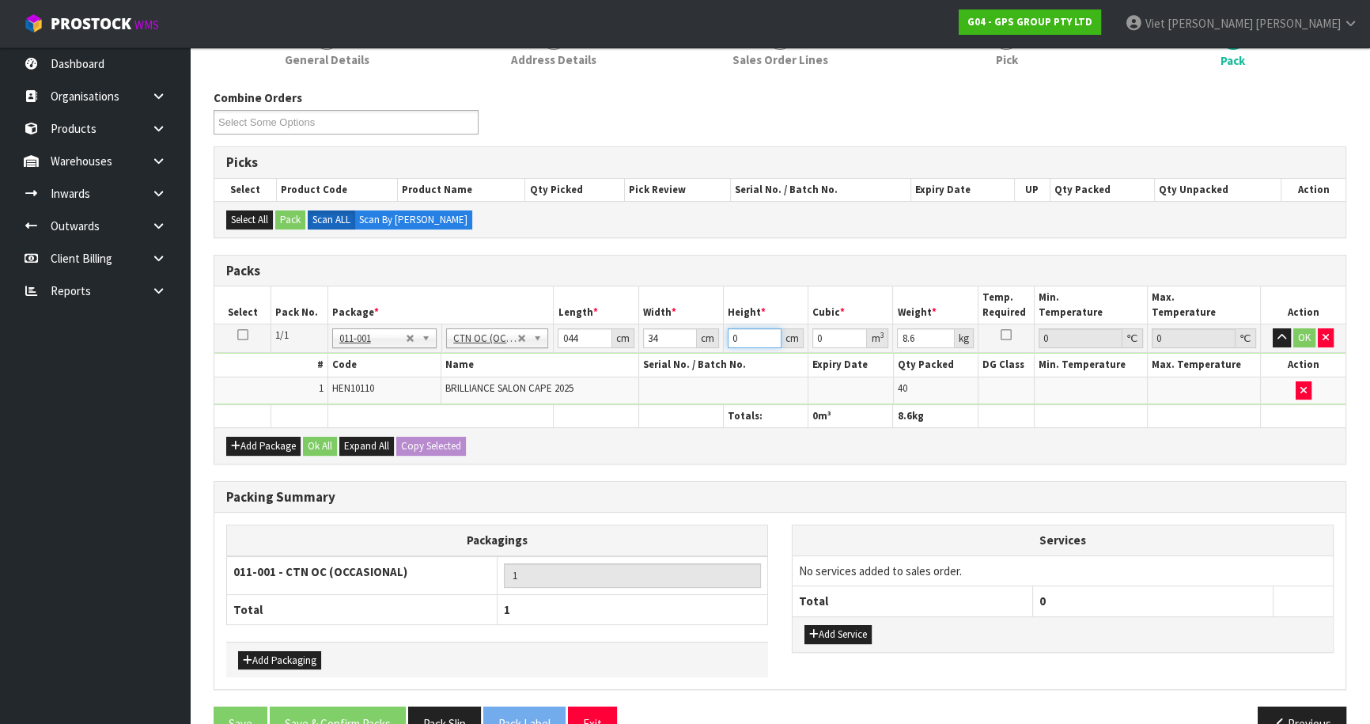
type input "0.002992"
type input "24"
type input "0.035904"
type input "24"
type input "0.035904"
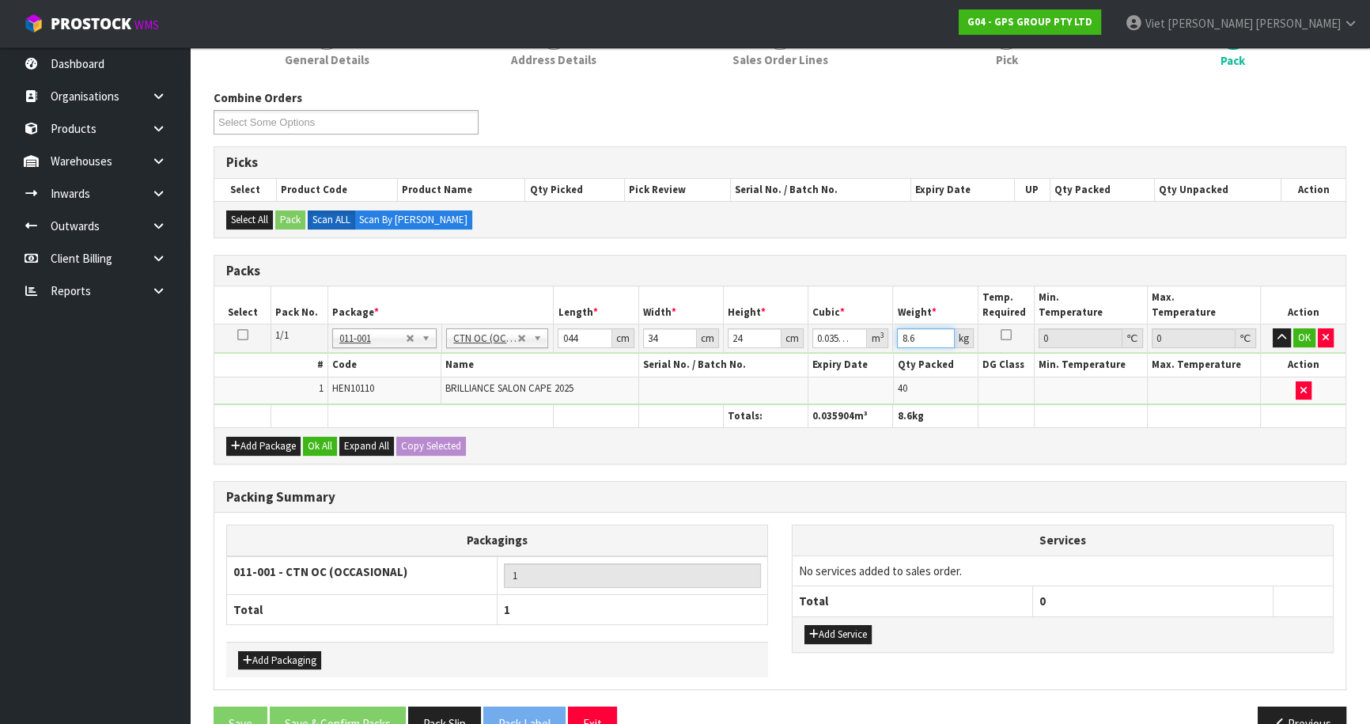
drag, startPoint x: 920, startPoint y: 332, endPoint x: 876, endPoint y: 333, distance: 43.5
click at [876, 333] on tr "1/1 NONE 007-001 007-002 007-004 007-009 007-013 007-014 007-015 007-017 007-01…" at bounding box center [779, 338] width 1131 height 28
type input "9.5"
type input "33.999"
type input "0.035903"
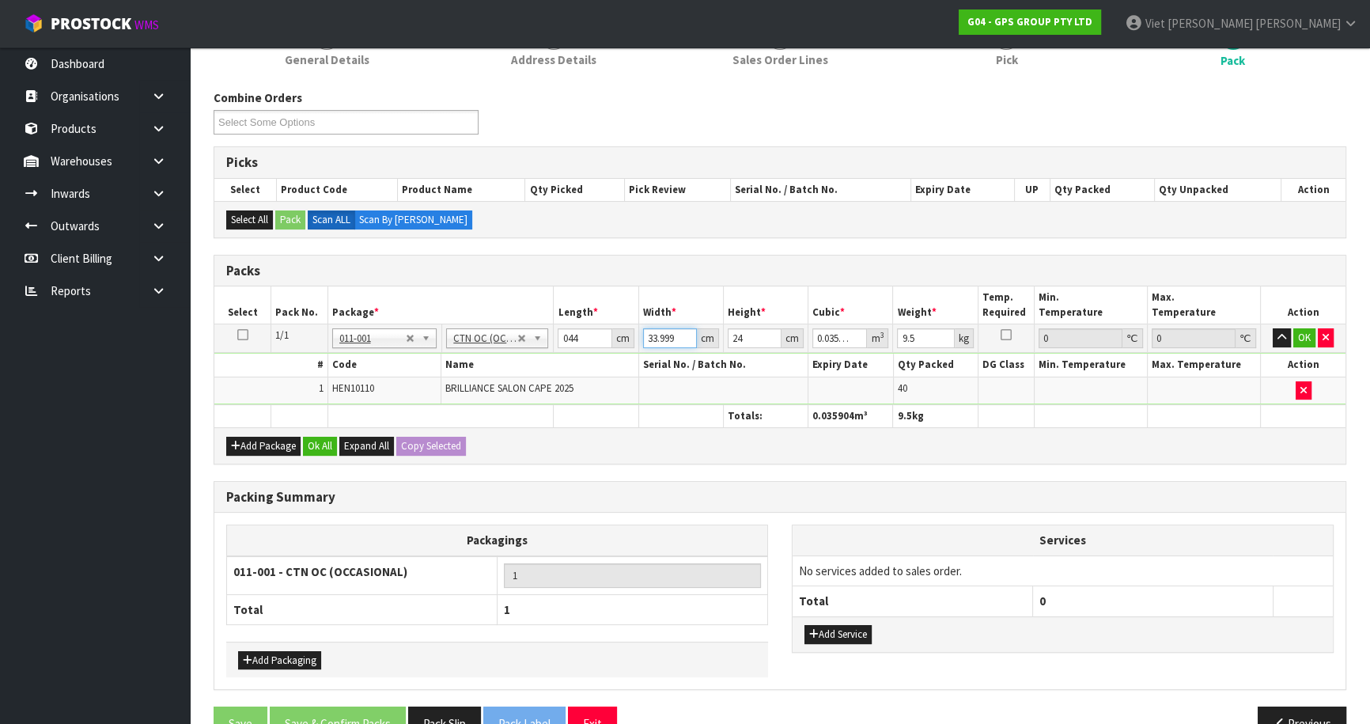
click at [687, 342] on input "33.999" at bounding box center [670, 338] width 54 height 20
type input "34"
type input "0.035904"
type input "34"
click at [688, 329] on input "34" at bounding box center [670, 338] width 54 height 20
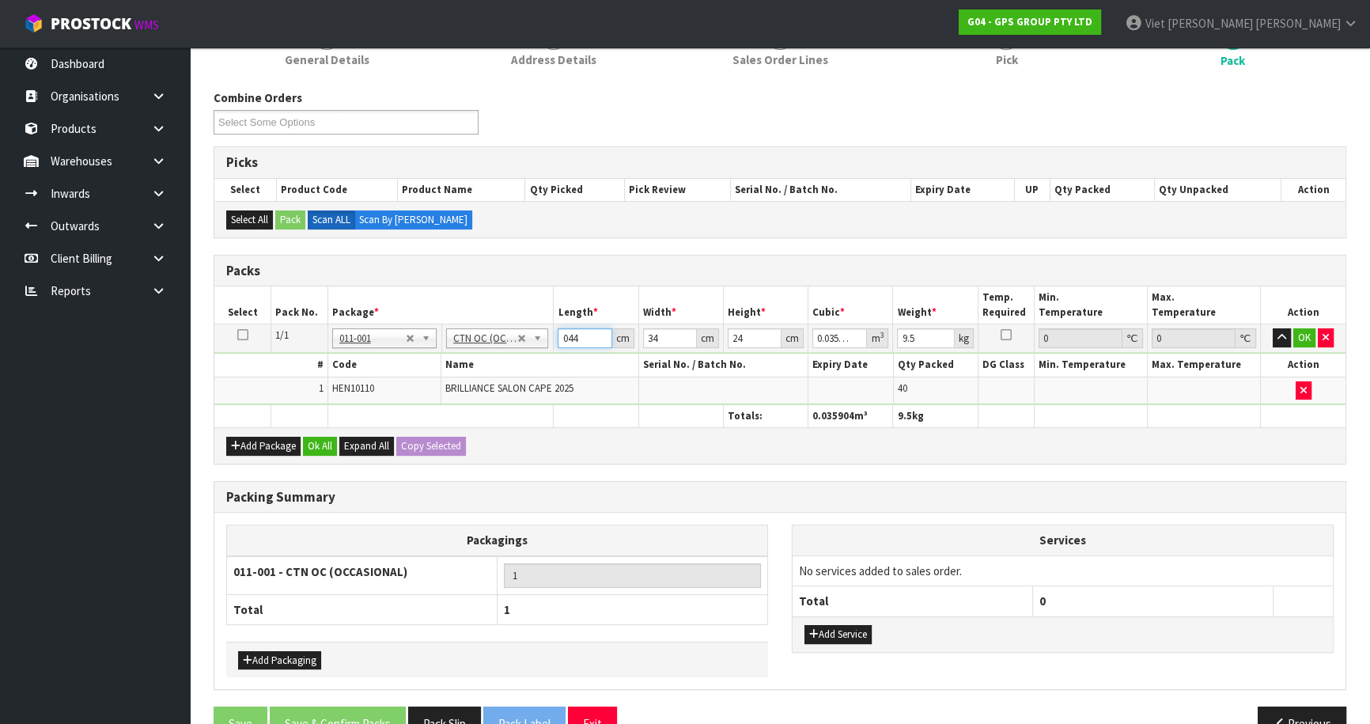
click at [565, 339] on input "044" at bounding box center [585, 338] width 54 height 20
click at [571, 337] on input "044" at bounding box center [585, 338] width 54 height 20
click at [569, 339] on input "044" at bounding box center [585, 338] width 54 height 20
type input "44"
click at [1075, 490] on h3 "Packing Summary" at bounding box center [779, 497] width 1107 height 15
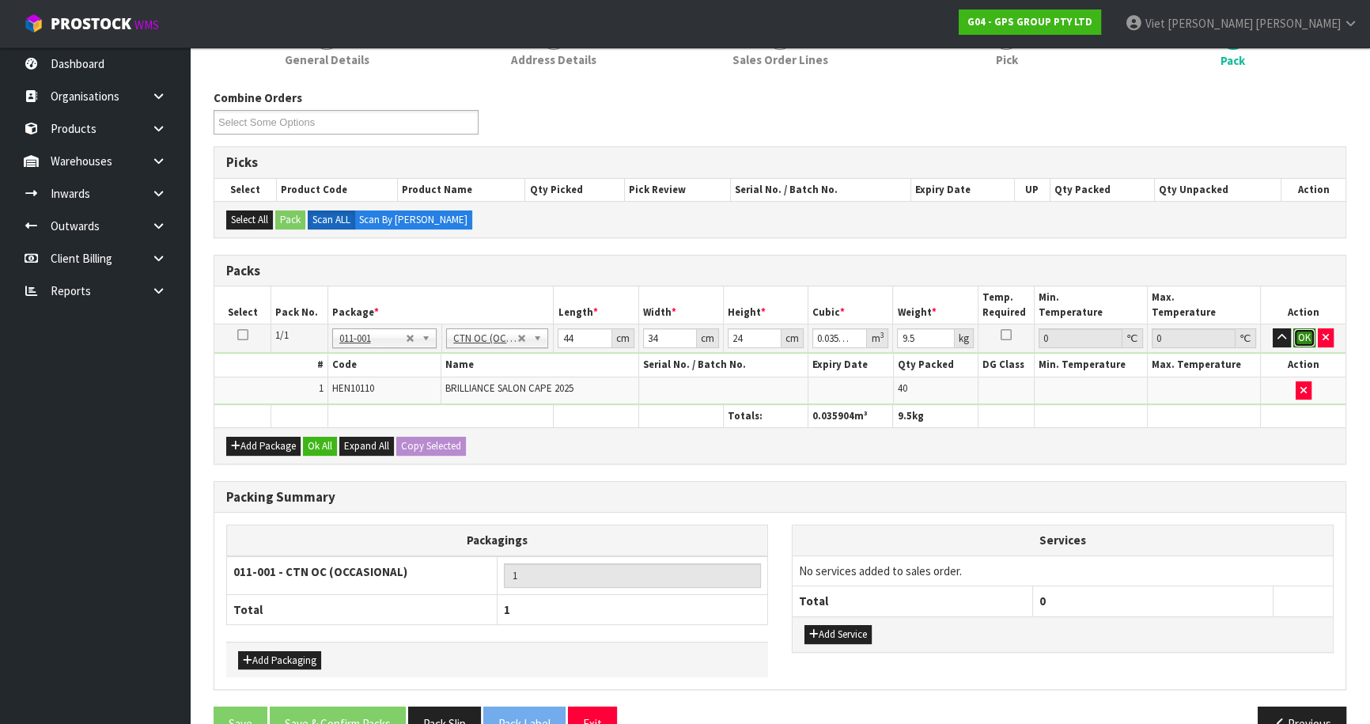
click at [1299, 331] on button "OK" at bounding box center [1304, 337] width 22 height 19
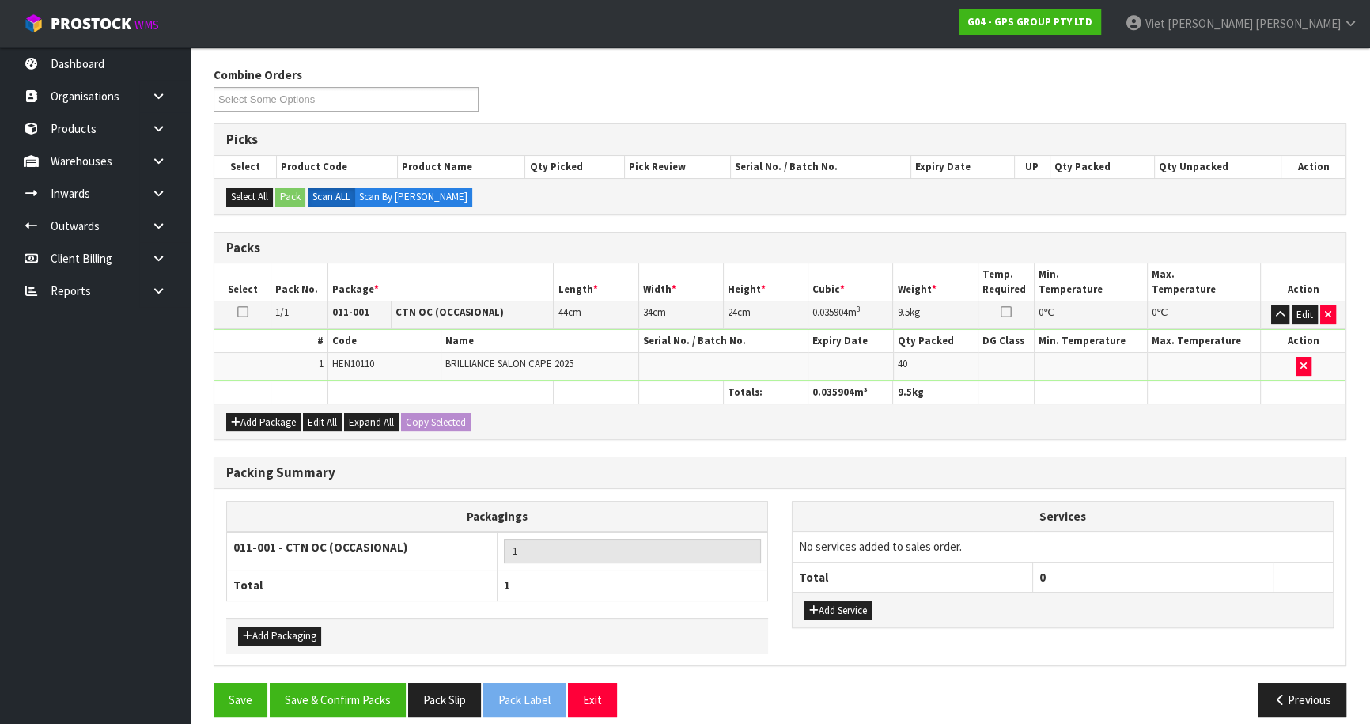
scroll to position [258, 0]
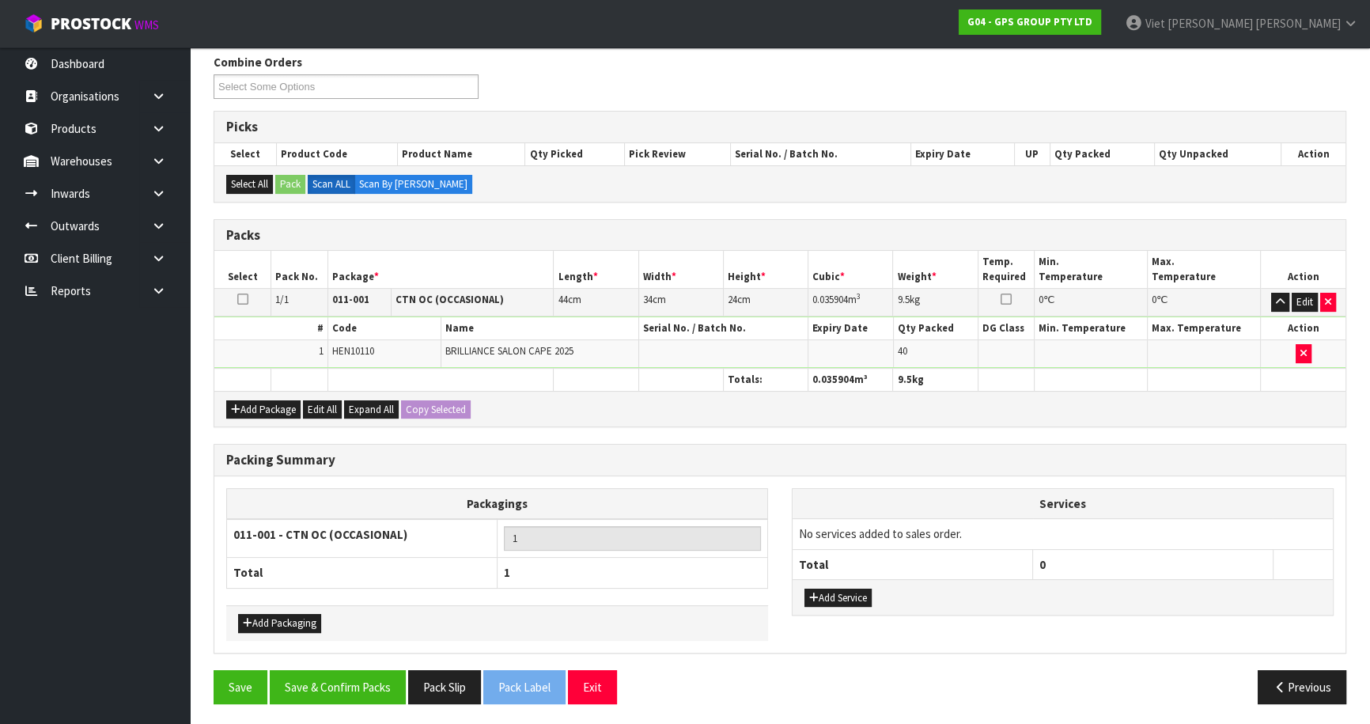
click at [233, 296] on td at bounding box center [242, 303] width 57 height 28
click at [248, 296] on td at bounding box center [242, 303] width 57 height 28
click at [244, 299] on icon at bounding box center [242, 299] width 11 height 1
click at [237, 299] on icon at bounding box center [242, 299] width 11 height 1
click at [359, 682] on button "Save & Confirm Packs" at bounding box center [338, 687] width 136 height 34
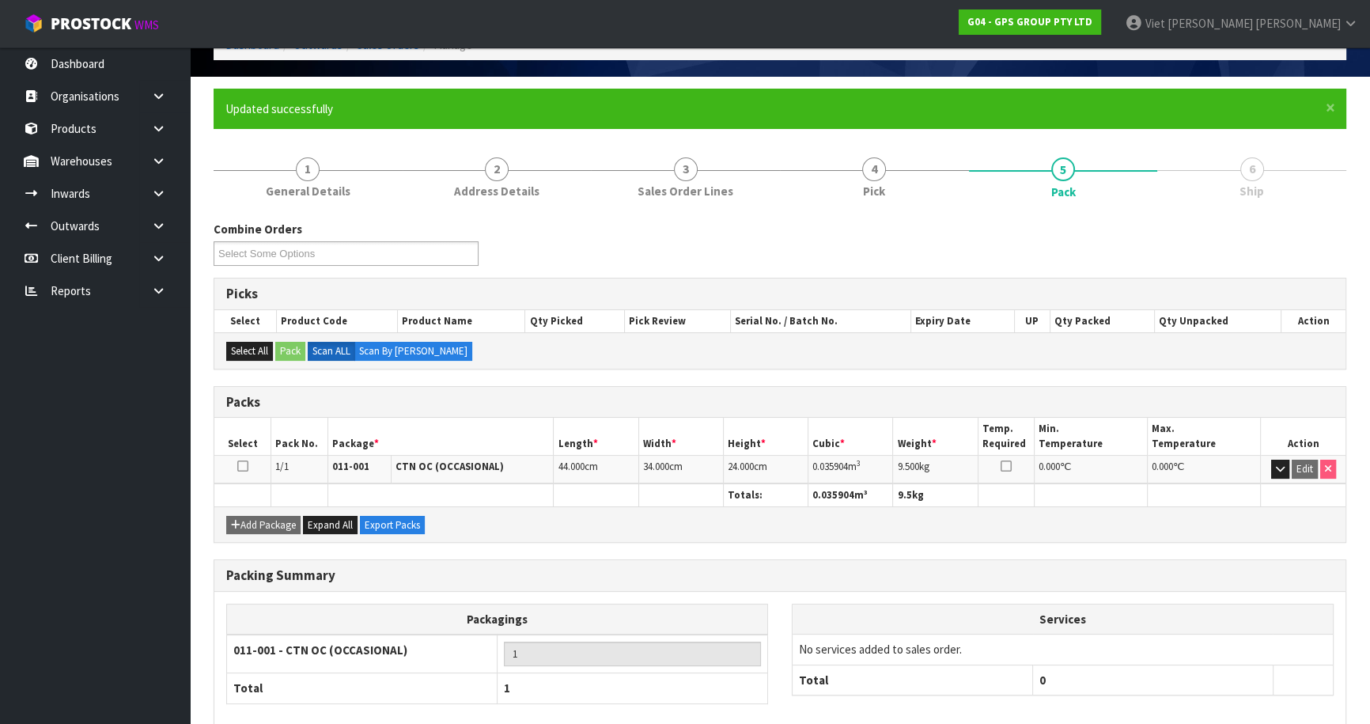
scroll to position [172, 0]
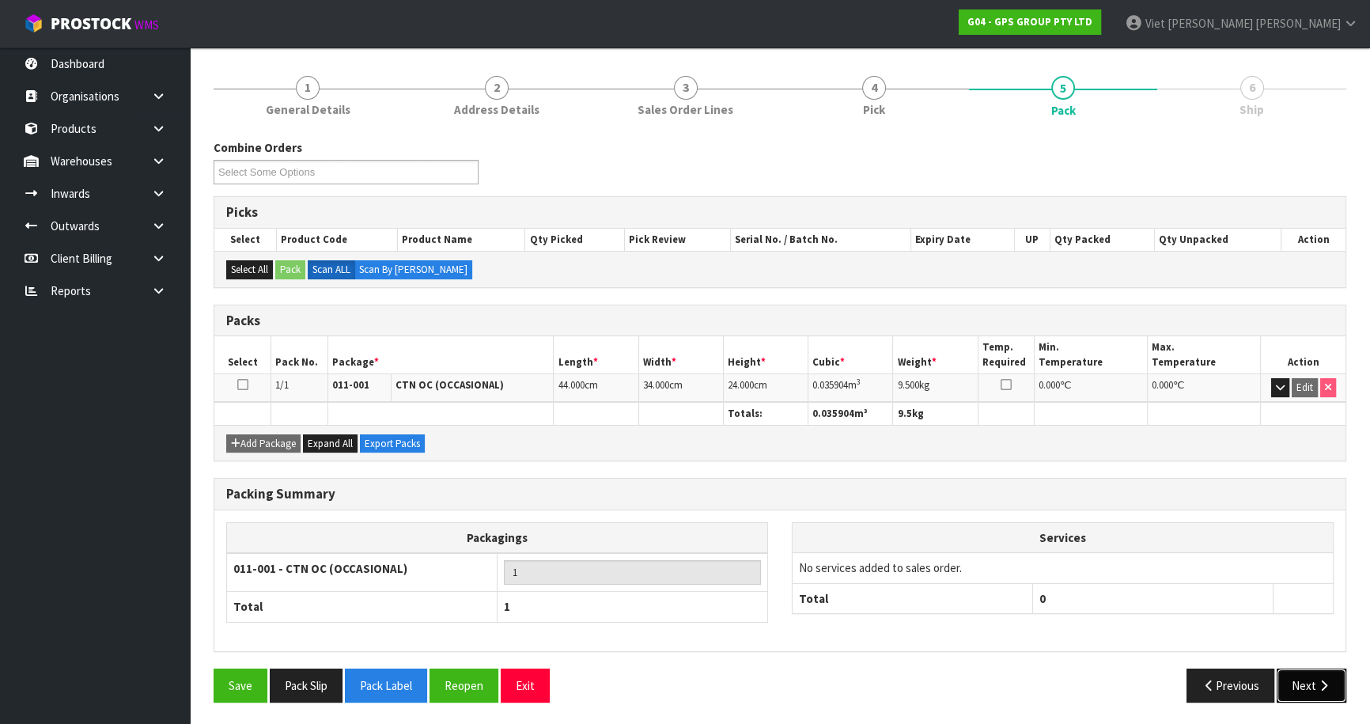
click at [1277, 683] on button "Next" at bounding box center [1311, 685] width 70 height 34
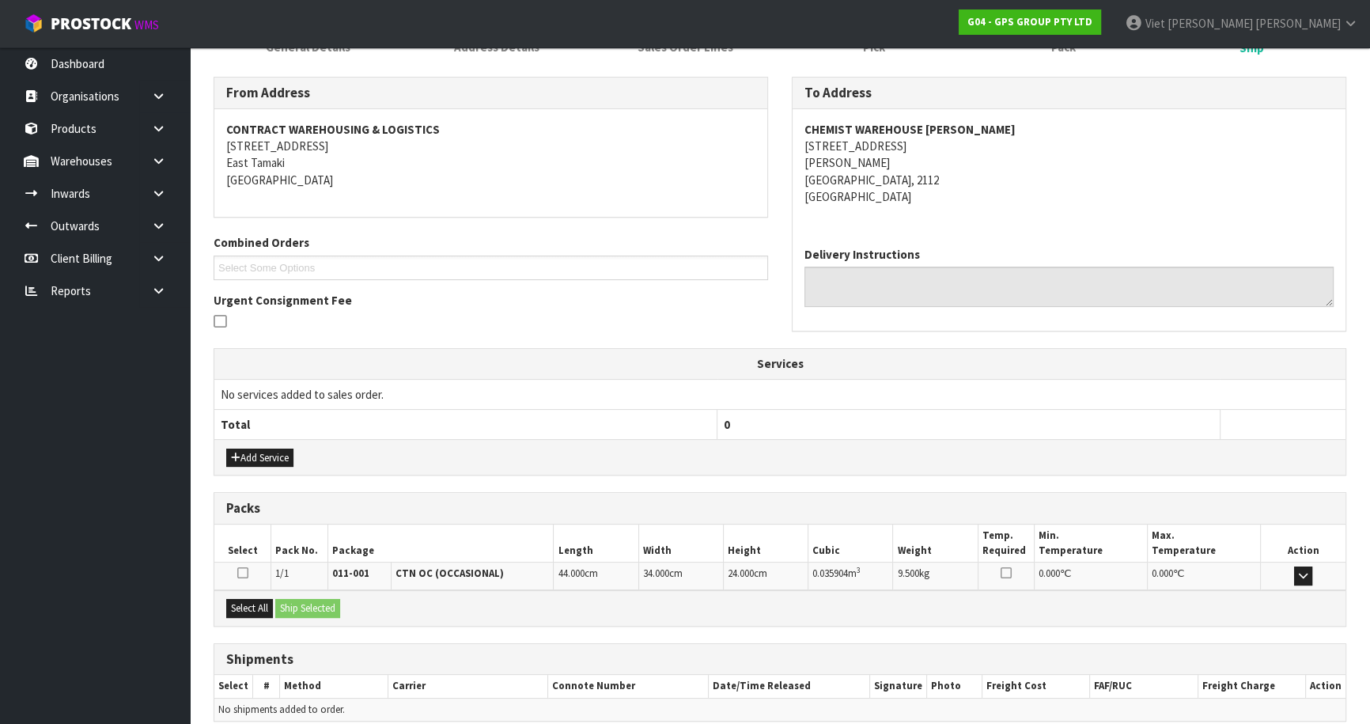
scroll to position [304, 0]
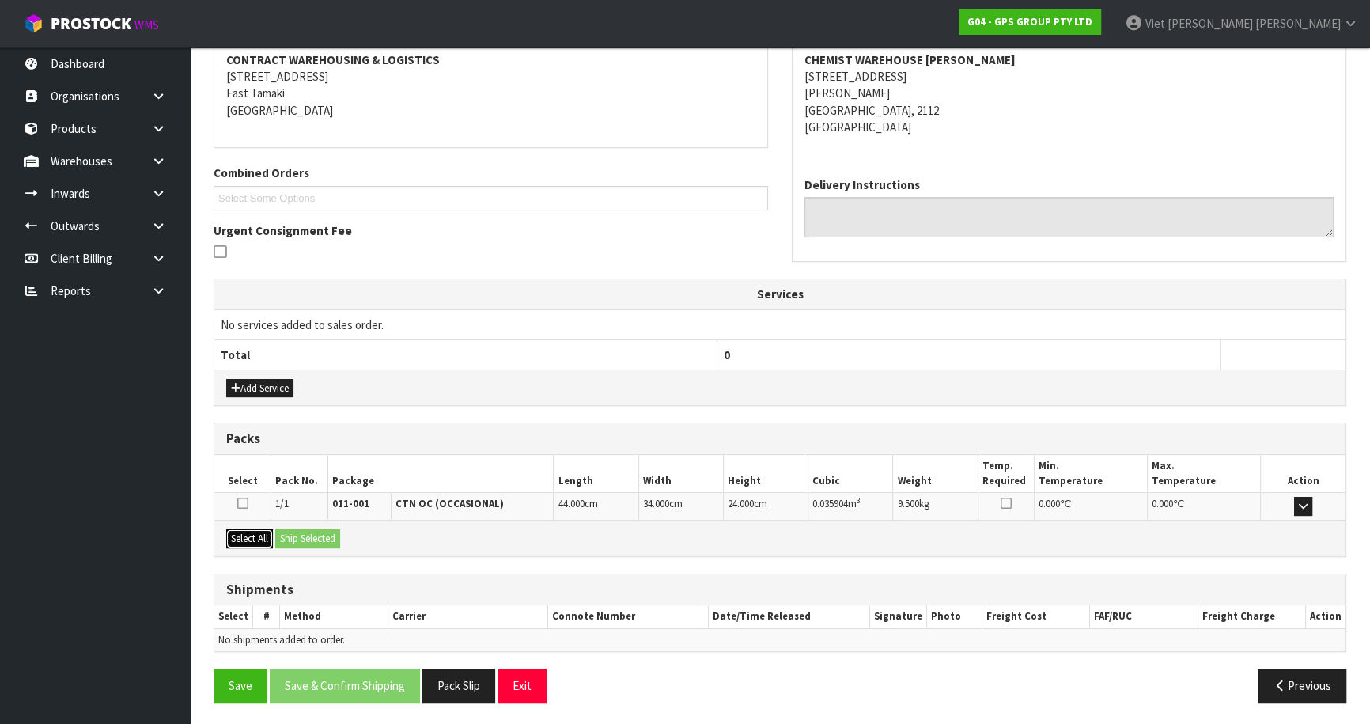
click at [252, 529] on button "Select All" at bounding box center [249, 538] width 47 height 19
click at [294, 538] on button "Ship Selected" at bounding box center [307, 538] width 65 height 19
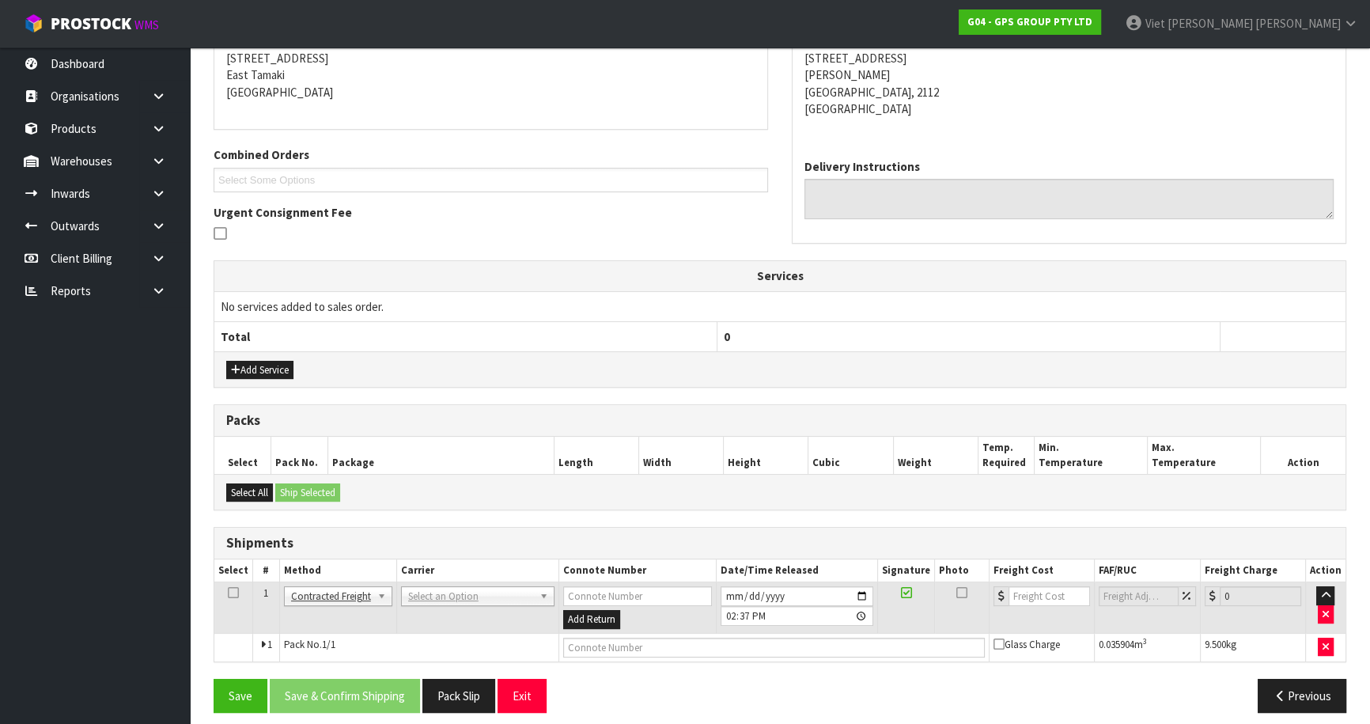
scroll to position [332, 0]
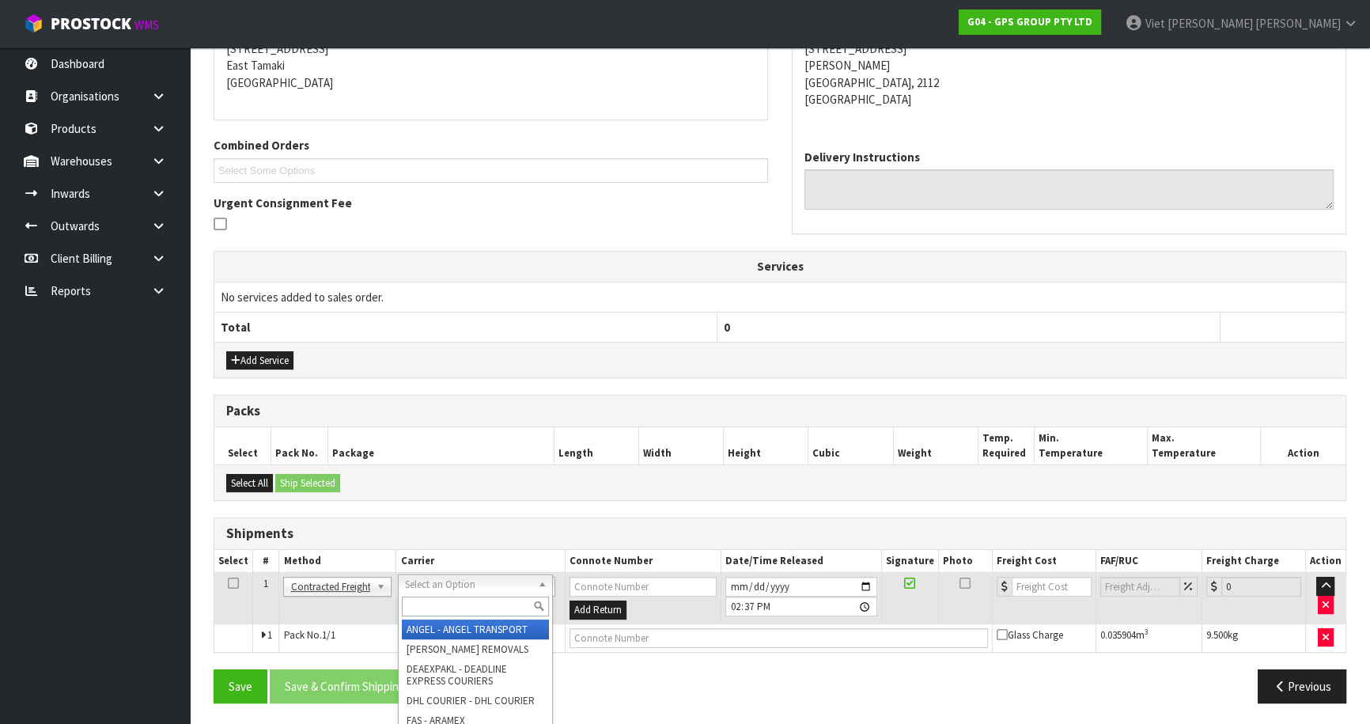
click at [463, 611] on input "text" at bounding box center [475, 606] width 146 height 20
type input "nzp"
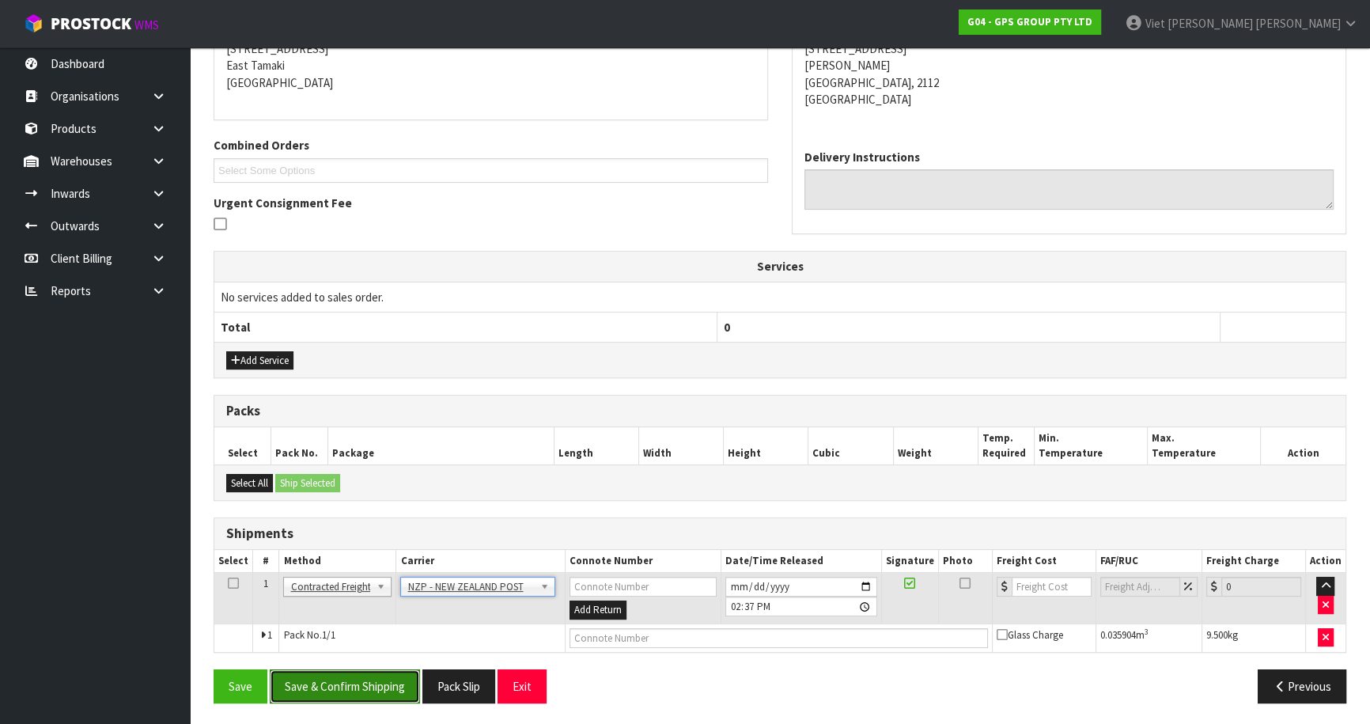
click at [342, 679] on button "Save & Confirm Shipping" at bounding box center [345, 686] width 150 height 34
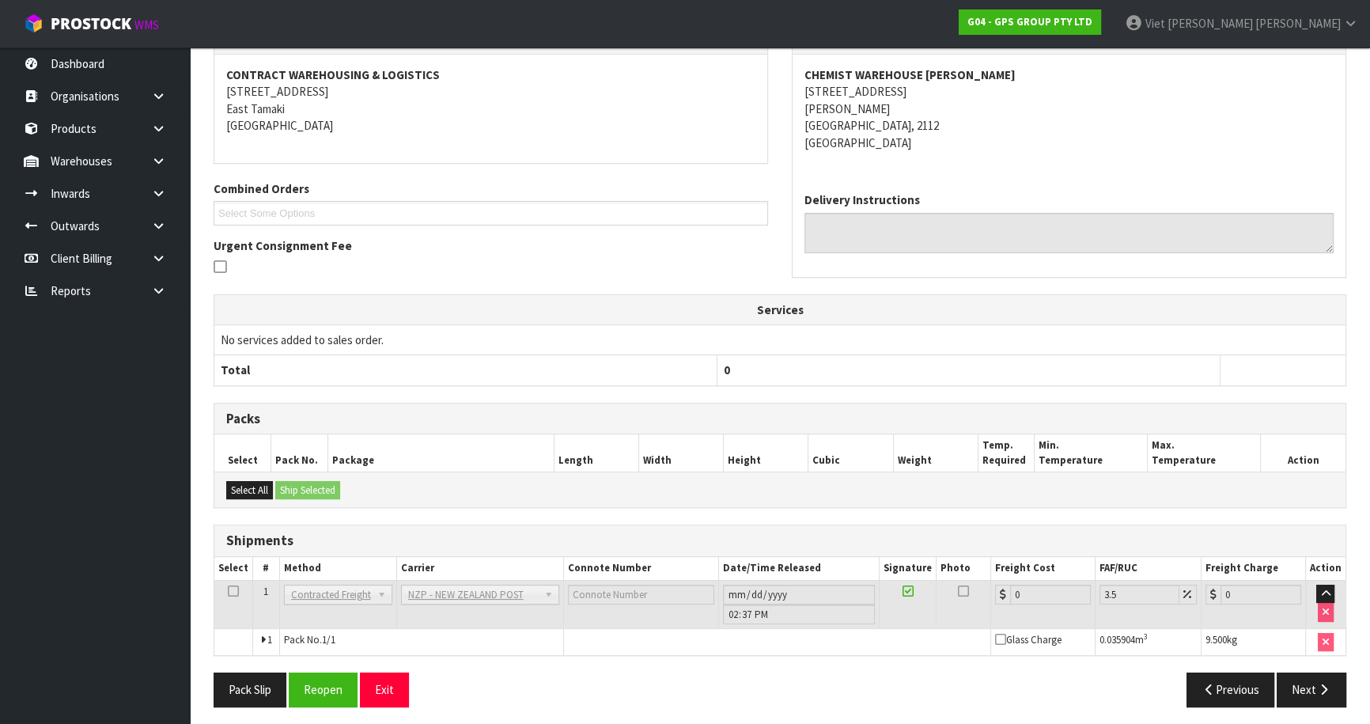
scroll to position [310, 0]
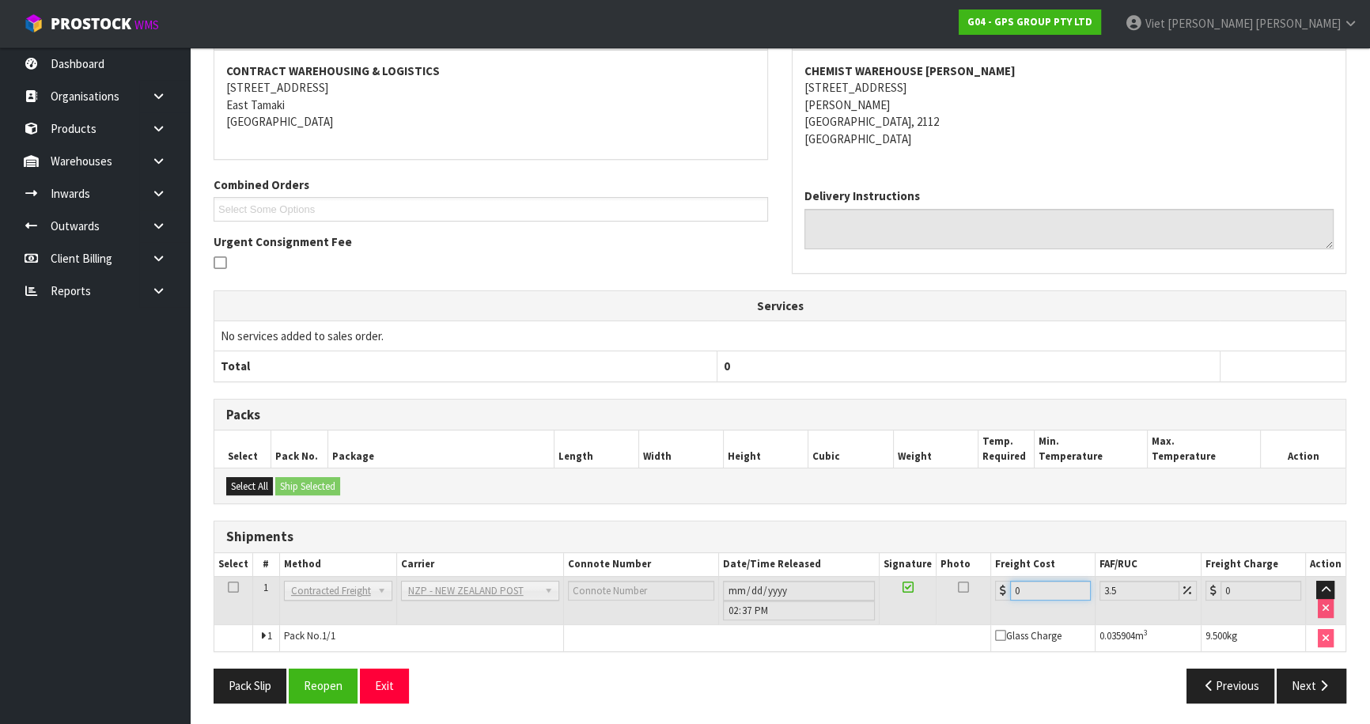
click at [1020, 588] on input "0" at bounding box center [1050, 590] width 81 height 20
drag, startPoint x: 1042, startPoint y: 586, endPoint x: 1012, endPoint y: 585, distance: 29.3
click at [1012, 585] on input "0" at bounding box center [1050, 590] width 81 height 20
click at [1060, 596] on input "0" at bounding box center [1050, 590] width 81 height 20
click at [1052, 593] on input "0" at bounding box center [1050, 590] width 81 height 20
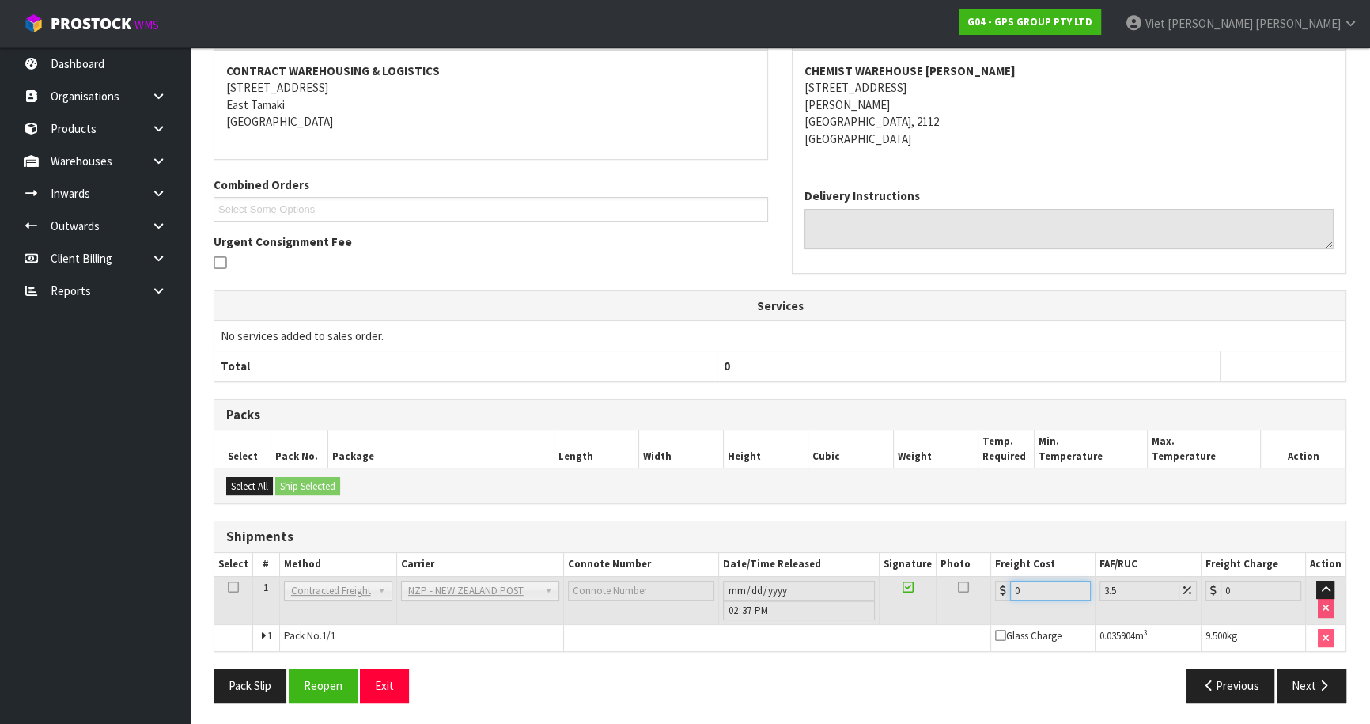
drag, startPoint x: 1052, startPoint y: 593, endPoint x: 1032, endPoint y: 591, distance: 19.9
click at [1032, 591] on input "0" at bounding box center [1050, 590] width 81 height 20
click at [1053, 584] on input "0" at bounding box center [1050, 590] width 81 height 20
click at [1061, 583] on input "0" at bounding box center [1050, 590] width 81 height 20
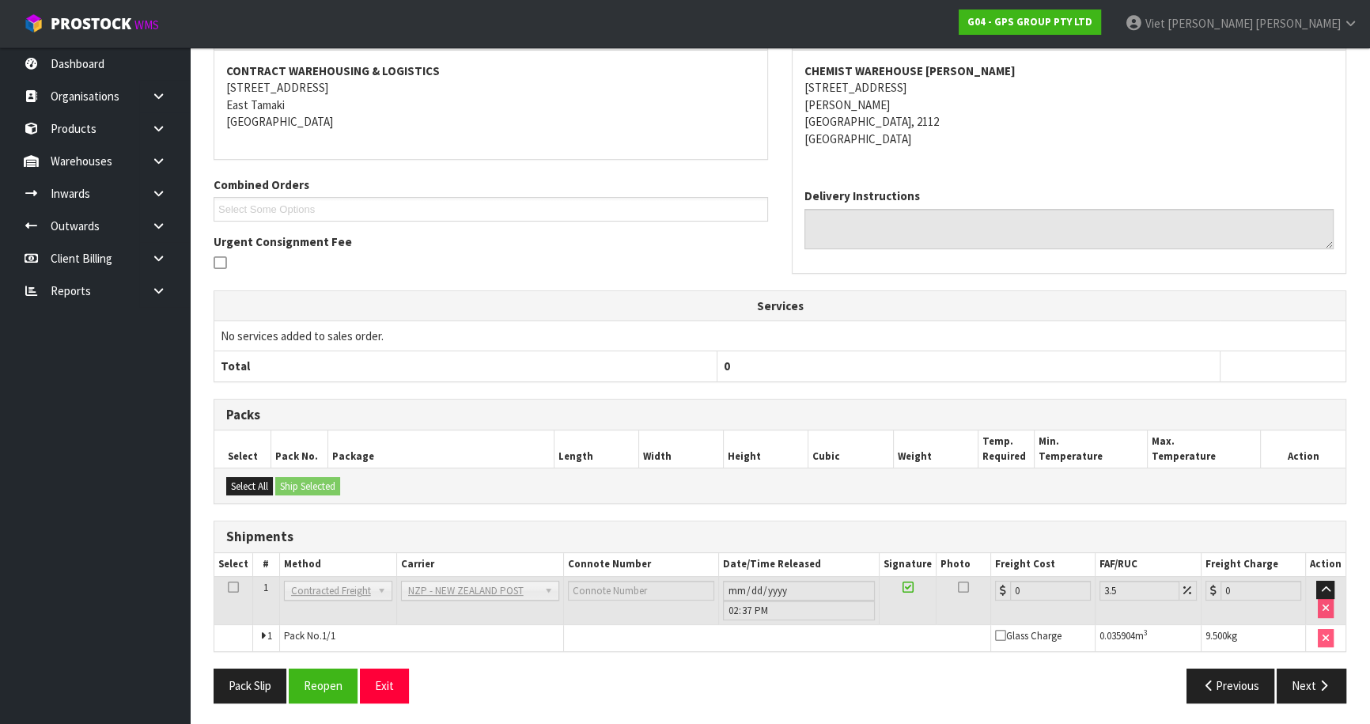
click at [959, 668] on div "Previous Next" at bounding box center [1069, 685] width 578 height 34
click at [1040, 580] on input "0" at bounding box center [1050, 590] width 81 height 20
click at [1038, 580] on input "0" at bounding box center [1050, 590] width 81 height 20
drag, startPoint x: 1038, startPoint y: 578, endPoint x: 997, endPoint y: 605, distance: 48.5
click at [1036, 582] on input "0" at bounding box center [1050, 590] width 81 height 20
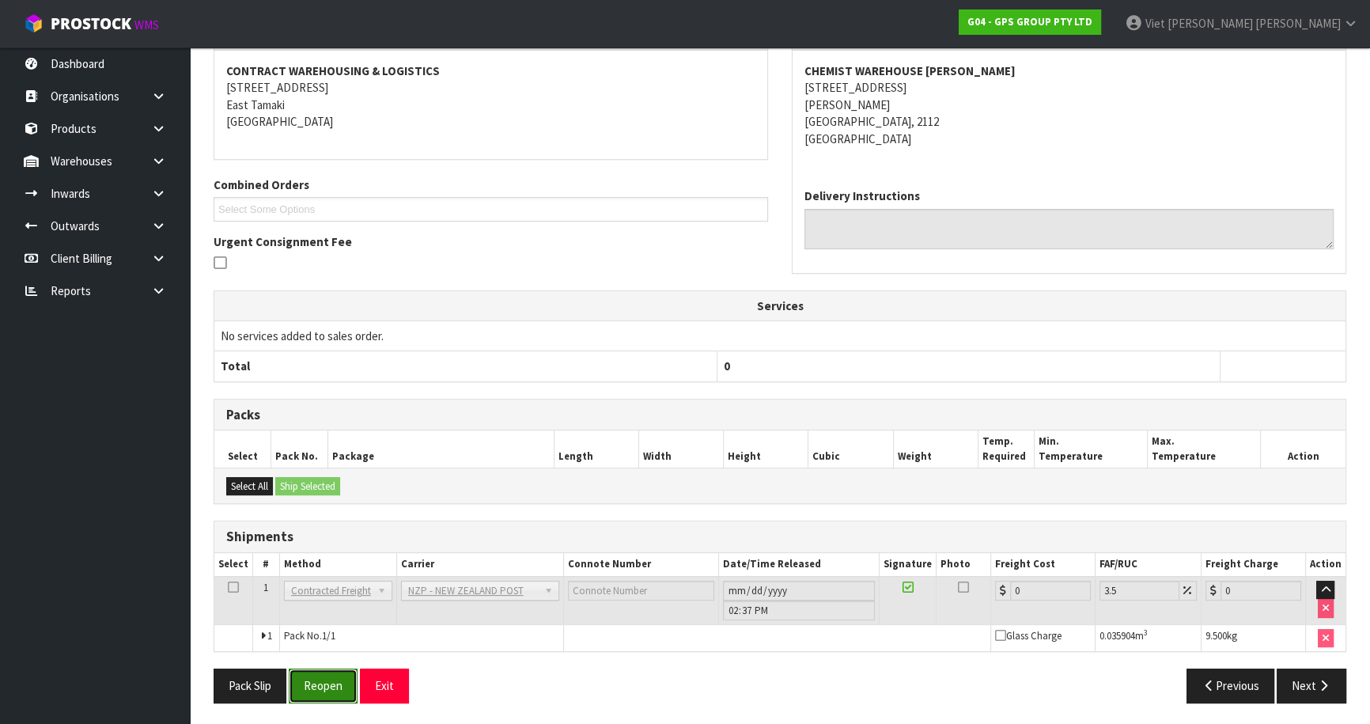
click at [311, 682] on button "Reopen" at bounding box center [323, 685] width 69 height 34
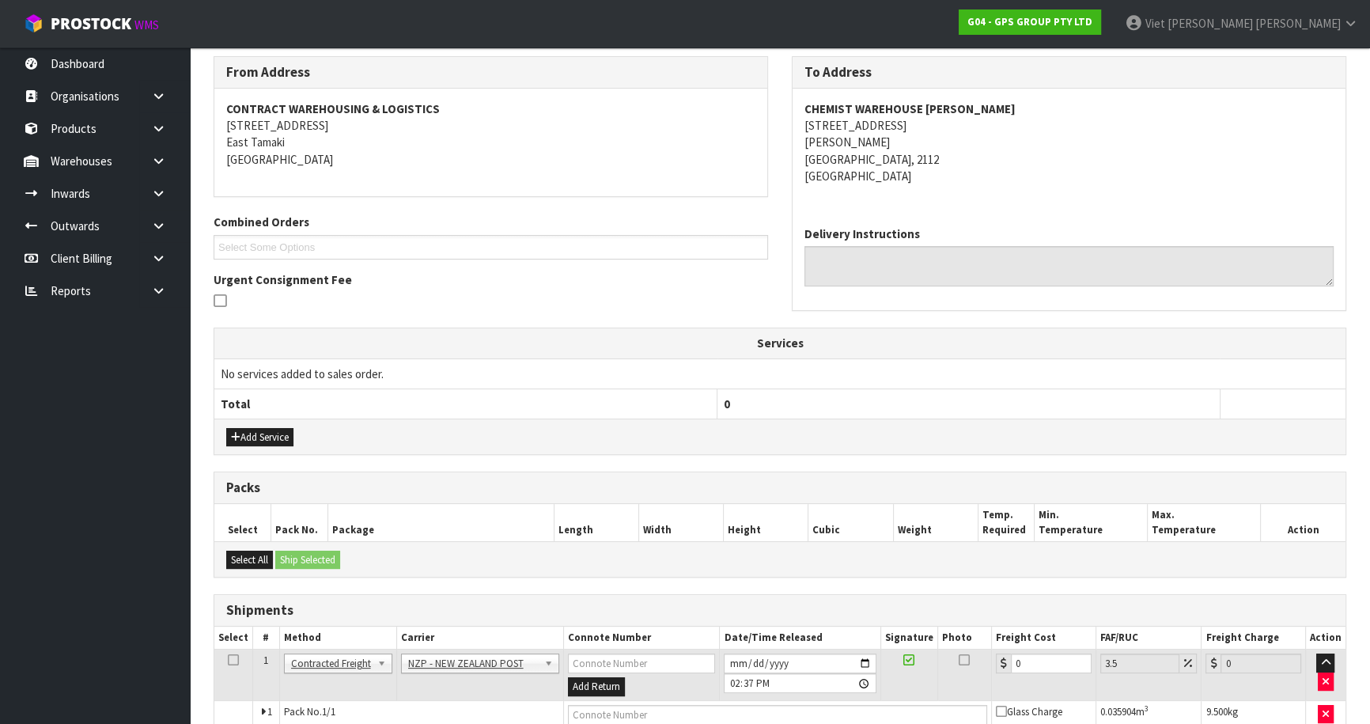
scroll to position [332, 0]
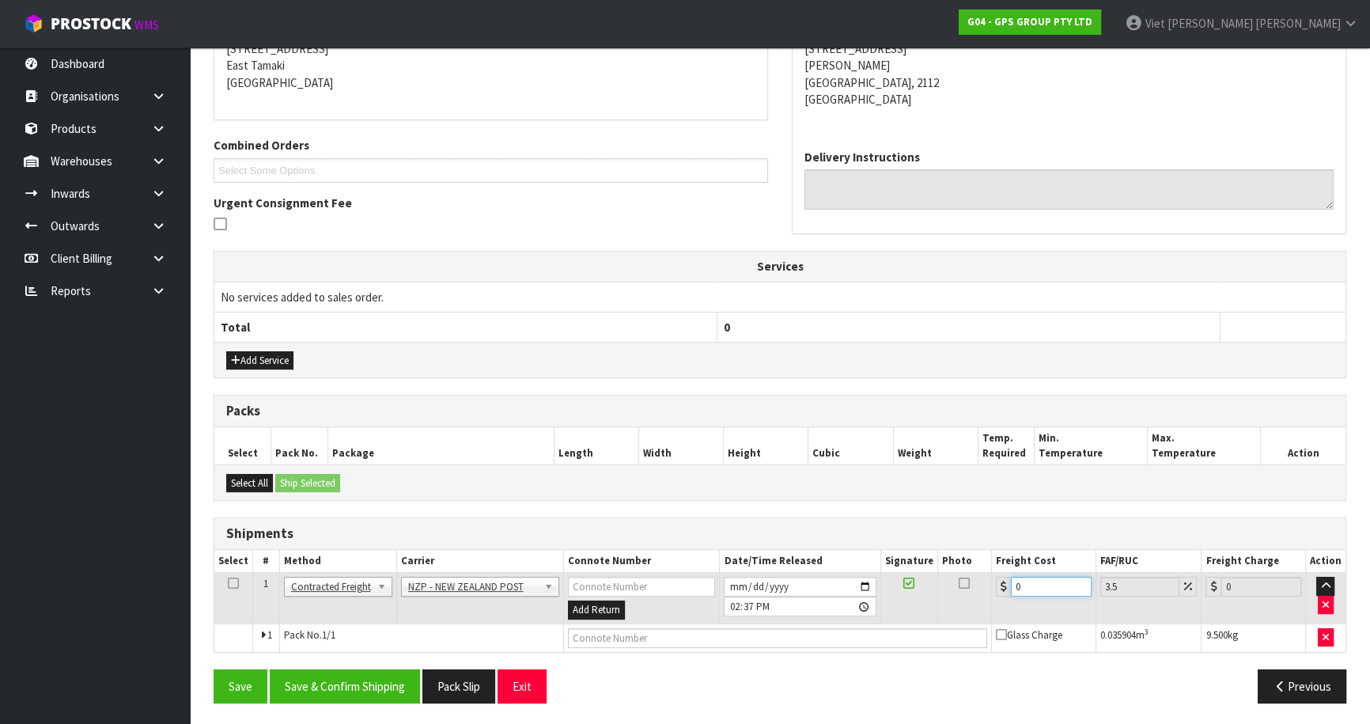
drag, startPoint x: 1043, startPoint y: 584, endPoint x: 943, endPoint y: 584, distance: 99.7
click at [943, 584] on tr "1 Client Local Pickup Customer Local Pickup Company Freight Contracted Freight …" at bounding box center [779, 598] width 1131 height 51
type input "4"
type input "4.14"
type input "4.3"
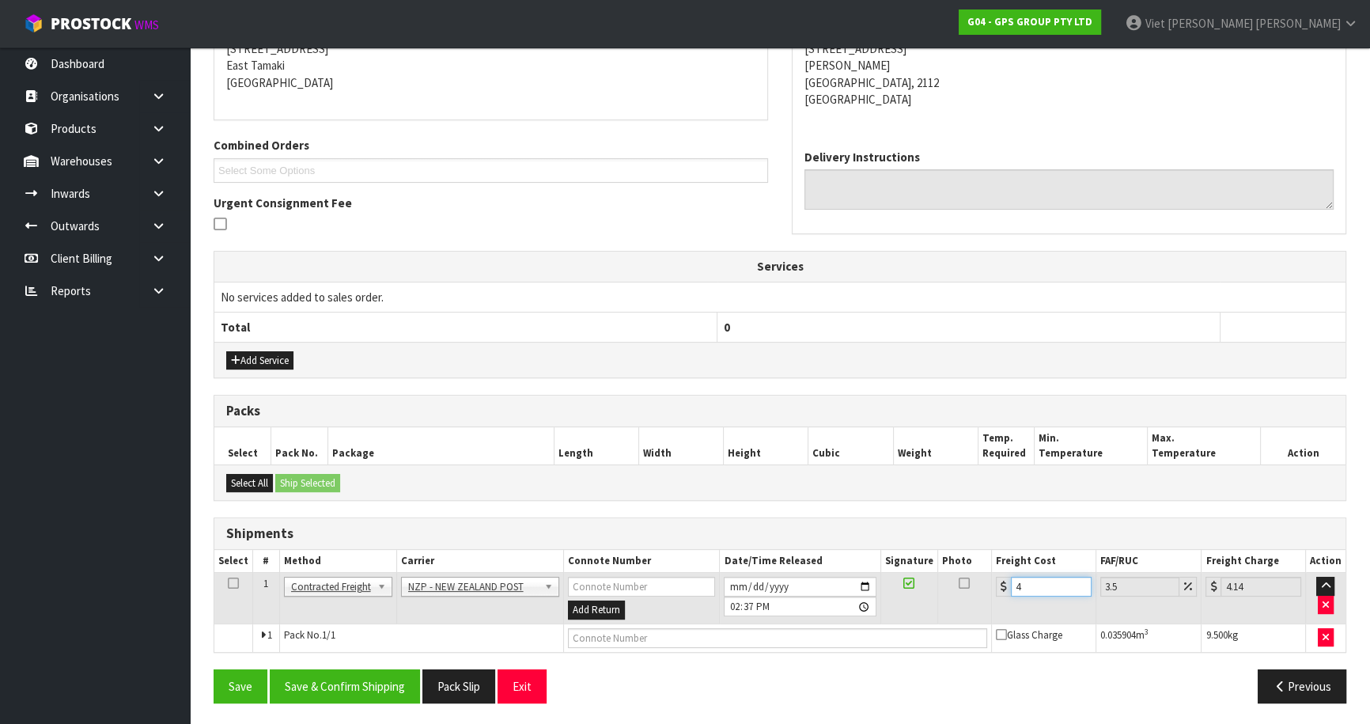
type input "4.45"
type input "4.33"
type input "4.48"
type input "4.33"
click at [385, 679] on button "Save & Confirm Shipping" at bounding box center [345, 686] width 150 height 34
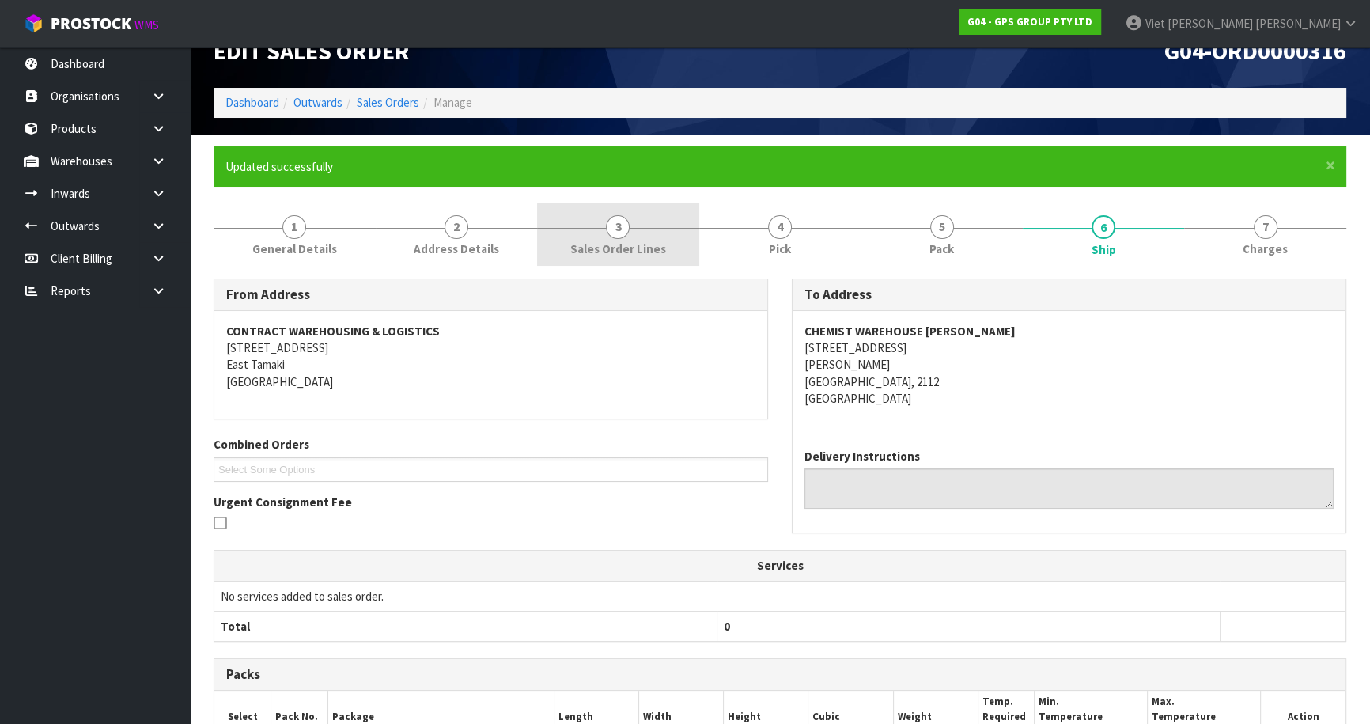
scroll to position [0, 0]
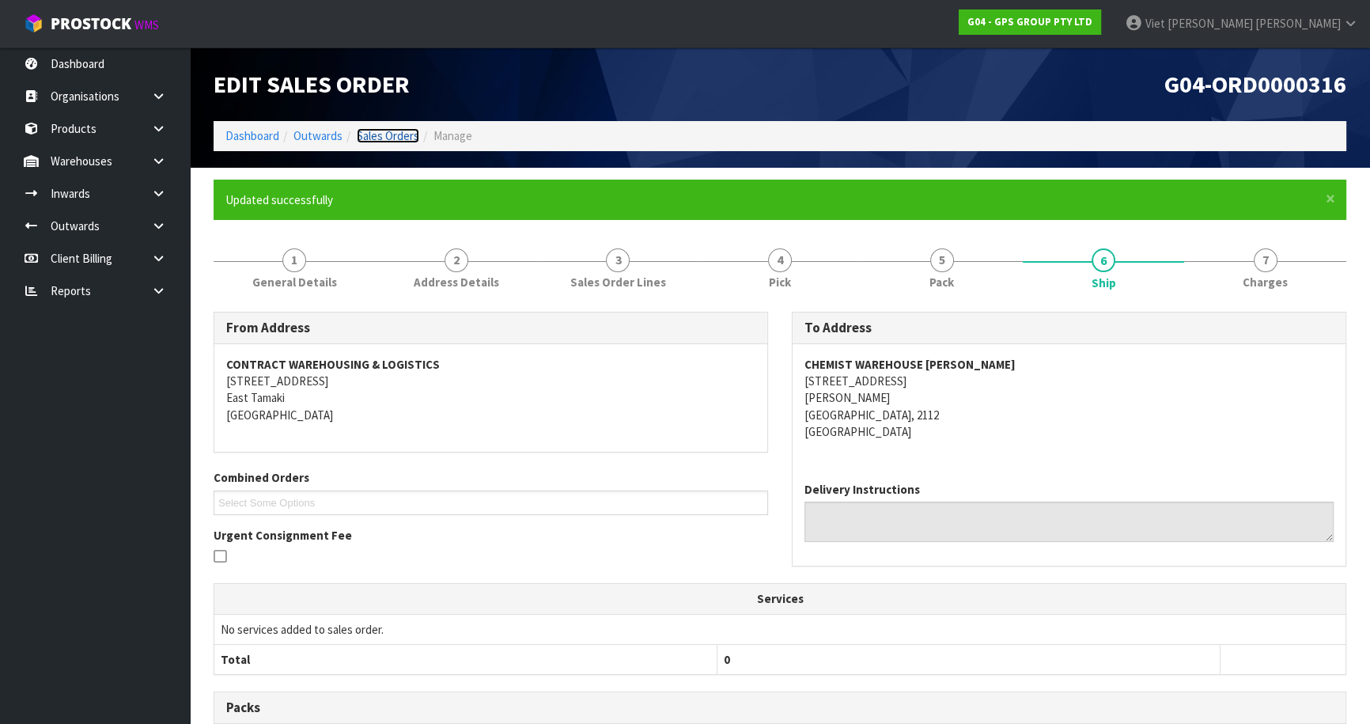
click at [403, 131] on link "Sales Orders" at bounding box center [388, 135] width 62 height 15
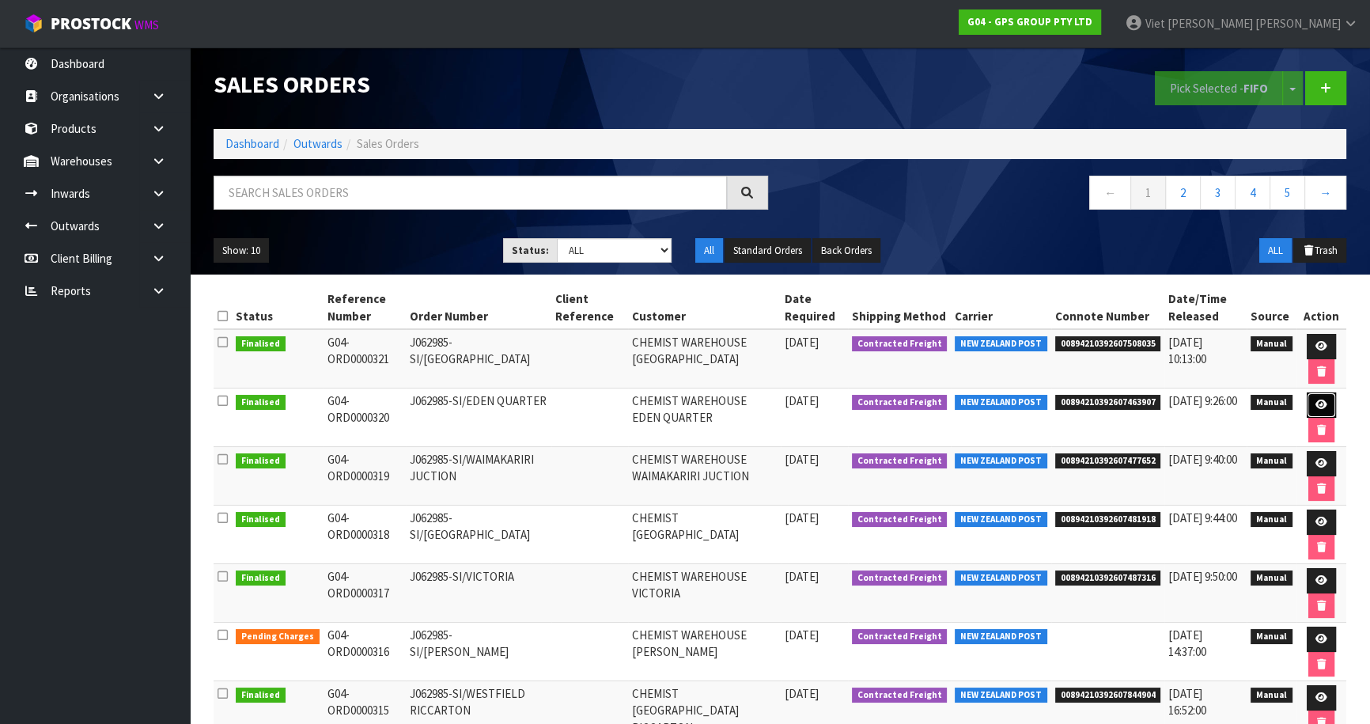
click at [1326, 402] on link at bounding box center [1320, 404] width 29 height 25
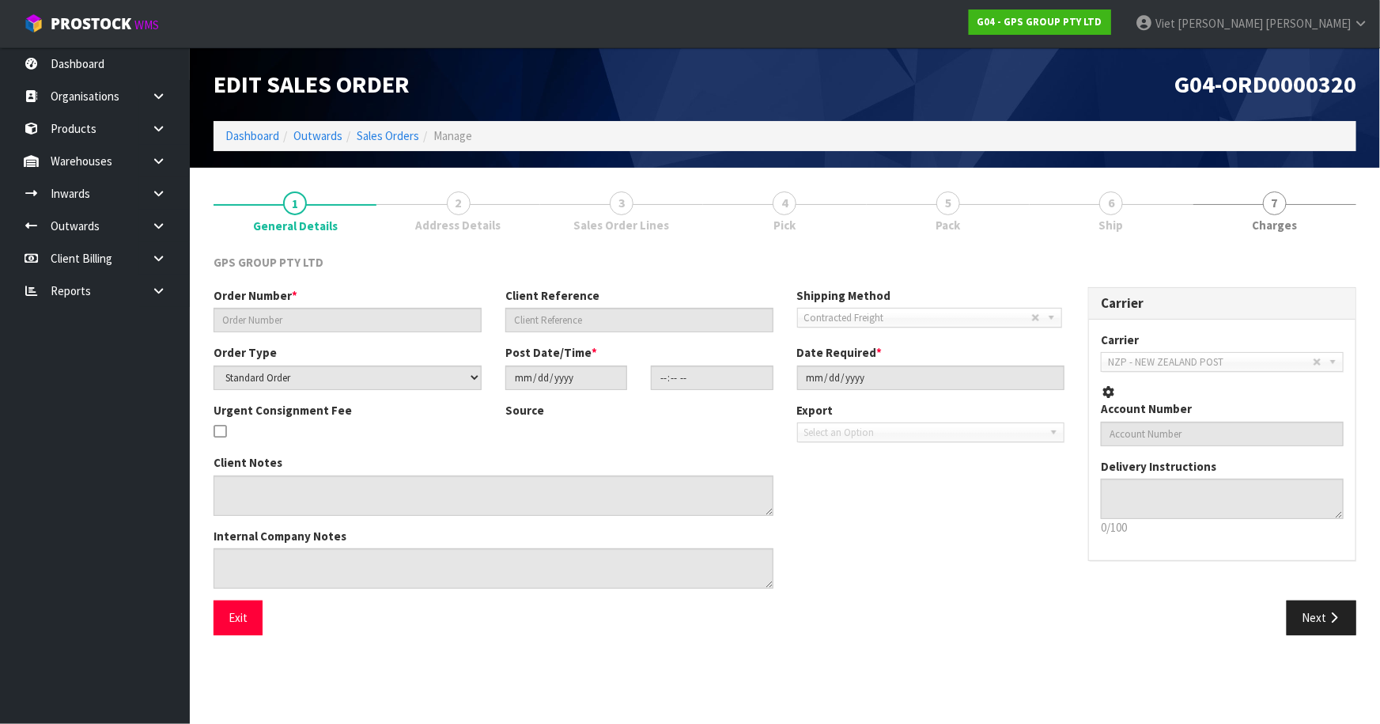
type input "J062985-SI/EDEN QUARTER"
select select "number:0"
type input "[DATE]"
type input "09:49:00.000"
type input "[DATE]"
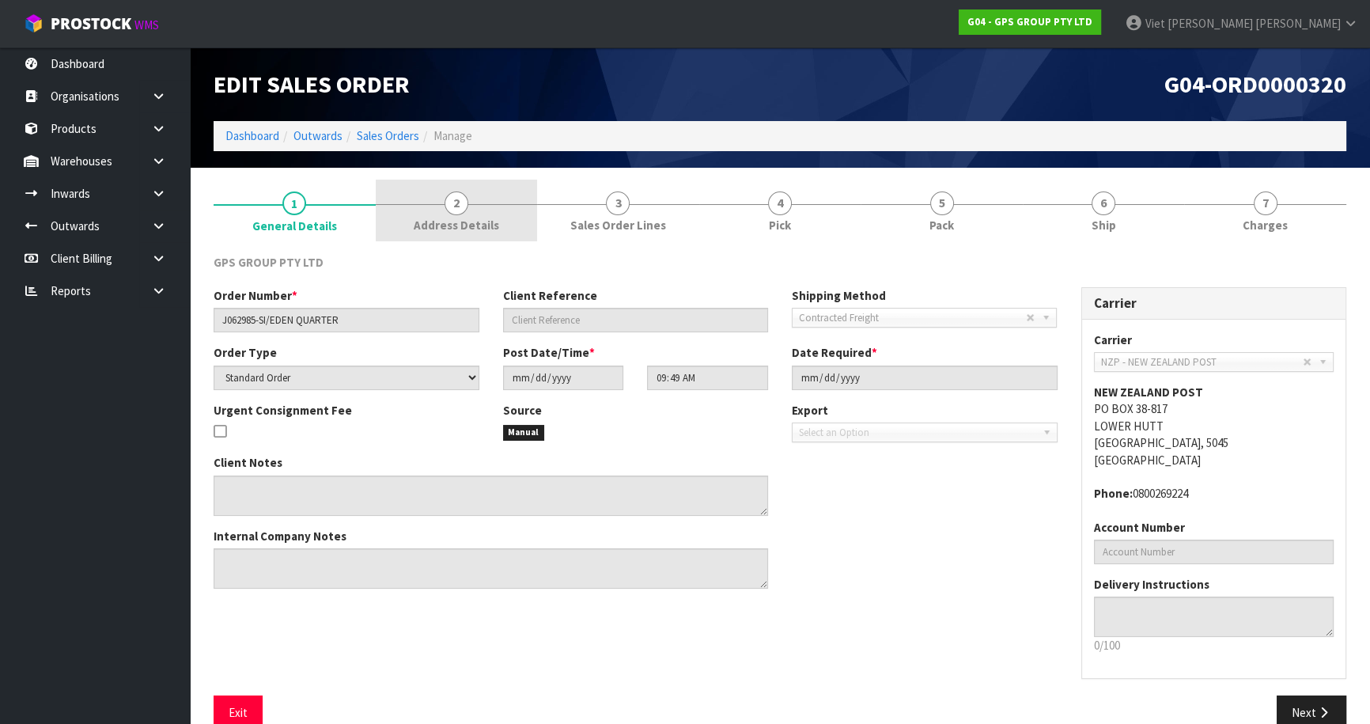
click at [533, 195] on link "2 Address Details" at bounding box center [457, 211] width 162 height 62
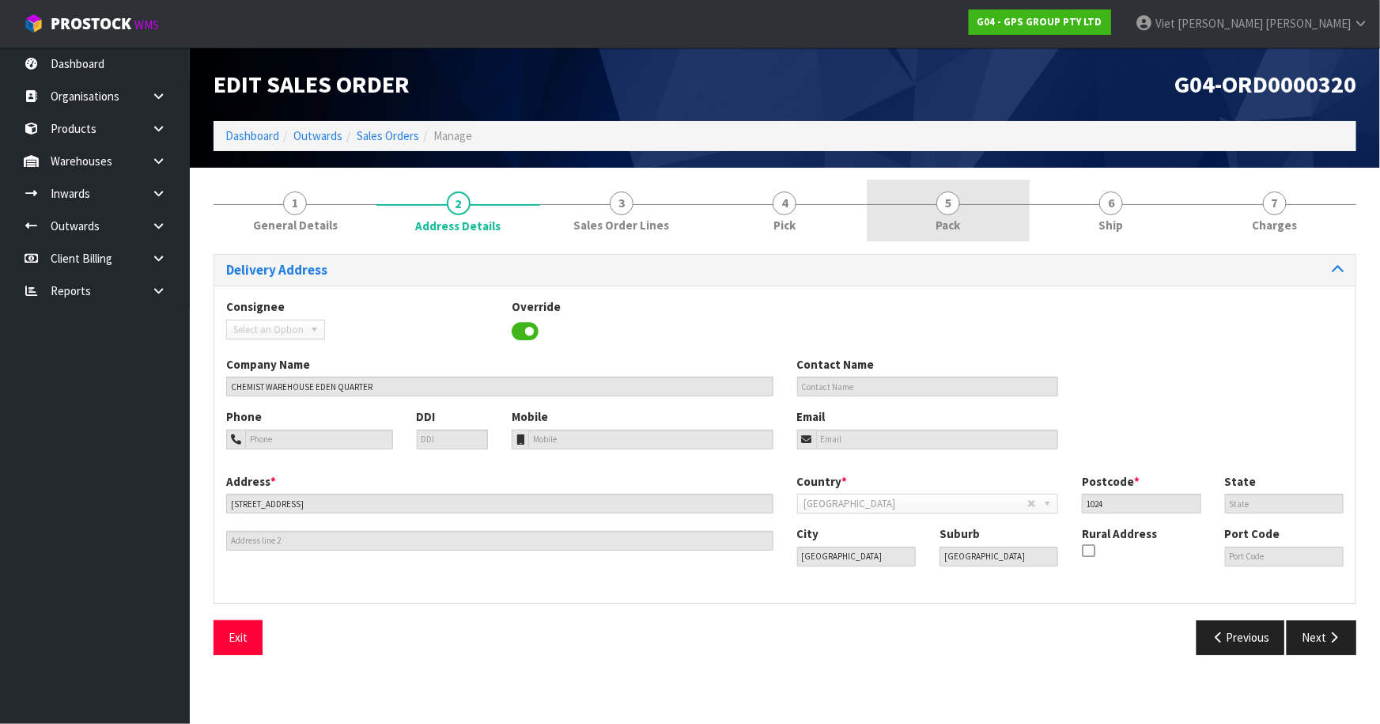
click at [870, 212] on link "5 Pack" at bounding box center [948, 211] width 163 height 62
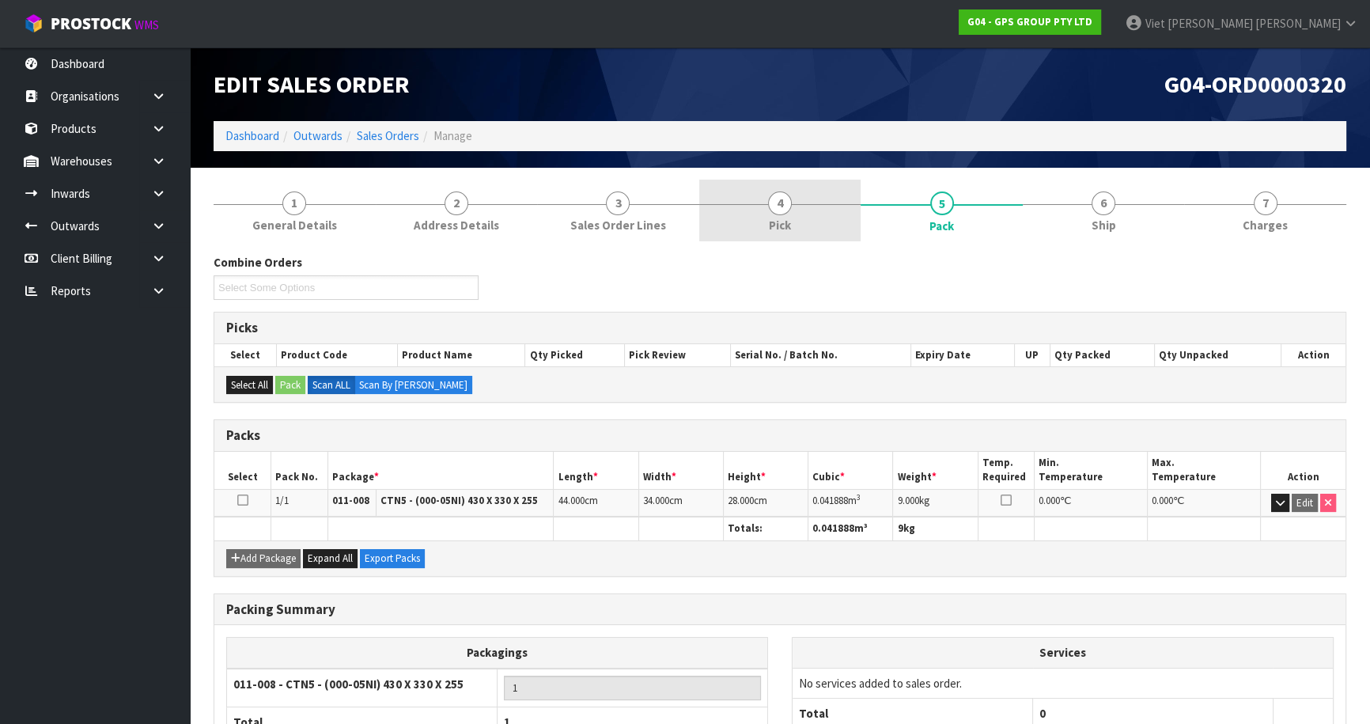
click at [825, 207] on link "4 Pick" at bounding box center [780, 211] width 162 height 62
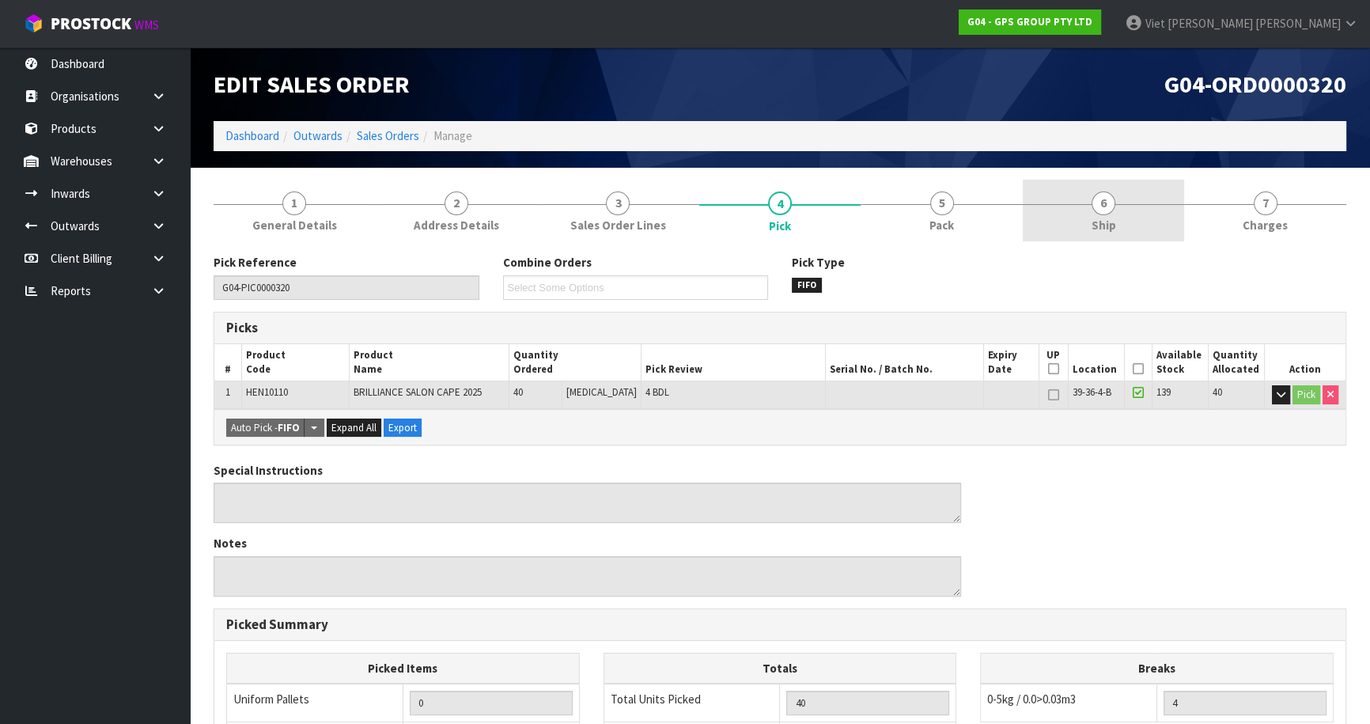
click at [1106, 218] on span "Ship" at bounding box center [1103, 225] width 25 height 17
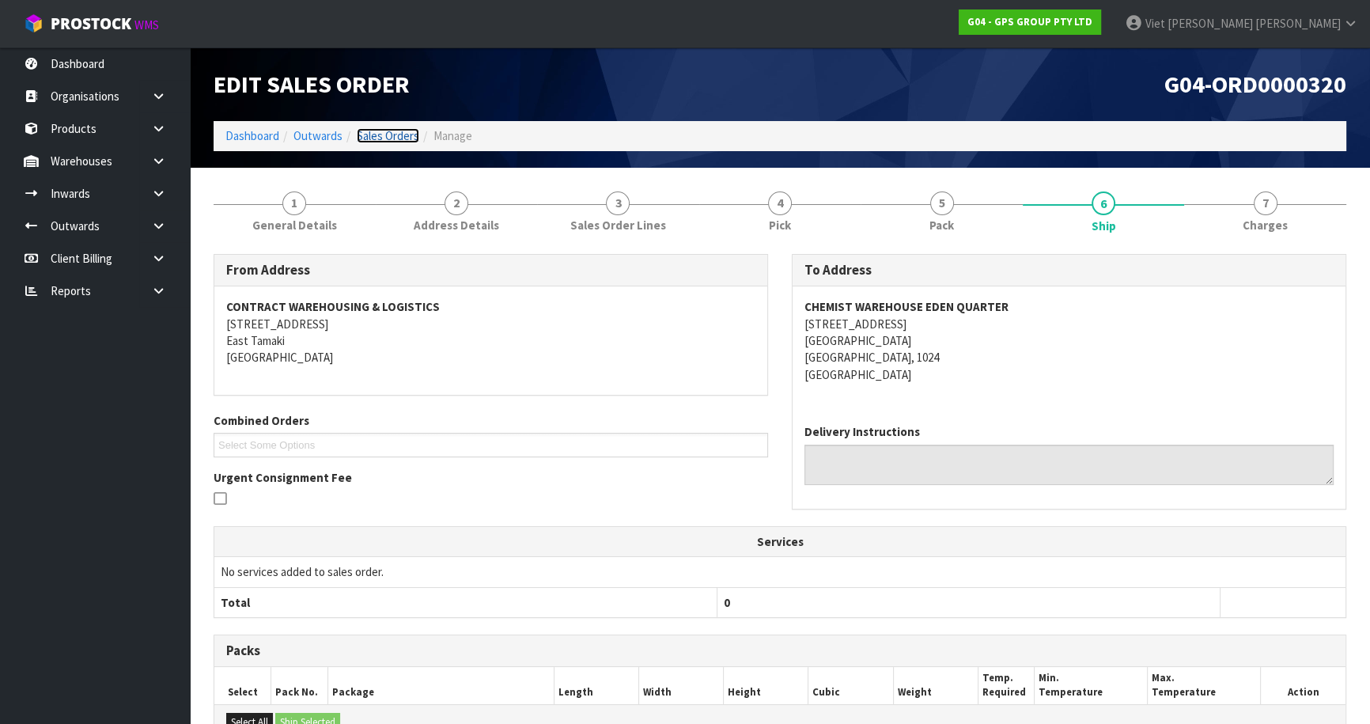
click at [411, 138] on link "Sales Orders" at bounding box center [388, 135] width 62 height 15
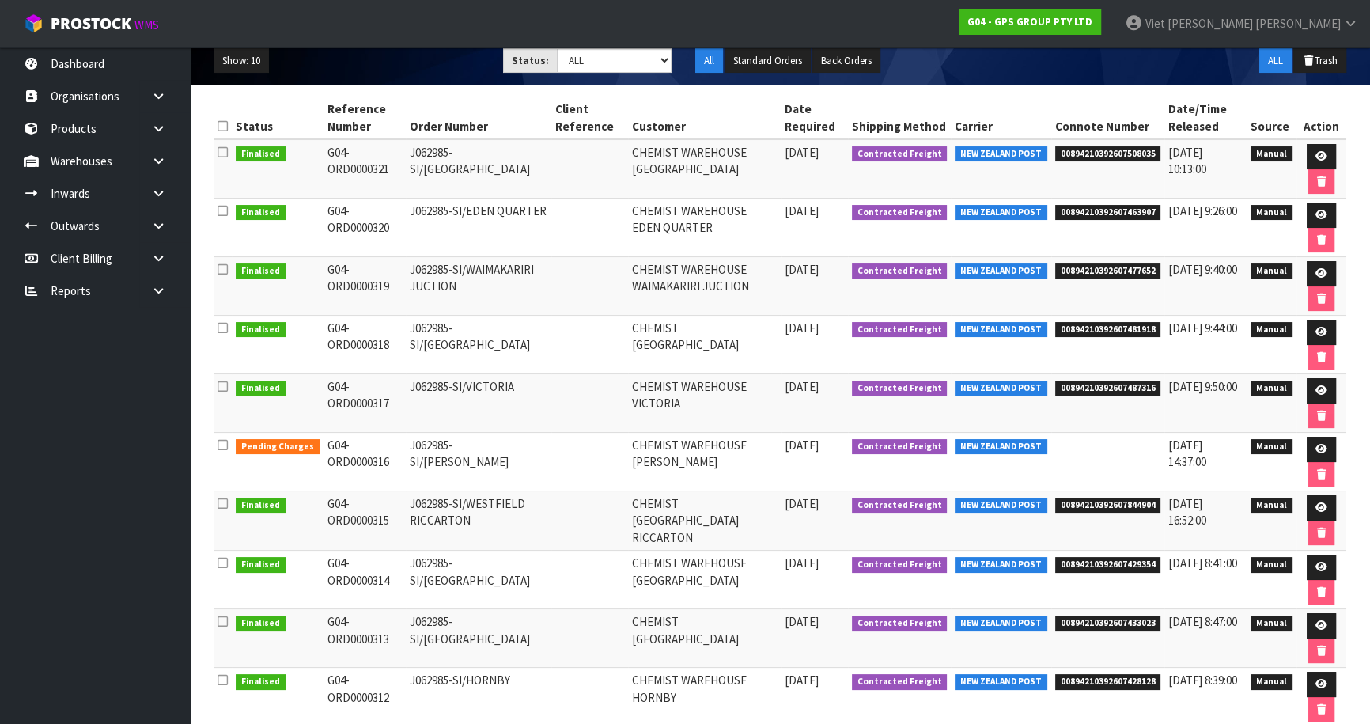
scroll to position [215, 0]
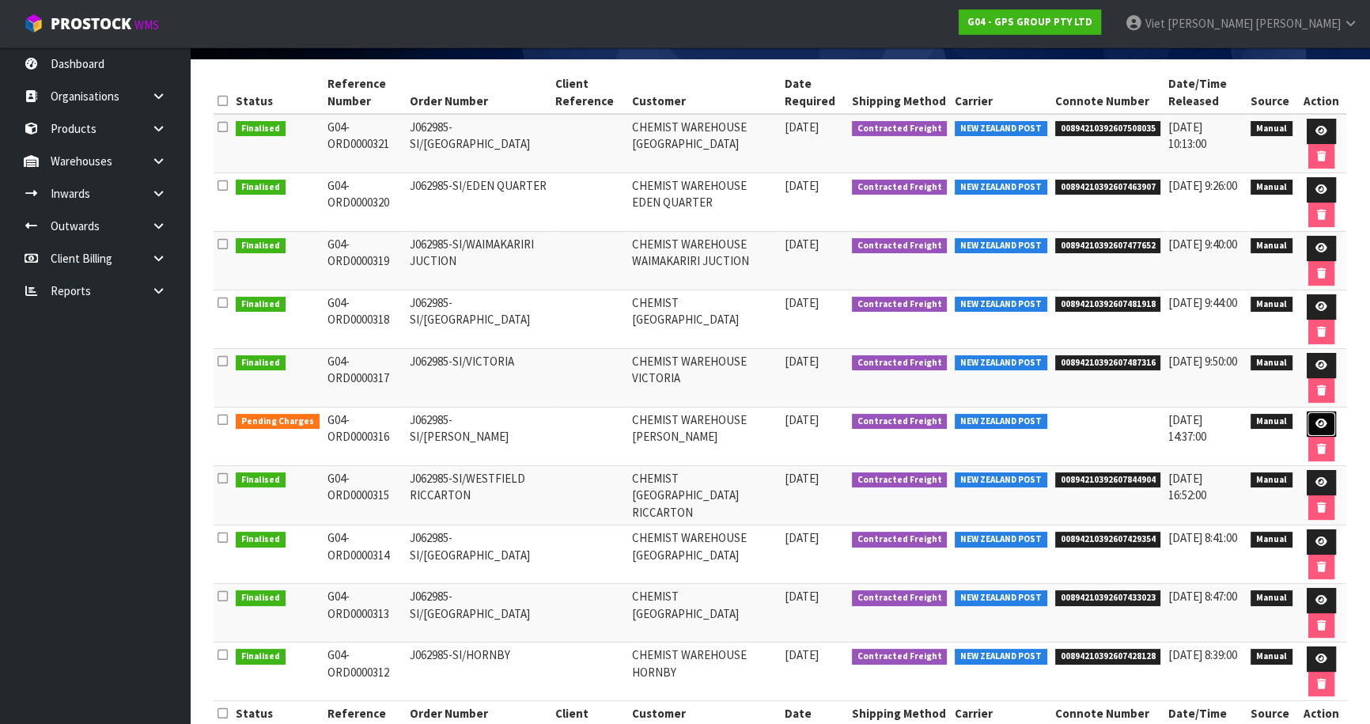
click at [1321, 422] on icon at bounding box center [1321, 423] width 12 height 10
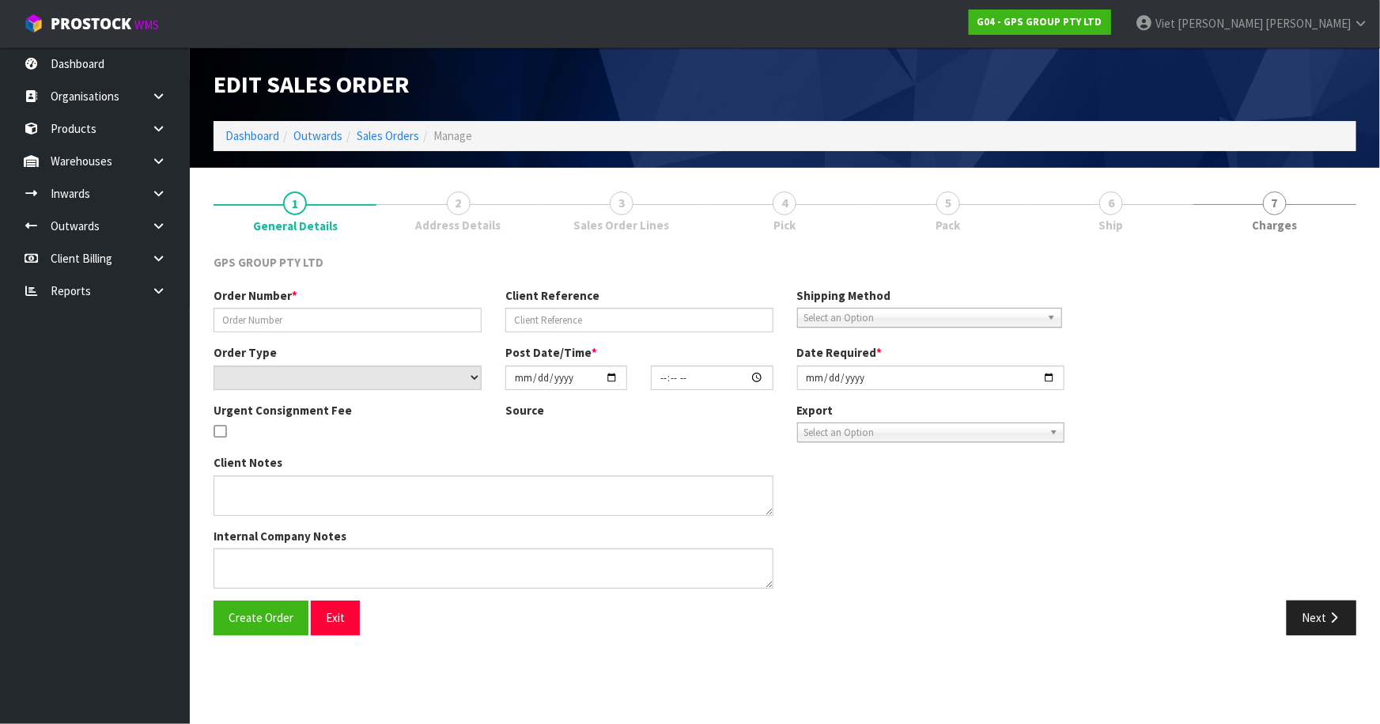
type input "J062985-SI/[PERSON_NAME]"
select select "number:0"
type input "[DATE]"
type input "09:45:00.000"
type input "[DATE]"
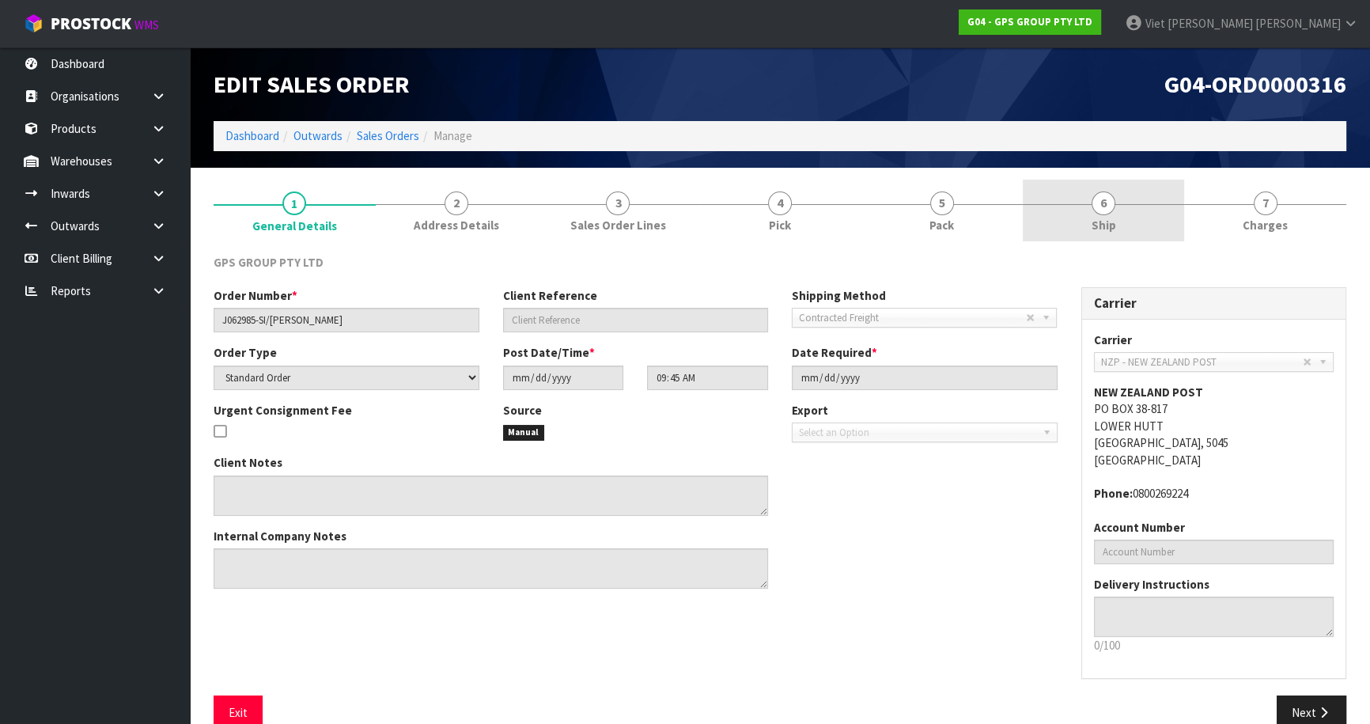
click at [1048, 223] on link "6 Ship" at bounding box center [1104, 211] width 162 height 62
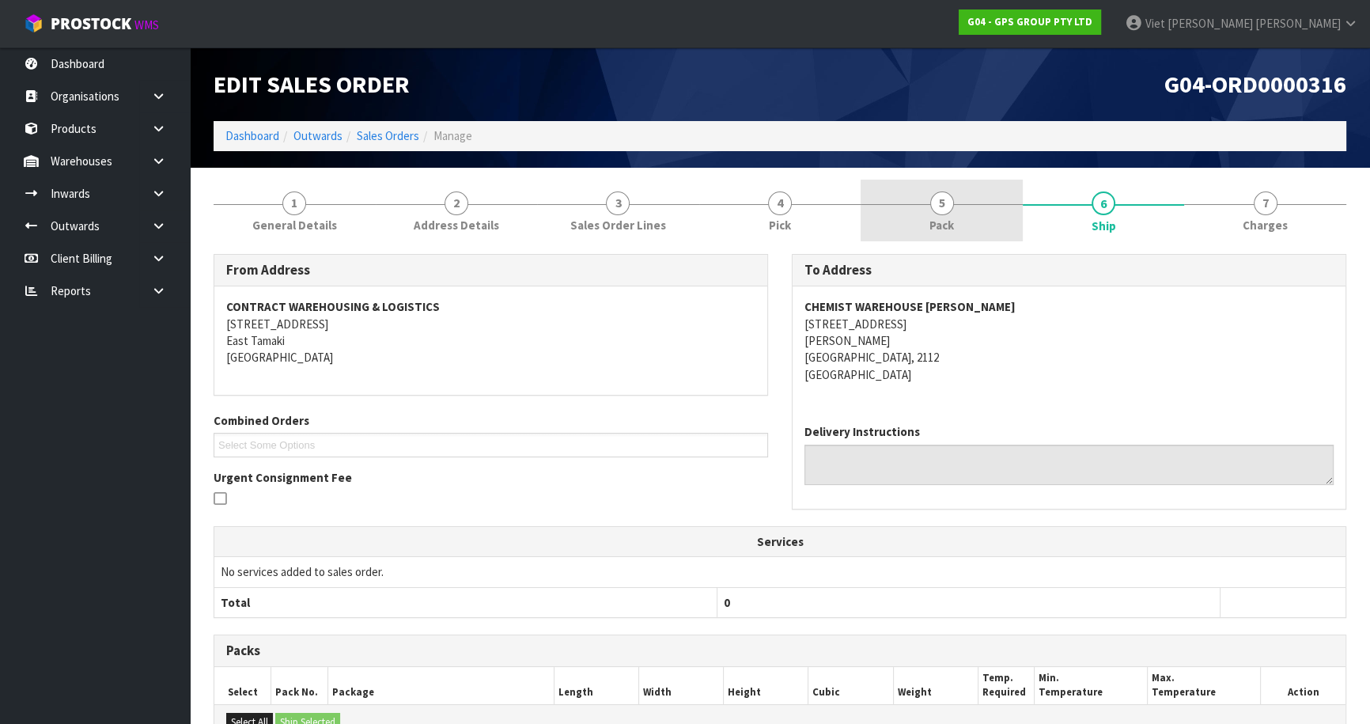
click at [991, 193] on link "5 Pack" at bounding box center [941, 211] width 162 height 62
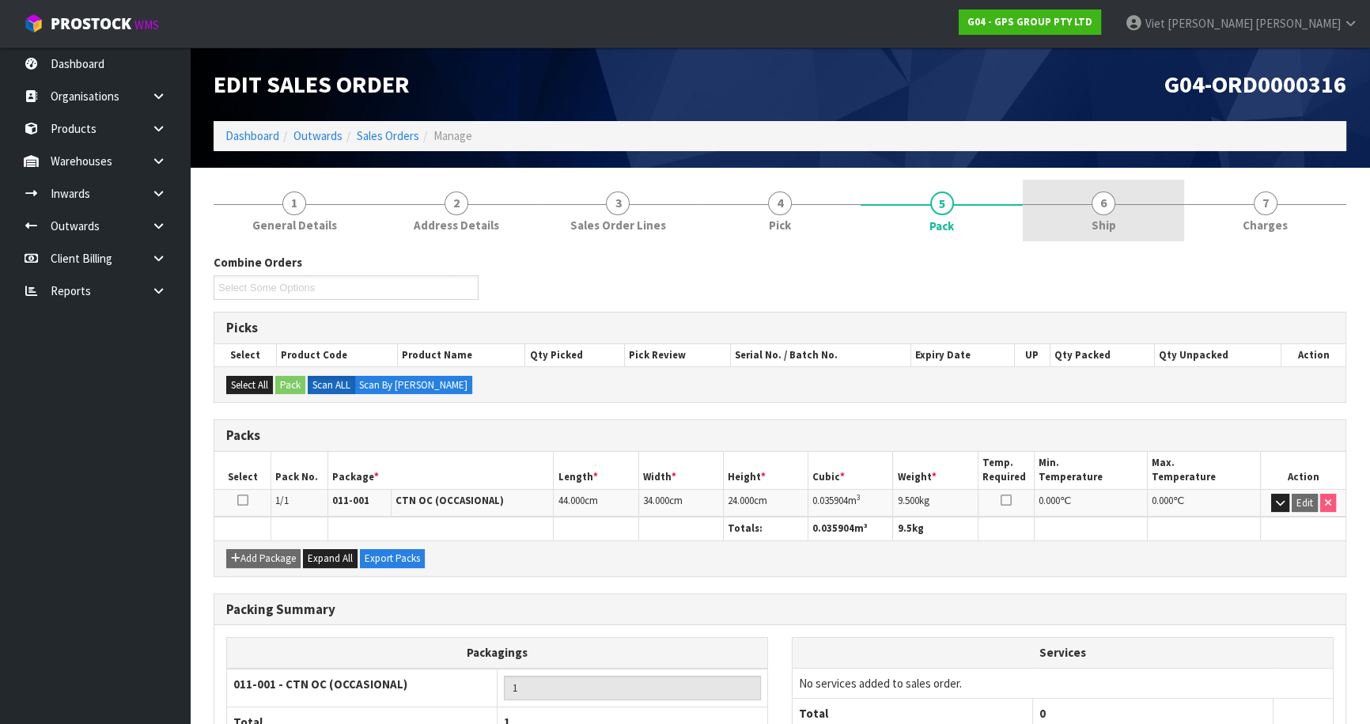
click at [1052, 205] on link "6 Ship" at bounding box center [1104, 211] width 162 height 62
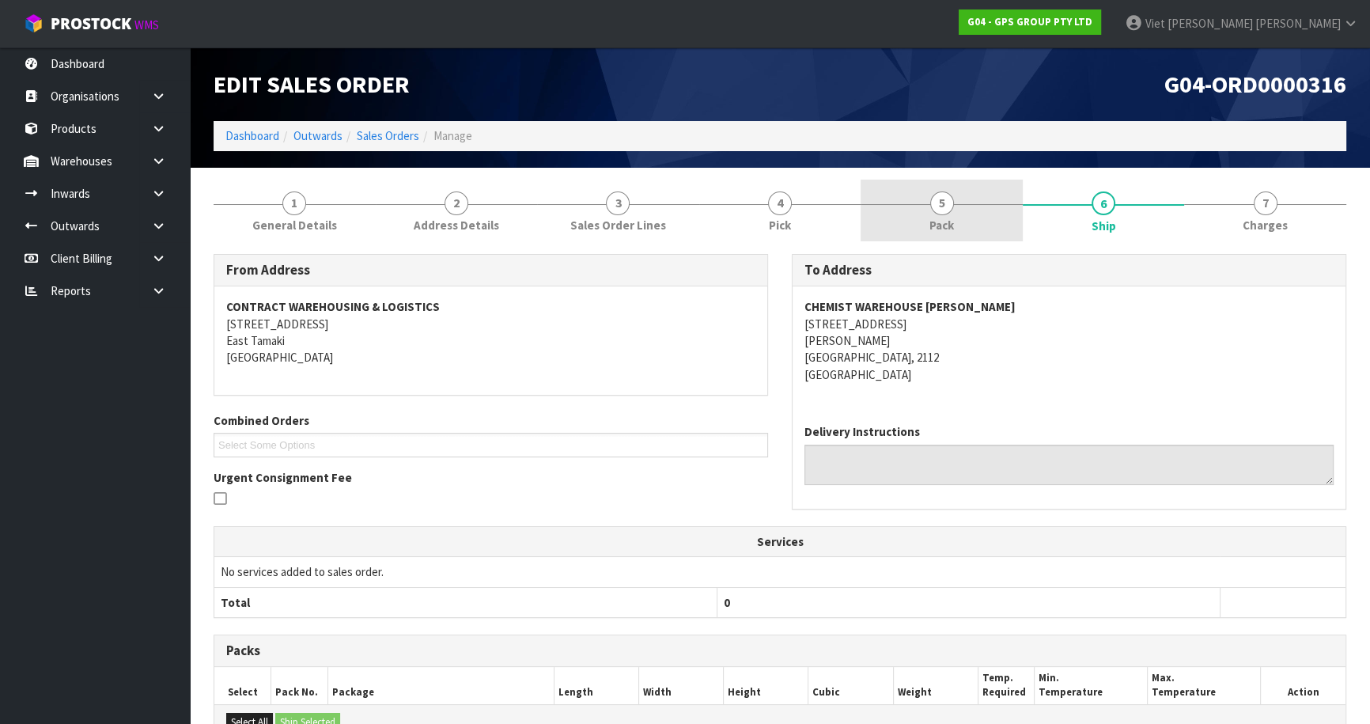
click at [1020, 206] on link "5 Pack" at bounding box center [941, 211] width 162 height 62
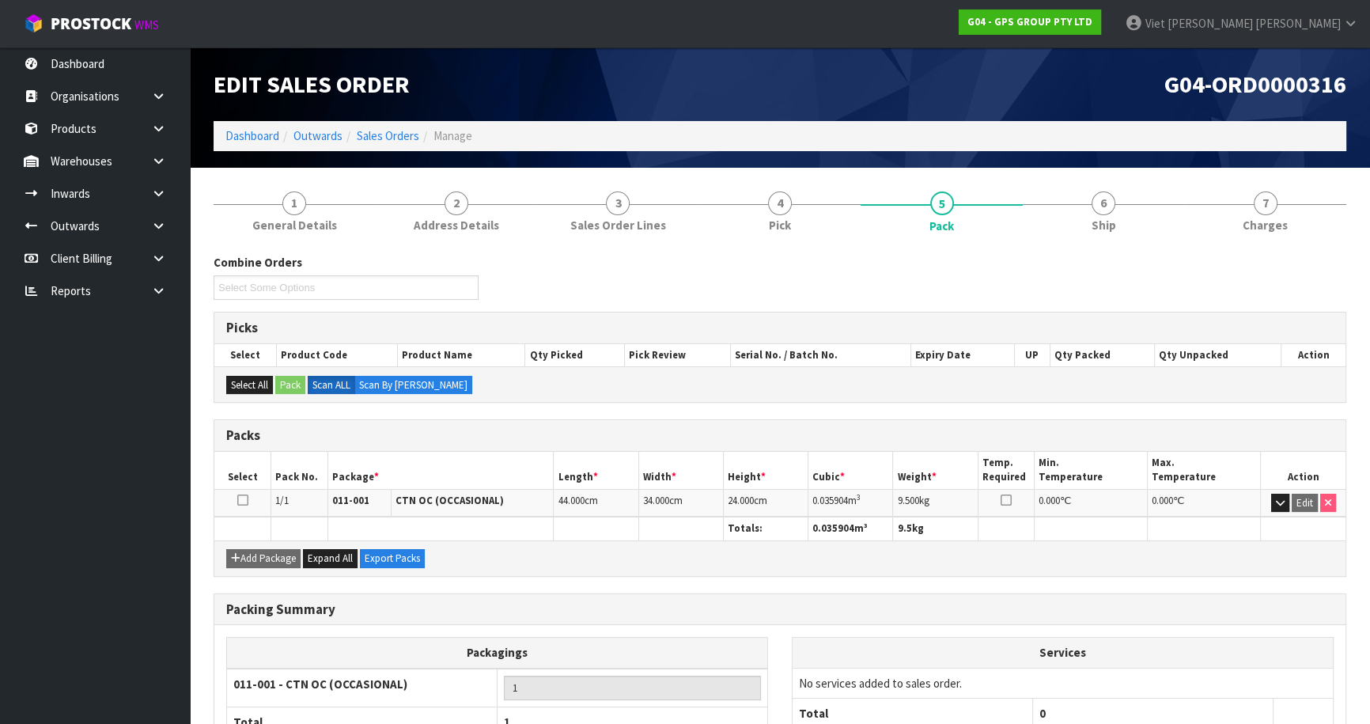
click at [1125, 172] on section "1 General Details 2 Address Details 3 Sales Order Lines 4 Pick 5 Pack 6 Ship 7 …" at bounding box center [780, 505] width 1180 height 674
click at [1117, 199] on link "6 Ship" at bounding box center [1104, 211] width 162 height 62
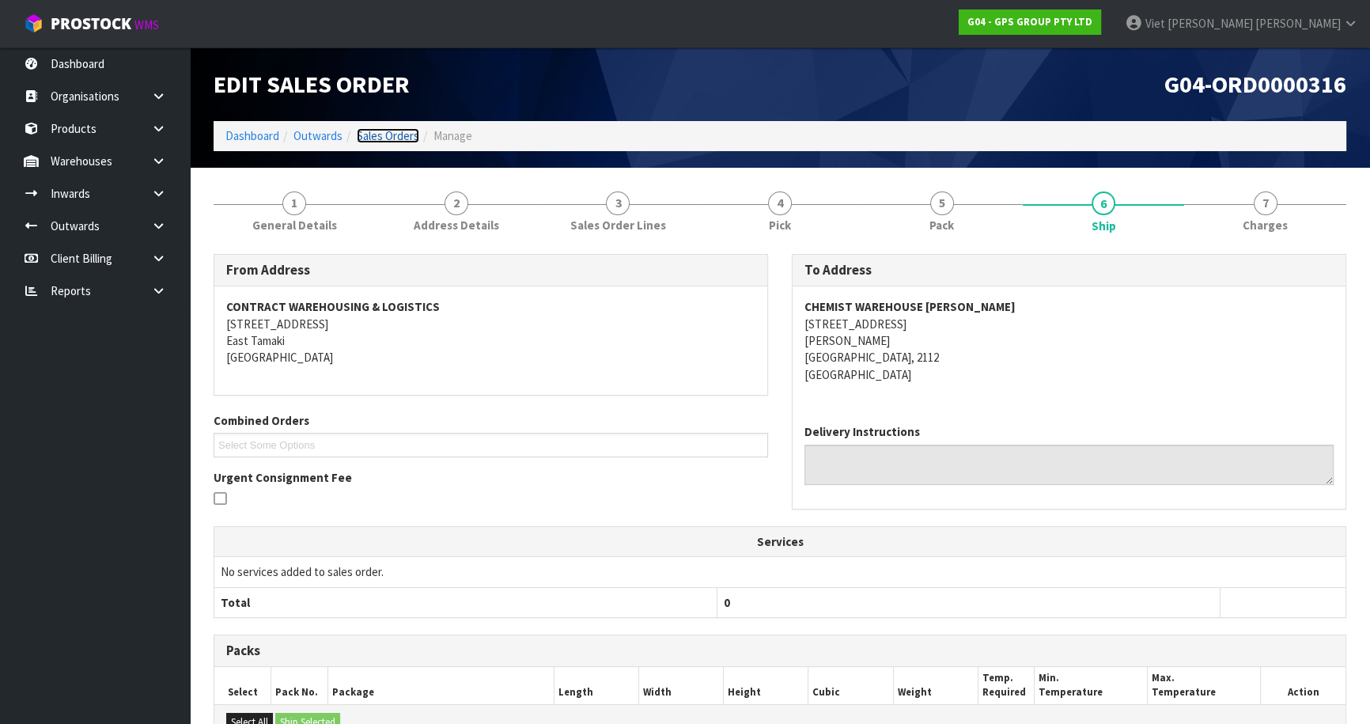
click at [364, 131] on link "Sales Orders" at bounding box center [388, 135] width 62 height 15
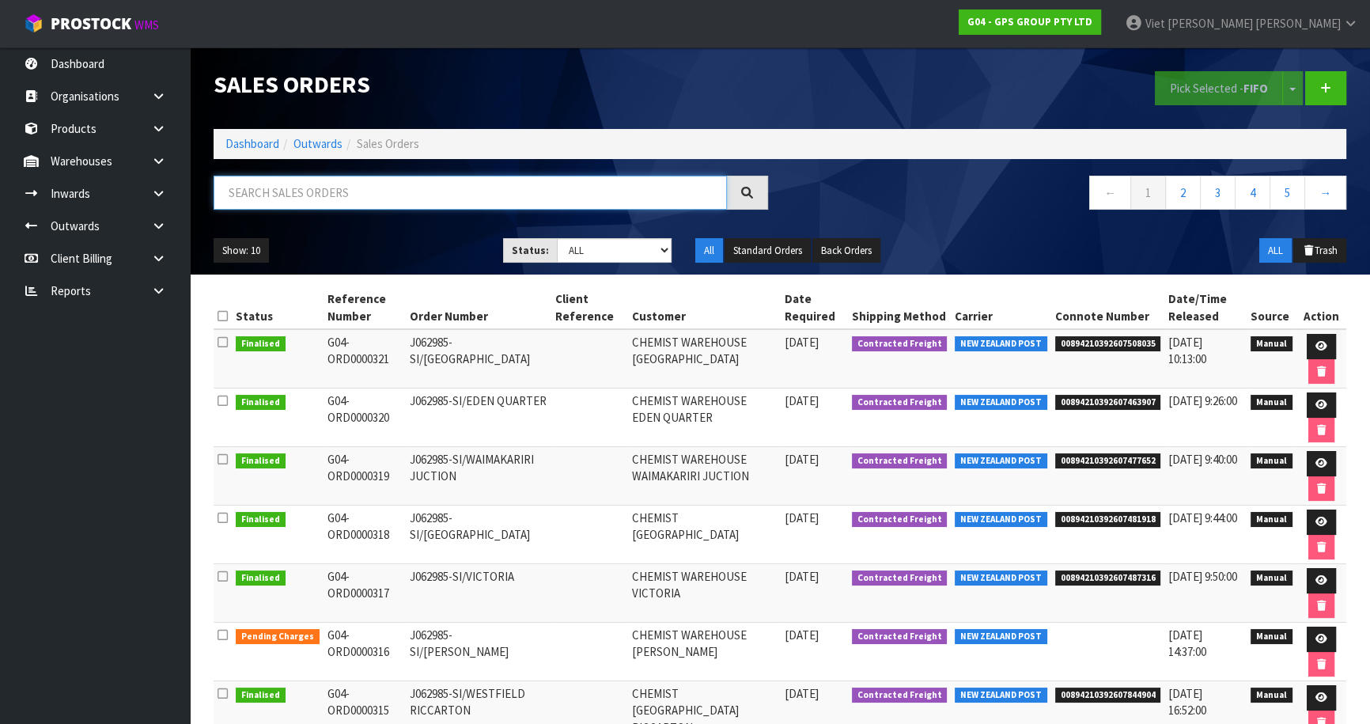
click at [597, 206] on input "text" at bounding box center [470, 193] width 513 height 34
click at [601, 204] on input "text" at bounding box center [470, 193] width 513 height 34
type input "JOB-0416181"
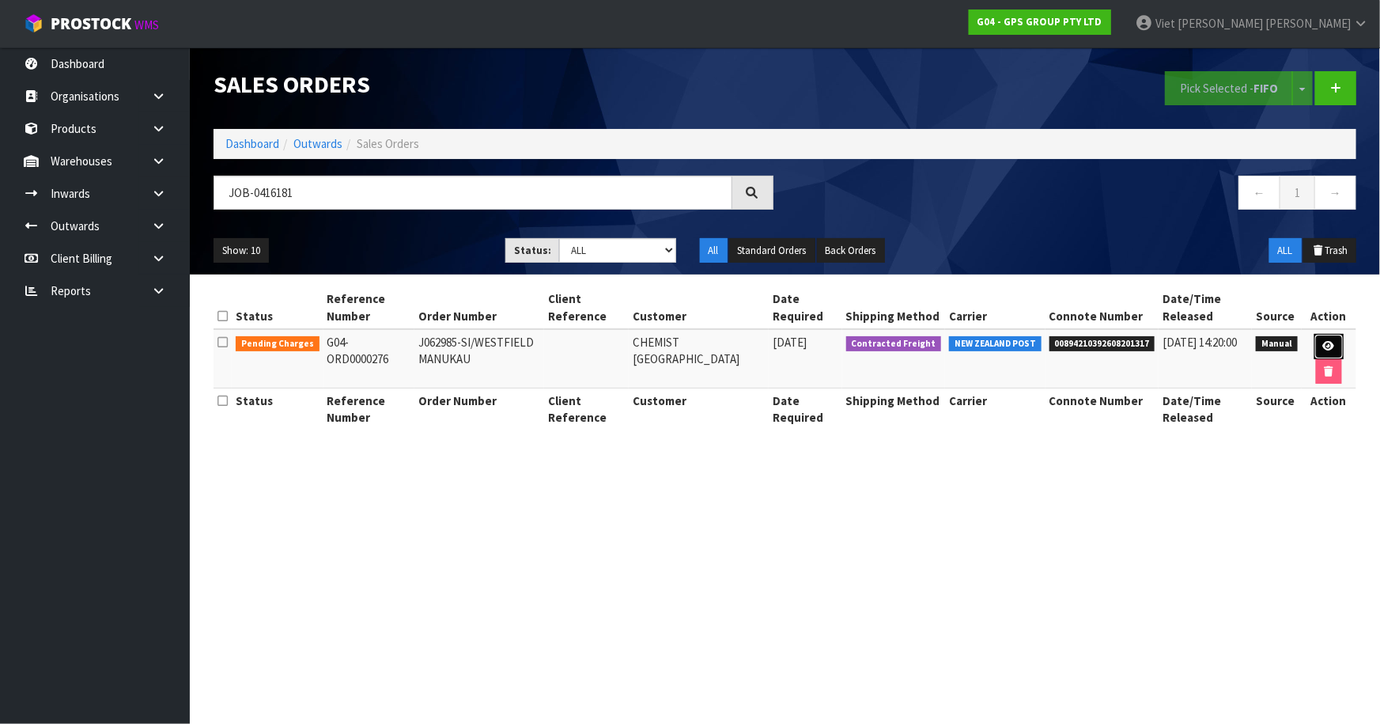
click at [1337, 340] on link at bounding box center [1328, 346] width 29 height 25
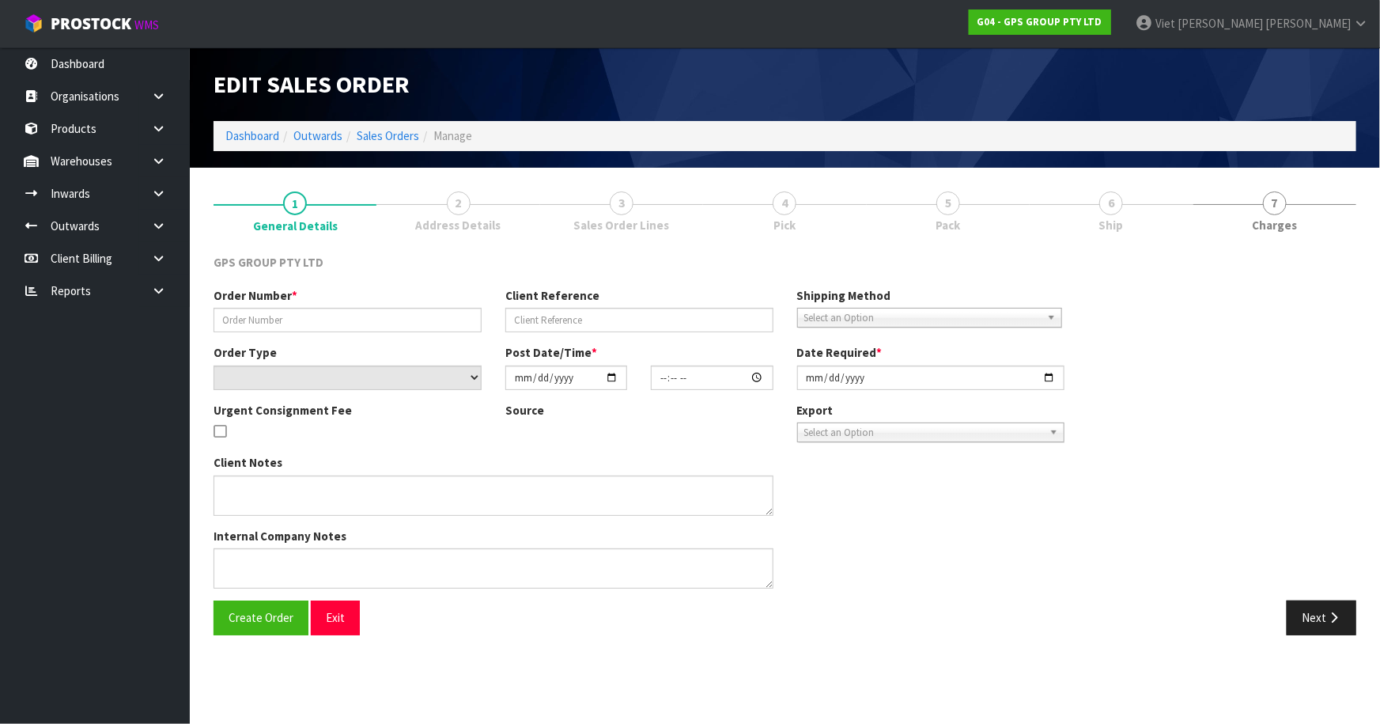
type input "J062985-SI/WESTFIELD MANUKAU"
select select "number:0"
type input "[DATE]"
type input "08:56:00.000"
type input "[DATE]"
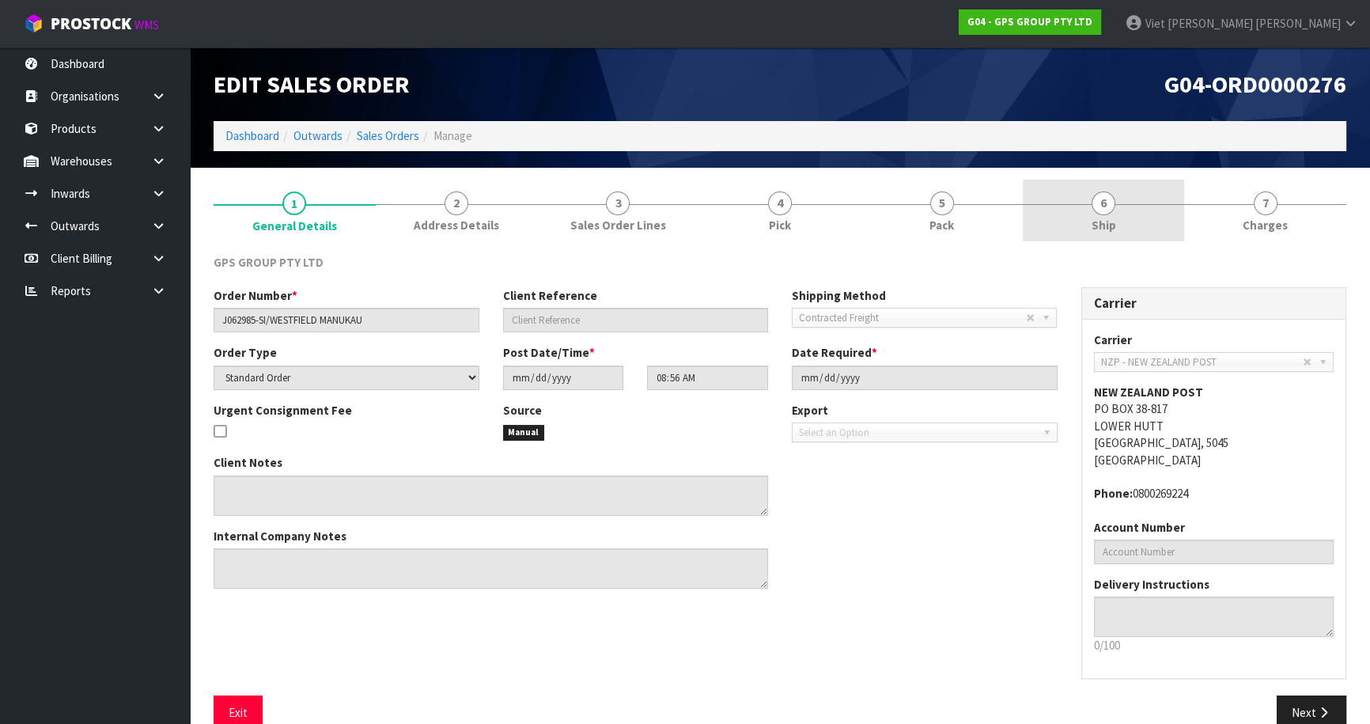
click at [1058, 204] on link "6 Ship" at bounding box center [1104, 211] width 162 height 62
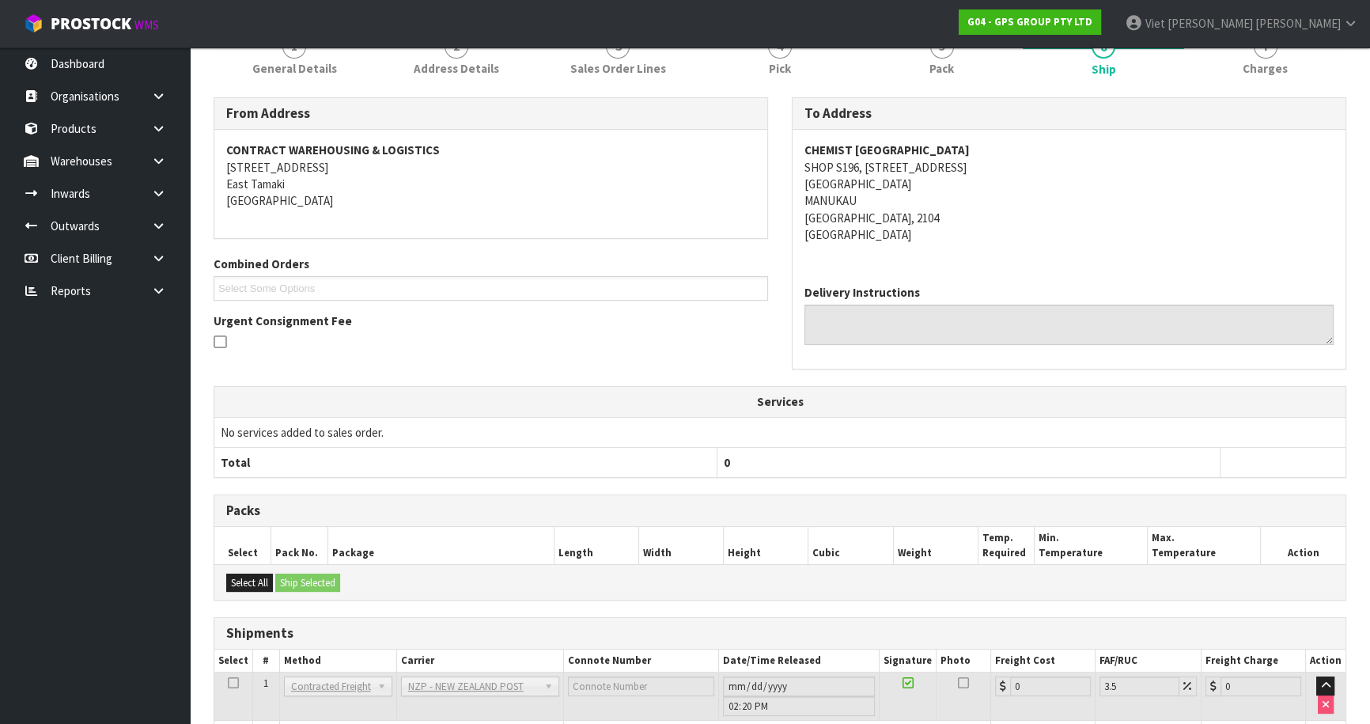
scroll to position [264, 0]
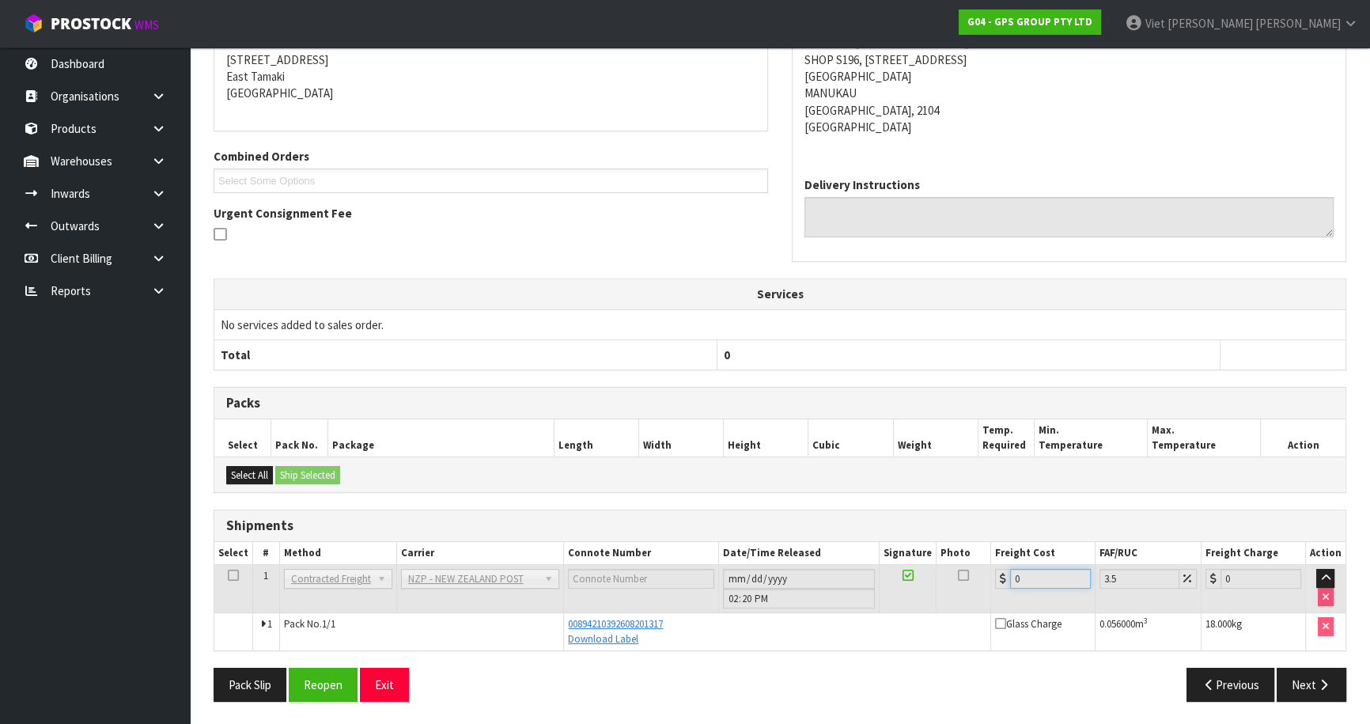
click at [1051, 580] on input "0" at bounding box center [1050, 579] width 81 height 20
click at [321, 693] on button "Reopen" at bounding box center [323, 684] width 69 height 34
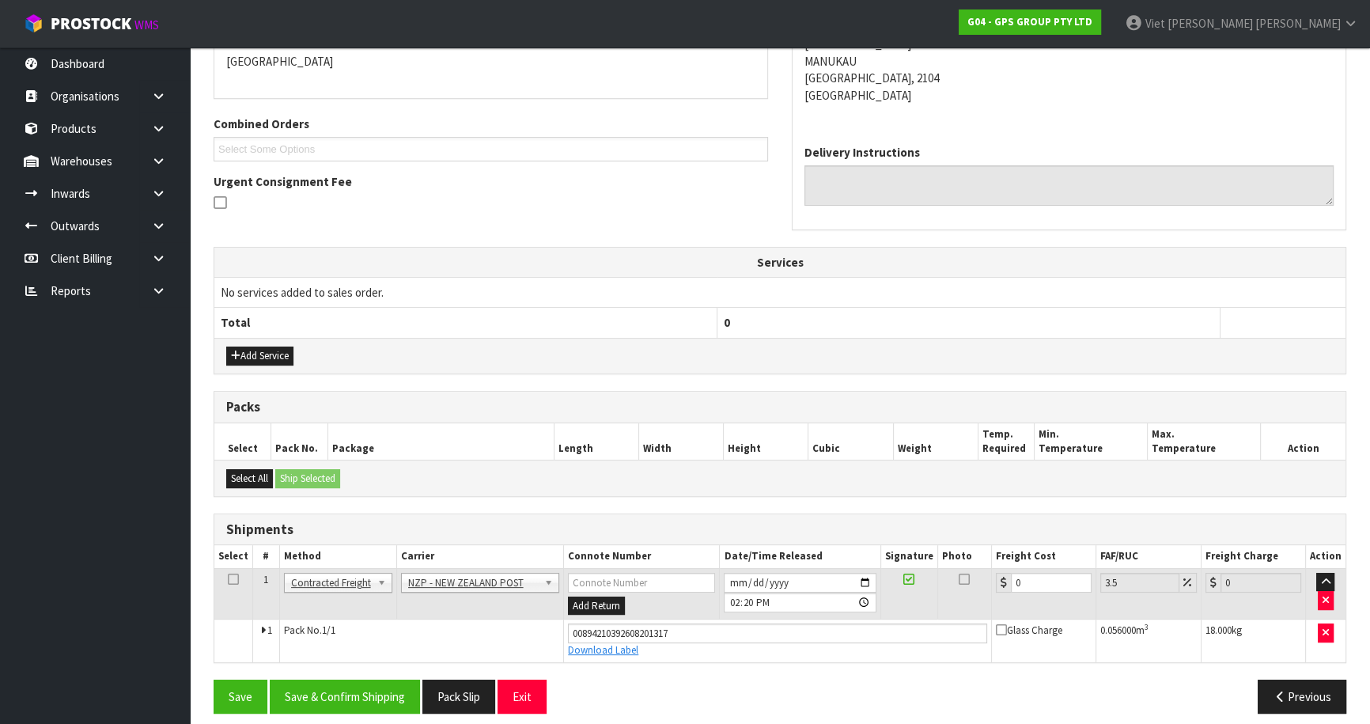
scroll to position [364, 0]
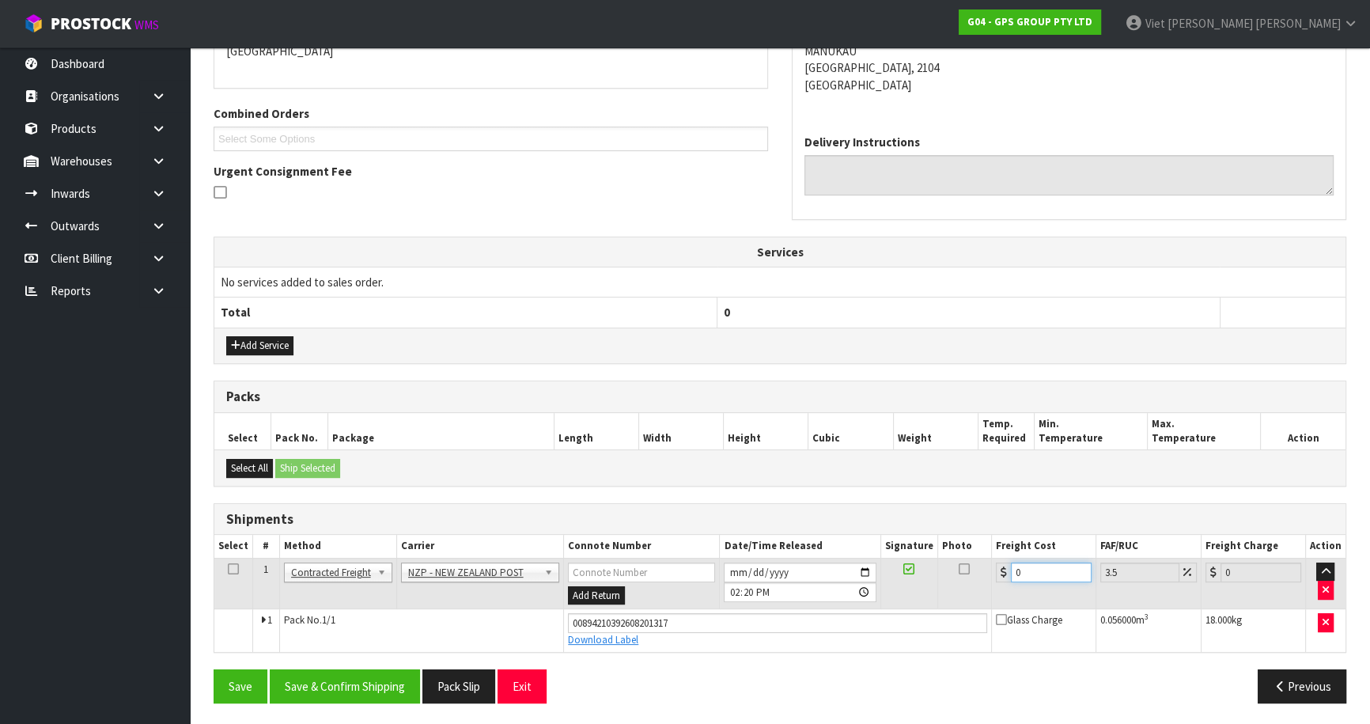
drag, startPoint x: 1028, startPoint y: 571, endPoint x: 977, endPoint y: 577, distance: 51.8
click at [977, 577] on tr "1 Client Local Pickup Customer Local Pickup Company Freight Contracted Freight …" at bounding box center [779, 583] width 1131 height 51
type input "4"
type input "4.14"
type input "4.3"
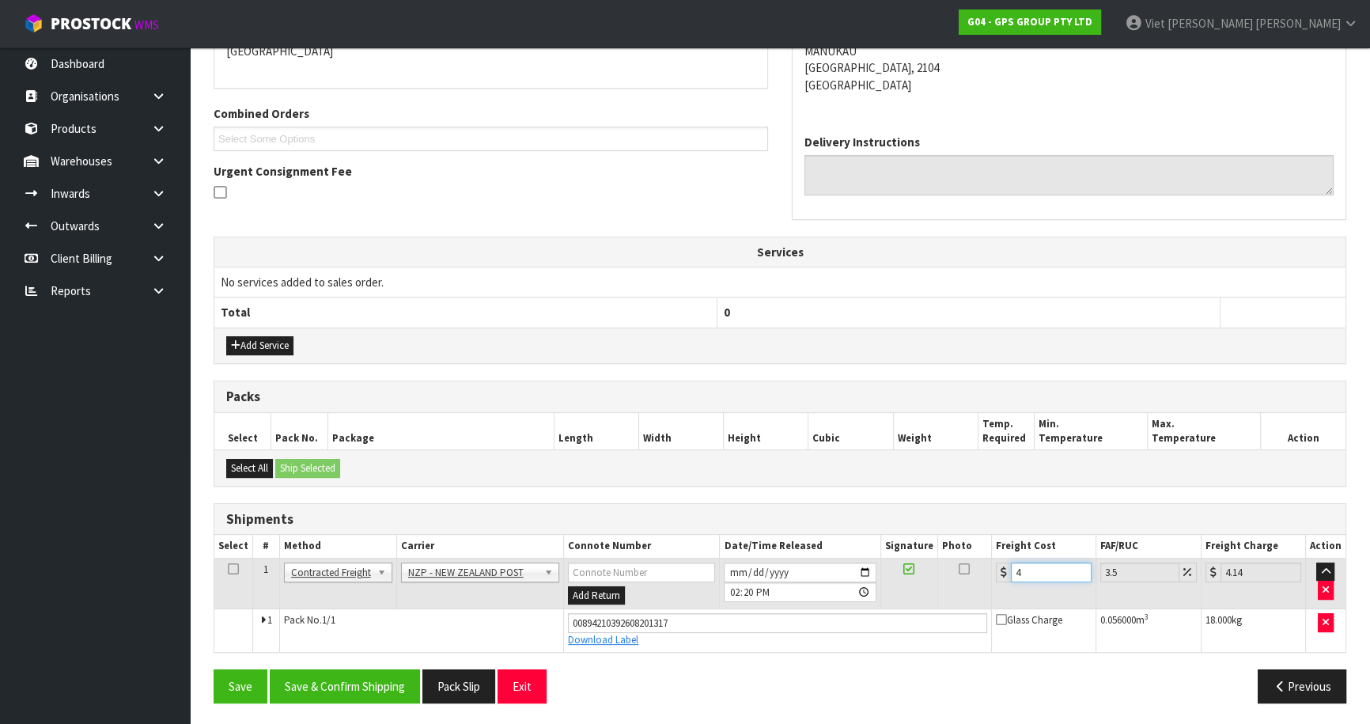
type input "4.45"
type input "4.33"
type input "4.48"
type input "4.33"
click at [399, 690] on button "Save & Confirm Shipping" at bounding box center [345, 686] width 150 height 34
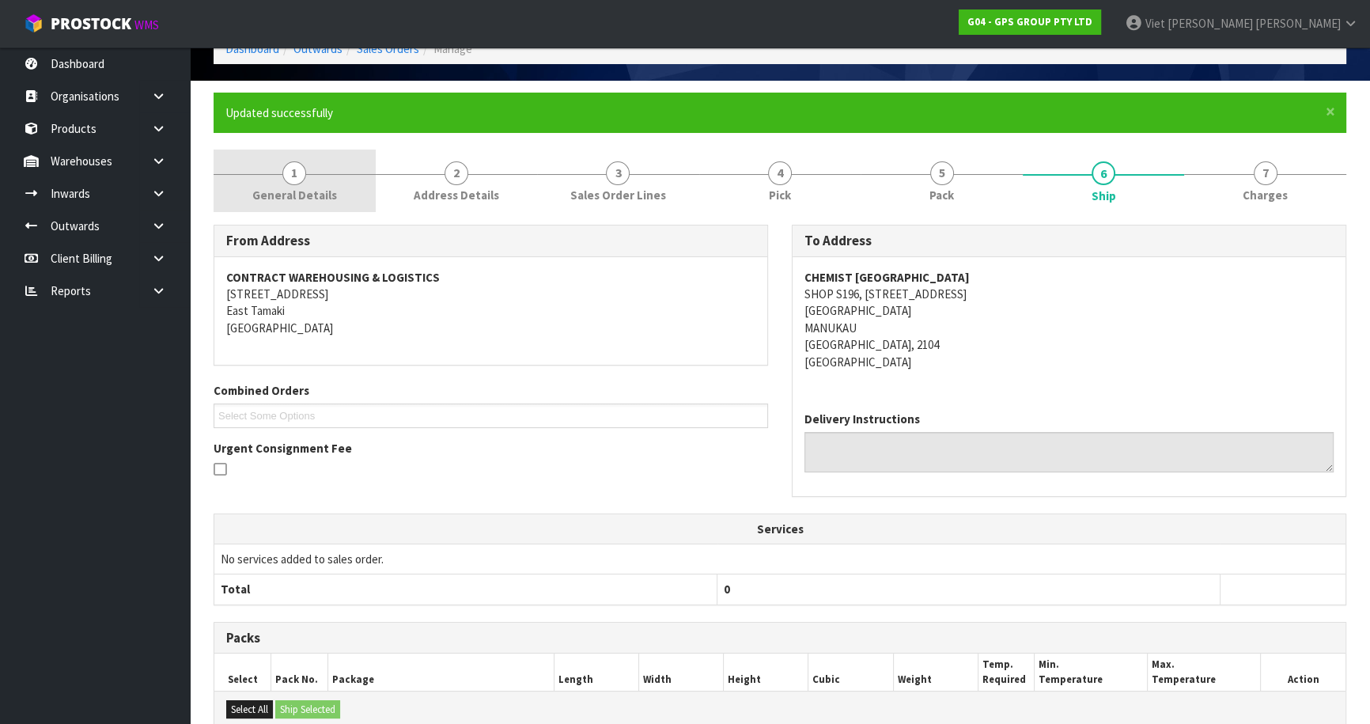
scroll to position [0, 0]
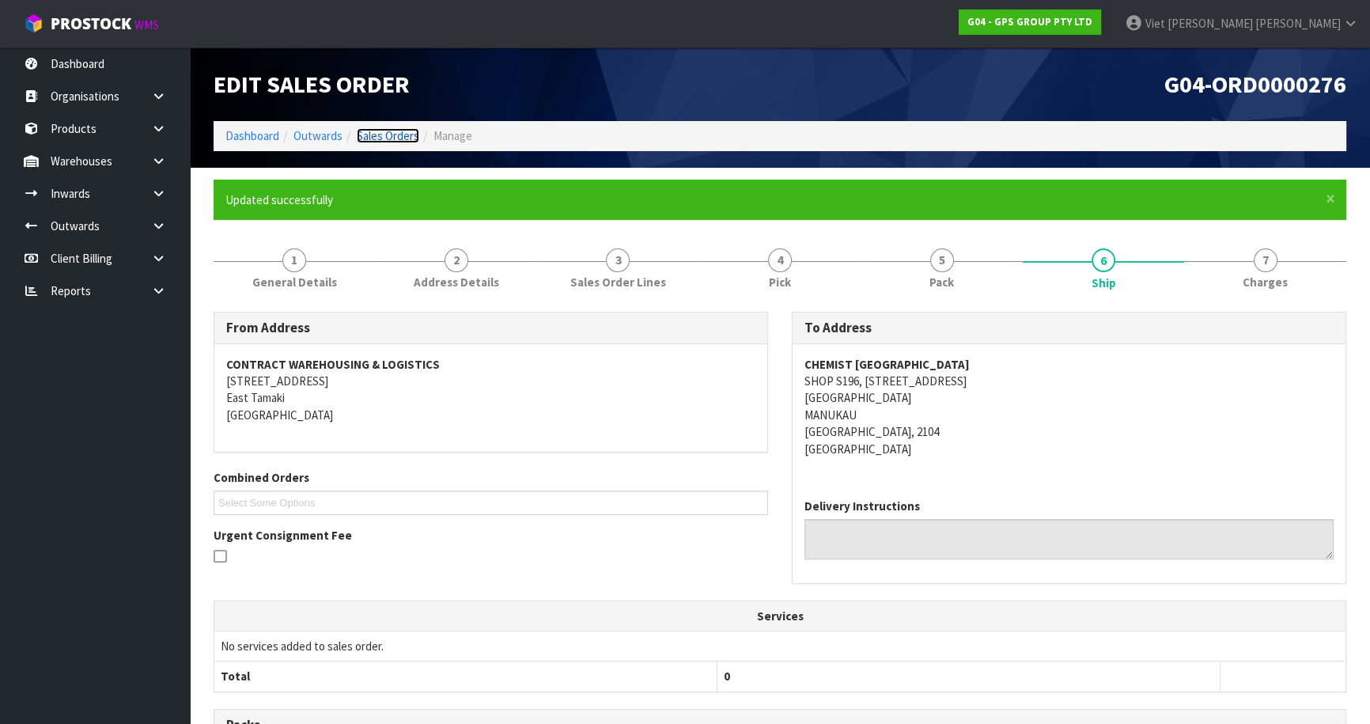
click at [404, 134] on link "Sales Orders" at bounding box center [388, 135] width 62 height 15
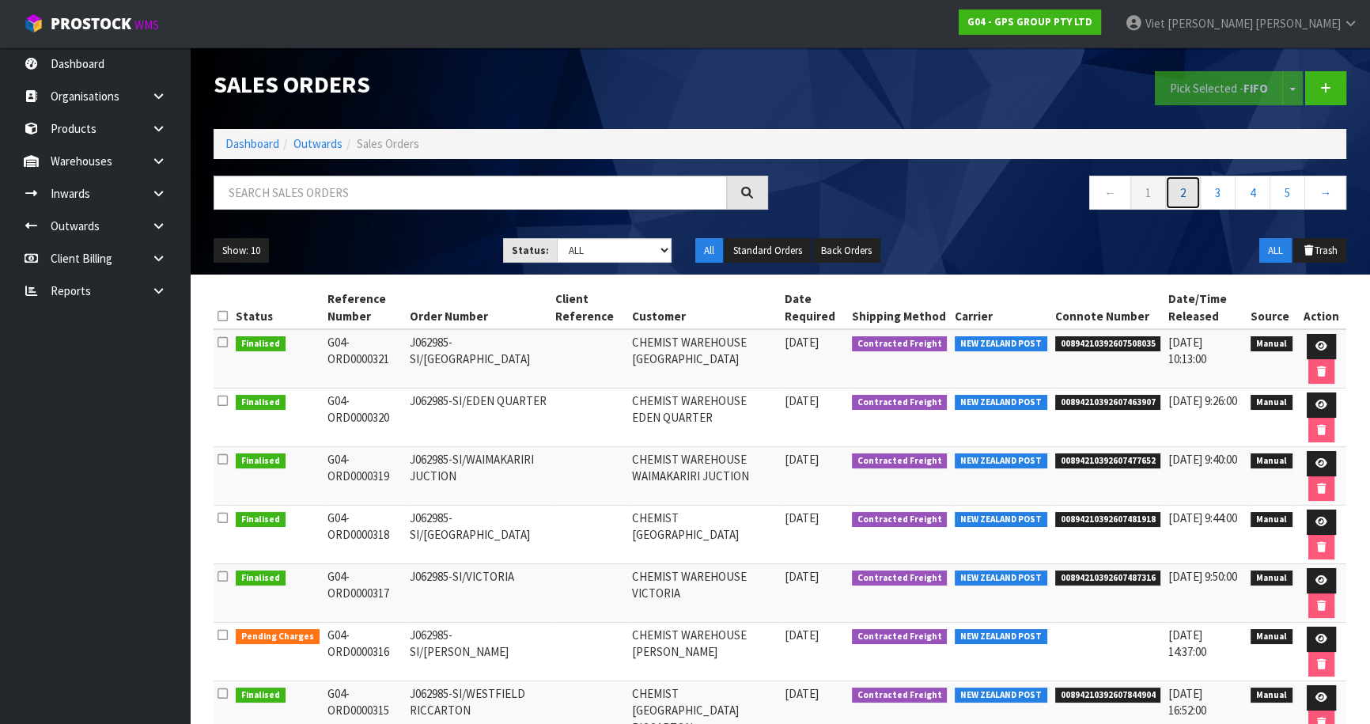
click at [1171, 189] on link "2" at bounding box center [1183, 193] width 36 height 34
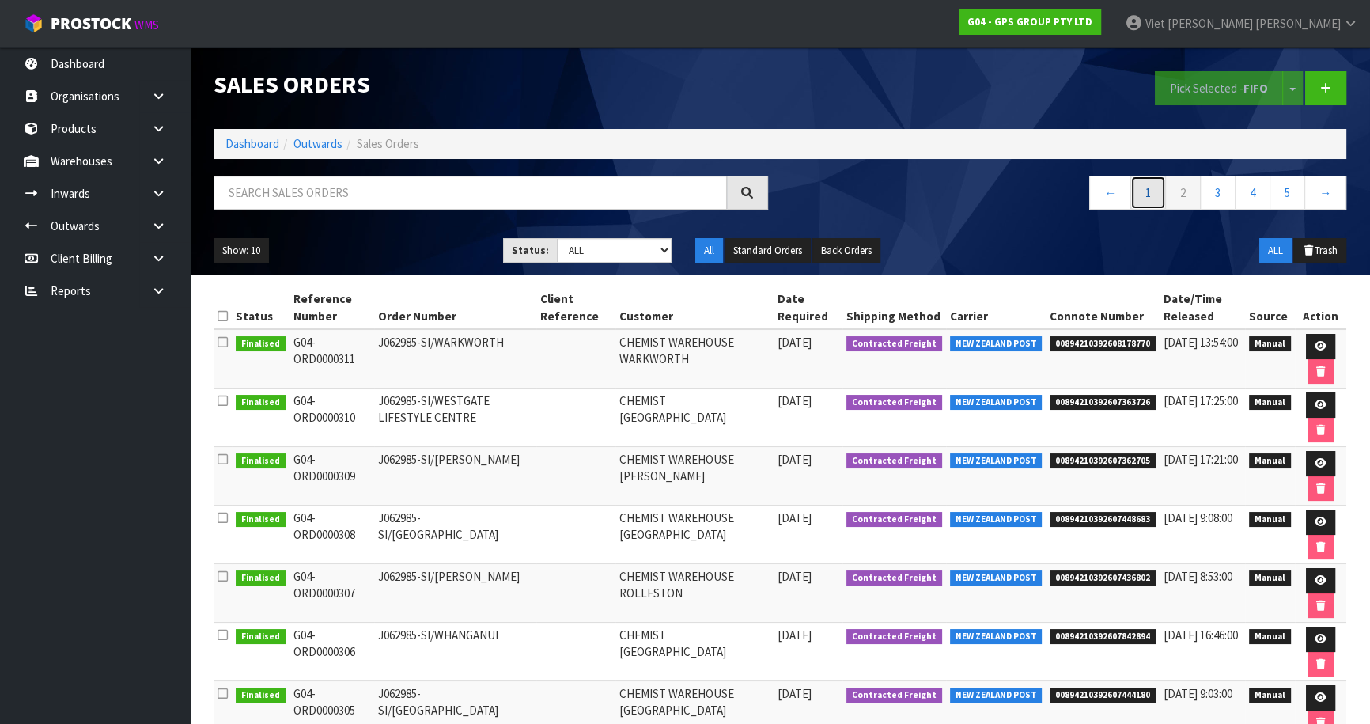
click at [1139, 179] on link "1" at bounding box center [1148, 193] width 36 height 34
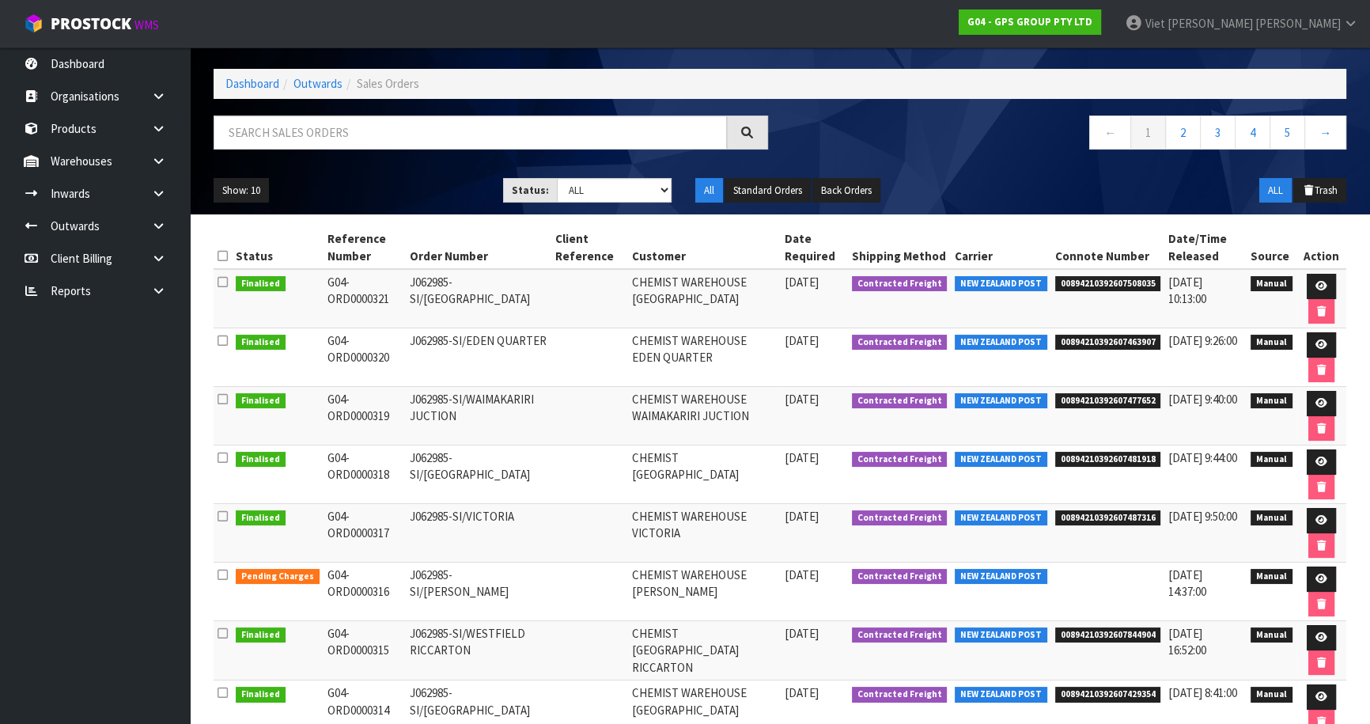
scroll to position [42, 0]
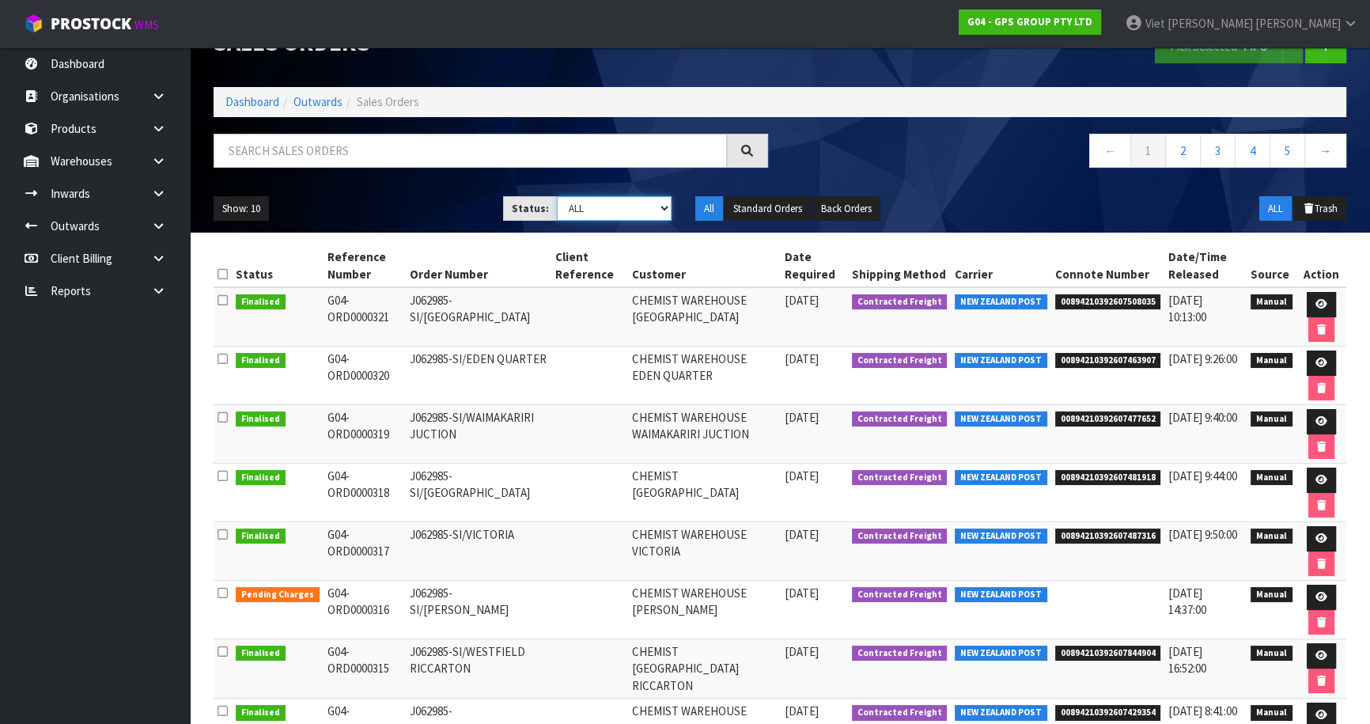
click at [622, 205] on select "Draft Pending Allocated Pending Pick Goods Picked Goods Packed Pending Charges …" at bounding box center [614, 208] width 115 height 25
select select "string:6"
click at [557, 196] on select "Draft Pending Allocated Pending Pick Goods Picked Goods Packed Pending Charges …" at bounding box center [614, 208] width 115 height 25
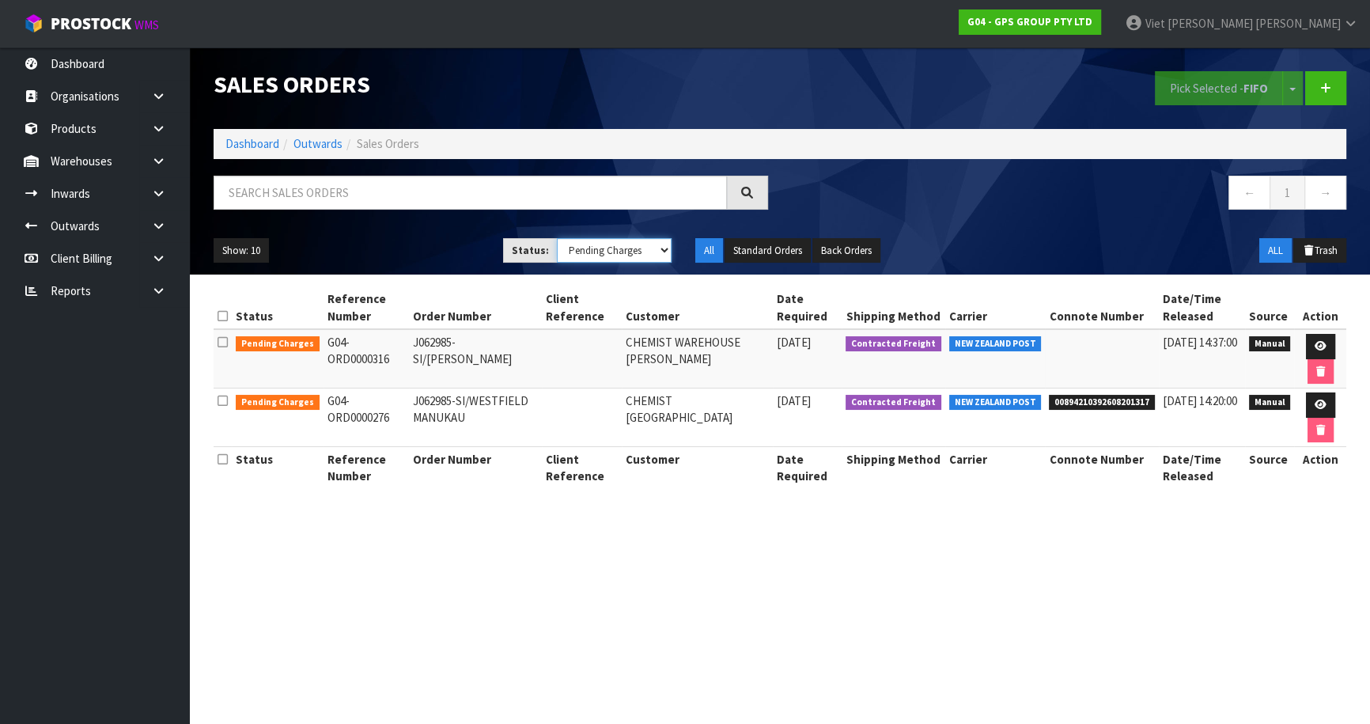
scroll to position [0, 0]
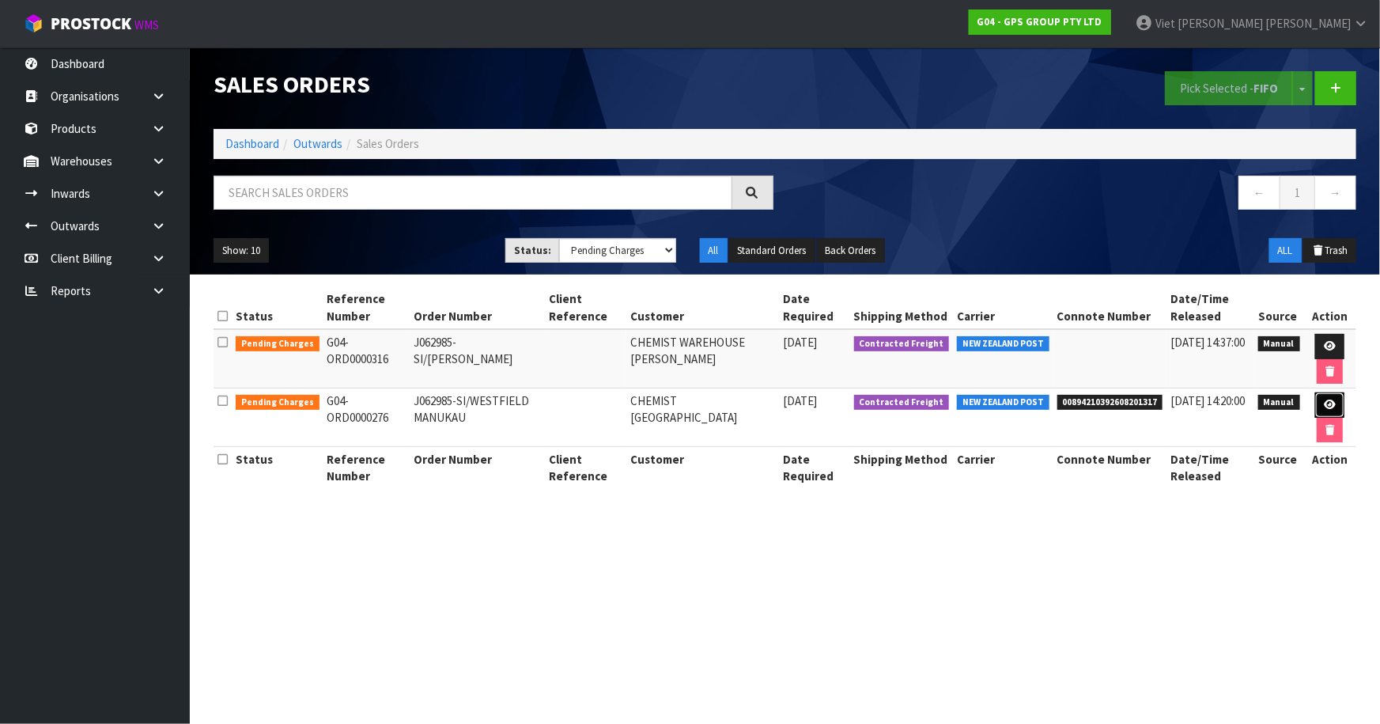
click at [1337, 399] on link at bounding box center [1329, 404] width 29 height 25
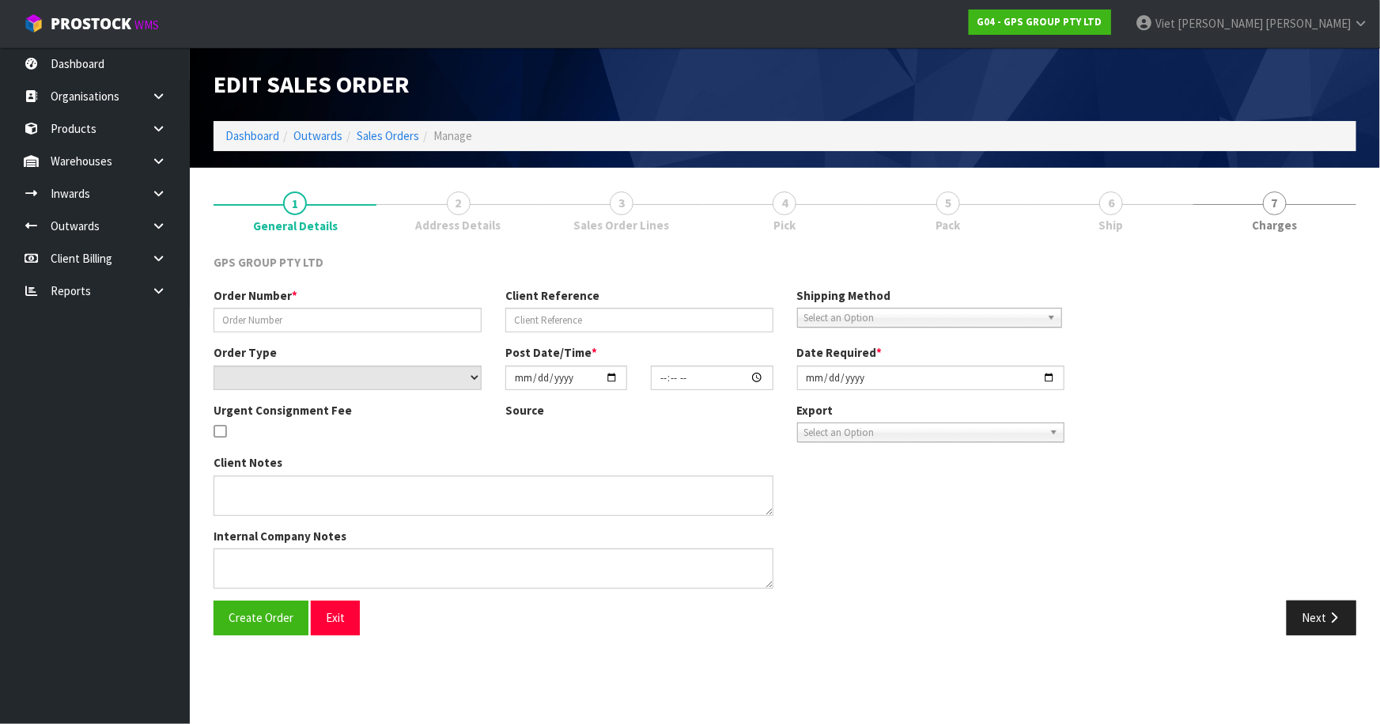
type input "J062985-SI/WESTFIELD MANUKAU"
select select "number:0"
type input "[DATE]"
type input "08:56:00.000"
type input "[DATE]"
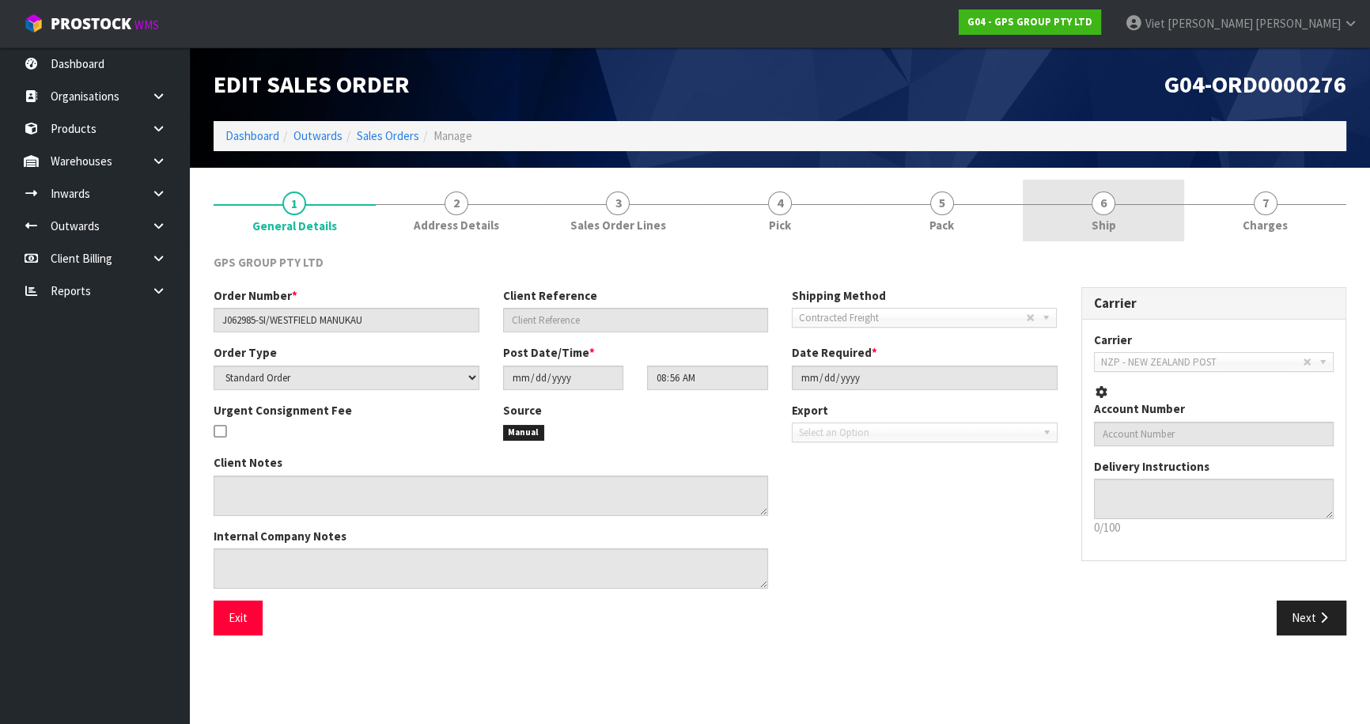
click at [1057, 204] on div at bounding box center [1104, 204] width 162 height 1
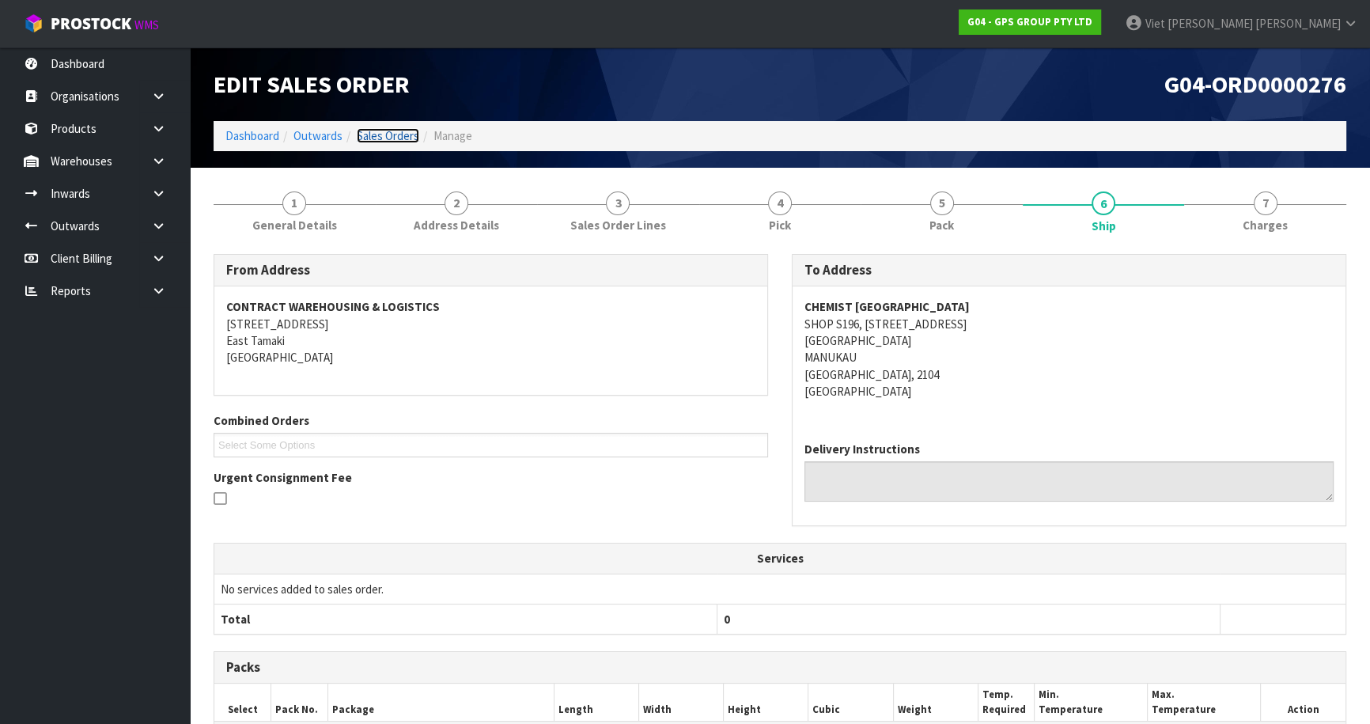
click at [401, 138] on link "Sales Orders" at bounding box center [388, 135] width 62 height 15
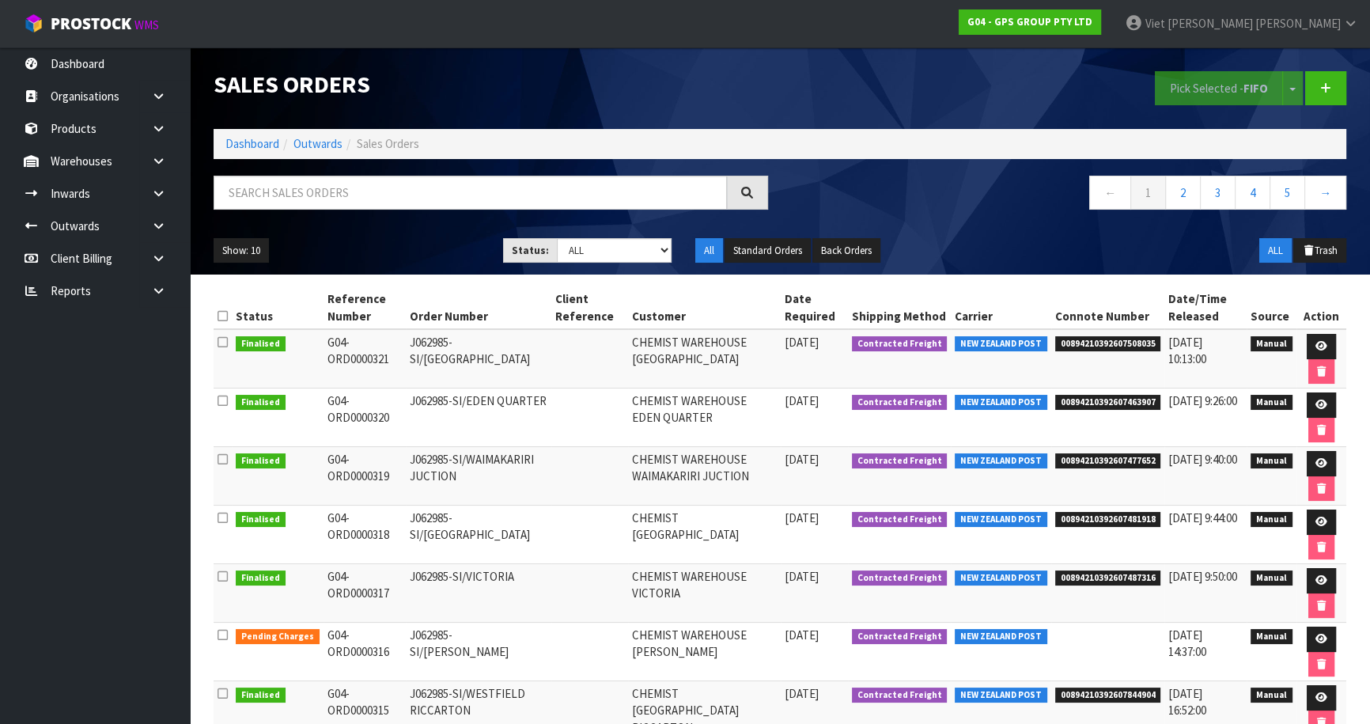
click at [567, 166] on div "Sales Orders Pick Selected - FIFO Split button! FIFO - First In First Out FEFO …" at bounding box center [780, 160] width 1156 height 227
click at [540, 180] on input "text" at bounding box center [470, 193] width 513 height 34
click at [465, 199] on input "text" at bounding box center [470, 193] width 513 height 34
type input "JOB-0416178"
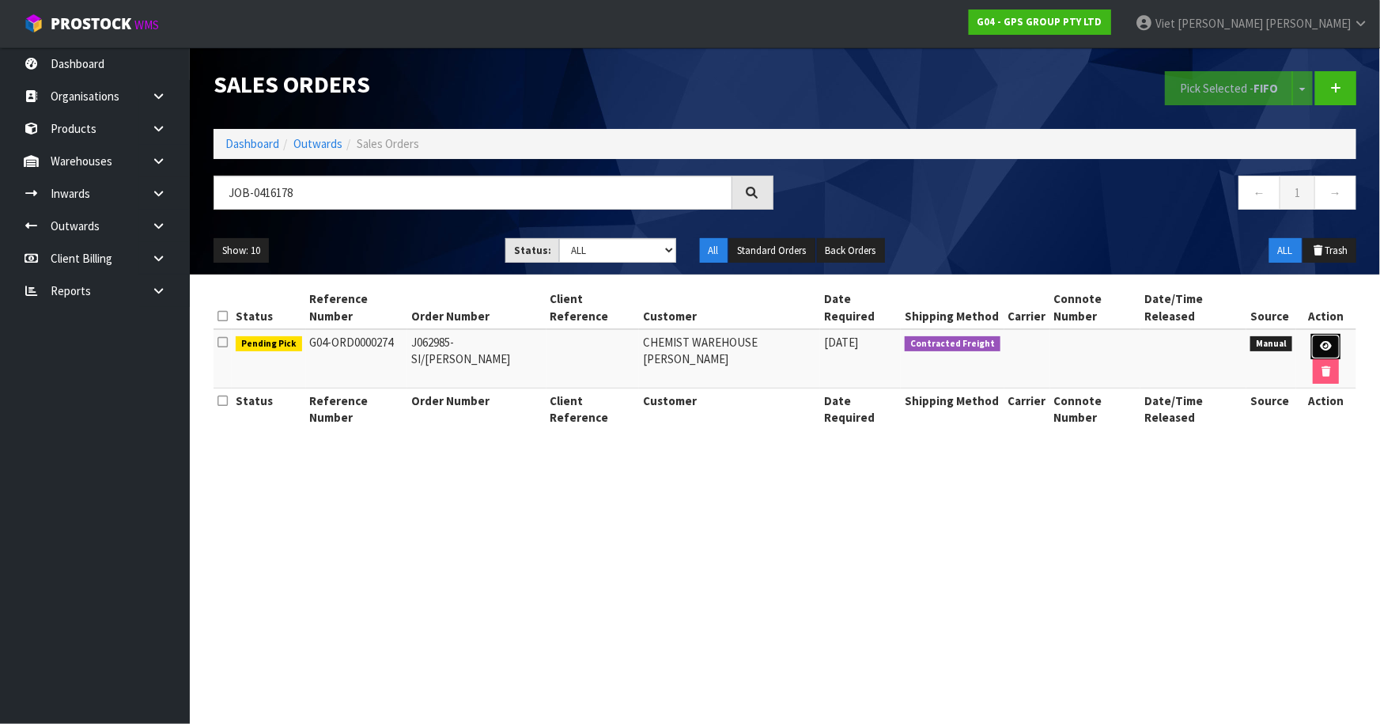
click at [1320, 341] on icon at bounding box center [1326, 346] width 12 height 10
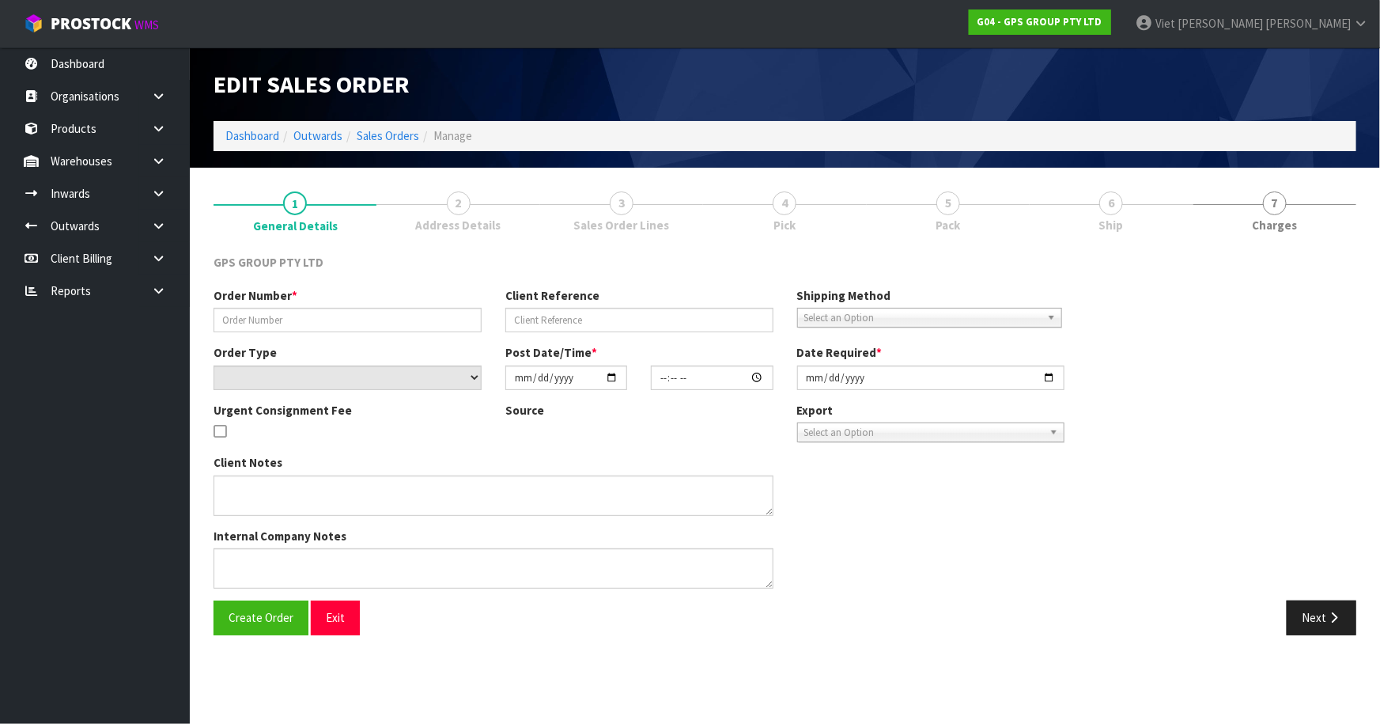
type input "J062985-SI/[PERSON_NAME]"
select select "number:0"
type input "[DATE]"
type input "08:53:00.000"
type input "[DATE]"
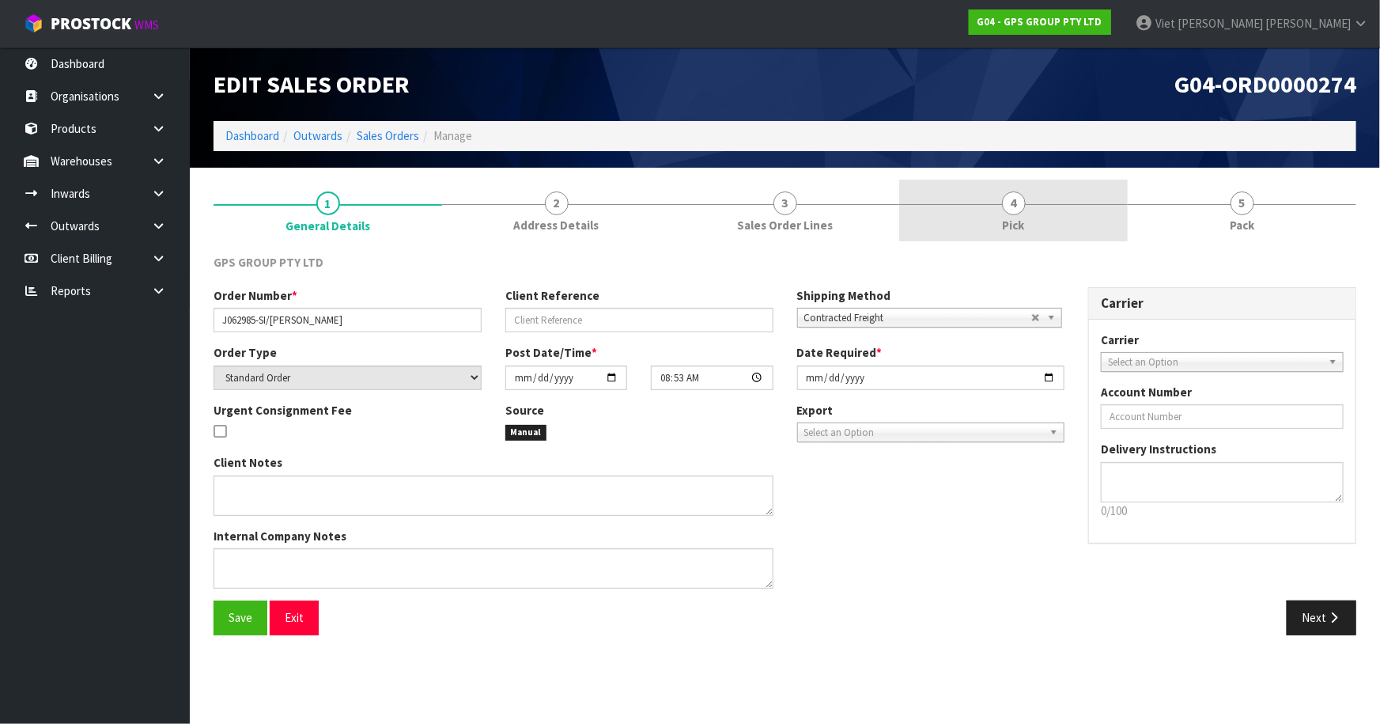
click at [1036, 233] on link "4 Pick" at bounding box center [1013, 211] width 229 height 62
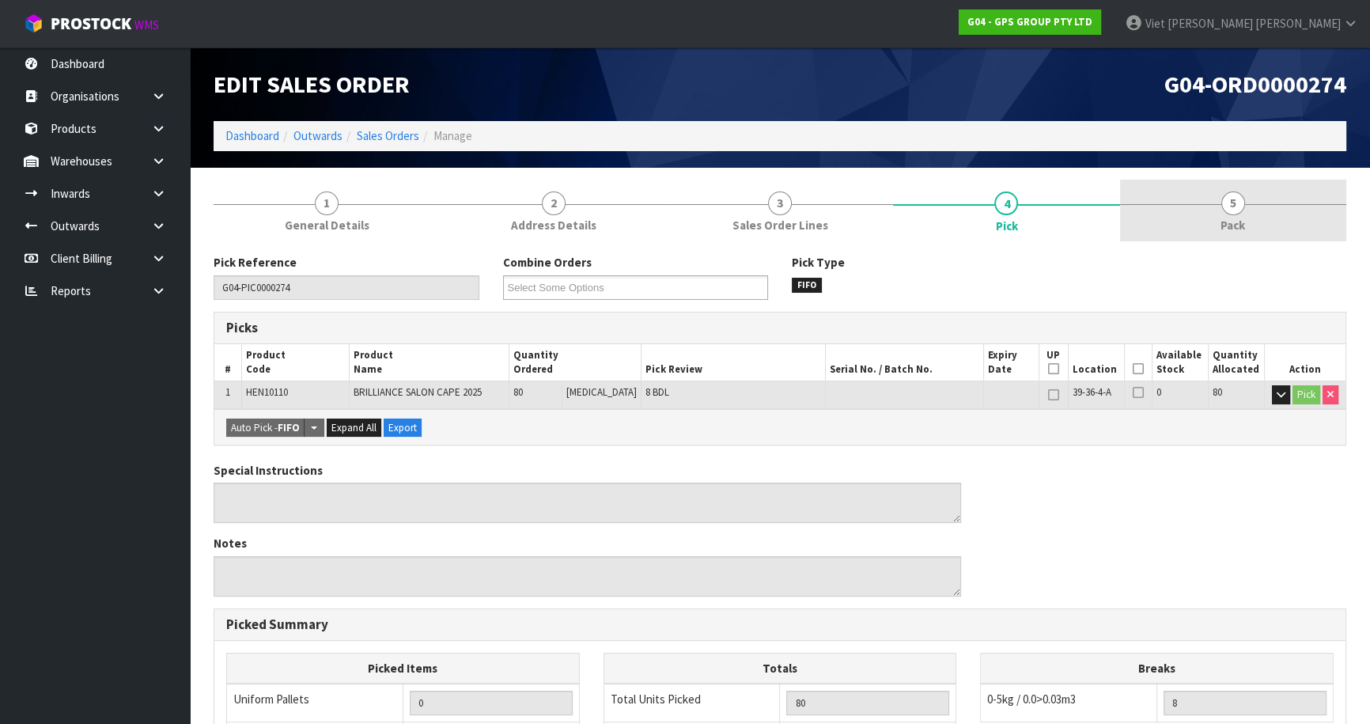
click at [1154, 221] on link "5 Pack" at bounding box center [1233, 211] width 226 height 62
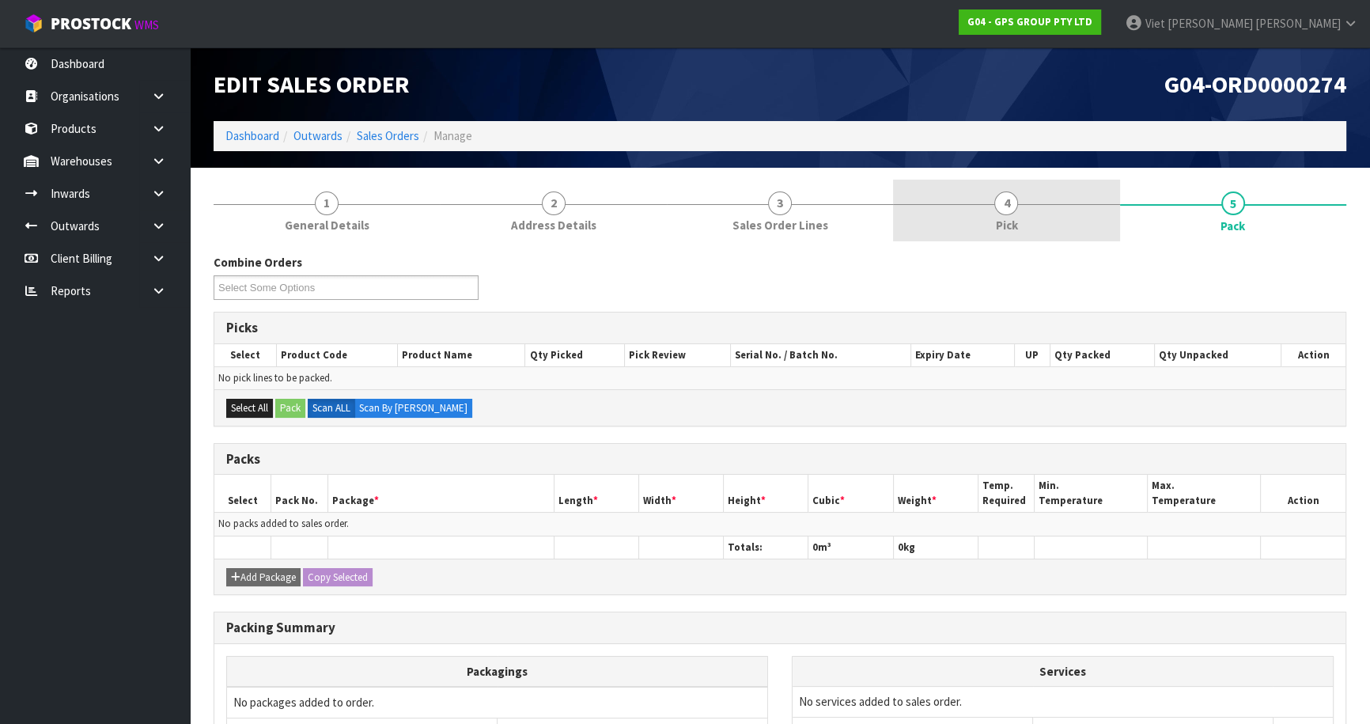
click at [996, 237] on link "4 Pick" at bounding box center [1006, 211] width 226 height 62
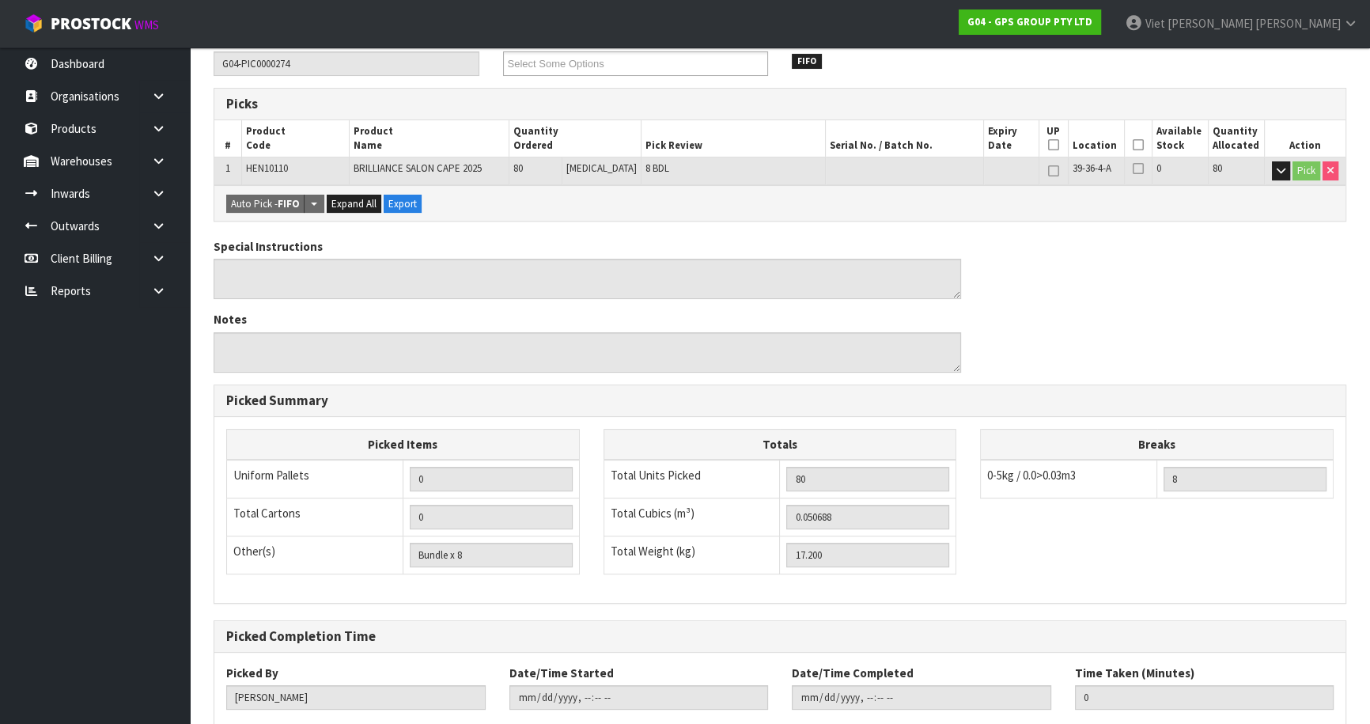
scroll to position [103, 0]
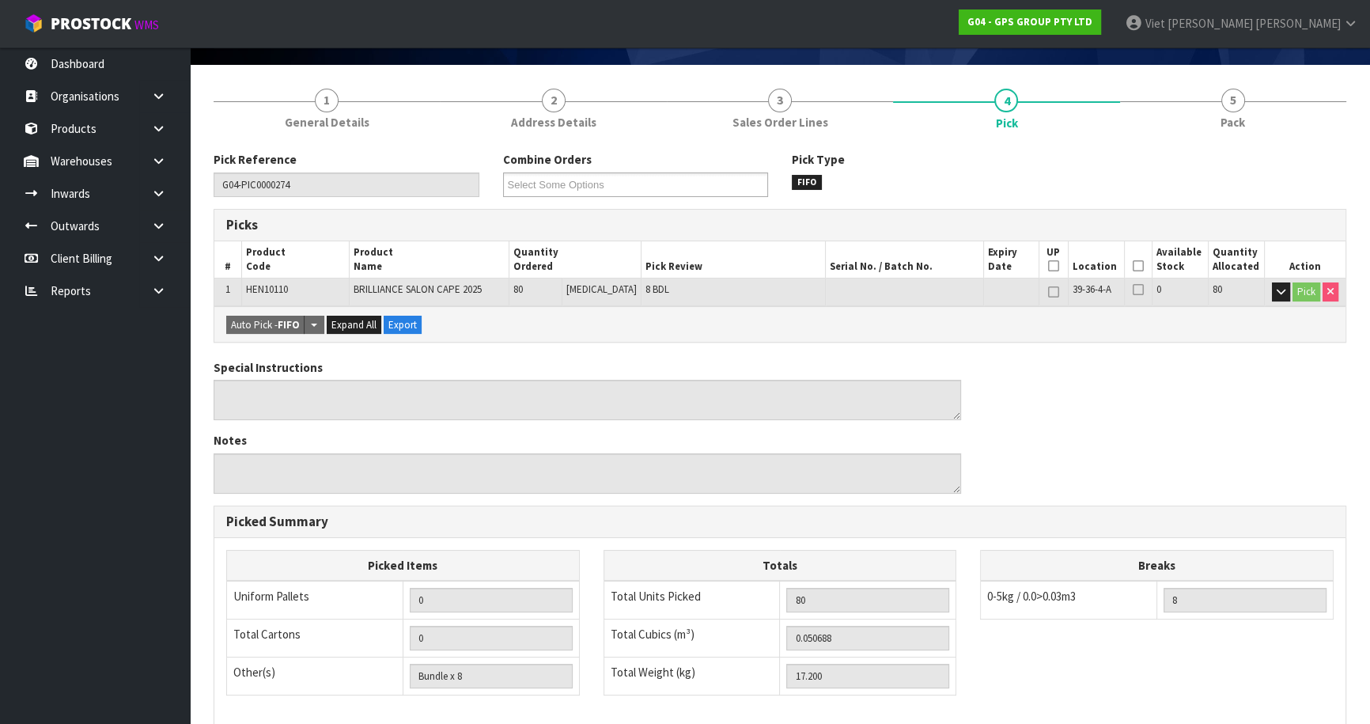
drag, startPoint x: 1118, startPoint y: 258, endPoint x: 1146, endPoint y: 266, distance: 28.8
click at [1134, 261] on th "Picked" at bounding box center [1138, 259] width 28 height 37
click at [1146, 266] on th "Picked" at bounding box center [1138, 259] width 28 height 37
click at [1139, 268] on th "Picked" at bounding box center [1138, 259] width 28 height 37
click at [1133, 266] on icon at bounding box center [1138, 266] width 11 height 1
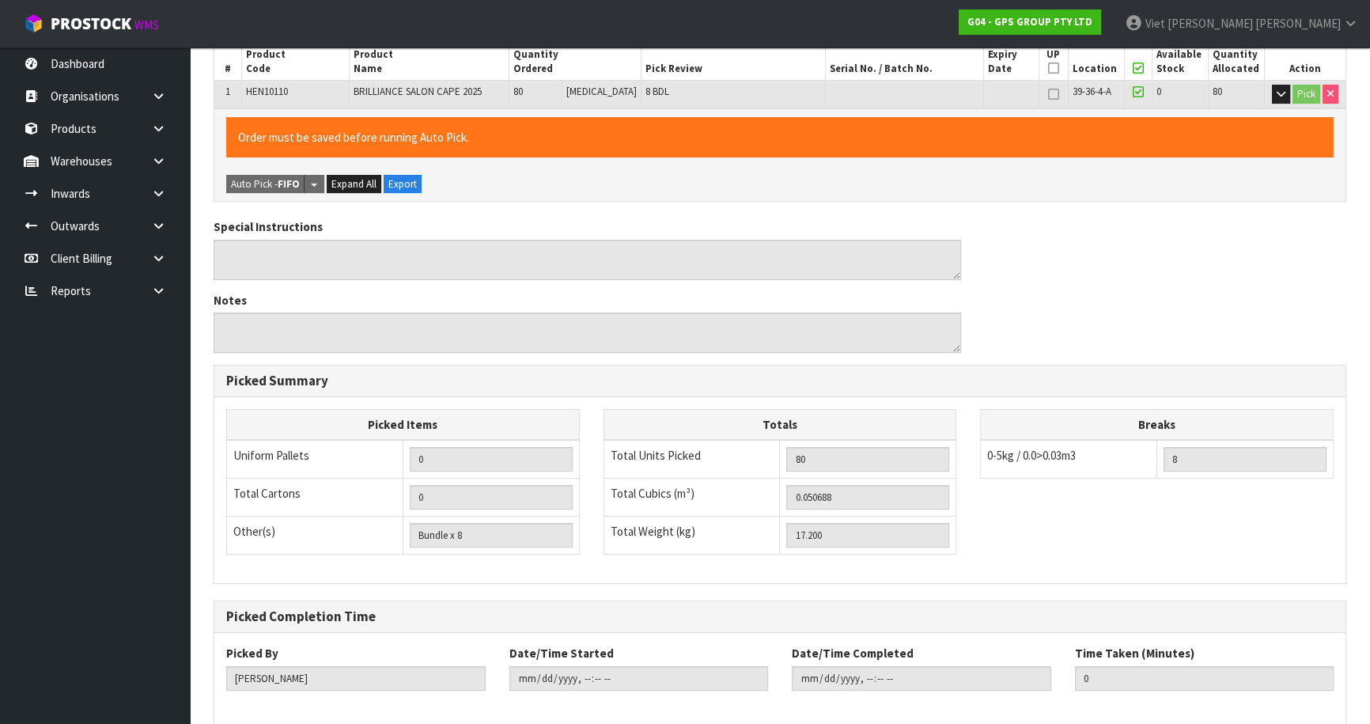
scroll to position [376, 0]
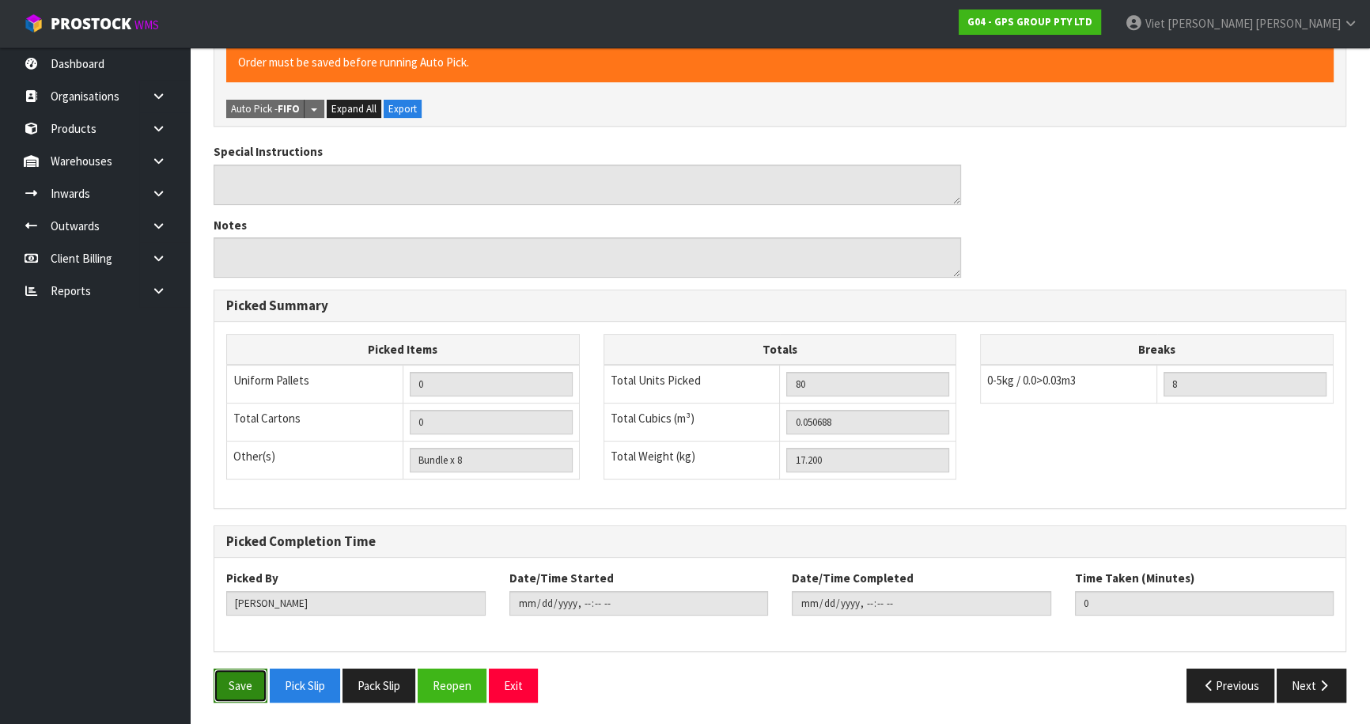
click at [226, 675] on button "Save" at bounding box center [241, 685] width 54 height 34
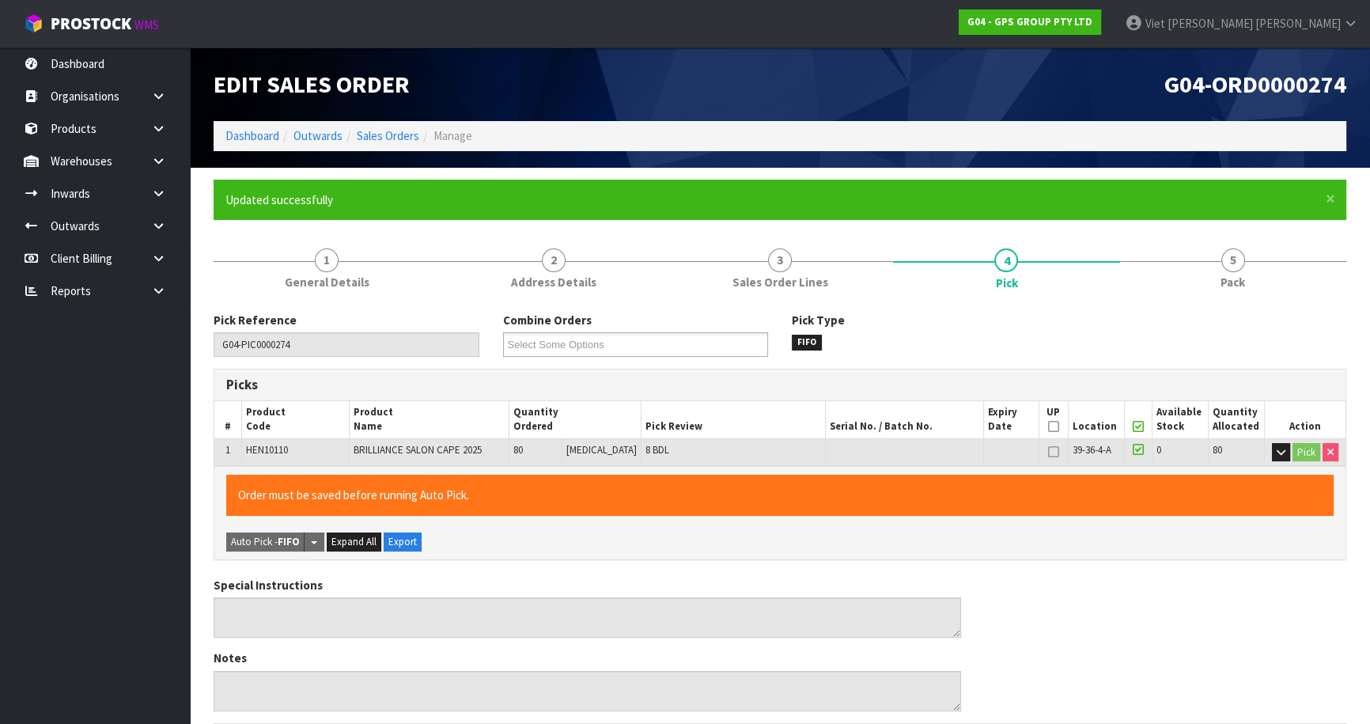
type input "Viet [PERSON_NAME]"
type input "[DATE]T15:09:21"
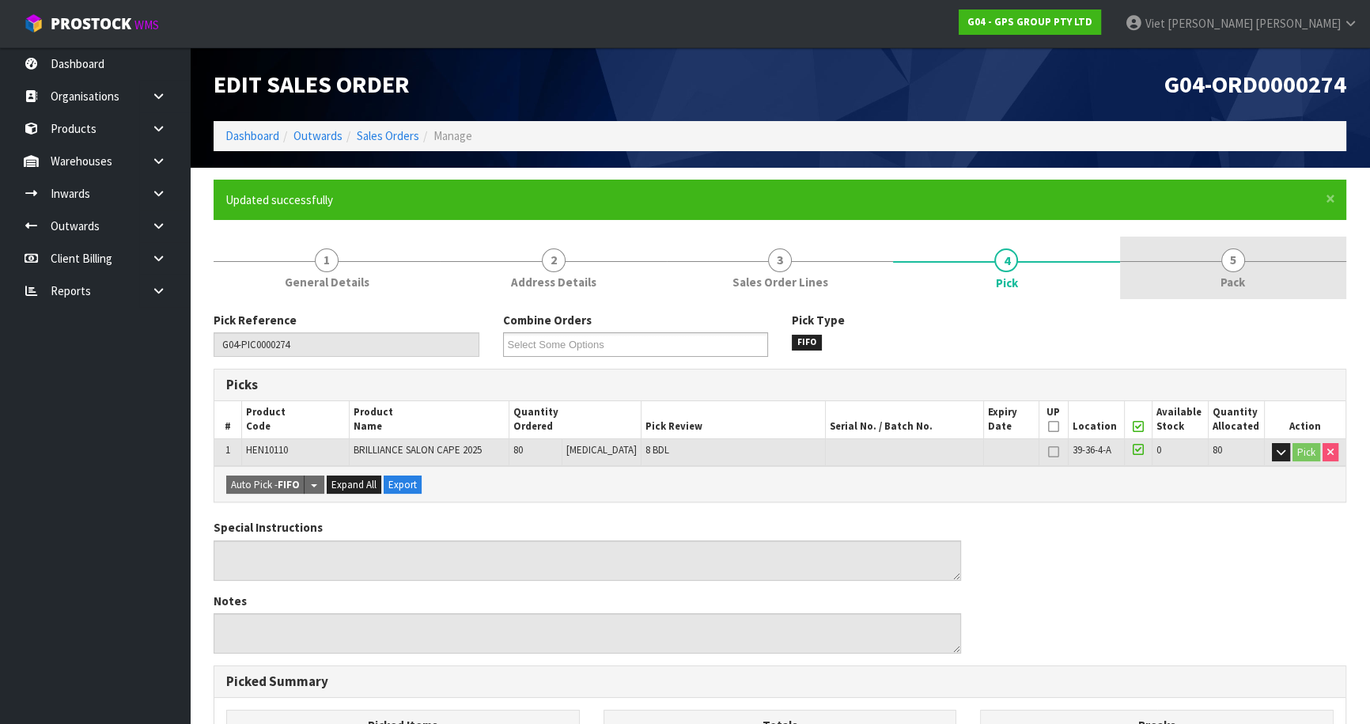
click at [1184, 289] on link "5 Pack" at bounding box center [1233, 267] width 226 height 62
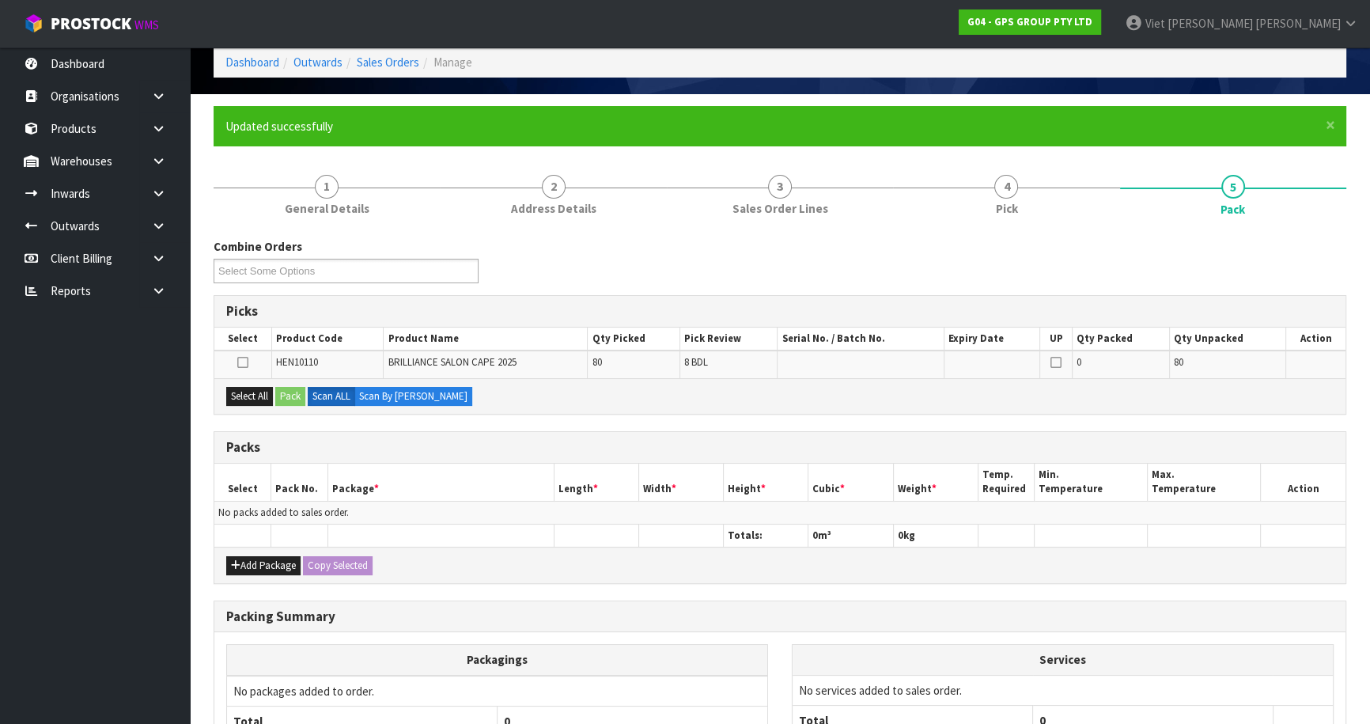
scroll to position [143, 0]
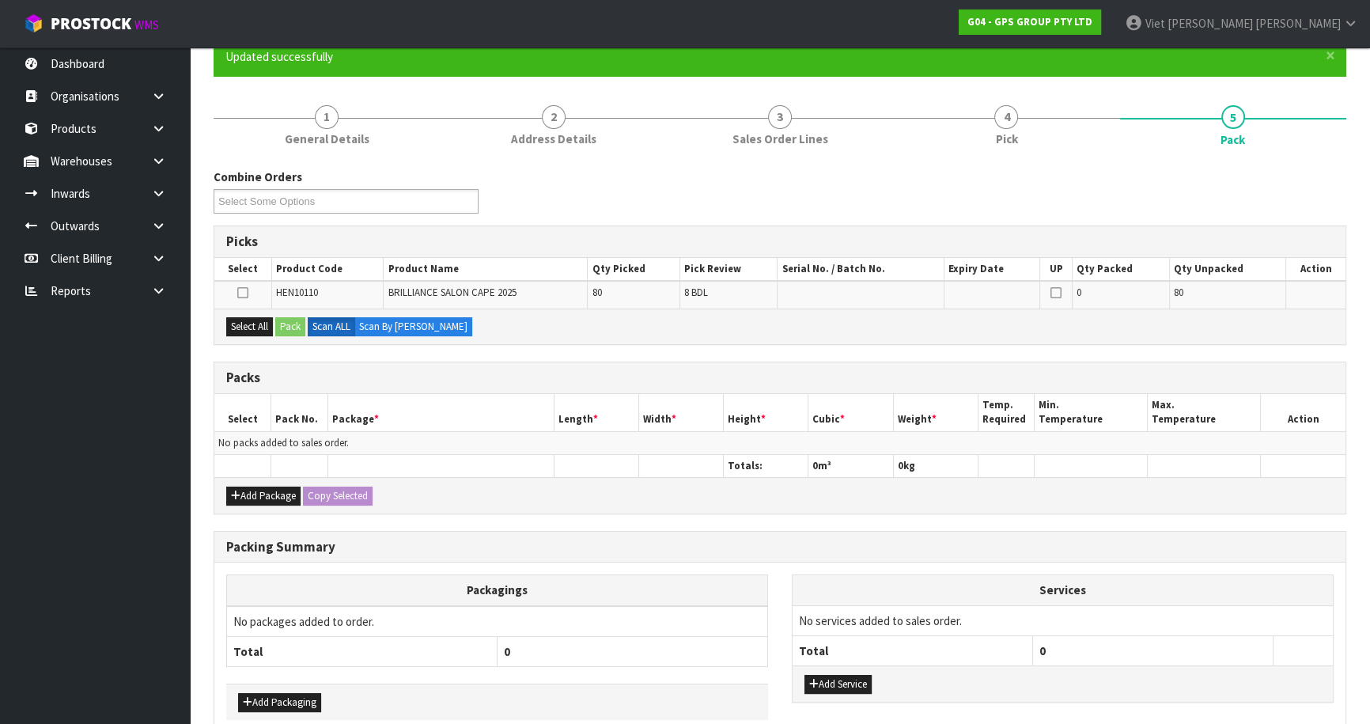
click at [240, 293] on icon at bounding box center [242, 293] width 11 height 1
click at [0, 0] on input "checkbox" at bounding box center [0, 0] width 0 height 0
click at [299, 320] on button "Pack" at bounding box center [290, 326] width 30 height 19
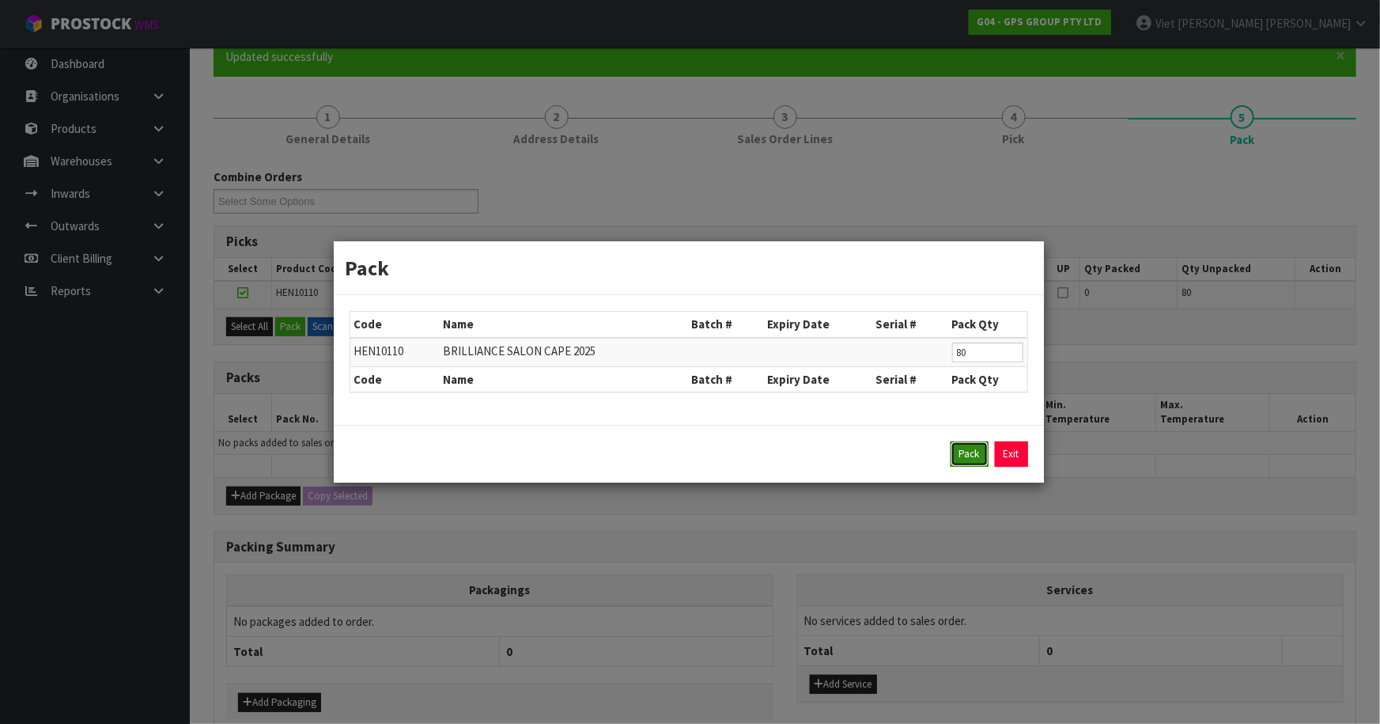
click at [966, 455] on button "Pack" at bounding box center [970, 453] width 38 height 25
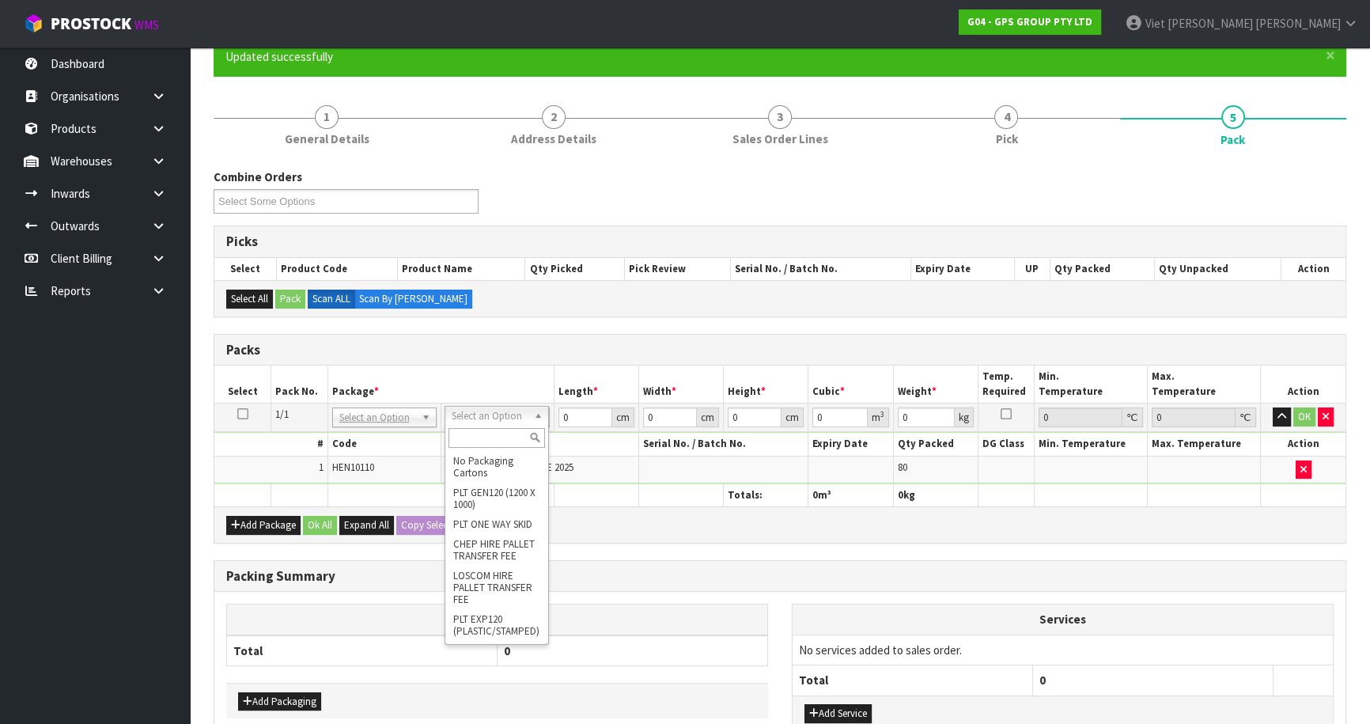
click at [506, 443] on input "text" at bounding box center [496, 438] width 96 height 20
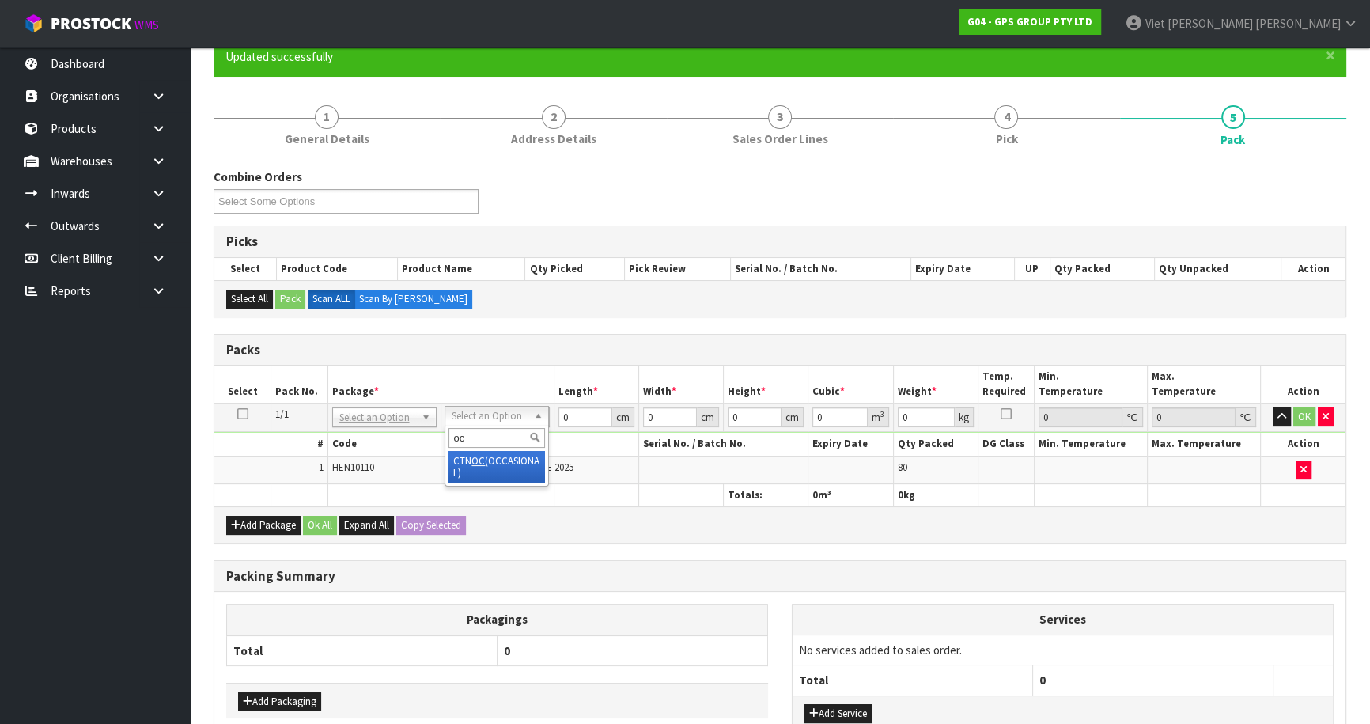
type input "oc"
type input "17.2"
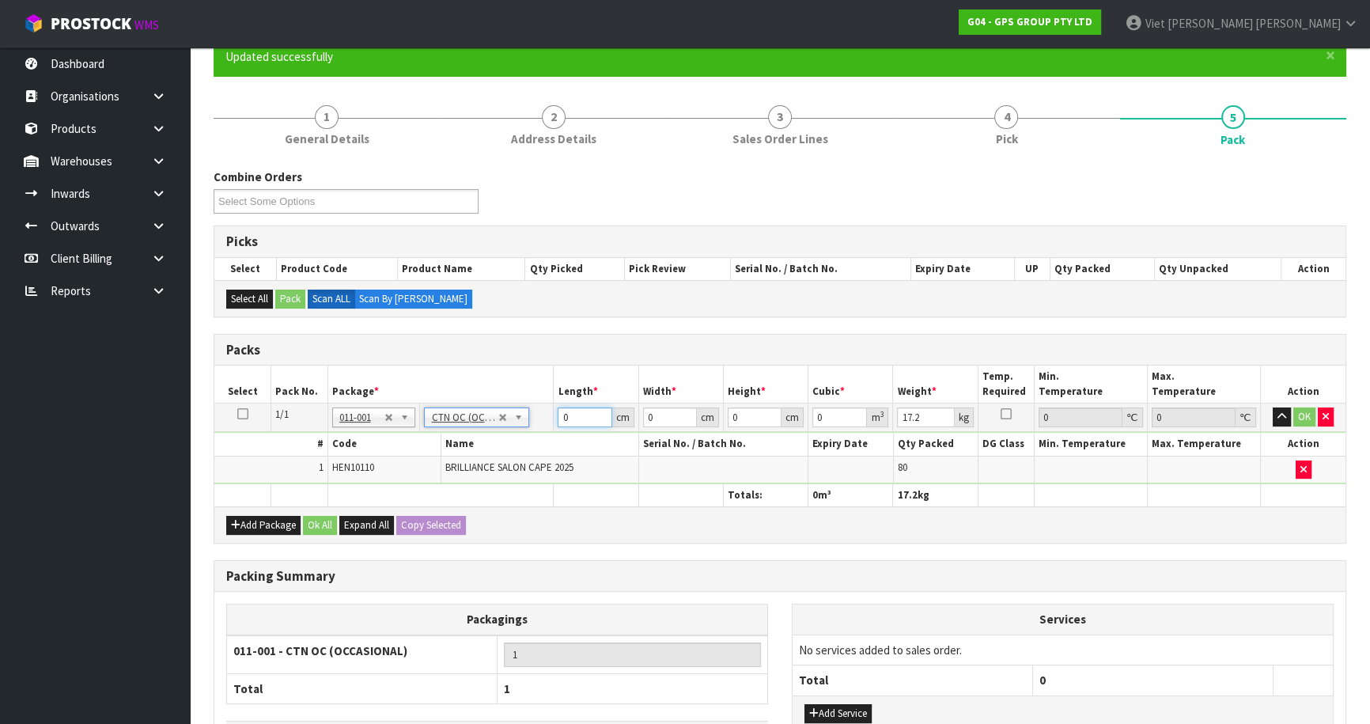
click at [584, 414] on input "0" at bounding box center [585, 417] width 54 height 20
type input "4"
type input "50"
type input "35"
type input "3"
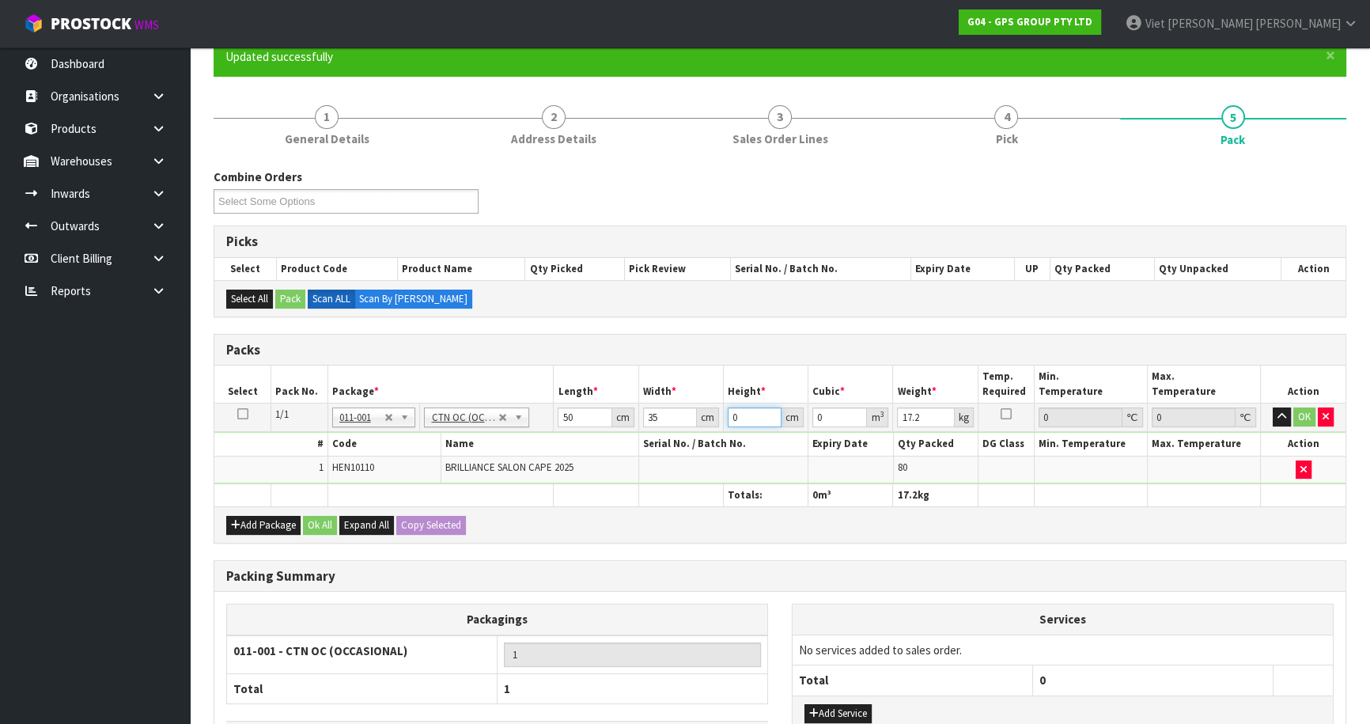
type input "0.00525"
type input "33"
type input "0.05775"
type input "33"
type input "18"
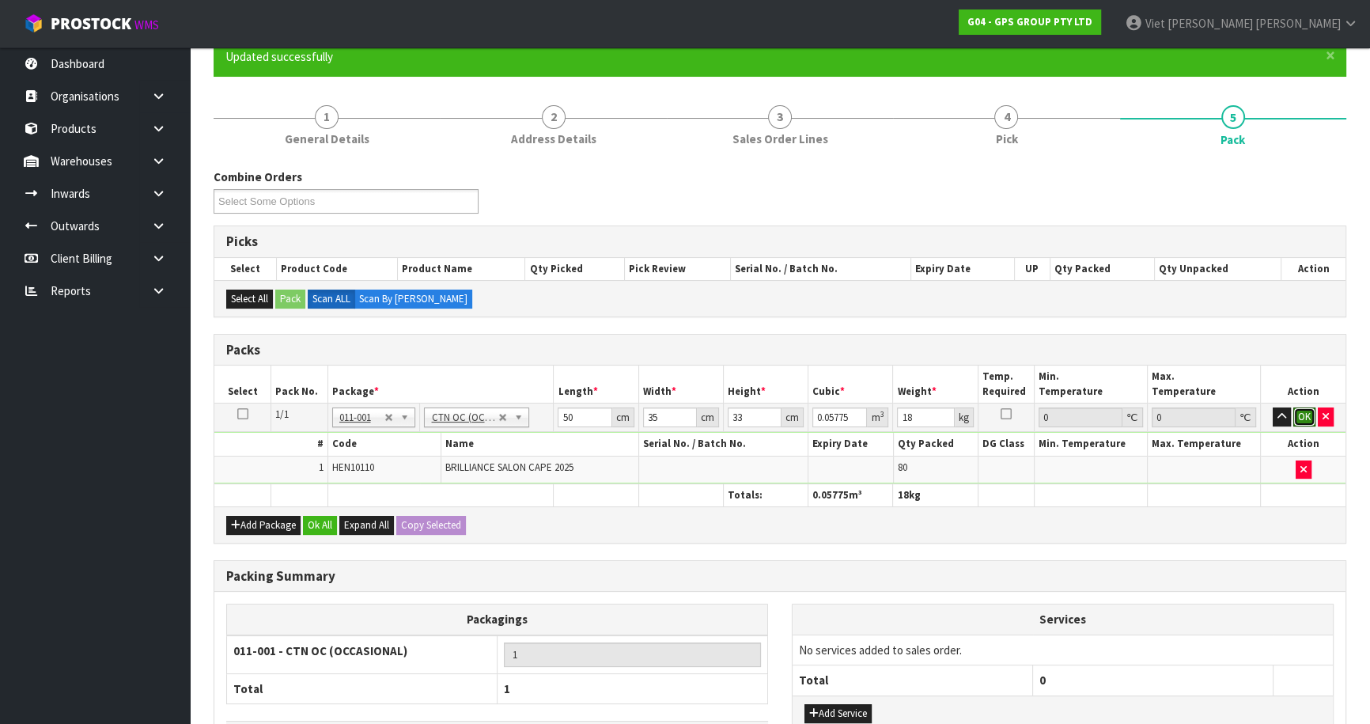
click button "OK" at bounding box center [1304, 416] width 22 height 19
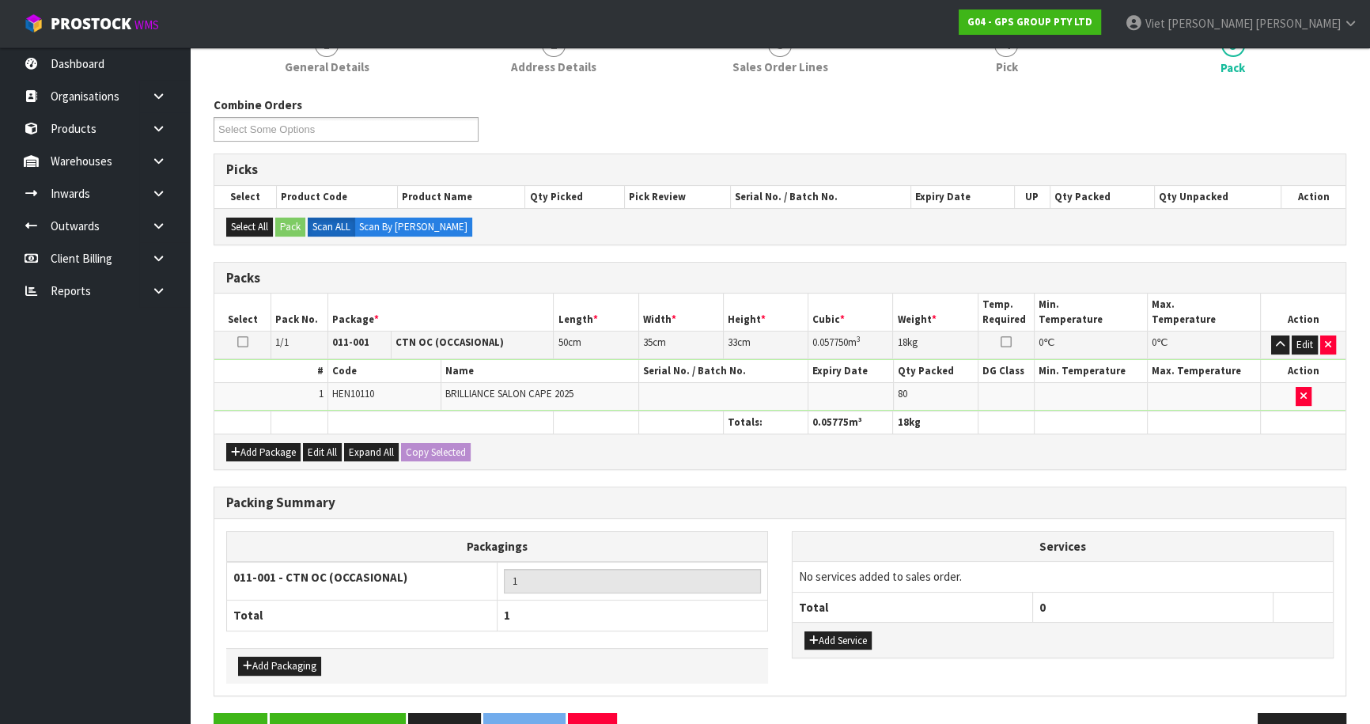
scroll to position [258, 0]
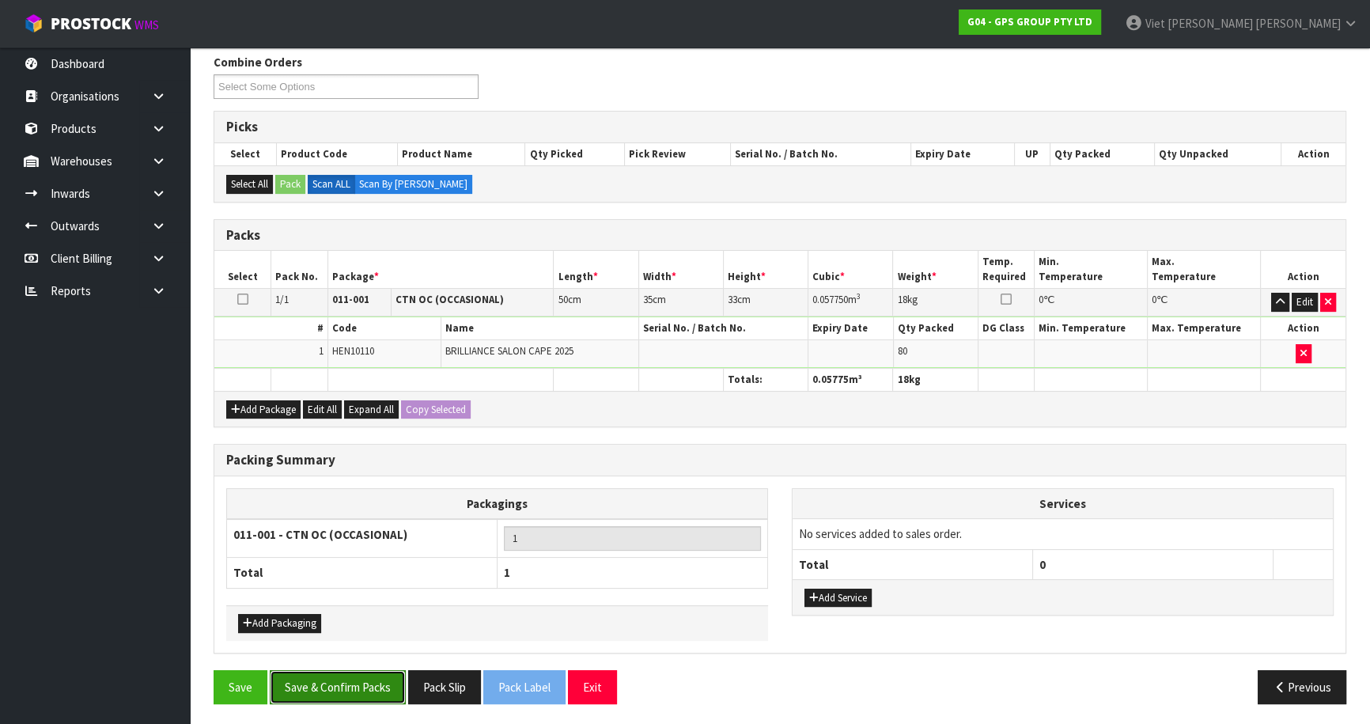
click at [325, 686] on button "Save & Confirm Packs" at bounding box center [338, 687] width 136 height 34
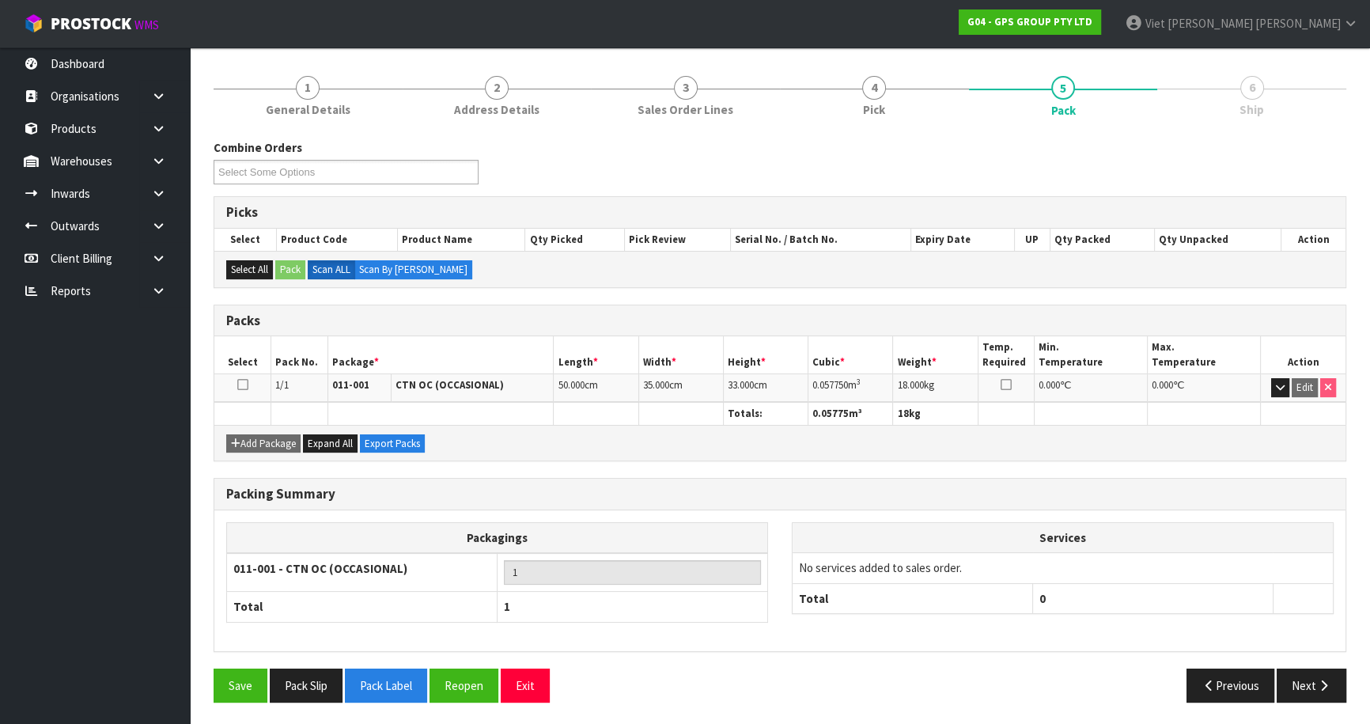
scroll to position [100, 0]
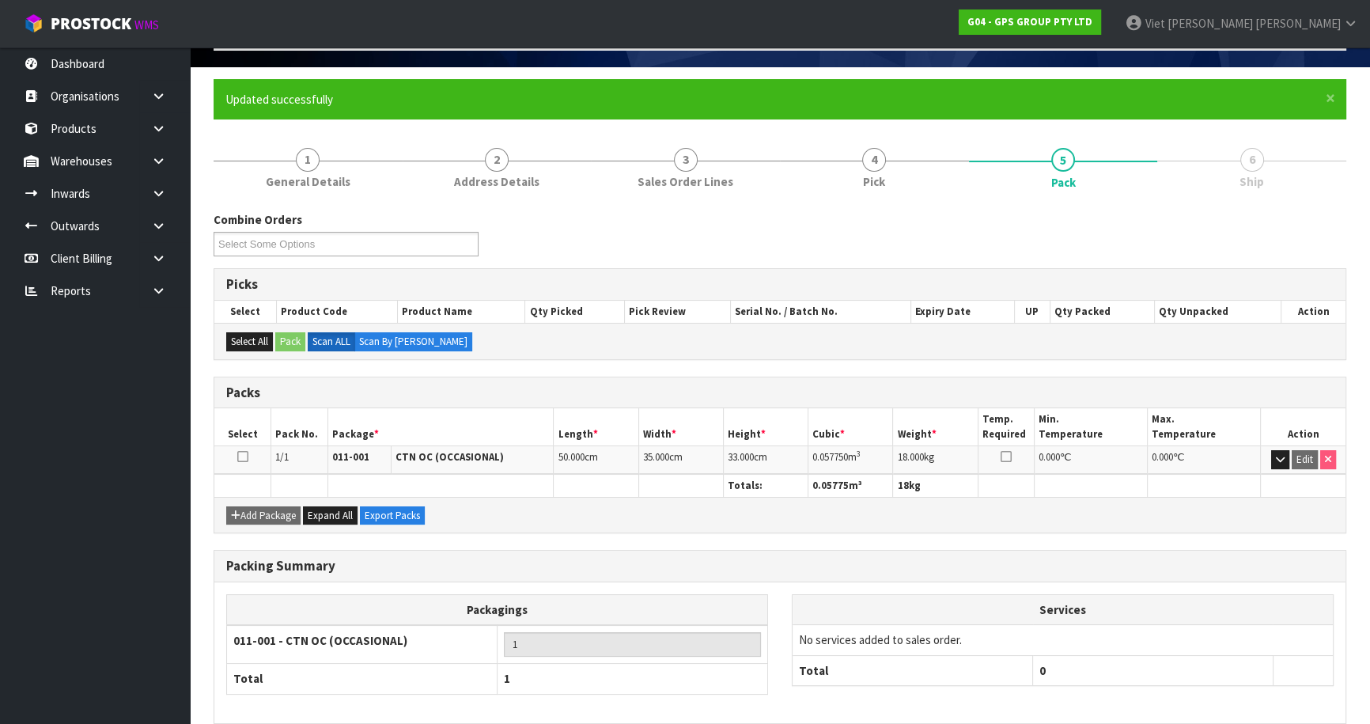
click at [1271, 177] on link "6 Ship" at bounding box center [1251, 167] width 189 height 62
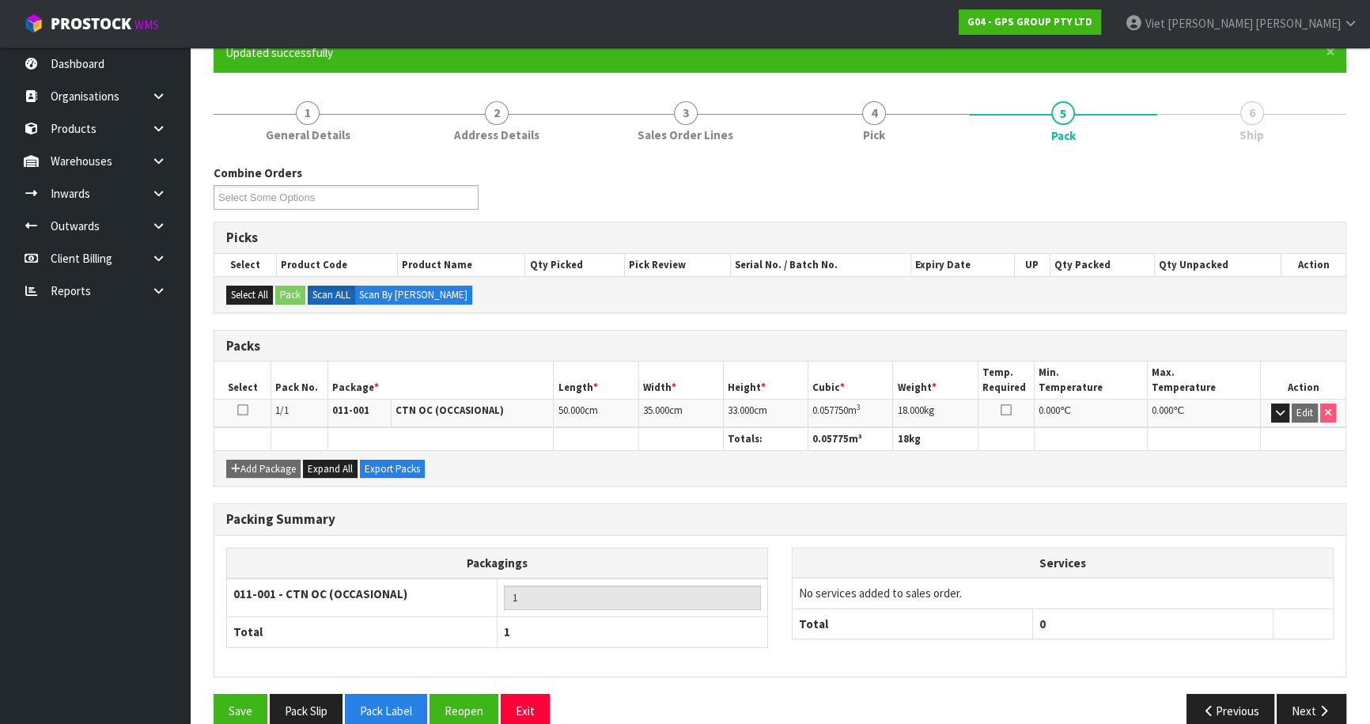
scroll to position [172, 0]
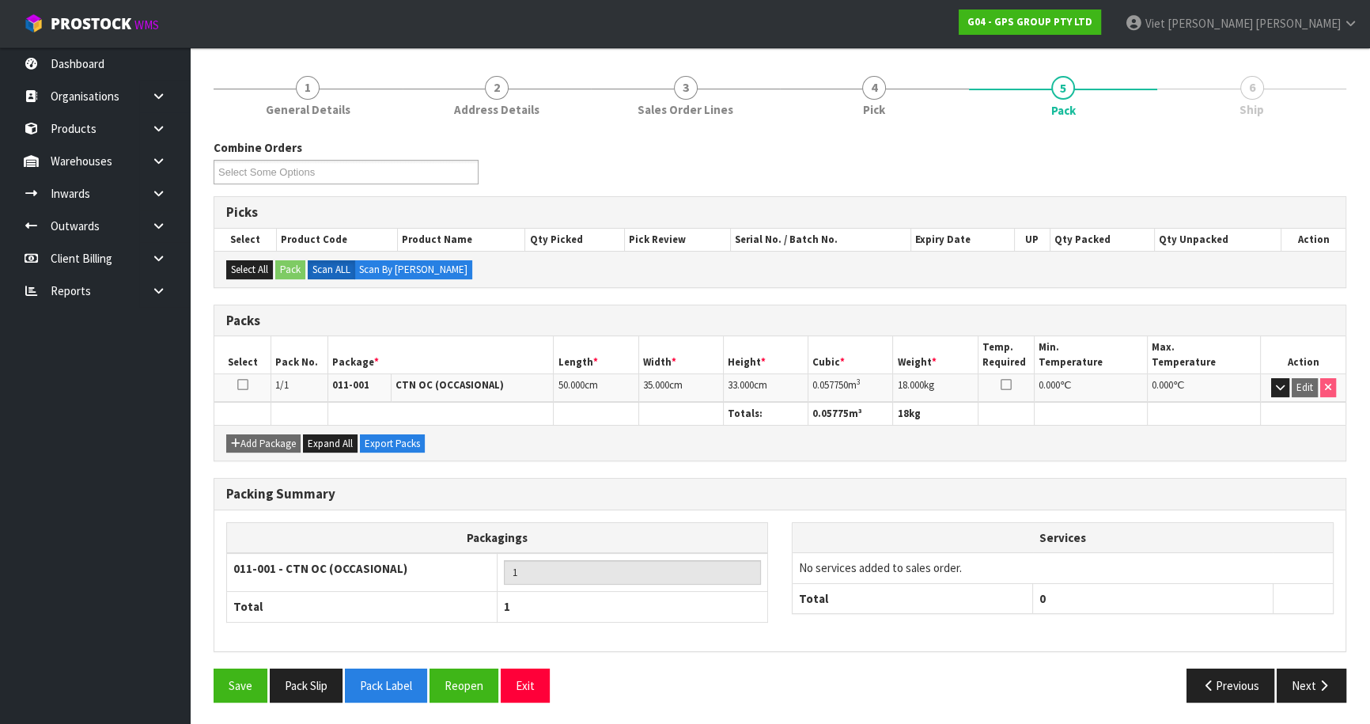
click at [1316, 662] on div "Packing Summary Packagings 011-001 - CTN OC (OCCASIONAL) 1 Total 1 Services No …" at bounding box center [780, 573] width 1156 height 191
click at [1313, 671] on button "Next" at bounding box center [1311, 685] width 70 height 34
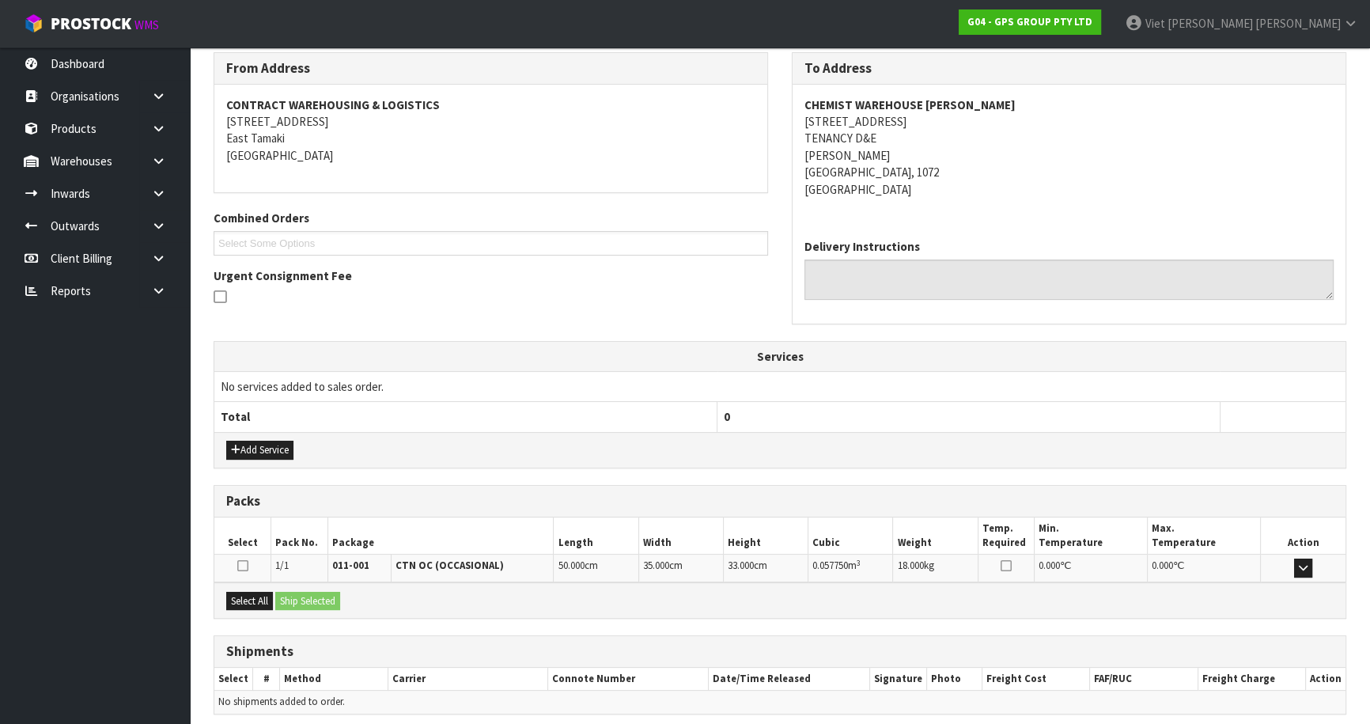
scroll to position [321, 0]
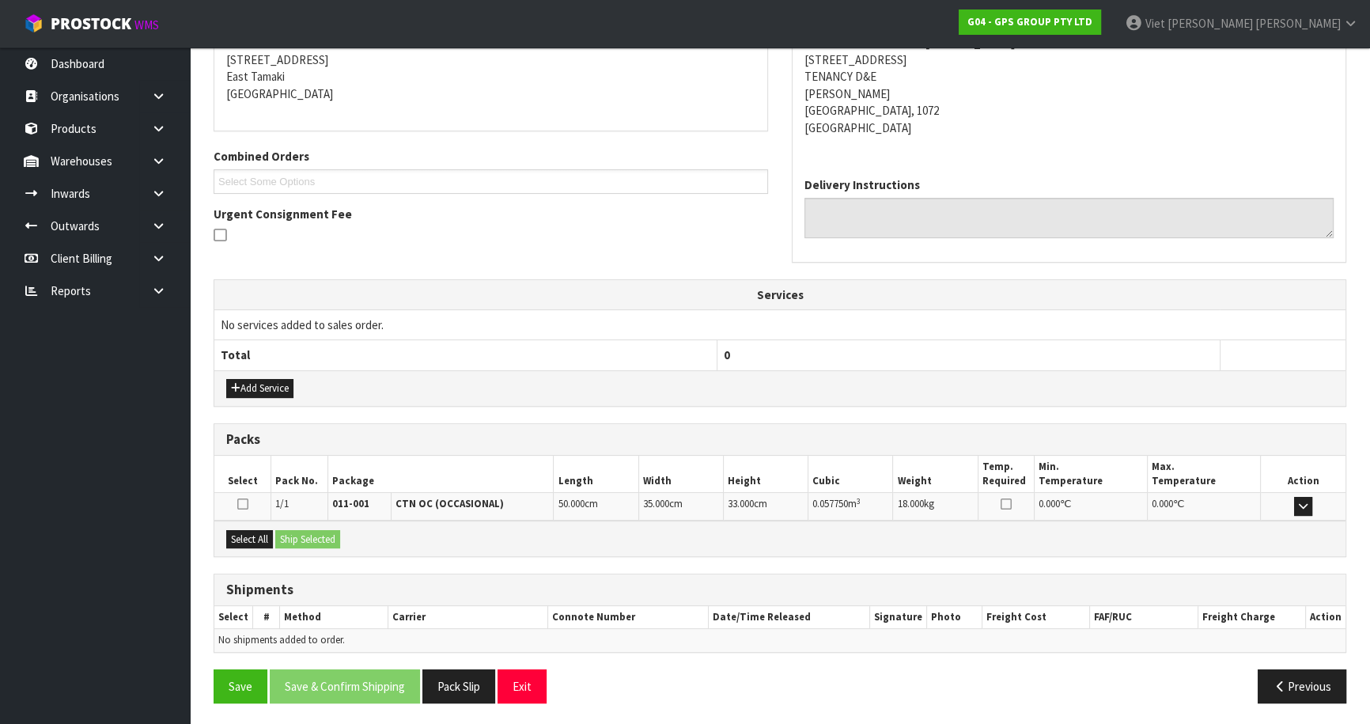
click at [244, 513] on td at bounding box center [242, 507] width 57 height 28
click at [248, 501] on div at bounding box center [242, 505] width 48 height 17
click at [238, 506] on icon at bounding box center [242, 503] width 11 height 13
click at [0, 0] on input "checkbox" at bounding box center [0, 0] width 0 height 0
click at [306, 535] on button "Ship Selected" at bounding box center [307, 539] width 65 height 19
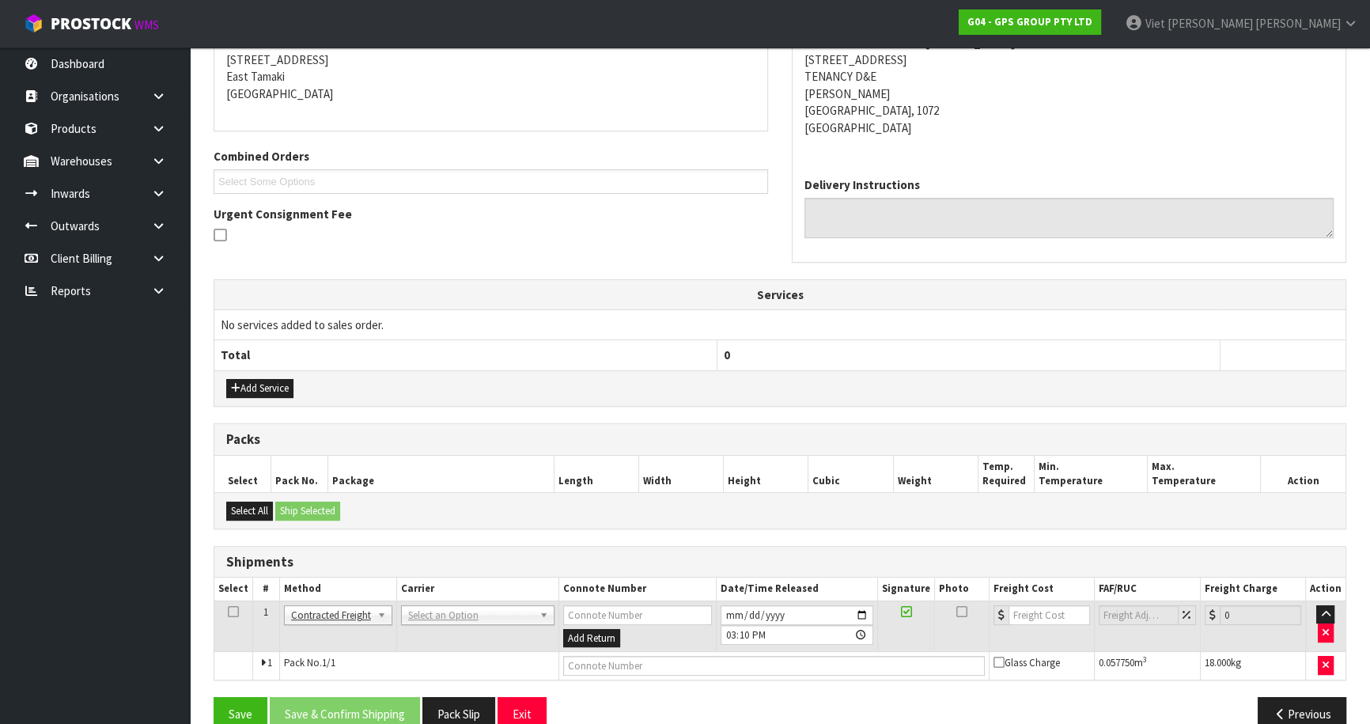
click at [490, 600] on td "ANGEL - ANGEL TRANSPORT [PERSON_NAME] REMOVALS DEAEXPAKL - DEADLINE EXPRESS COU…" at bounding box center [477, 625] width 162 height 51
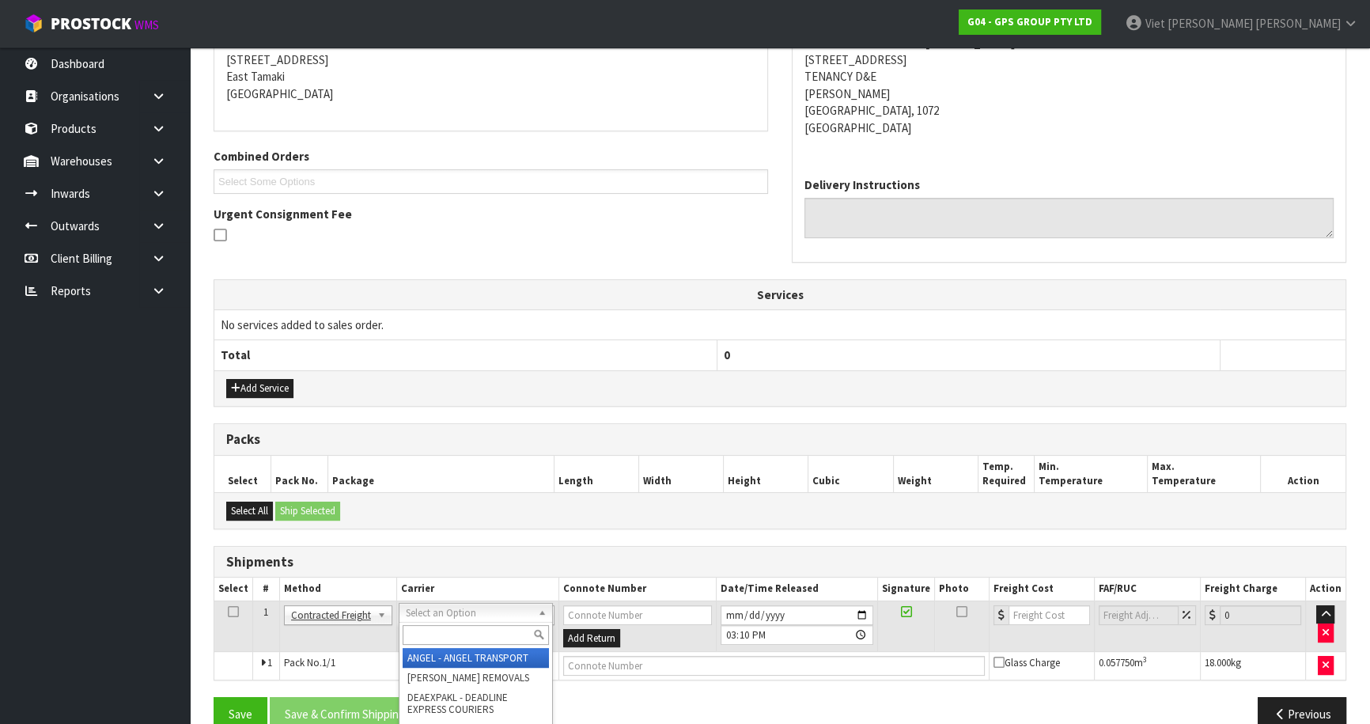
click at [482, 633] on input "text" at bounding box center [476, 635] width 146 height 20
type input "nzp"
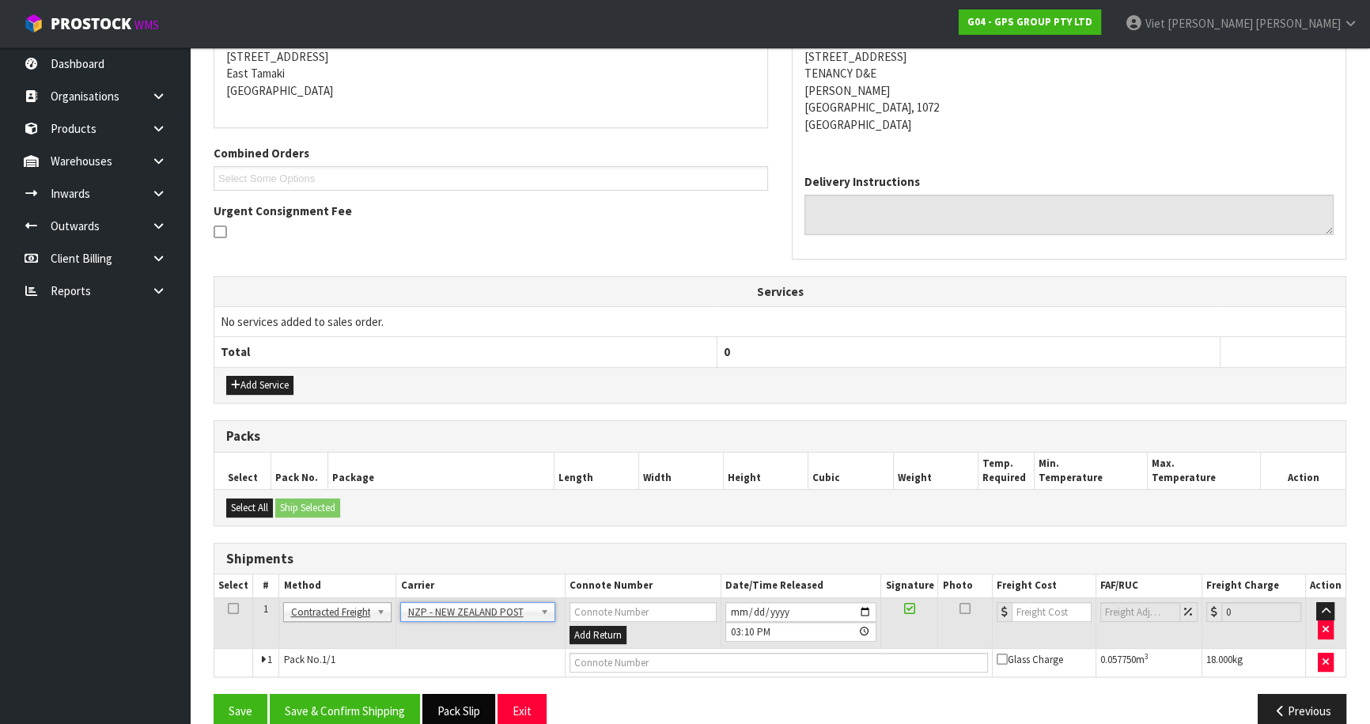
scroll to position [350, 0]
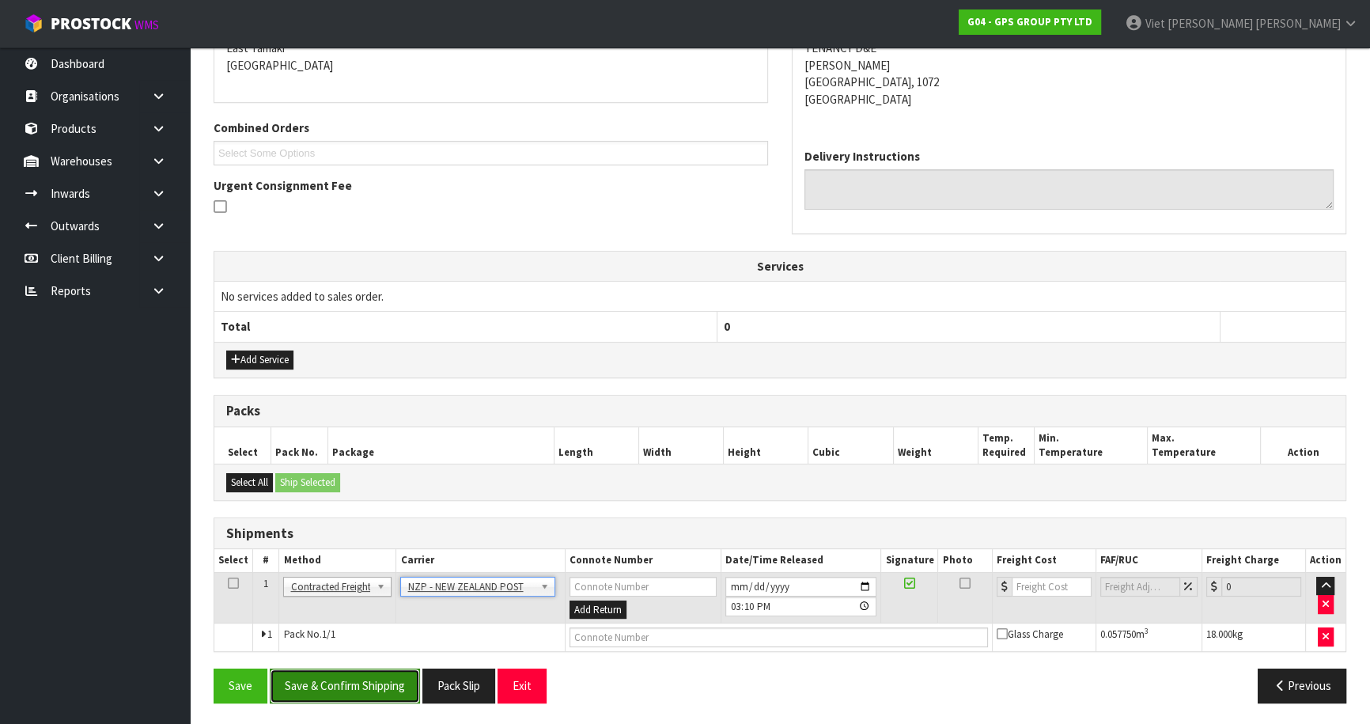
drag, startPoint x: 369, startPoint y: 689, endPoint x: 381, endPoint y: 678, distance: 16.2
click at [369, 689] on button "Save & Confirm Shipping" at bounding box center [345, 685] width 150 height 34
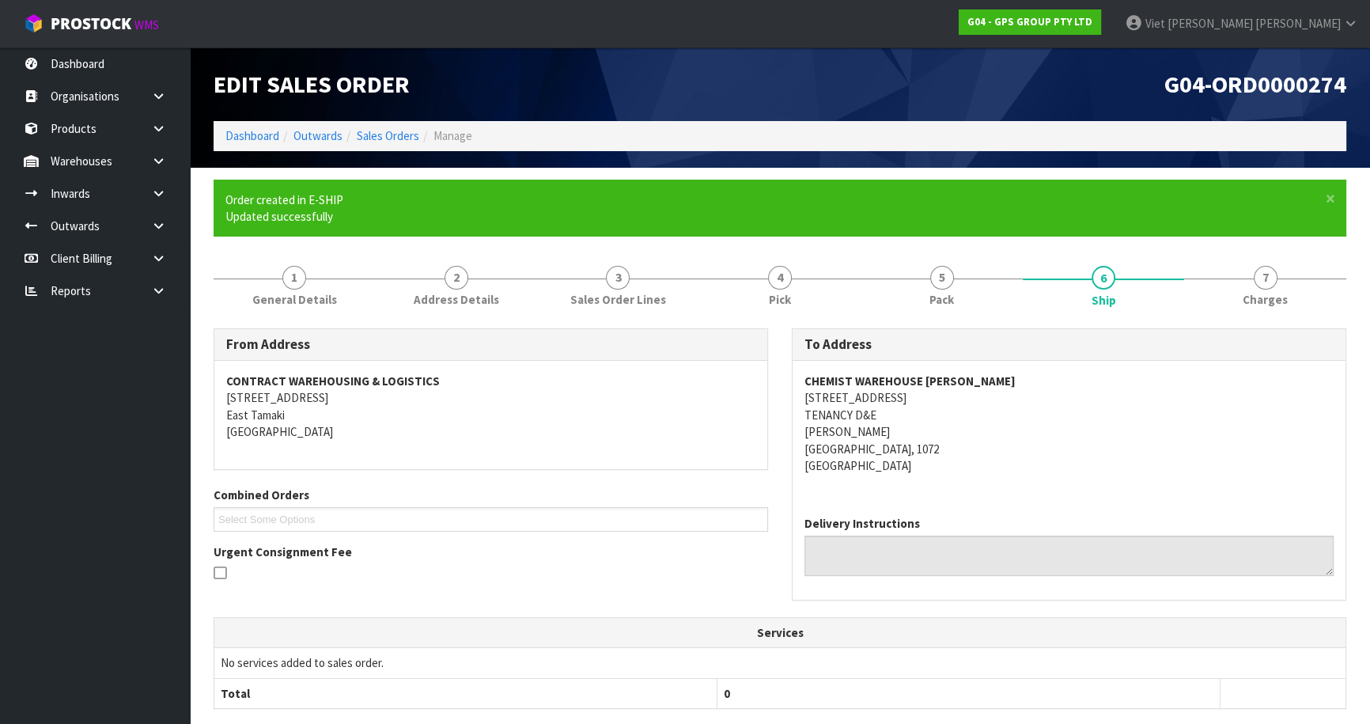
scroll to position [327, 0]
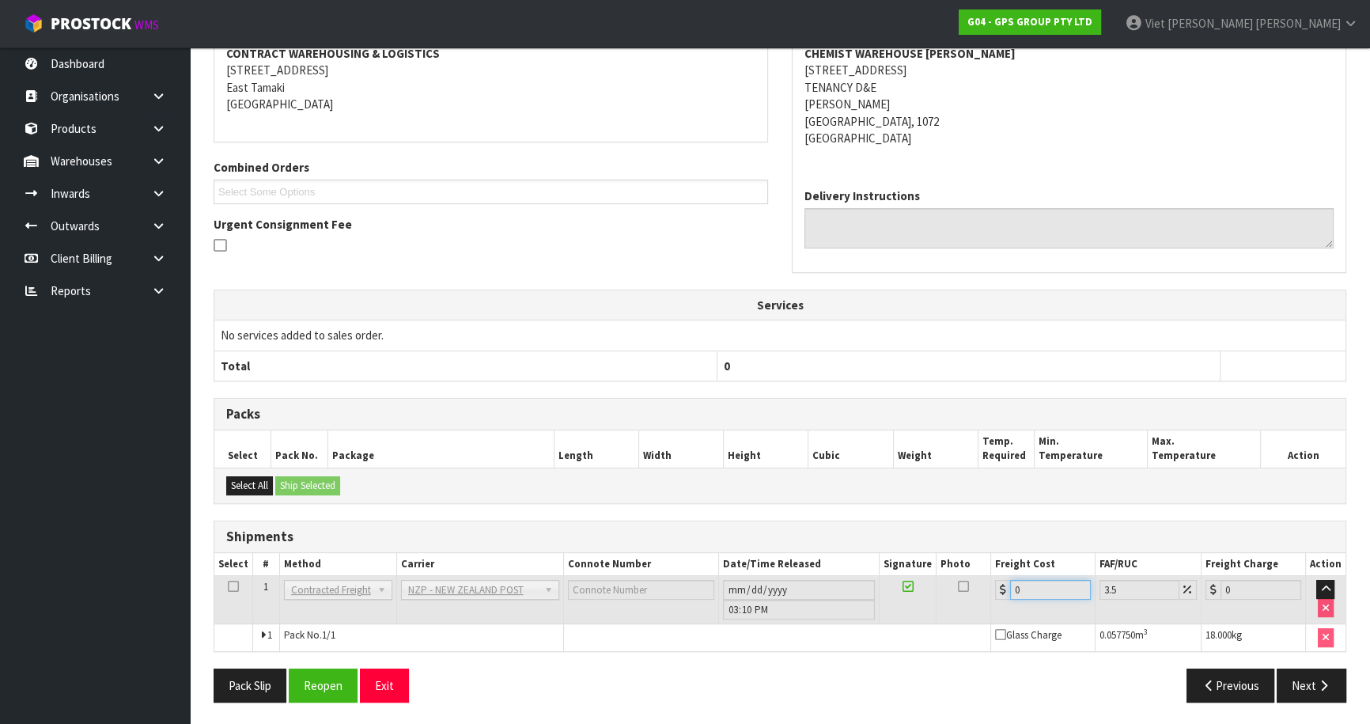
click at [1055, 580] on input "0" at bounding box center [1050, 590] width 81 height 20
drag, startPoint x: 312, startPoint y: 690, endPoint x: 478, endPoint y: 694, distance: 166.1
click at [312, 690] on button "Reopen" at bounding box center [323, 685] width 69 height 34
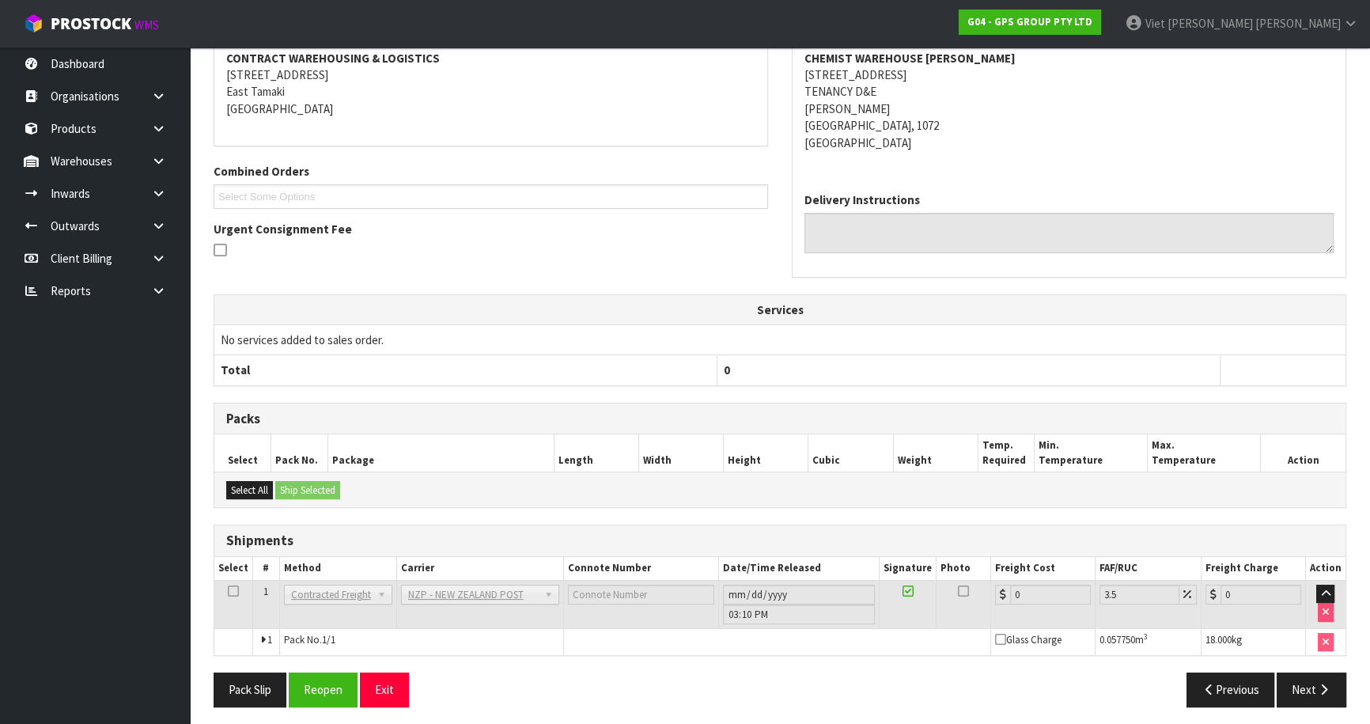
scroll to position [310, 0]
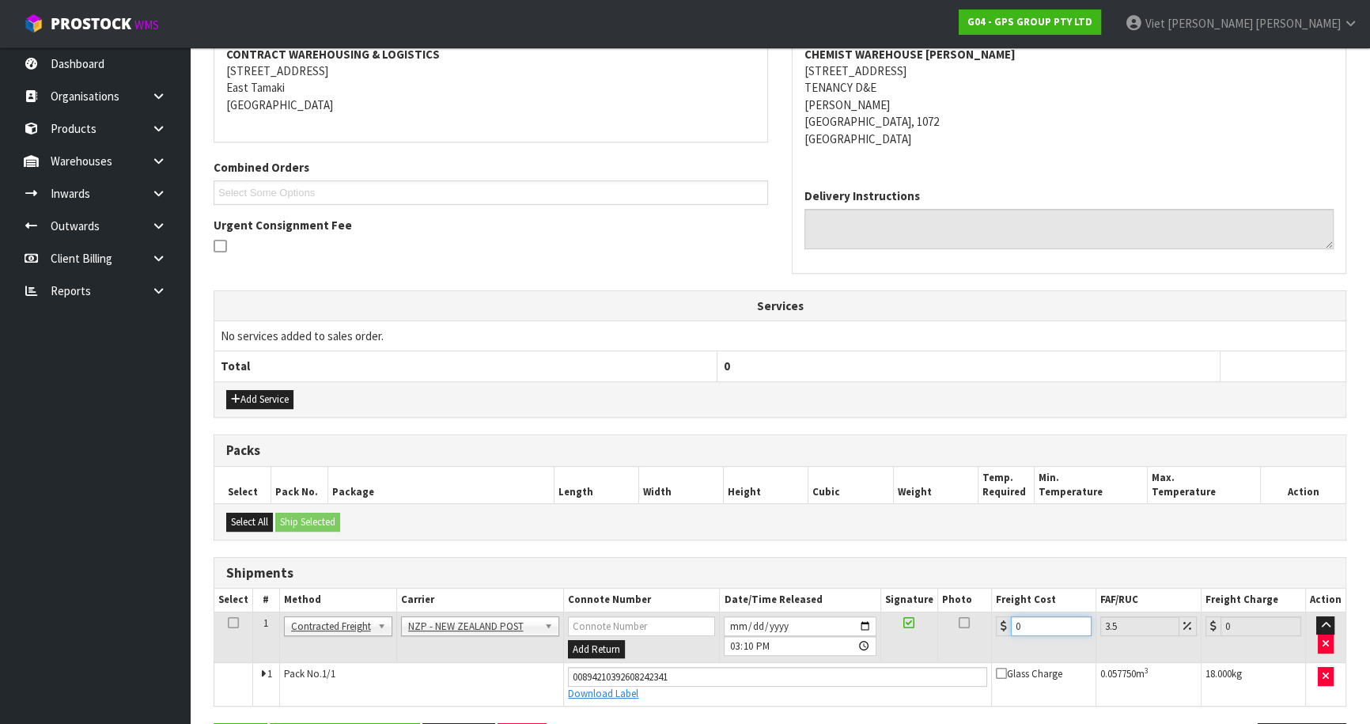
click at [1053, 619] on input "0" at bounding box center [1051, 626] width 81 height 20
type input "4"
type input "4.14"
type input "4.3"
type input "4.45"
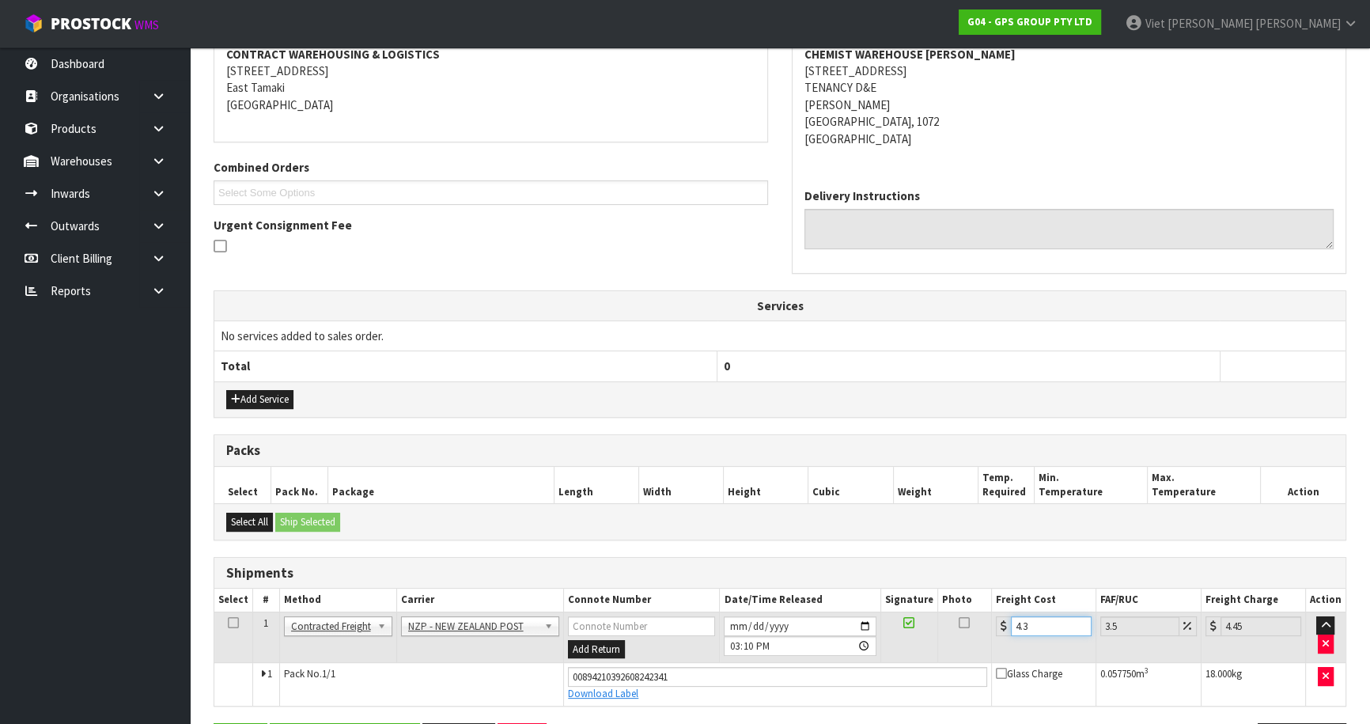
type input "4.33"
type input "4.48"
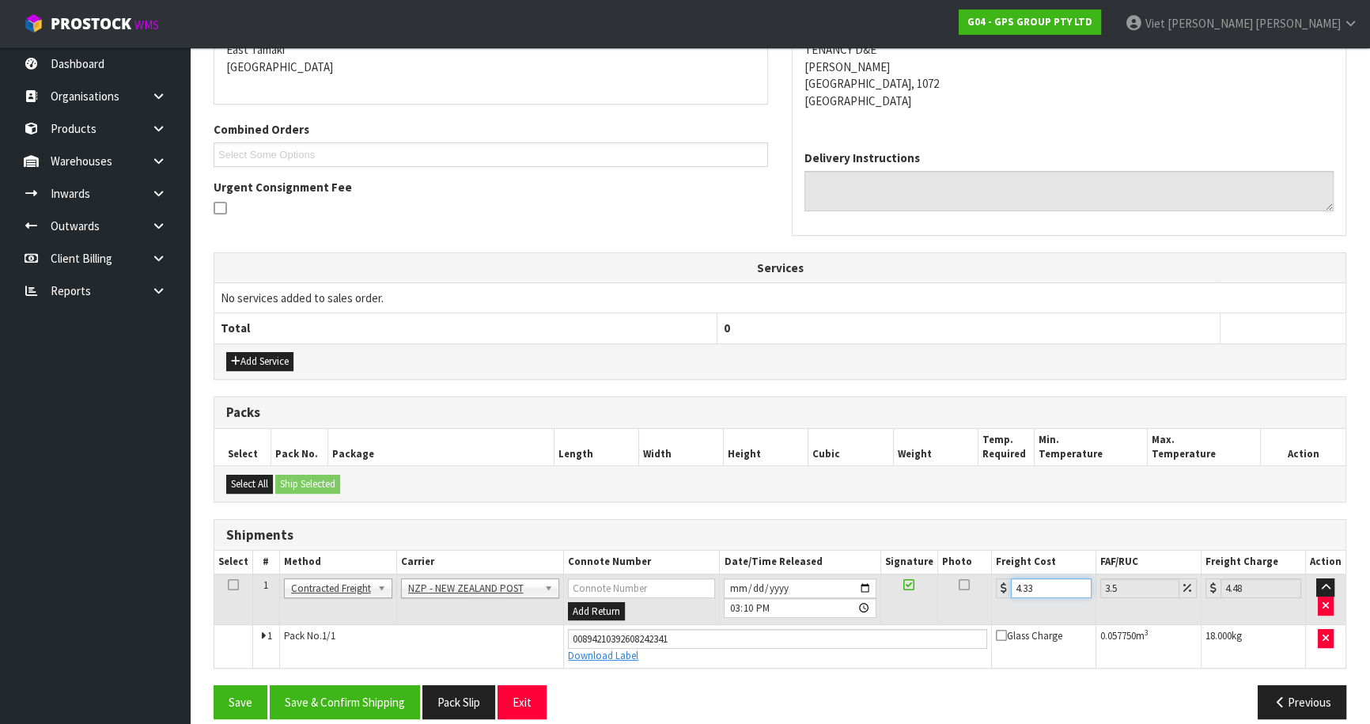
scroll to position [364, 0]
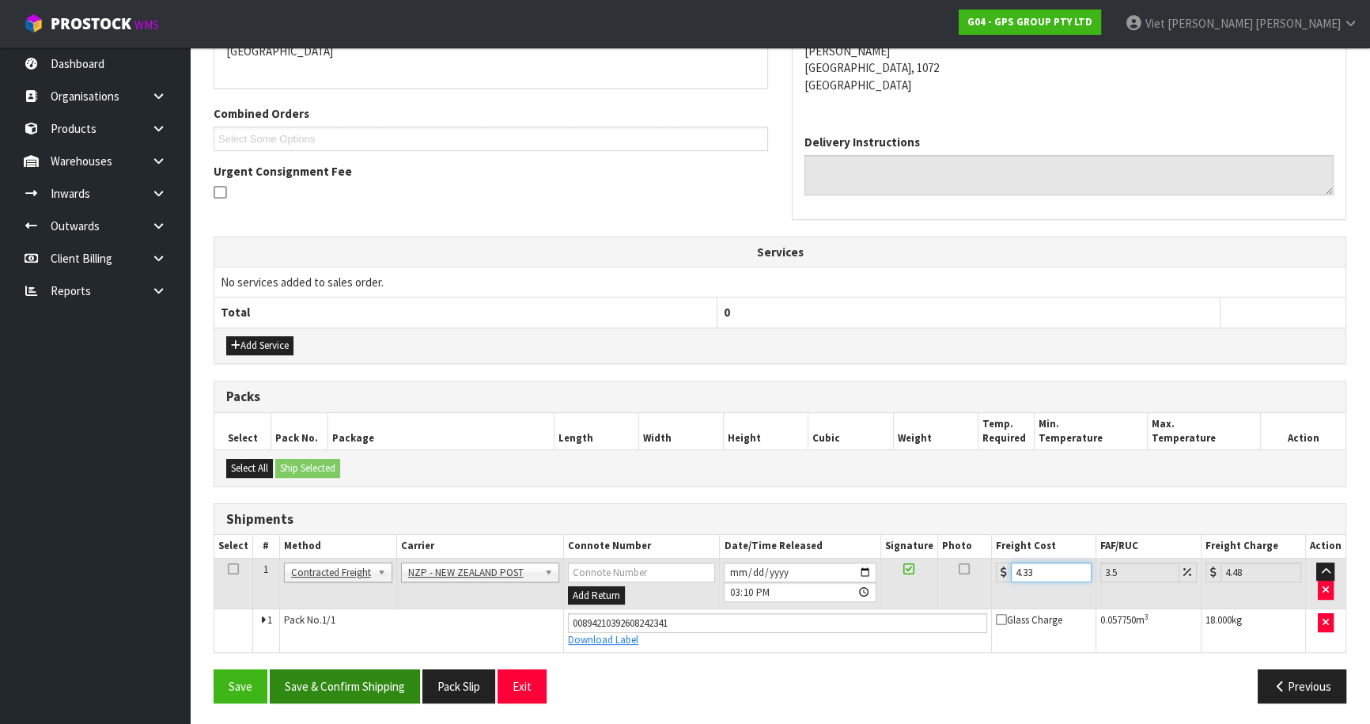
type input "4.33"
click at [333, 675] on button "Save & Confirm Shipping" at bounding box center [345, 686] width 150 height 34
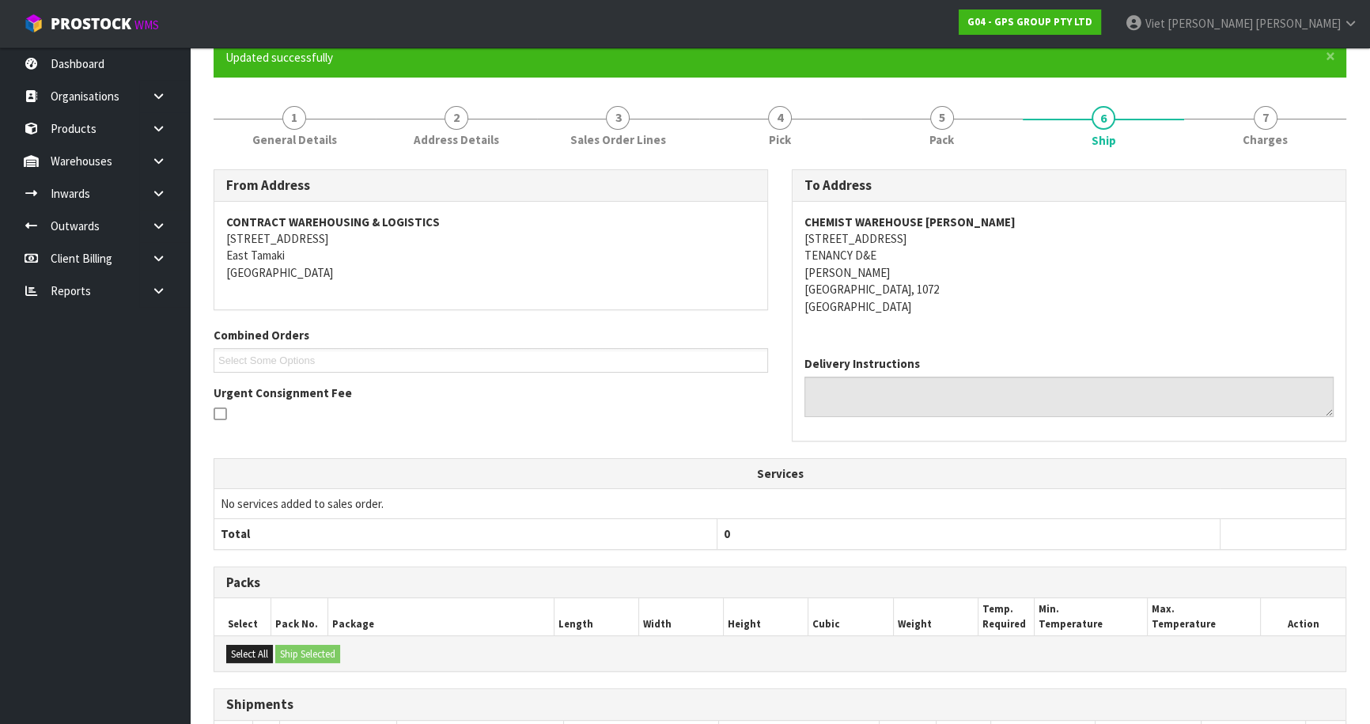
scroll to position [0, 0]
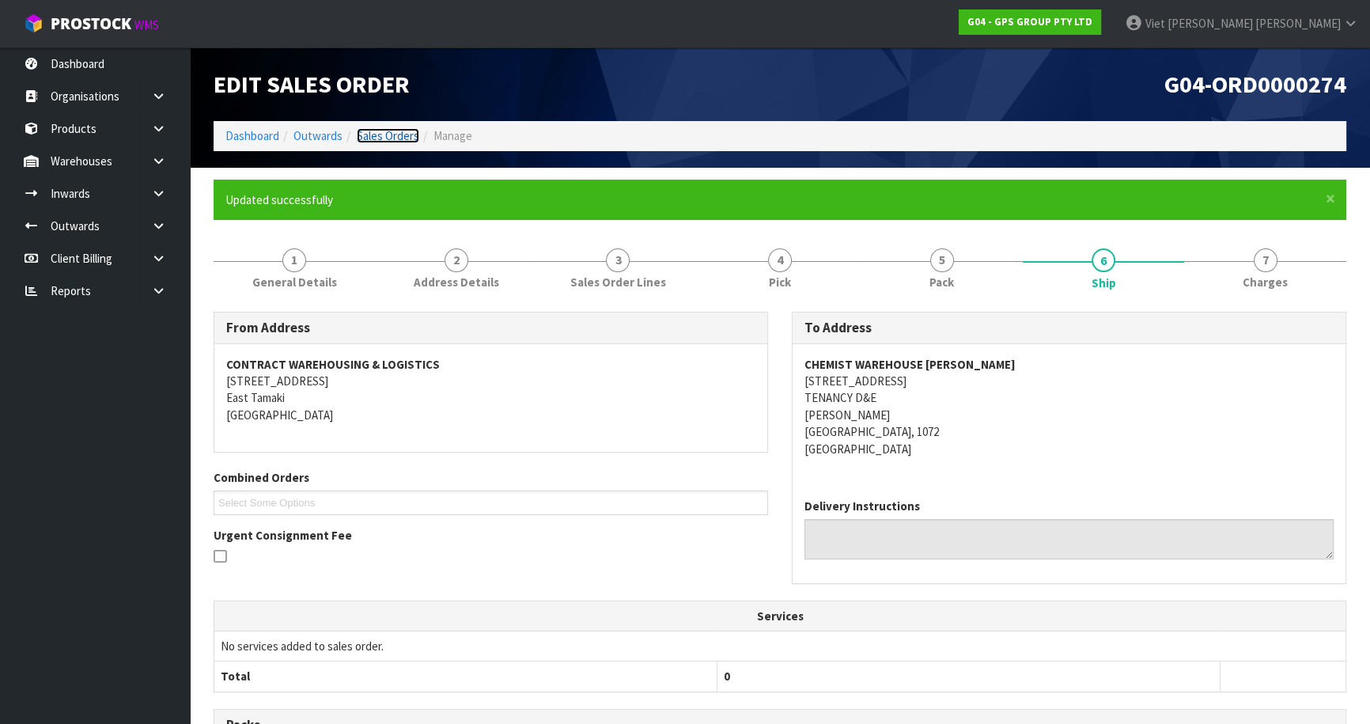
click at [414, 134] on link "Sales Orders" at bounding box center [388, 135] width 62 height 15
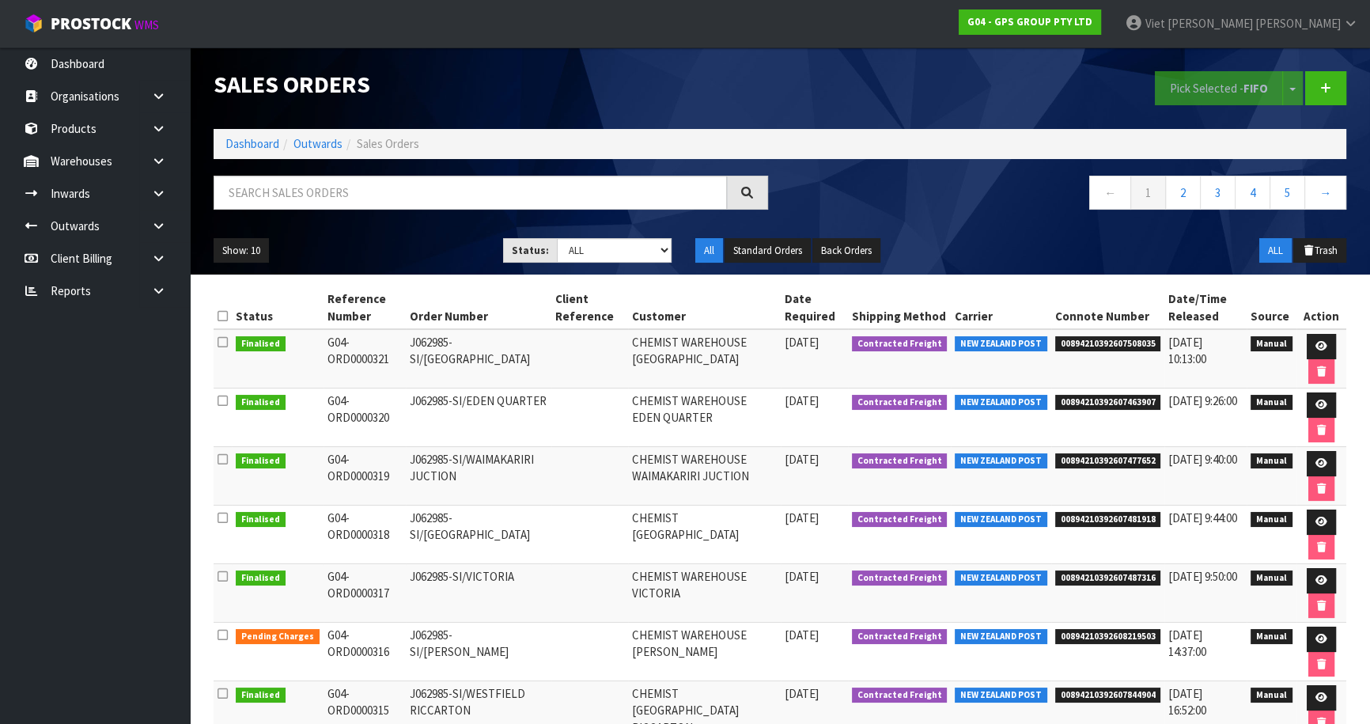
scroll to position [258, 0]
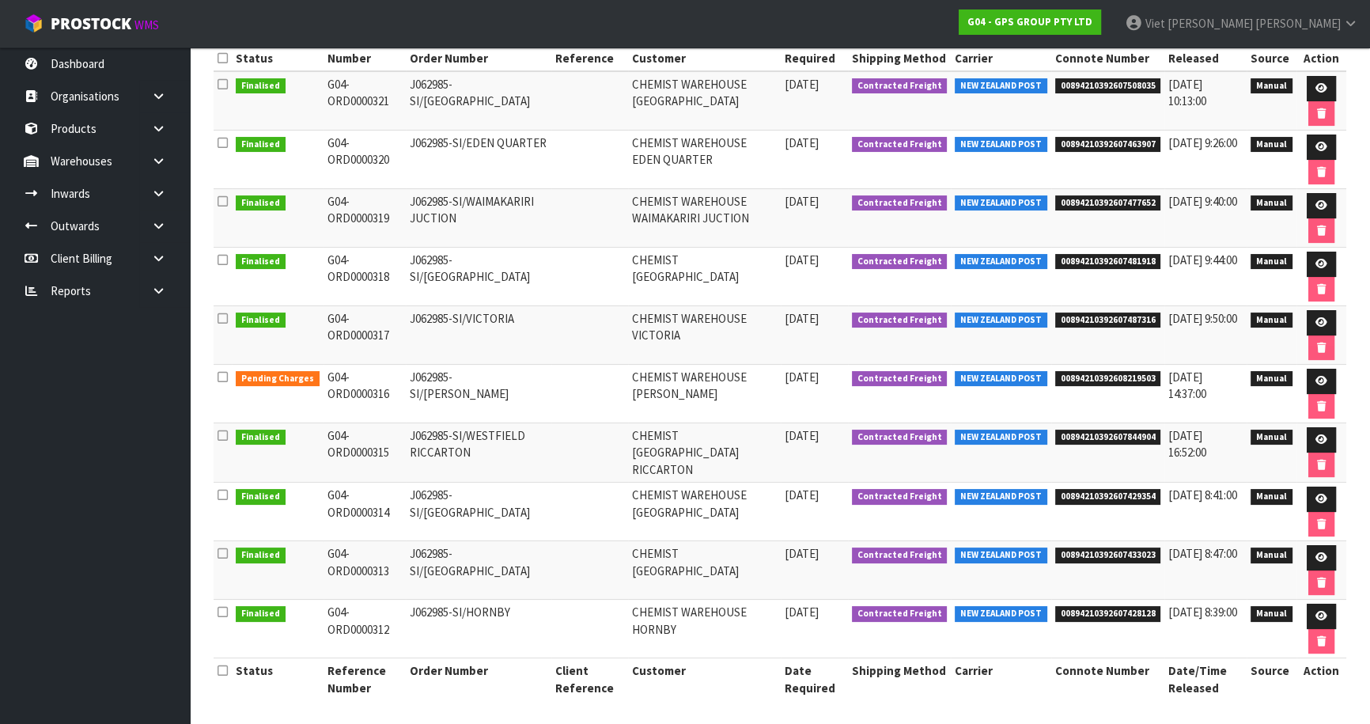
click at [100, 626] on ul "Dashboard Organisations Clients Consignees Carriers Products Categories Serial …" at bounding box center [95, 385] width 190 height 676
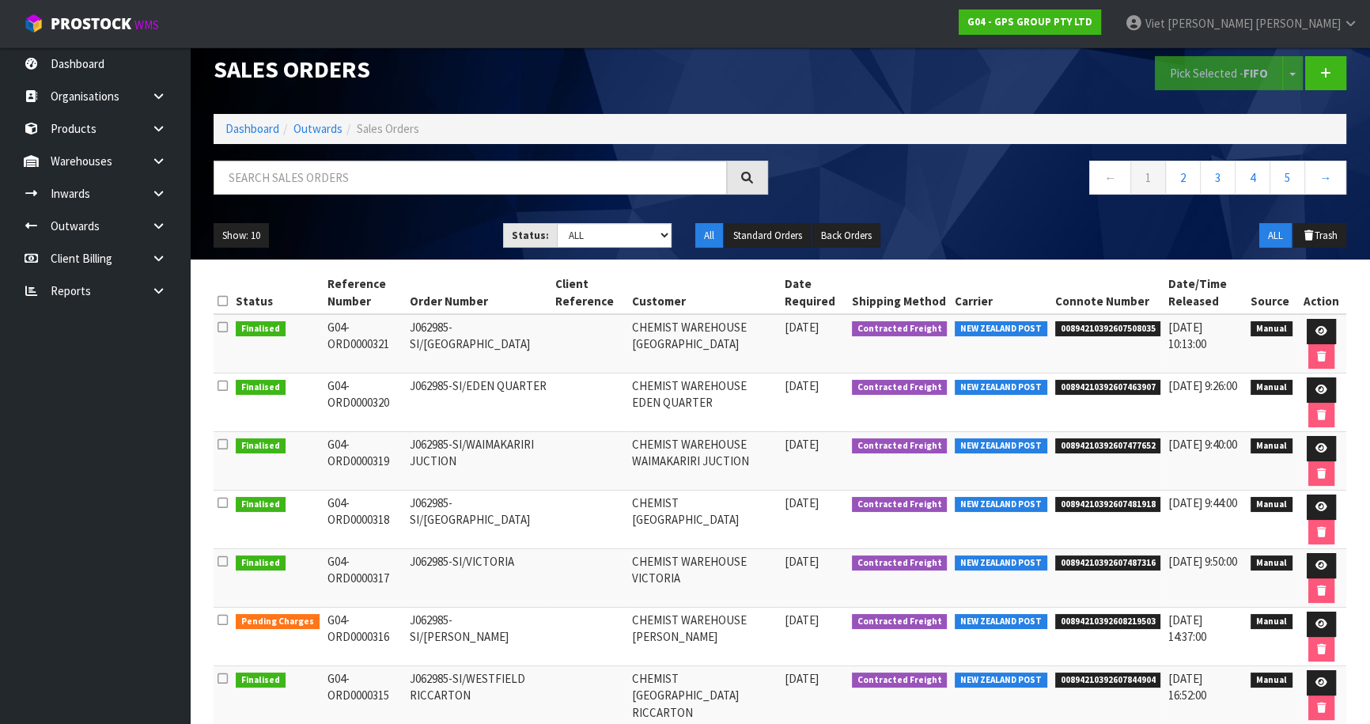
scroll to position [0, 0]
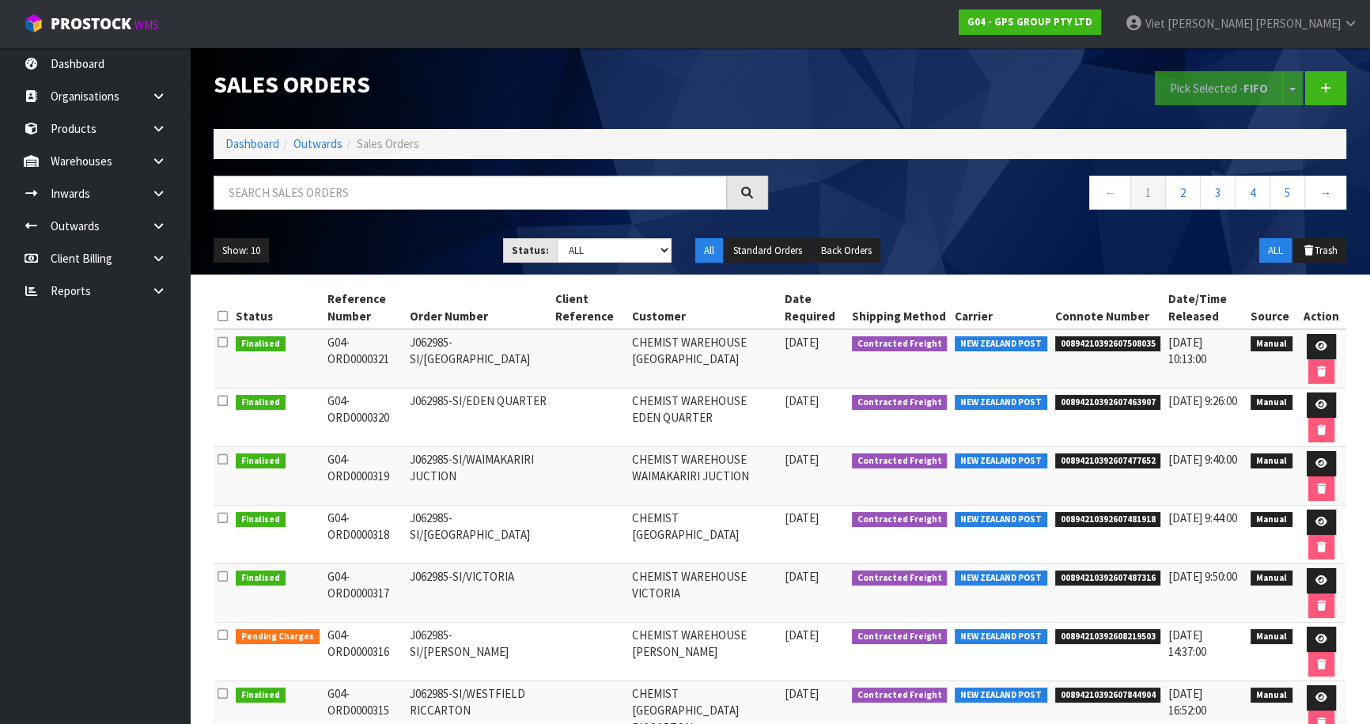
click at [347, 173] on div "Sales Orders Pick Selected - FIFO Split button! FIFO - First In First Out FEFO …" at bounding box center [780, 160] width 1156 height 227
click at [359, 193] on input "text" at bounding box center [470, 193] width 513 height 34
type input "JOB-0416172"
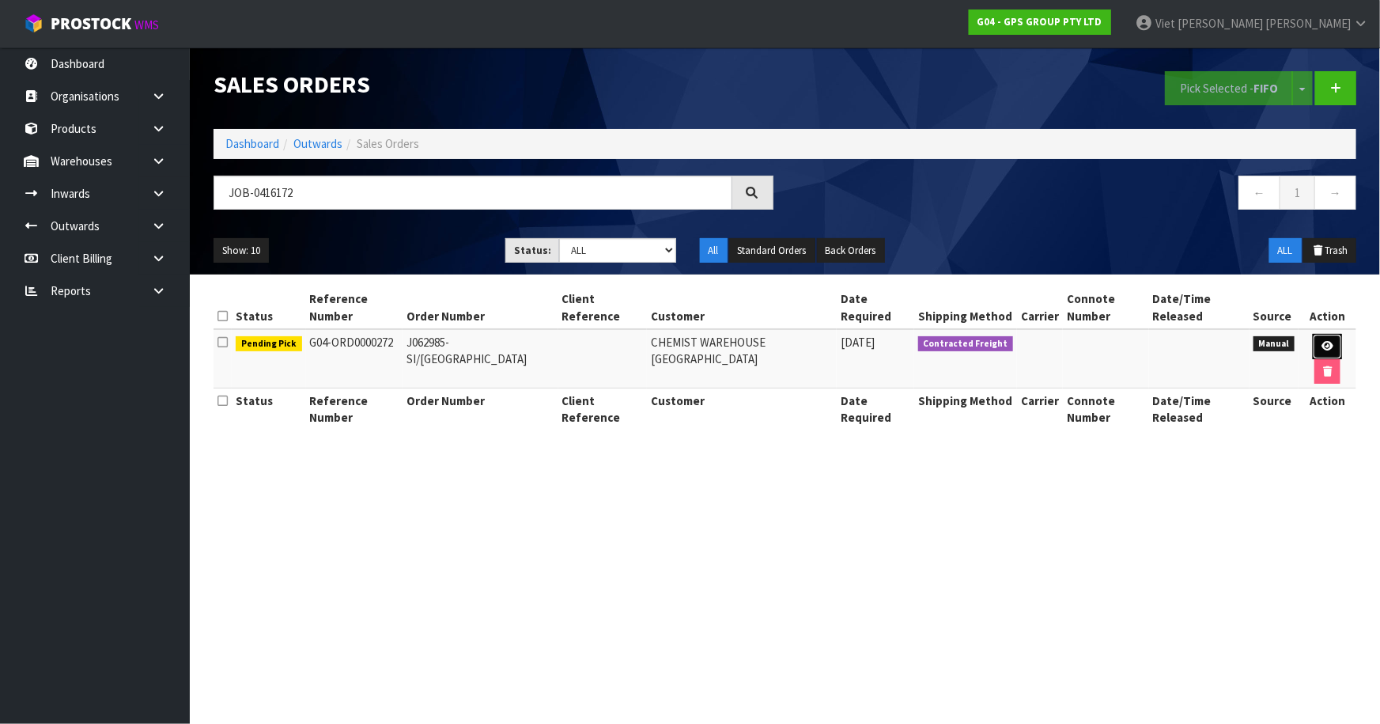
click at [1322, 345] on icon at bounding box center [1328, 346] width 12 height 10
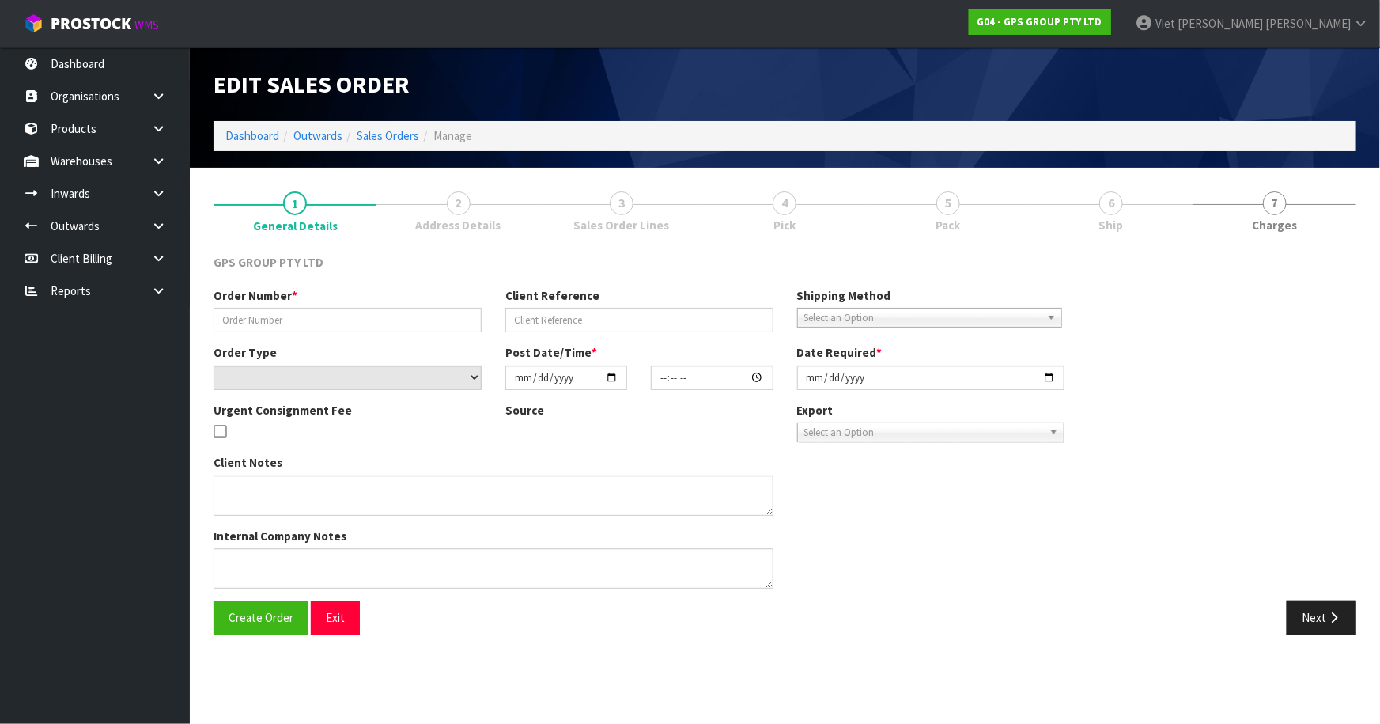
type input "J062985-SI/[GEOGRAPHIC_DATA]"
select select "number:0"
type input "[DATE]"
type input "08:49:00.000"
type input "[DATE]"
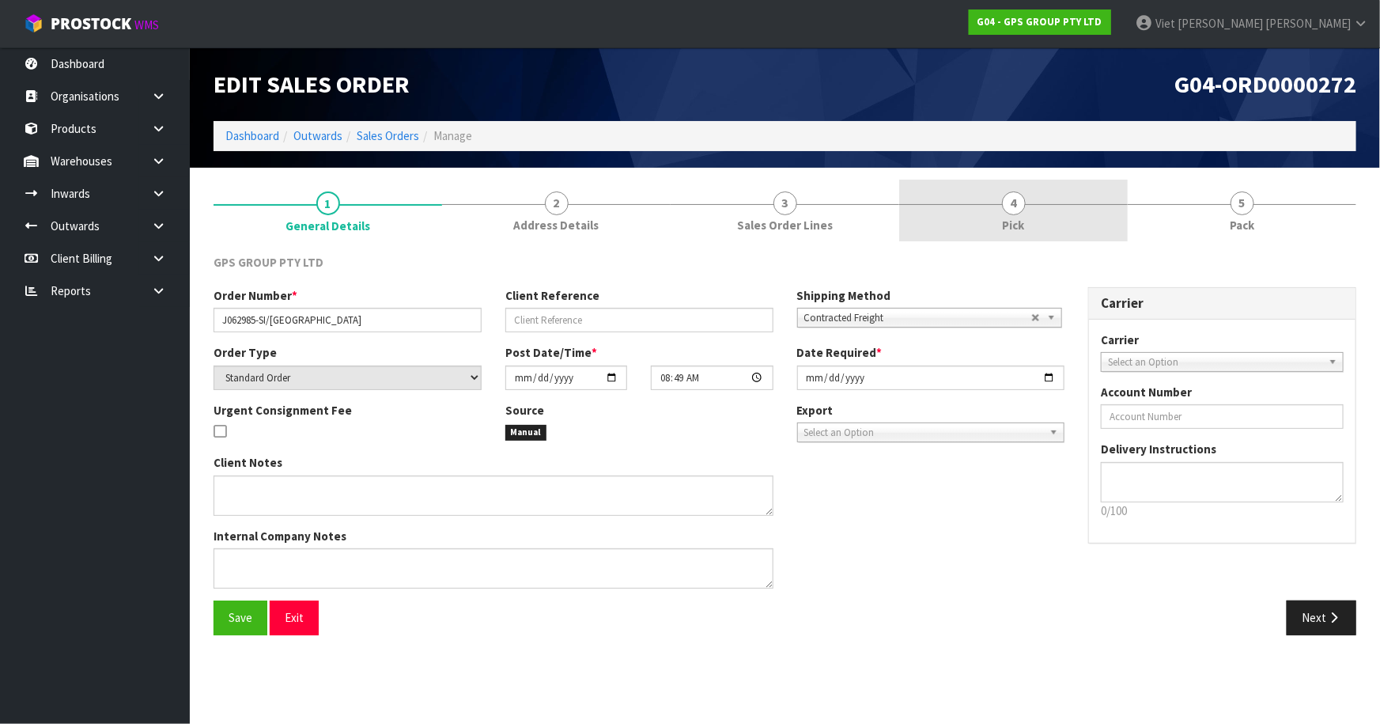
click at [596, 202] on link "2 Address Details" at bounding box center [556, 211] width 229 height 62
click at [1027, 216] on link "4 Pick" at bounding box center [1013, 211] width 229 height 62
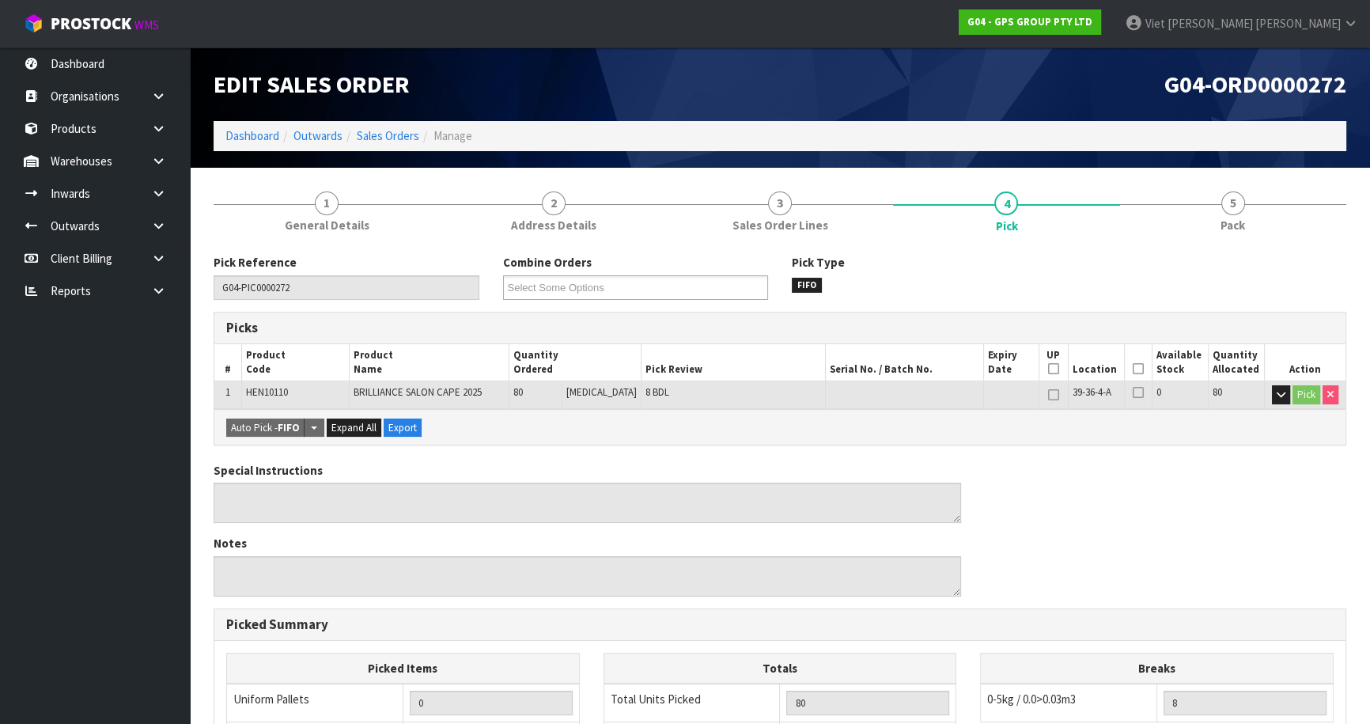
click at [1133, 369] on icon at bounding box center [1138, 369] width 11 height 1
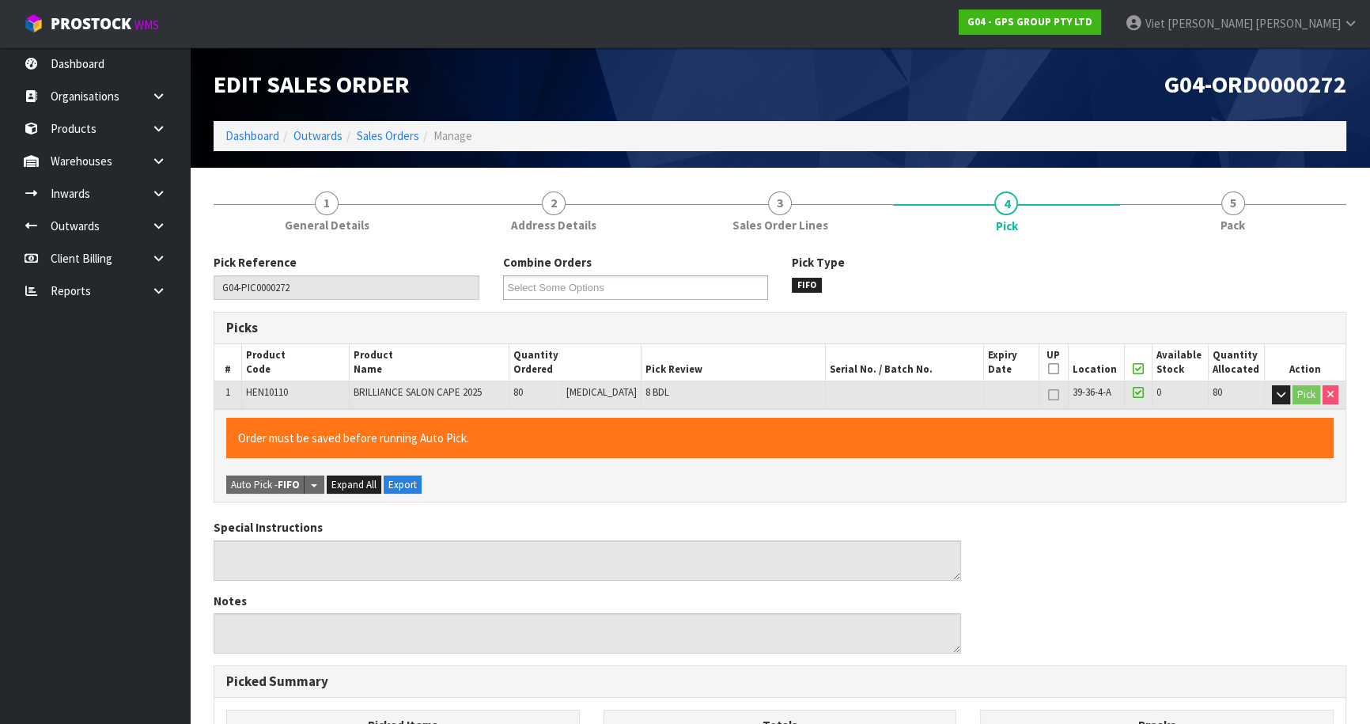
scroll to position [376, 0]
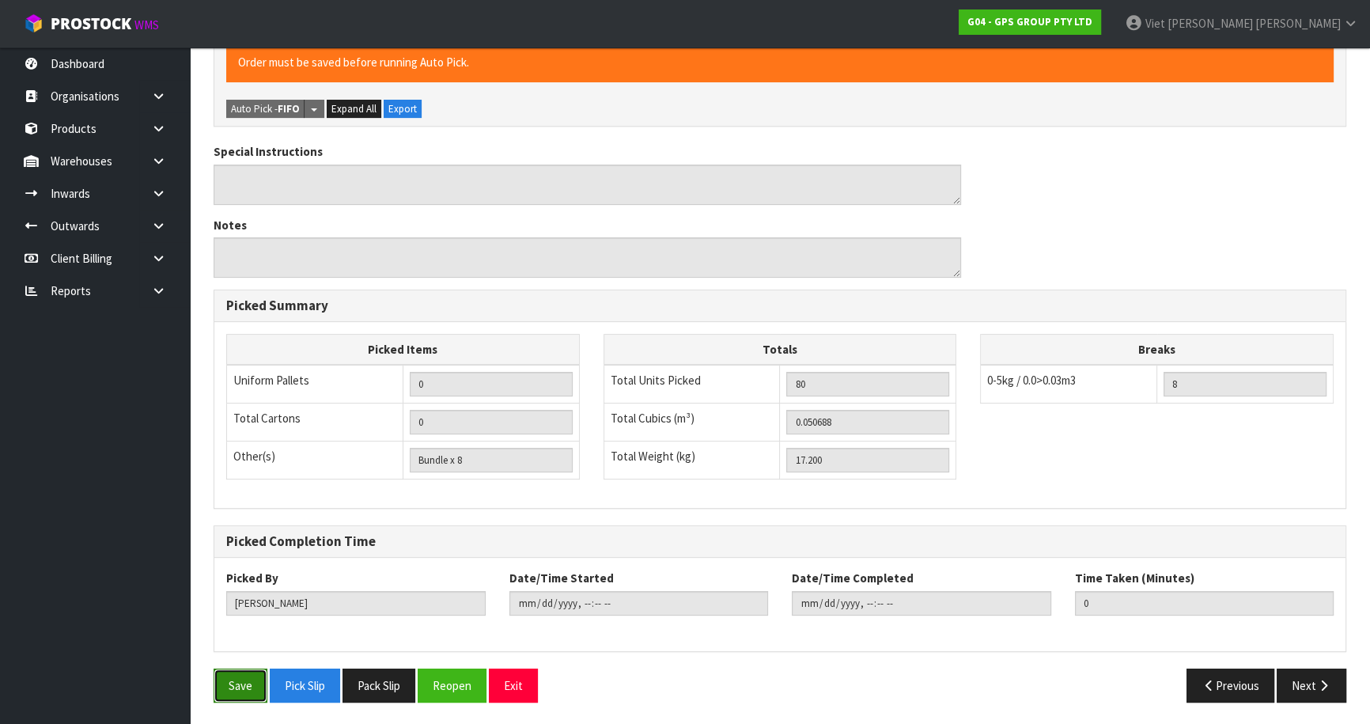
click at [249, 671] on button "Save" at bounding box center [241, 685] width 54 height 34
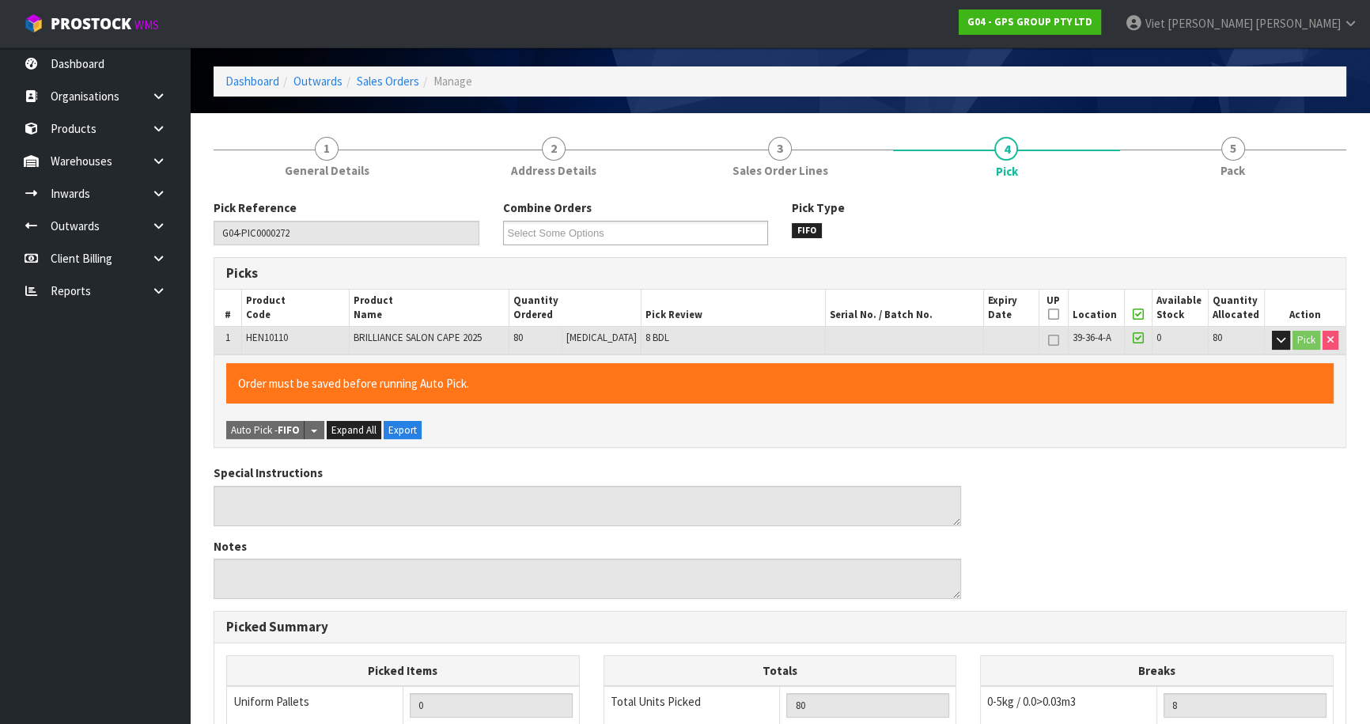
scroll to position [0, 0]
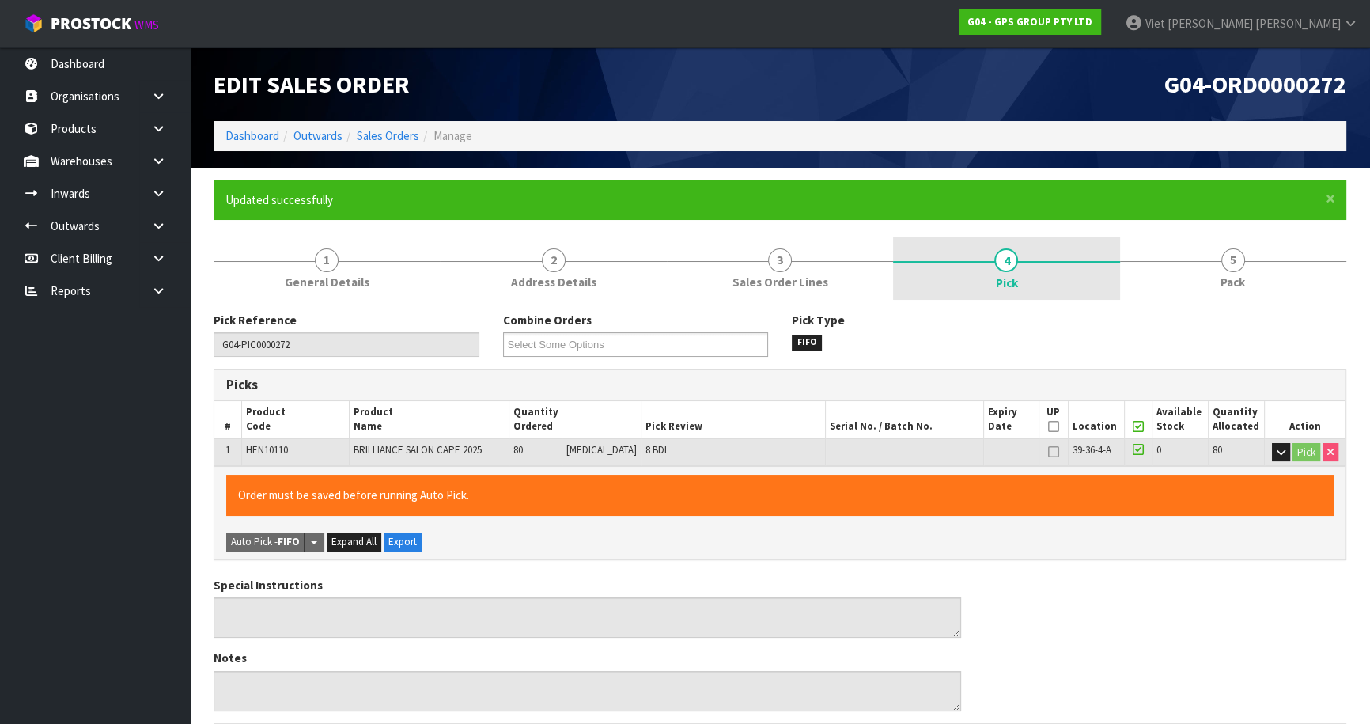
type input "Viet [PERSON_NAME]"
type input "[DATE]T15:20:49"
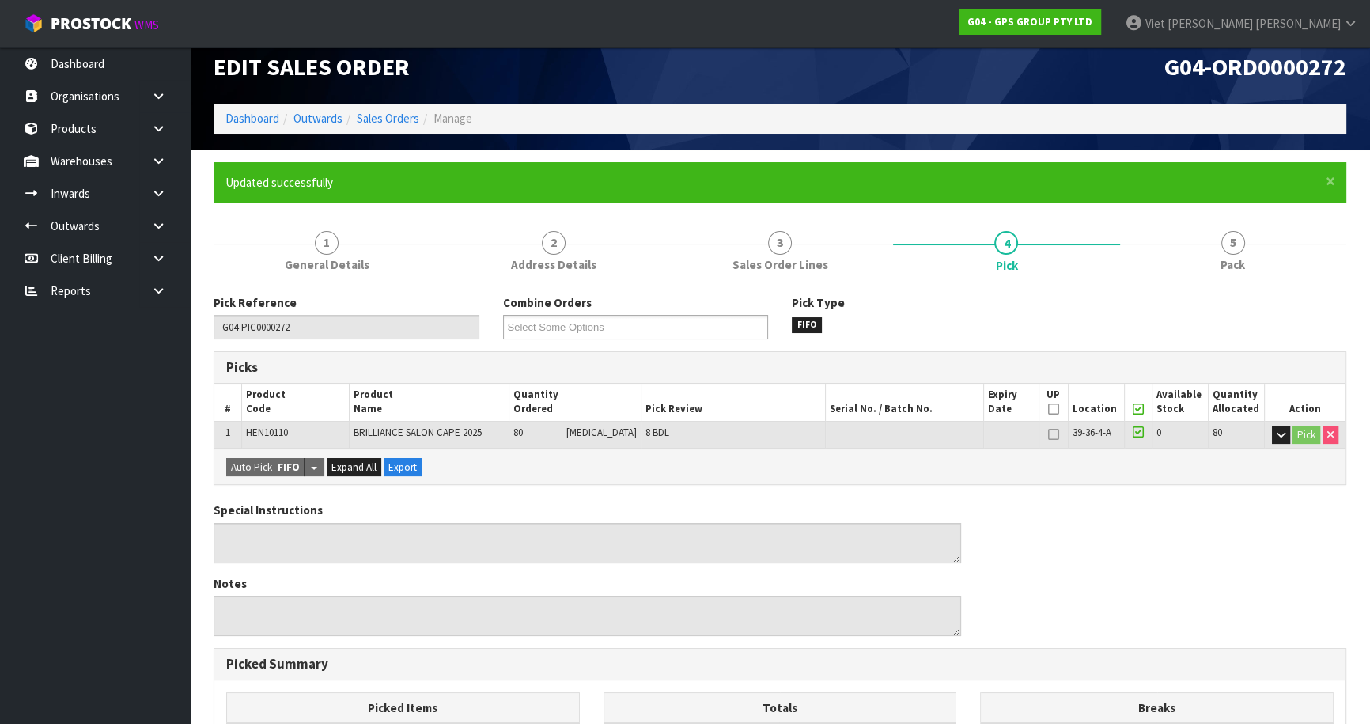
scroll to position [71, 0]
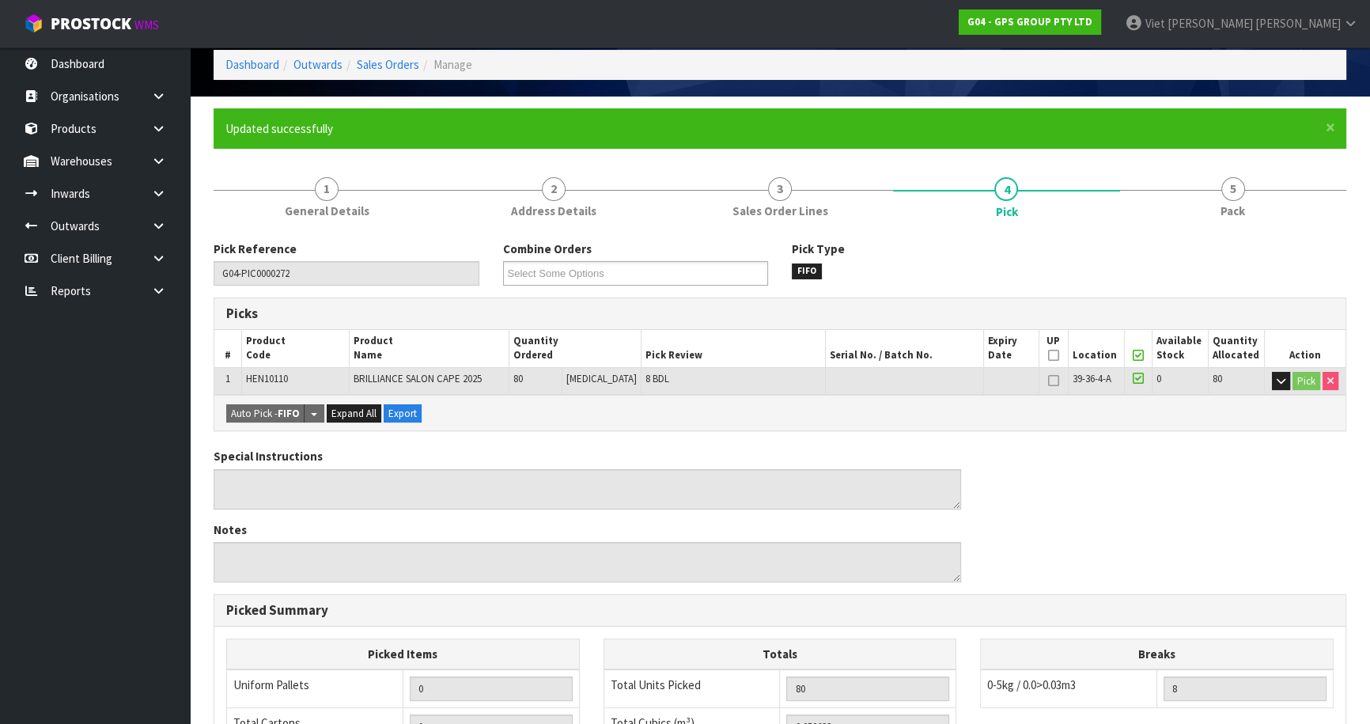
click at [1202, 153] on form "× Close Updated successfully 1 General Details 2 Address Details 3 Sales Order …" at bounding box center [780, 563] width 1133 height 910
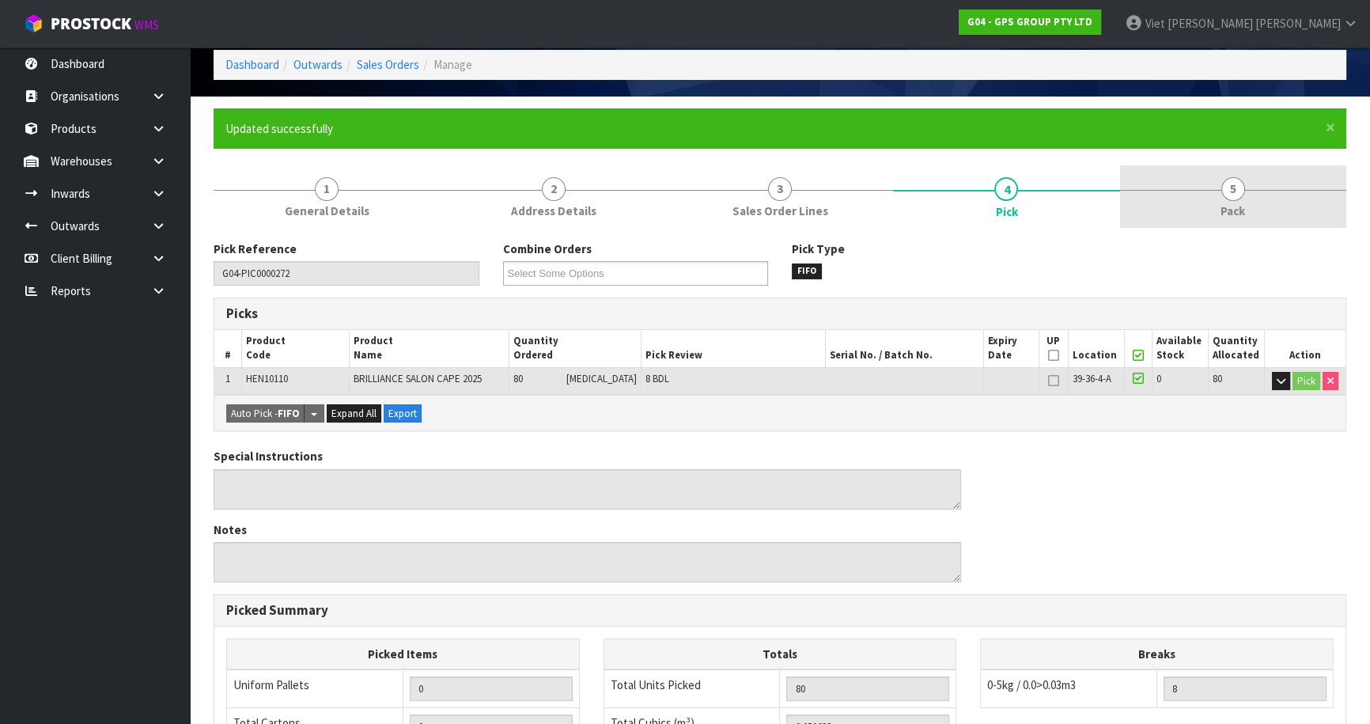
click at [1202, 215] on link "5 Pack" at bounding box center [1233, 196] width 226 height 62
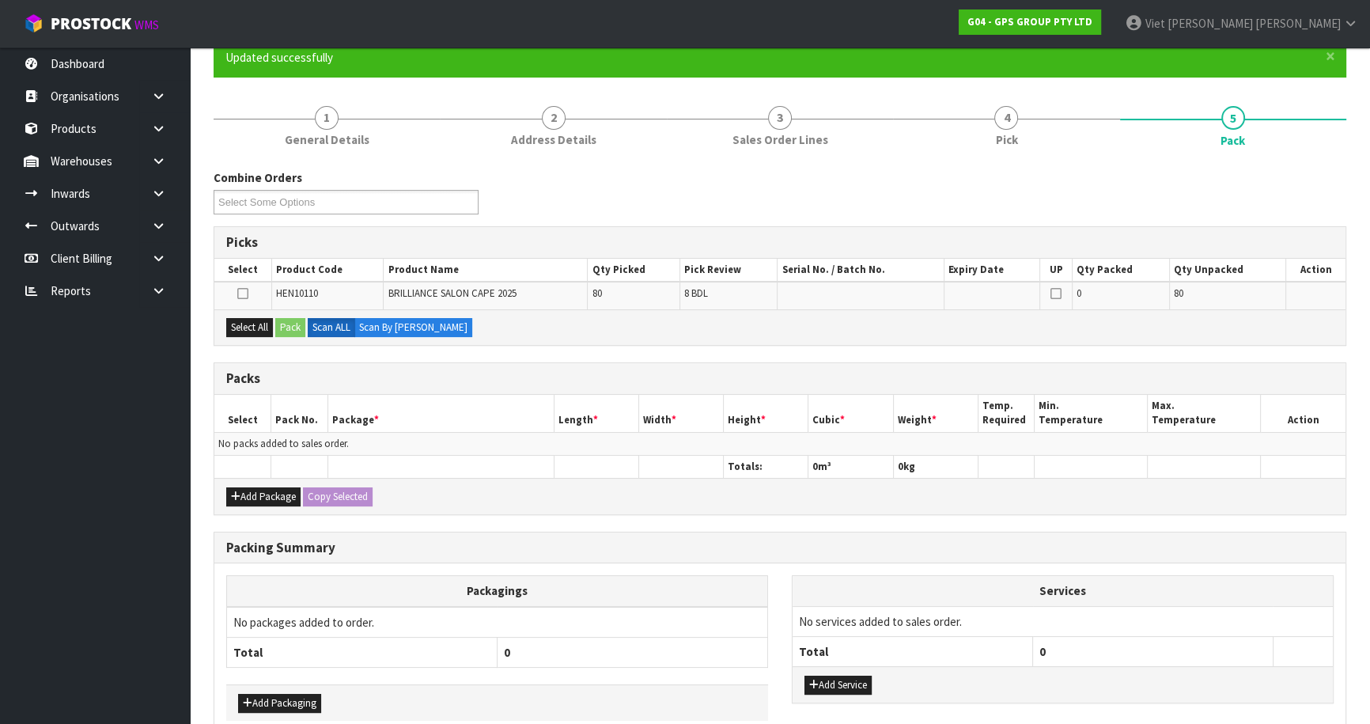
scroll to position [143, 0]
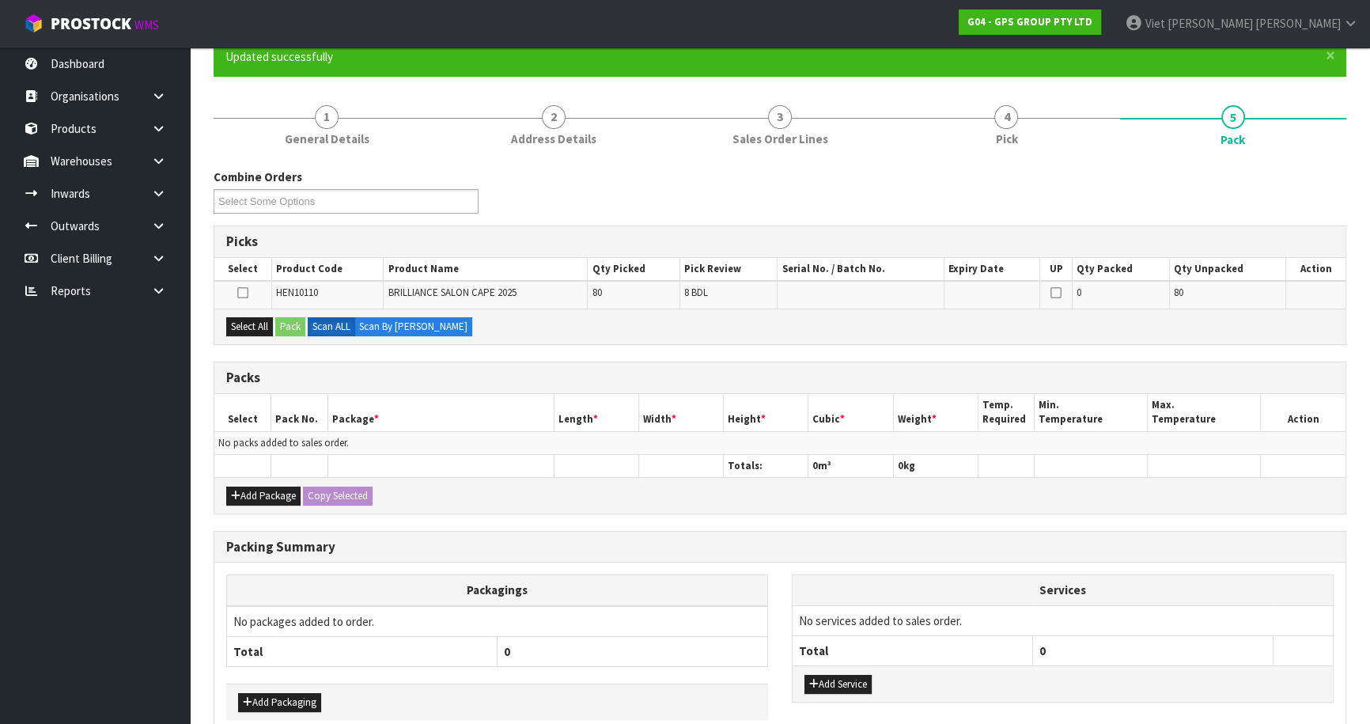
click at [240, 282] on td at bounding box center [242, 294] width 57 height 27
drag, startPoint x: 242, startPoint y: 285, endPoint x: 282, endPoint y: 347, distance: 74.4
click at [245, 293] on icon at bounding box center [242, 293] width 11 height 1
click at [0, 0] on input "checkbox" at bounding box center [0, 0] width 0 height 0
click at [287, 323] on button "Pack" at bounding box center [290, 326] width 30 height 19
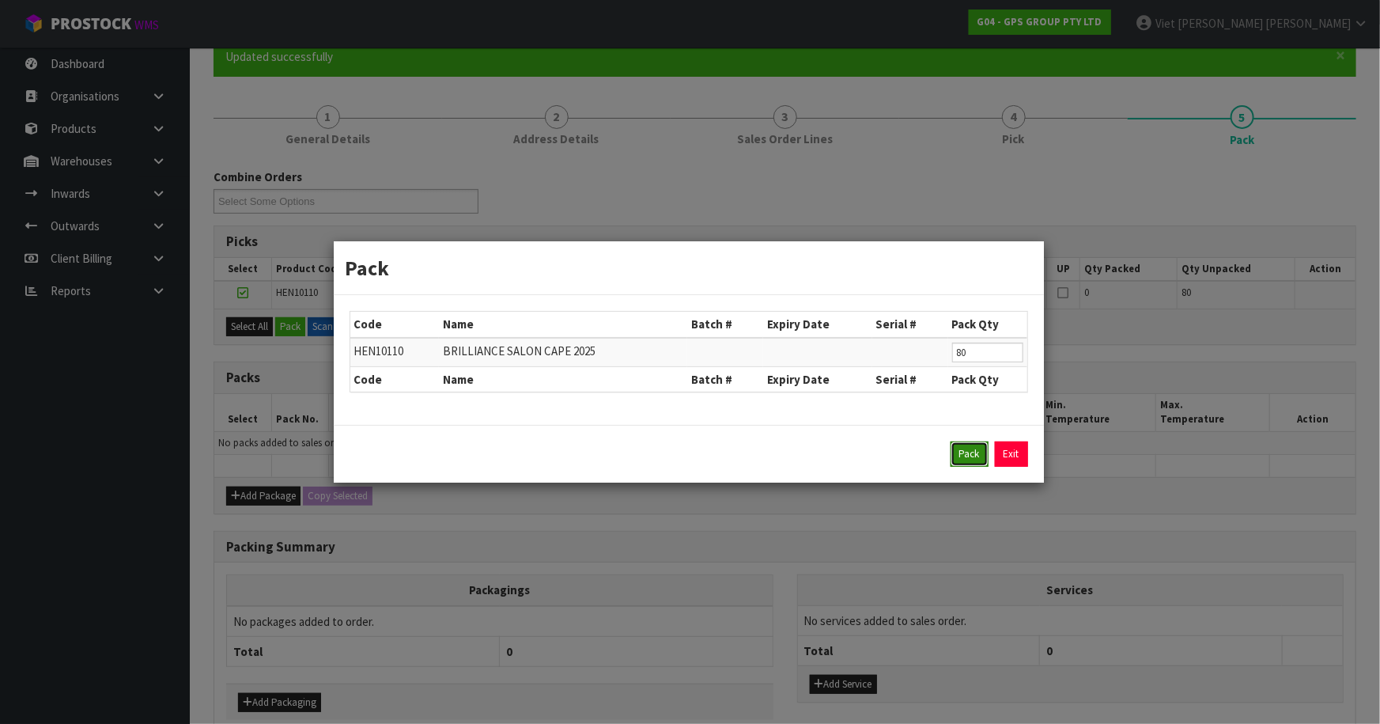
click at [974, 460] on button "Pack" at bounding box center [970, 453] width 38 height 25
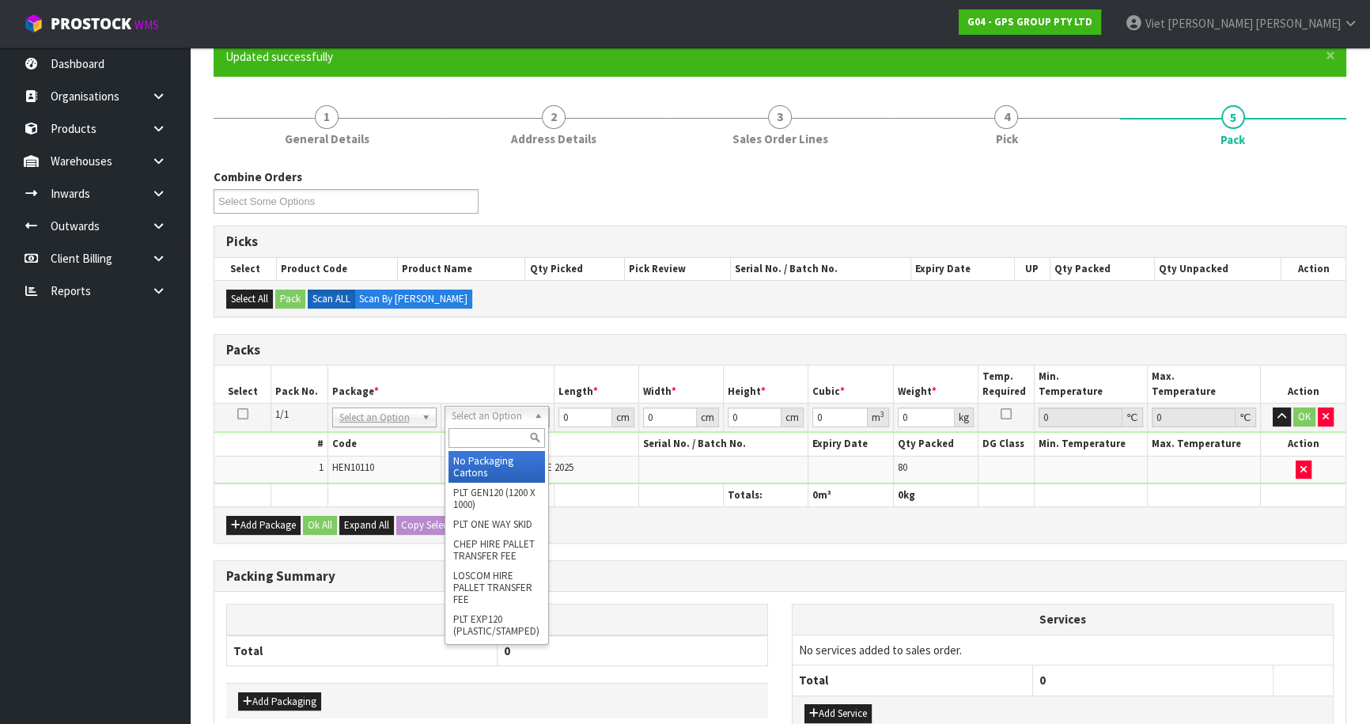
click at [501, 434] on input "text" at bounding box center [496, 438] width 96 height 20
type input "oc"
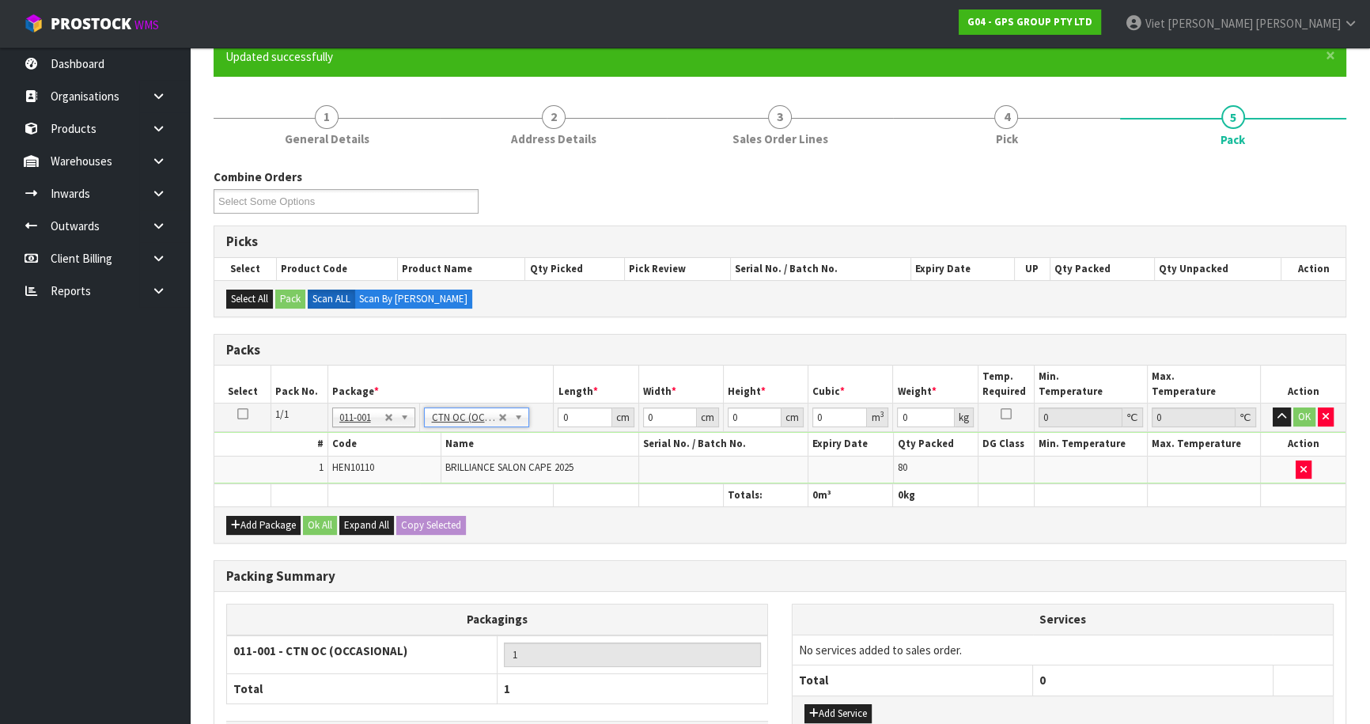
type input "17.2"
click at [577, 415] on input "0" at bounding box center [585, 417] width 54 height 20
click at [527, 433] on tbody "1/1 NONE 007-001 007-002 007-004 007-009 007-013 007-014 007-015 007-017 007-01…" at bounding box center [779, 443] width 1131 height 81
type input "50"
type input "34"
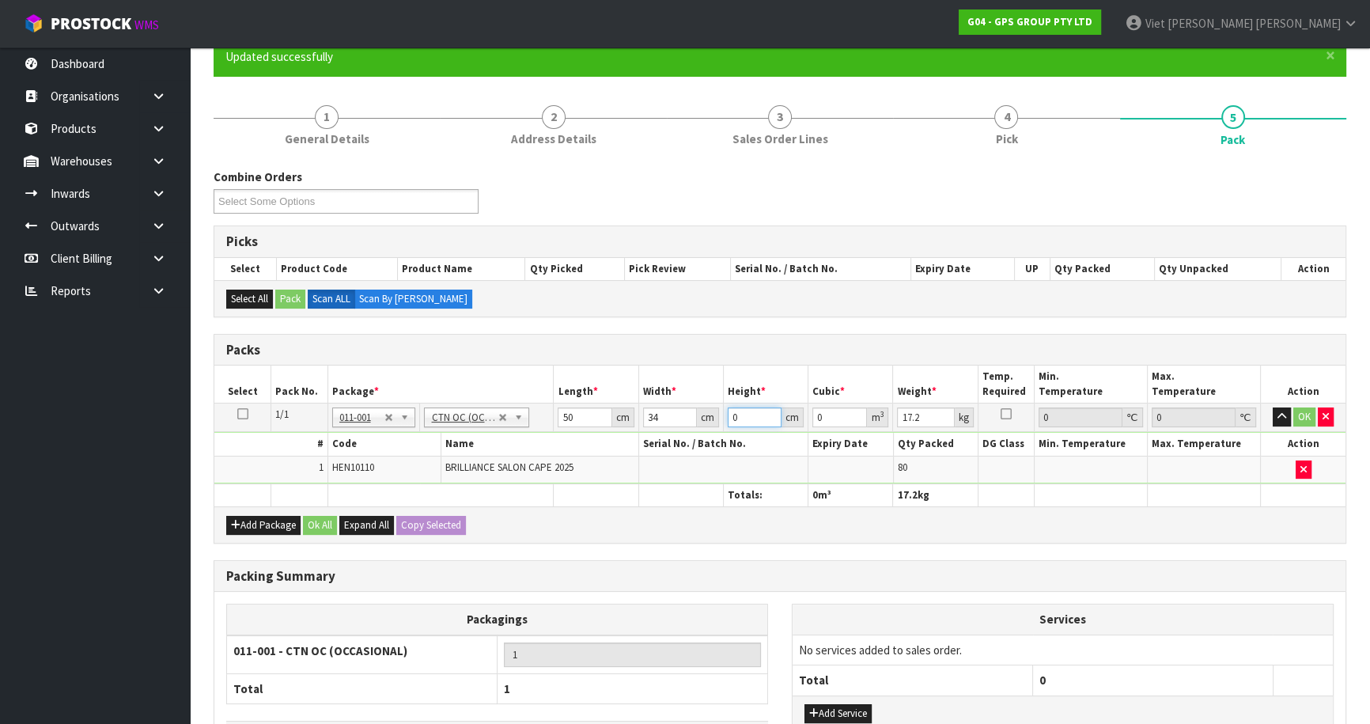
type input "3"
type input "0.0051"
type input "33"
type input "0.0561"
type input "33"
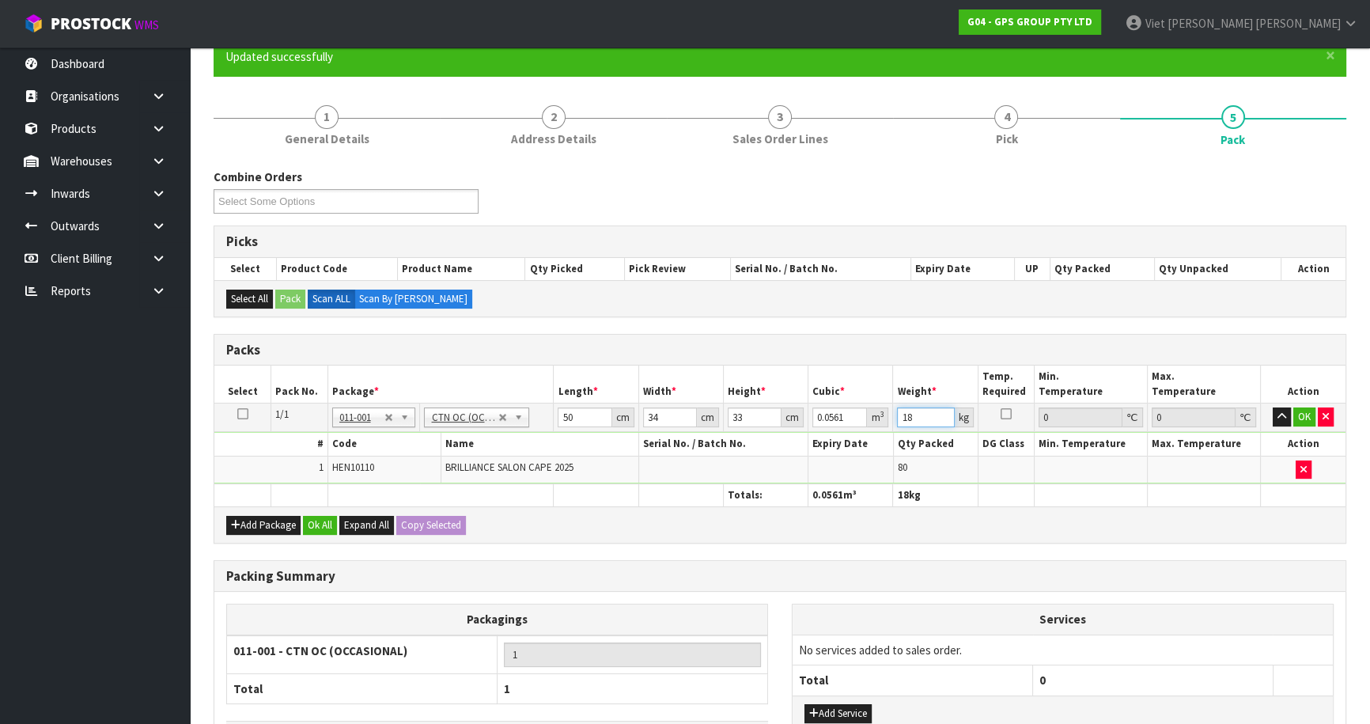
type input "18"
click button "OK" at bounding box center [1304, 416] width 22 height 19
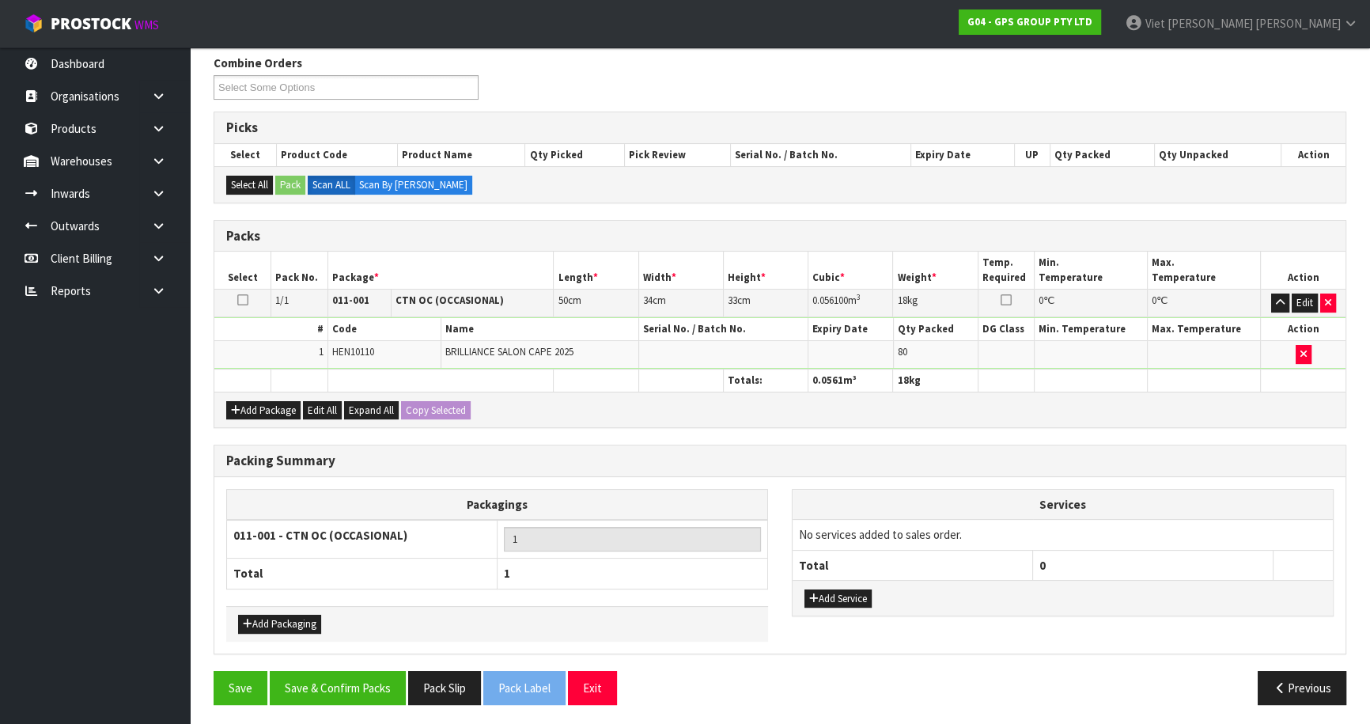
scroll to position [258, 0]
click at [325, 687] on button "Save & Confirm Packs" at bounding box center [338, 687] width 136 height 34
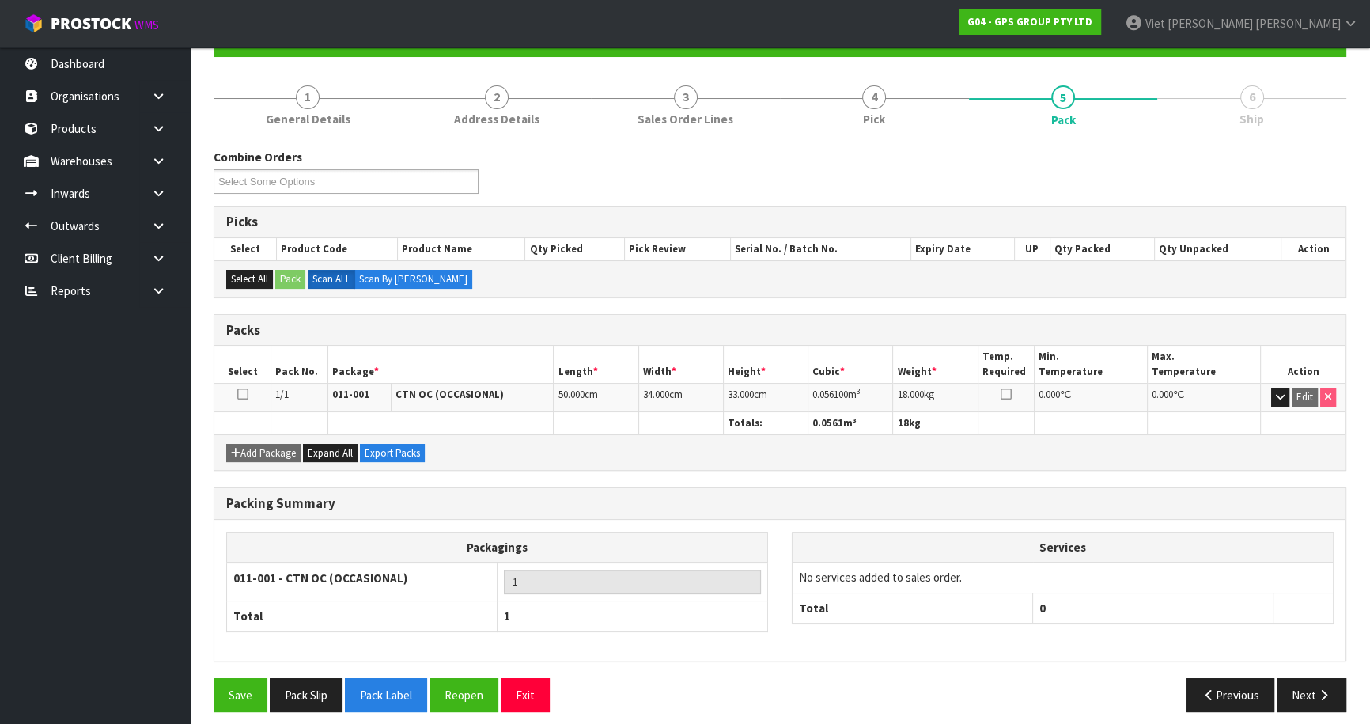
scroll to position [172, 0]
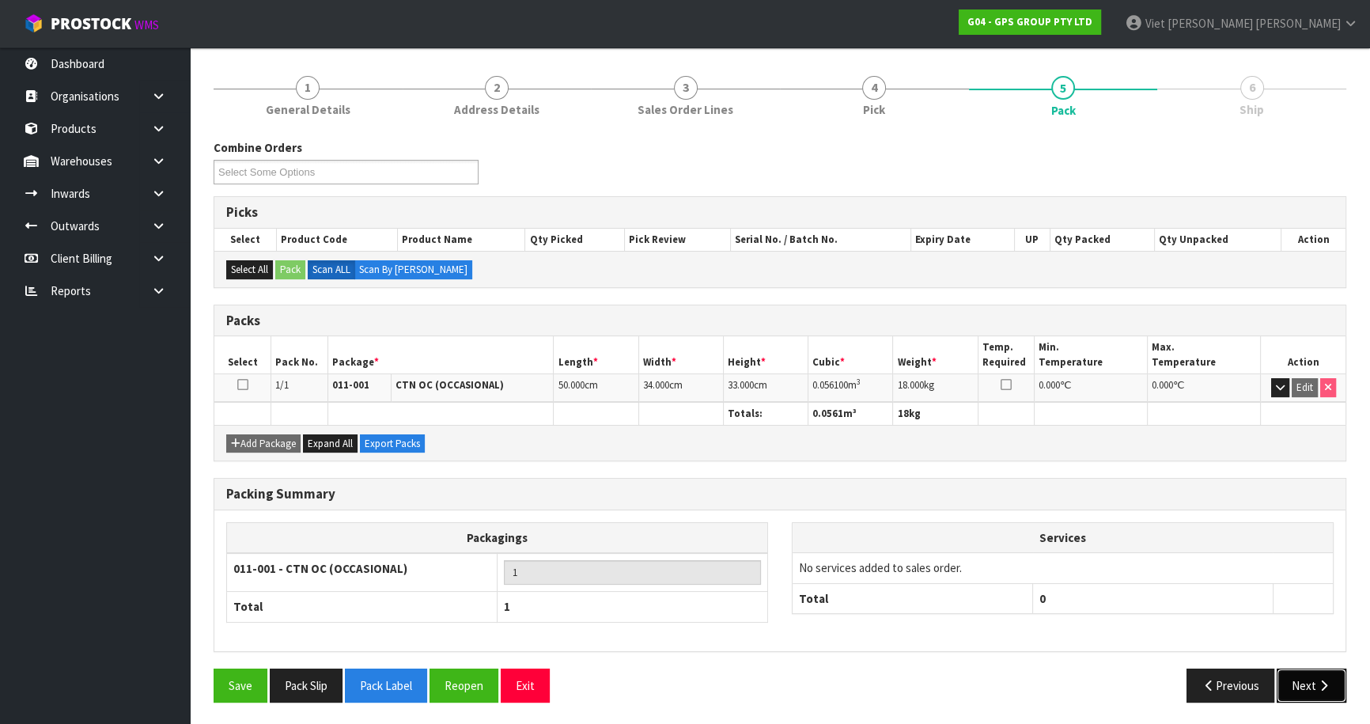
click at [1324, 682] on icon "button" at bounding box center [1323, 685] width 15 height 12
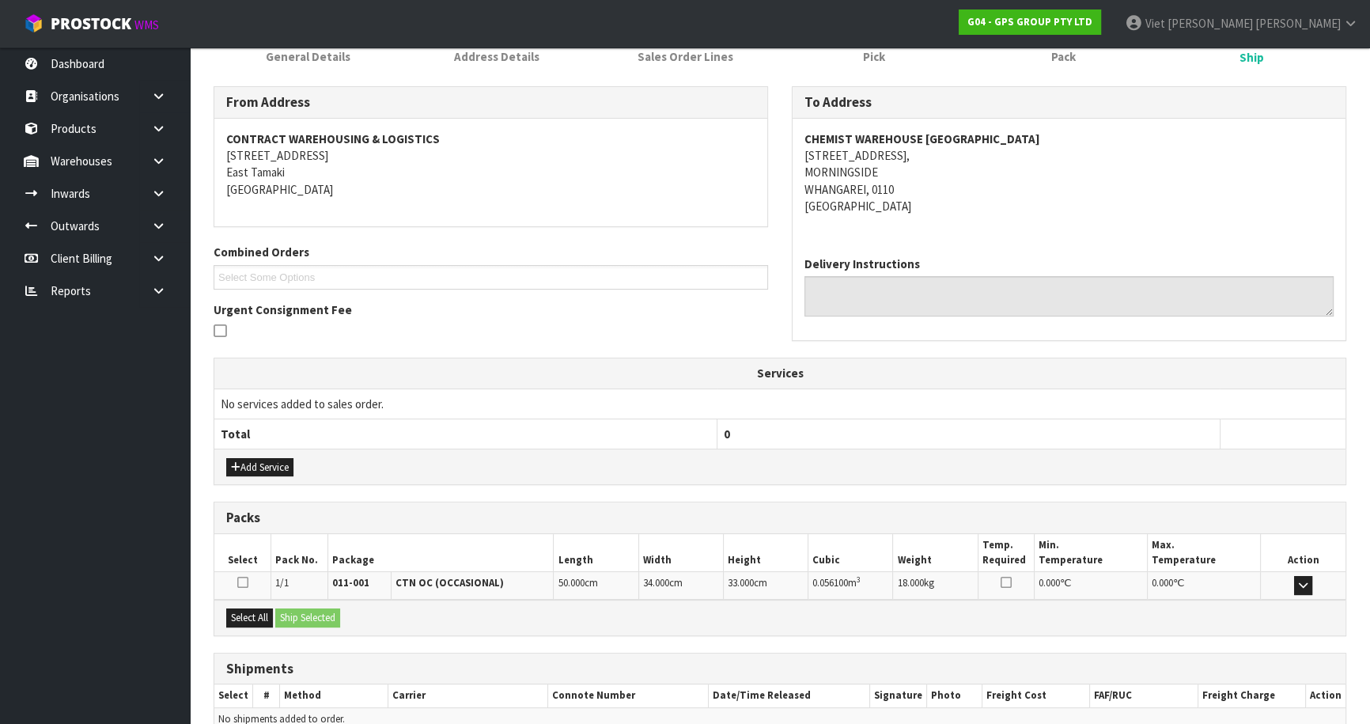
scroll to position [304, 0]
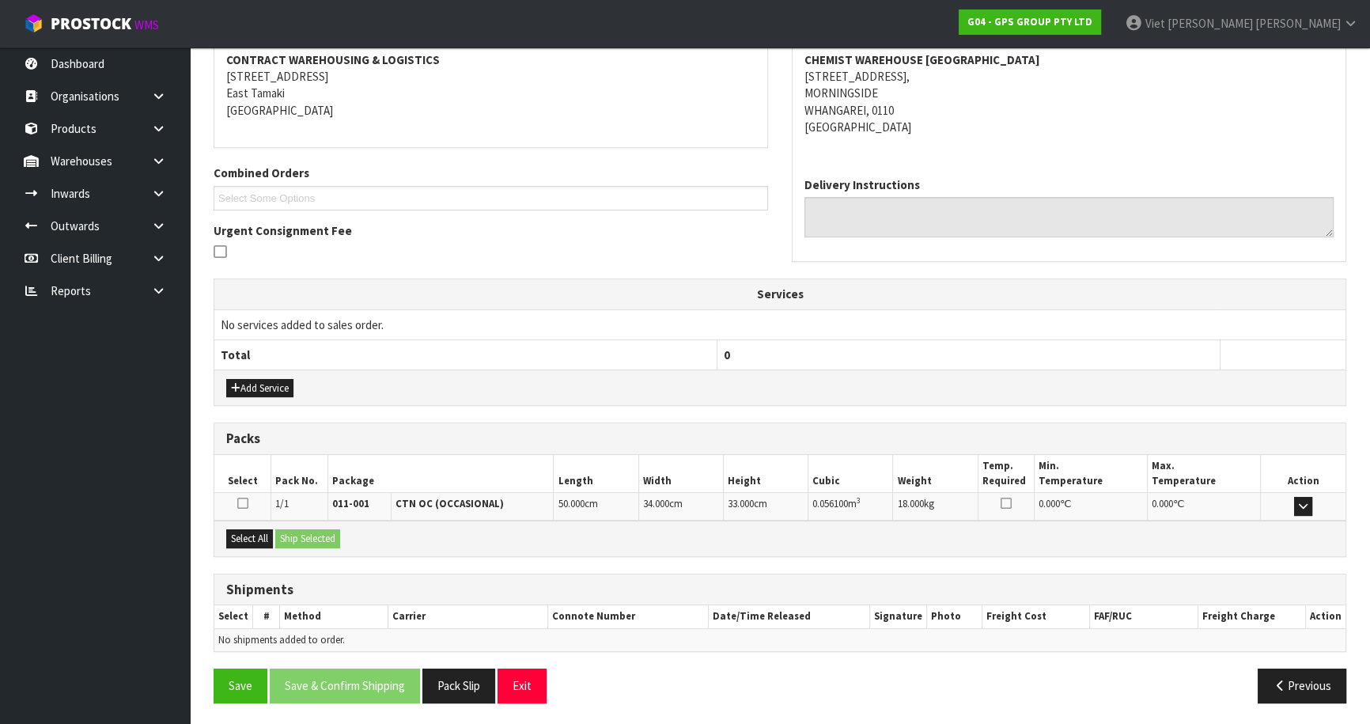
click at [241, 497] on icon at bounding box center [242, 503] width 11 height 13
click at [0, 0] on input "checkbox" at bounding box center [0, 0] width 0 height 0
click at [308, 523] on div "Select All Ship Selected" at bounding box center [779, 538] width 1131 height 36
click at [310, 537] on button "Ship Selected" at bounding box center [307, 538] width 65 height 19
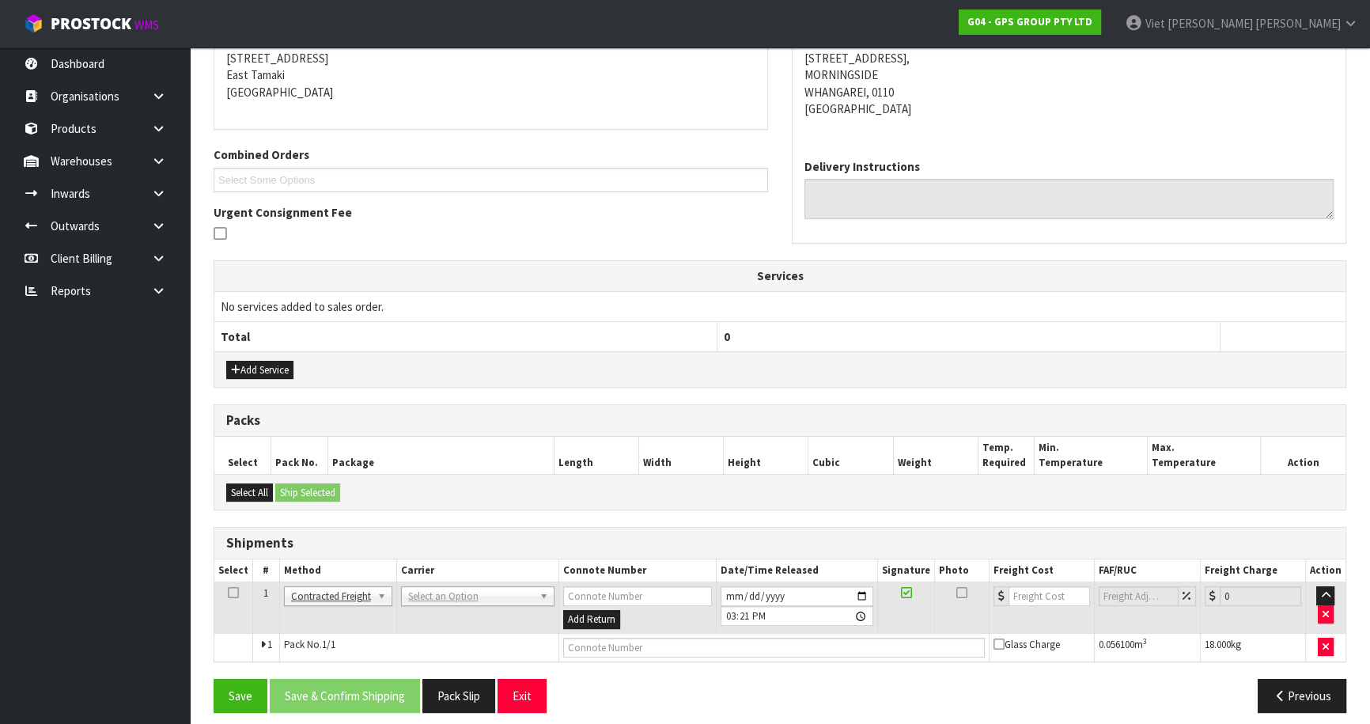
scroll to position [332, 0]
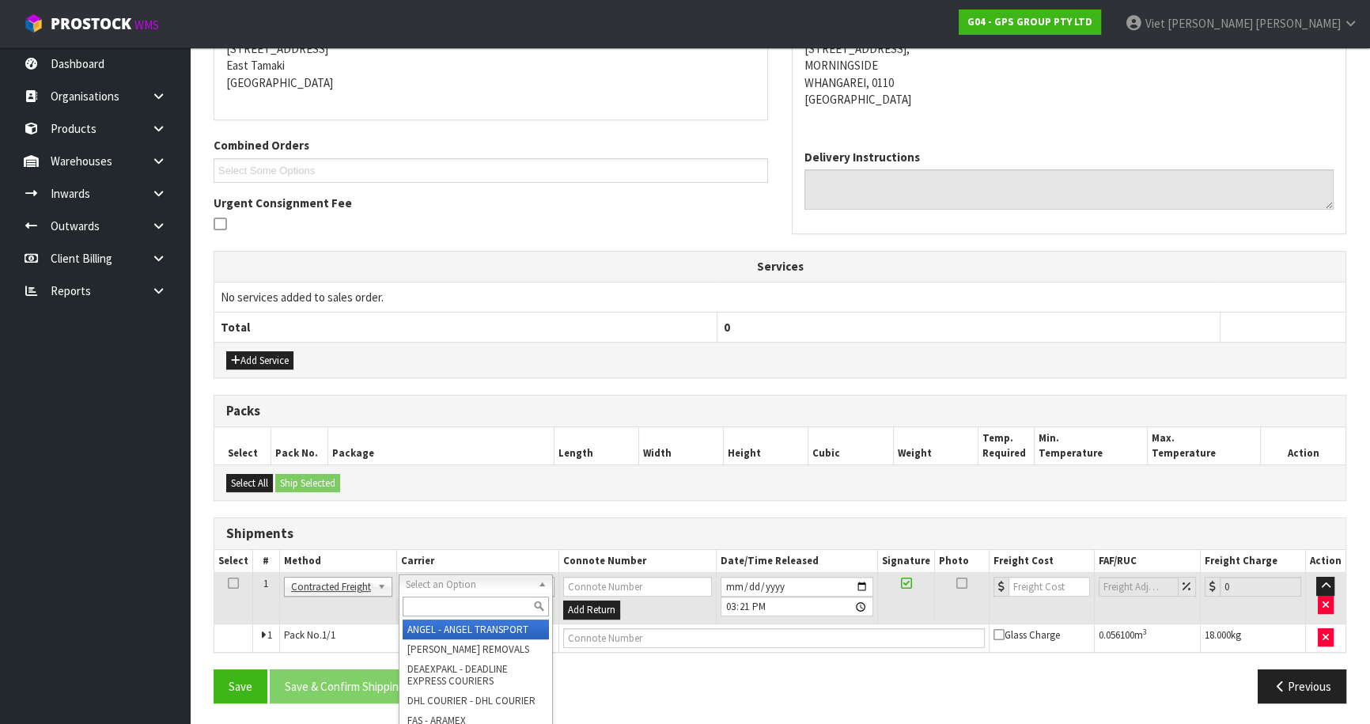
click at [481, 599] on input "text" at bounding box center [476, 606] width 146 height 20
type input "nzp"
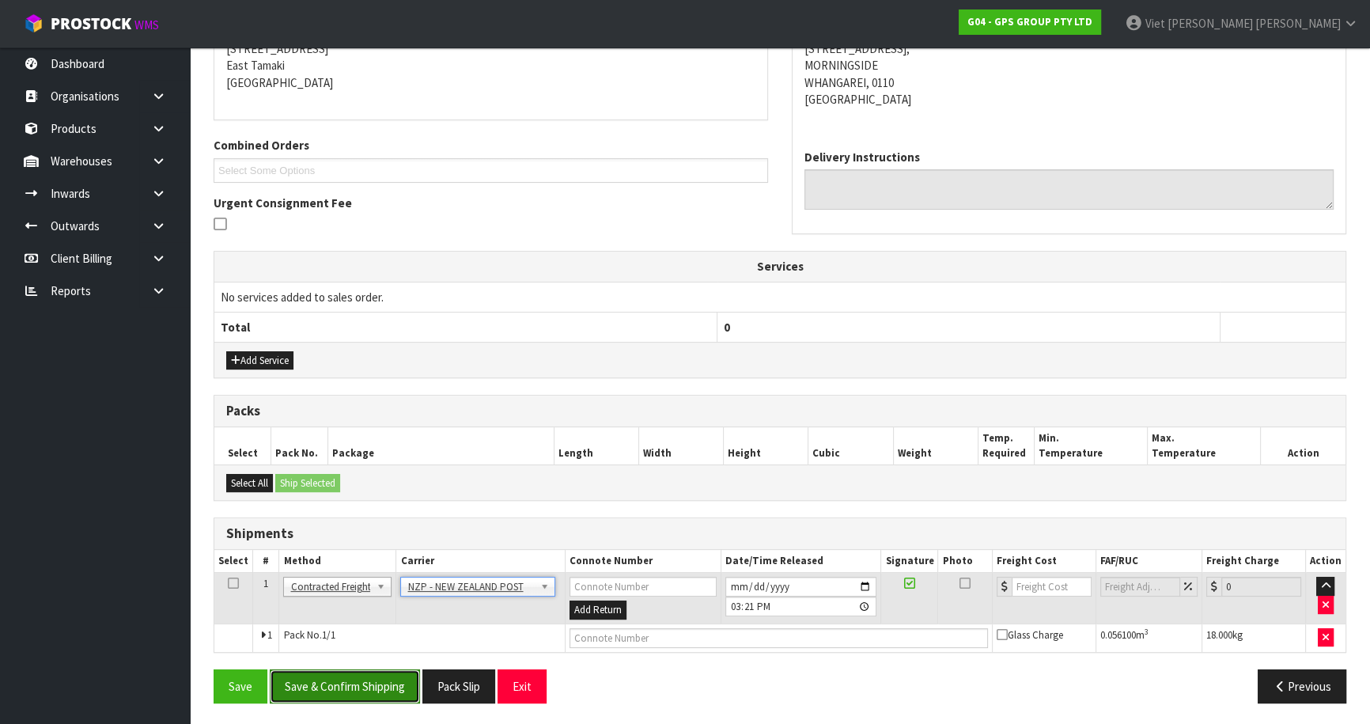
click at [303, 688] on button "Save & Confirm Shipping" at bounding box center [345, 686] width 150 height 34
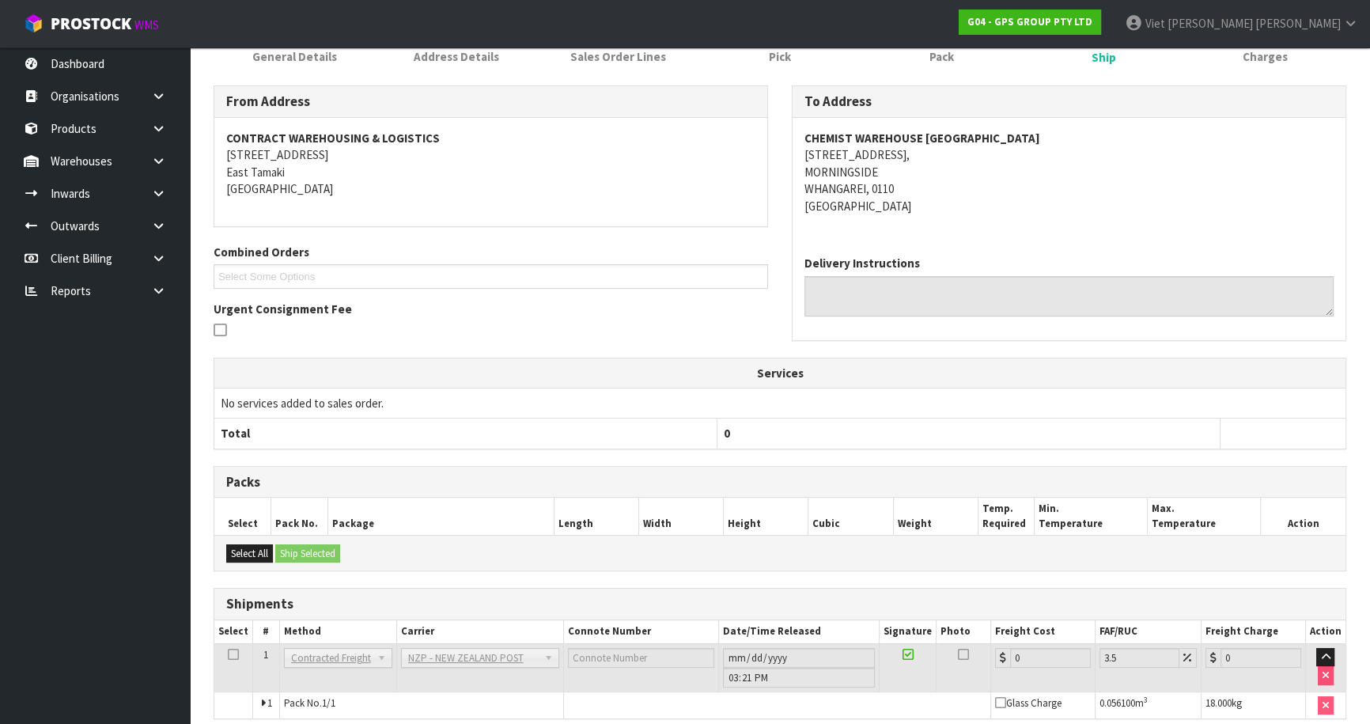
scroll to position [310, 0]
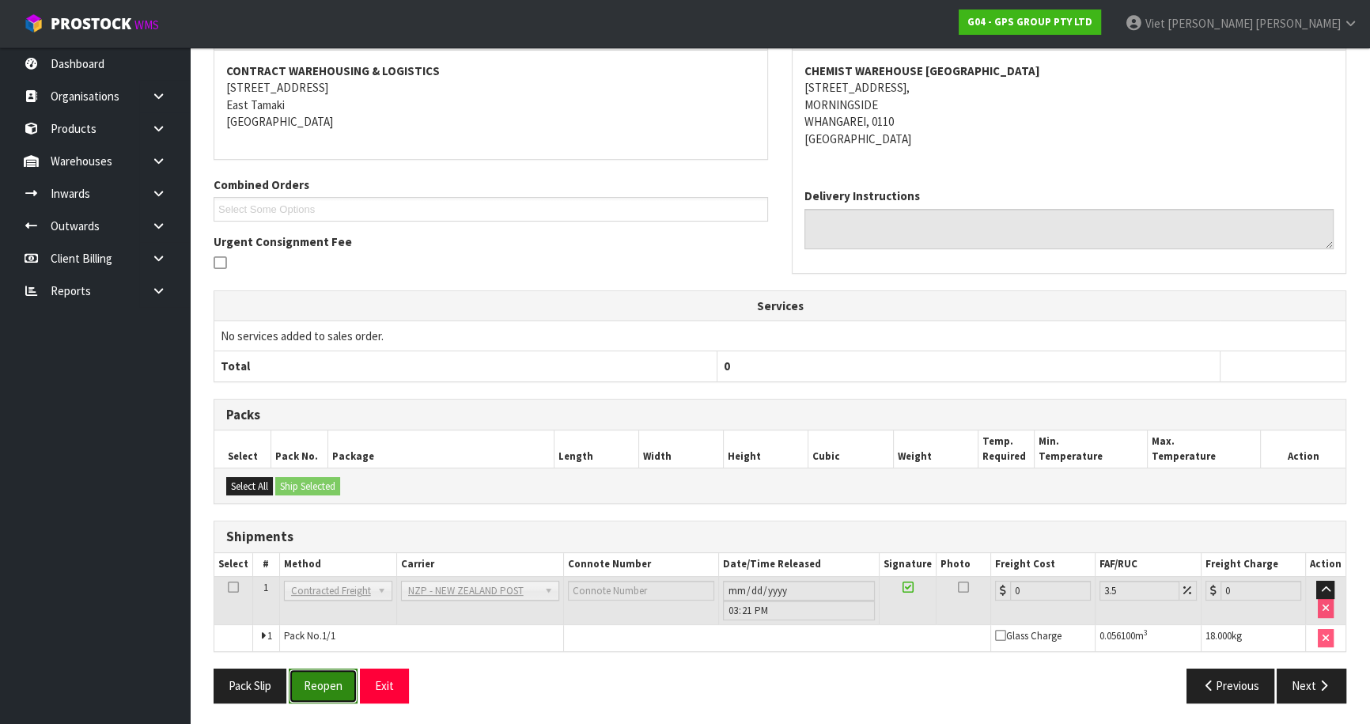
click at [319, 683] on button "Reopen" at bounding box center [323, 685] width 69 height 34
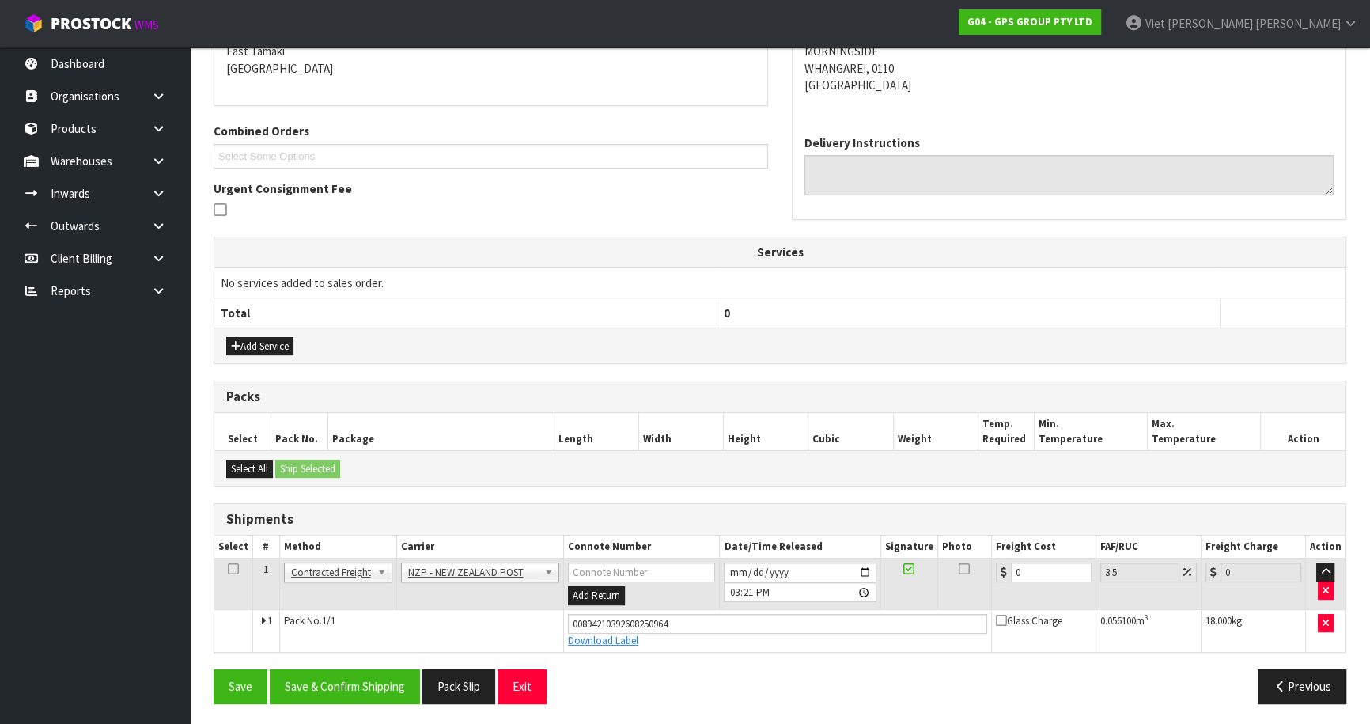
scroll to position [347, 0]
drag, startPoint x: 1027, startPoint y: 571, endPoint x: 998, endPoint y: 570, distance: 28.5
click at [998, 570] on div "0" at bounding box center [1044, 572] width 96 height 20
type input "8"
type input "8.28"
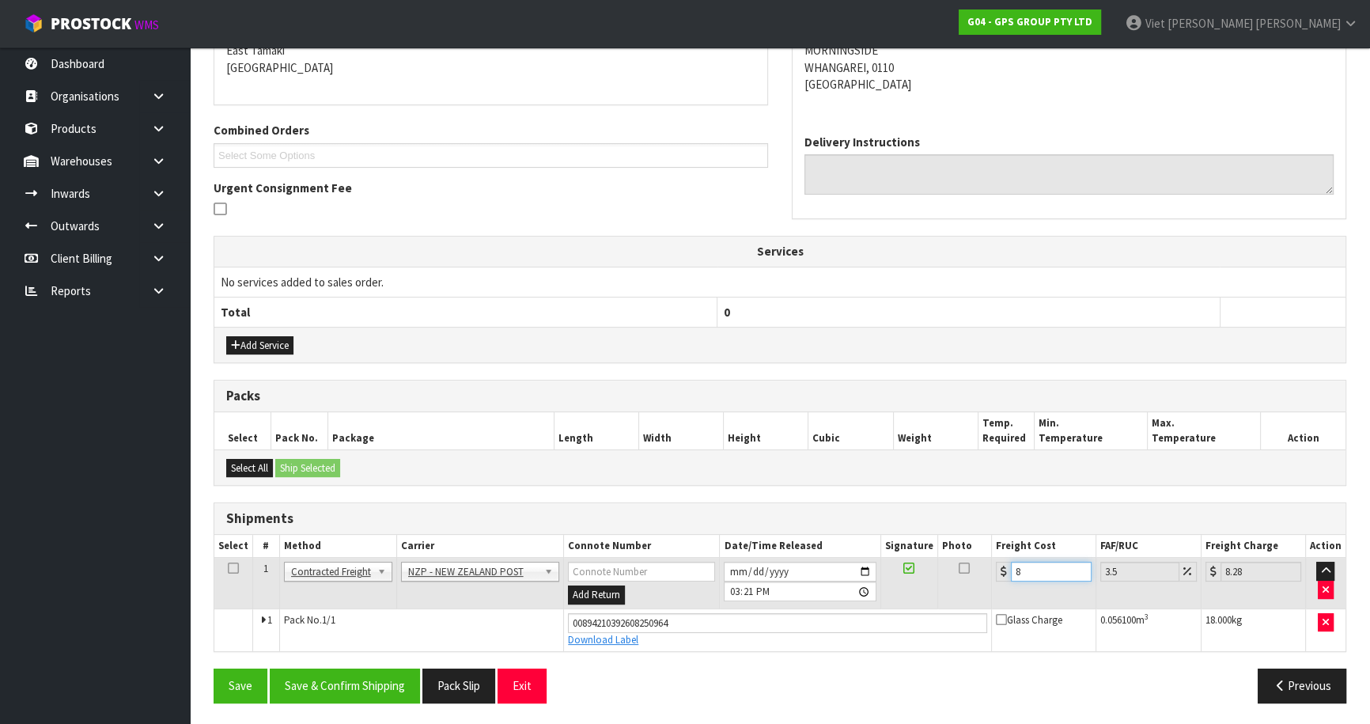
type input "8.5"
type input "8.8"
type input "8.52"
type input "8.82"
type input "8.52"
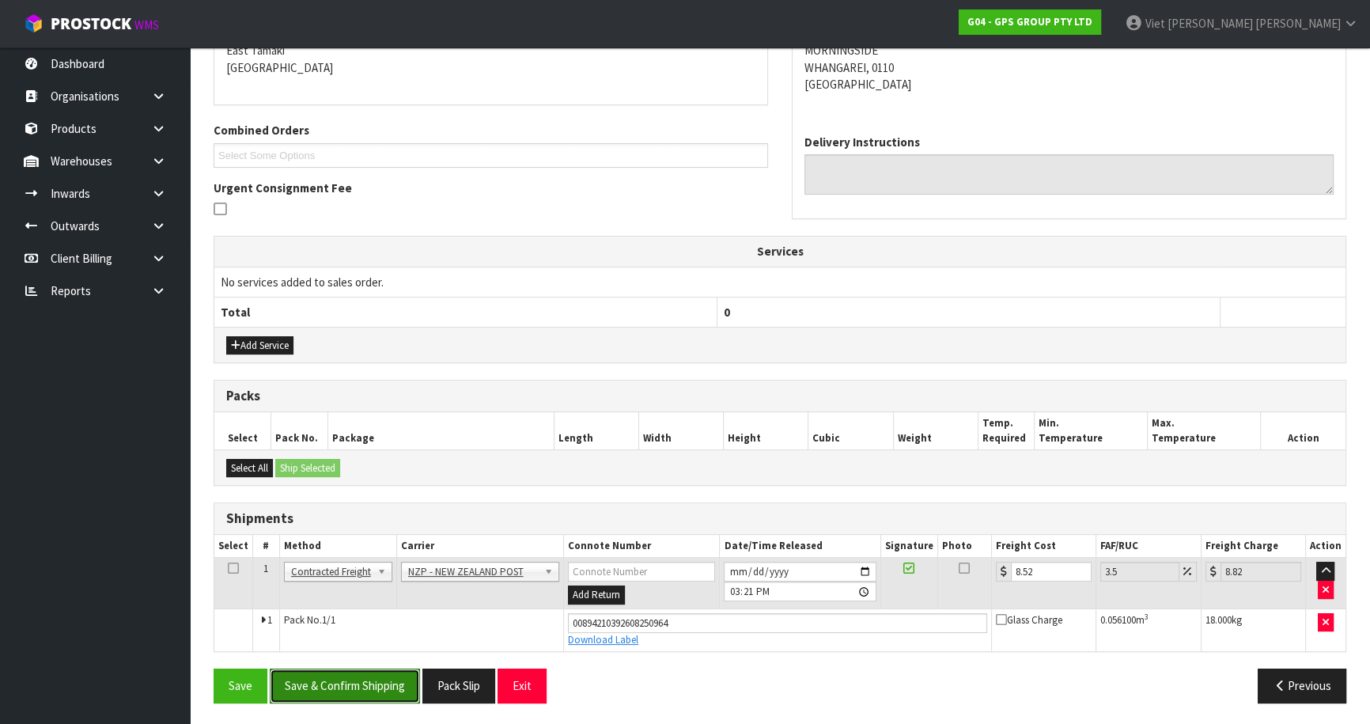
click at [367, 686] on button "Save & Confirm Shipping" at bounding box center [345, 685] width 150 height 34
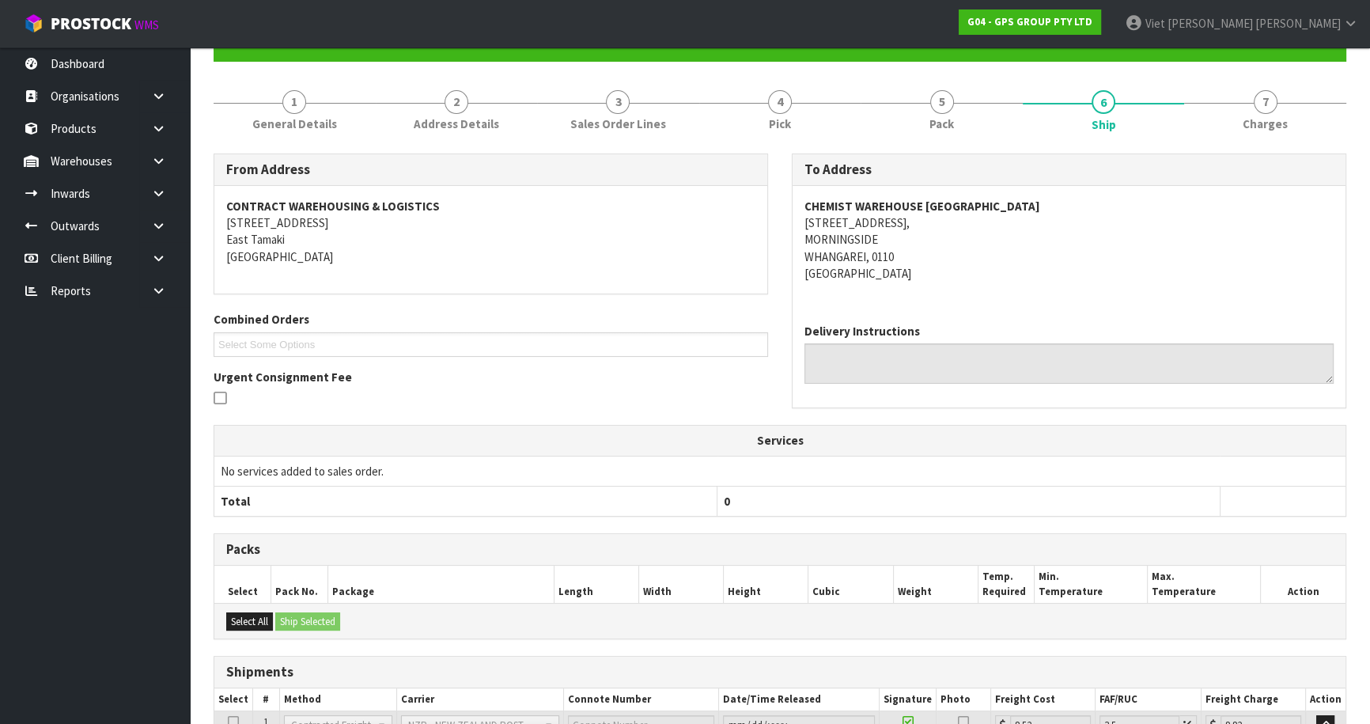
scroll to position [304, 0]
